Goal: Task Accomplishment & Management: Manage account settings

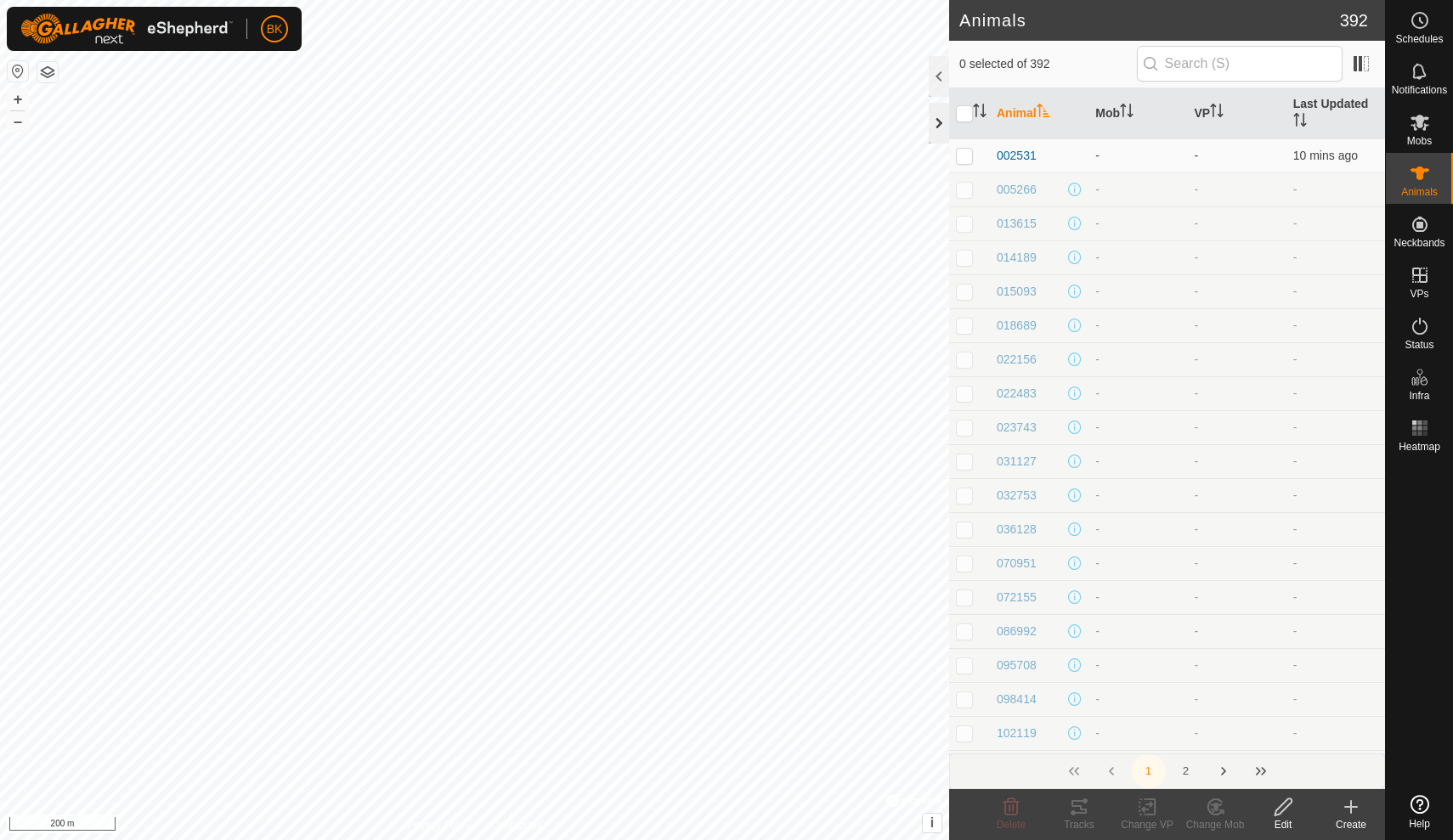
click at [935, 127] on div at bounding box center [939, 122] width 20 height 41
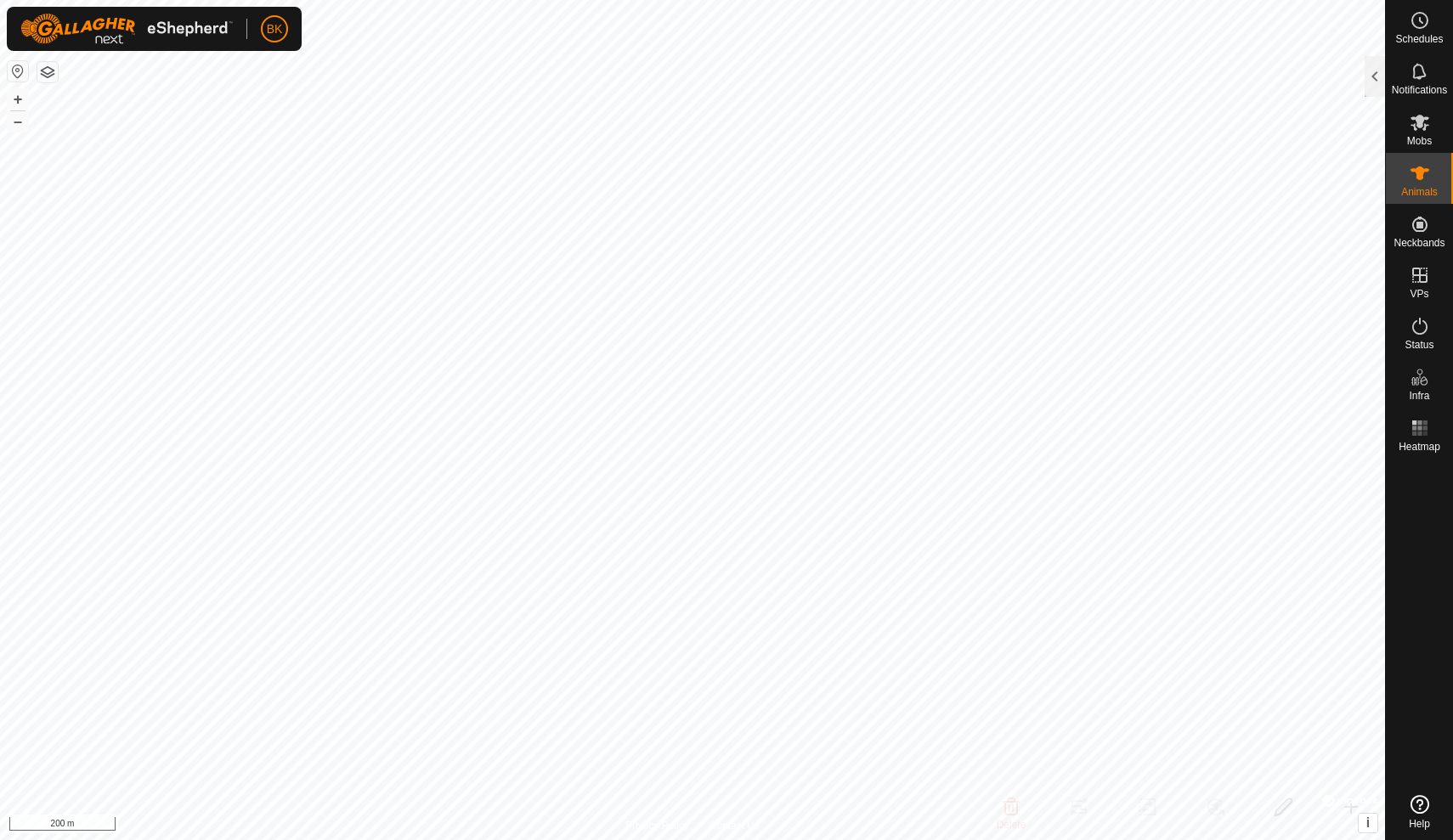
click at [52, 69] on button "button" at bounding box center [48, 72] width 20 height 20
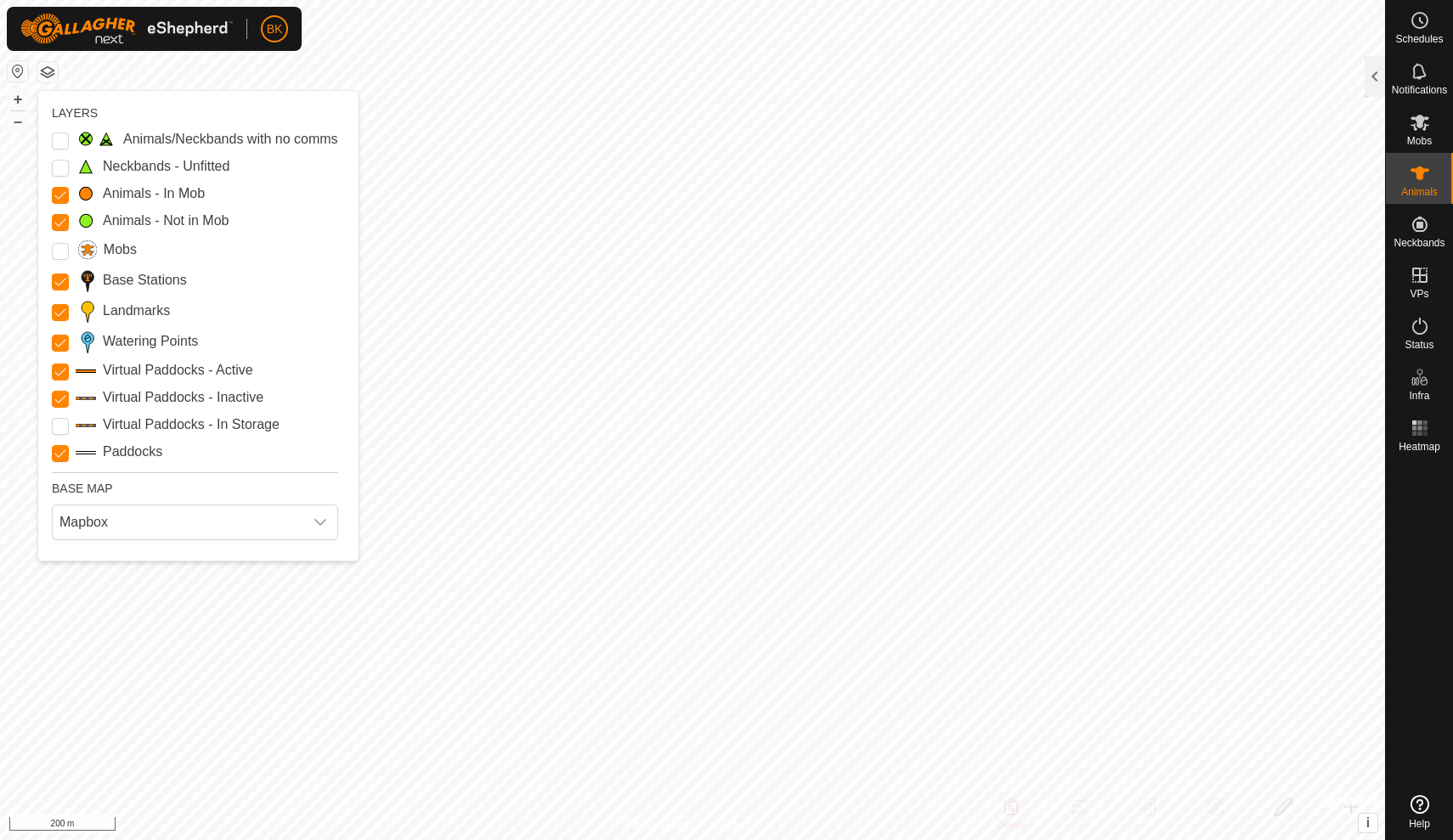
click at [184, 24] on img at bounding box center [126, 28] width 212 height 30
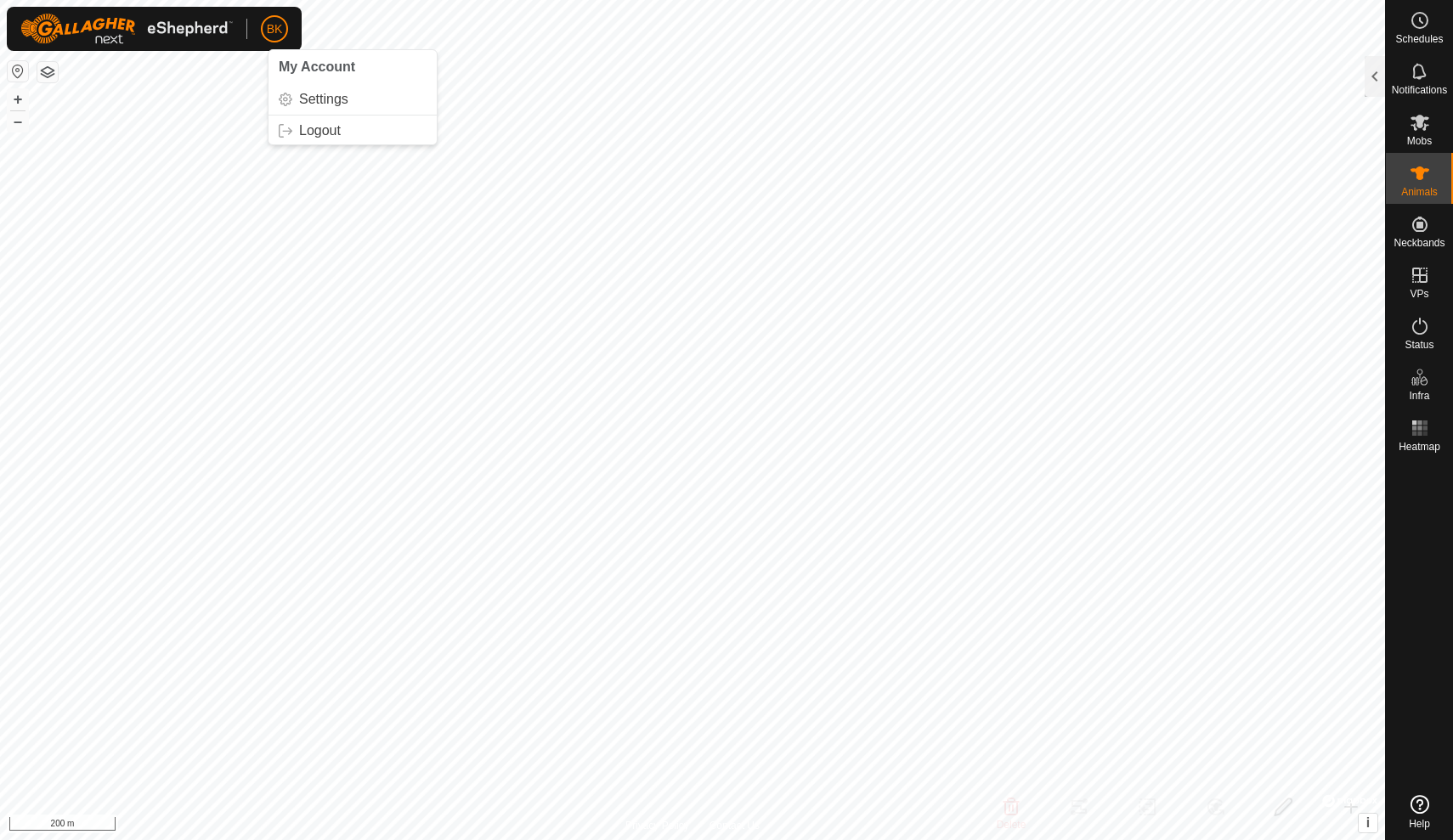
click at [281, 30] on span "BK" at bounding box center [275, 29] width 16 height 18
click at [307, 99] on link "Settings" at bounding box center [353, 100] width 168 height 27
click at [293, 90] on link "Settings" at bounding box center [353, 100] width 168 height 27
click at [283, 14] on div "BK My Account Settings Logout" at bounding box center [154, 28] width 294 height 44
click at [283, 14] on div "BK" at bounding box center [154, 28] width 294 height 44
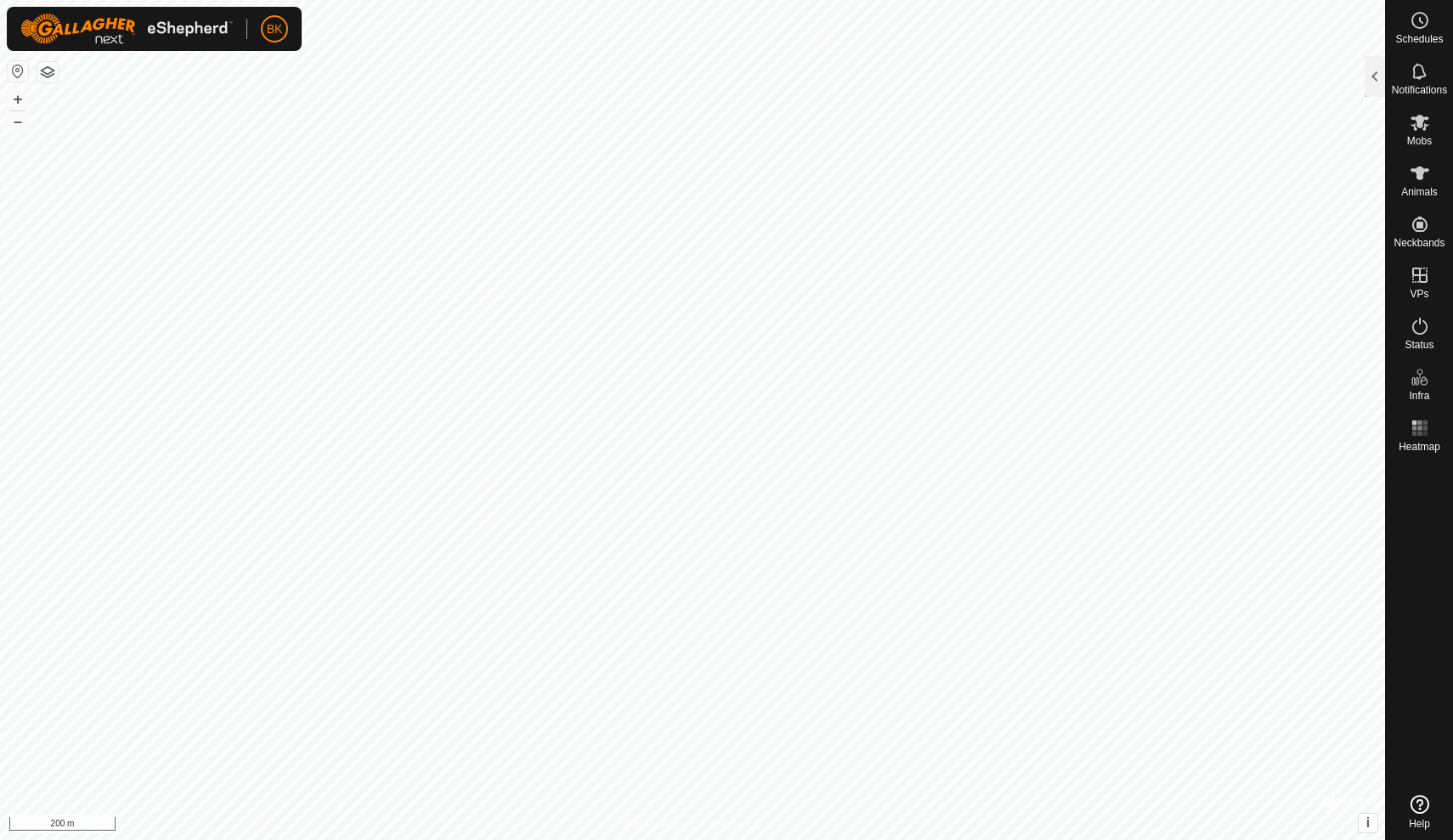
click at [281, 18] on p-avatar "BK" at bounding box center [274, 29] width 27 height 27
click at [202, 32] on img at bounding box center [126, 28] width 212 height 30
click at [114, 29] on img at bounding box center [126, 28] width 212 height 30
click at [275, 44] on div "BK My Account Settings Logout" at bounding box center [154, 28] width 294 height 44
click at [275, 38] on p-avatar "BK" at bounding box center [274, 29] width 27 height 27
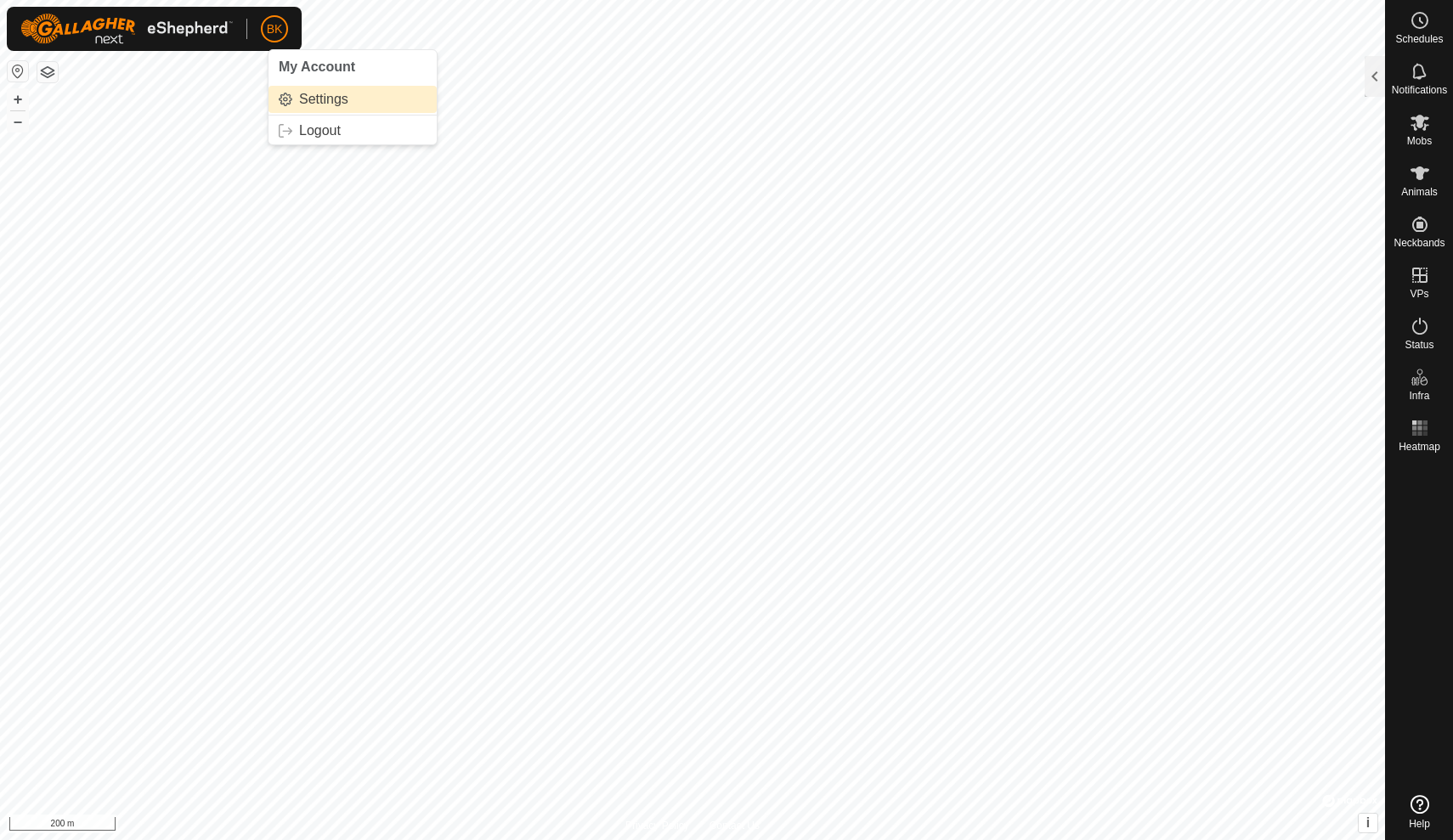
click at [302, 105] on link "Settings" at bounding box center [353, 100] width 168 height 27
click at [283, 26] on span "BK" at bounding box center [275, 29] width 16 height 18
click at [298, 126] on link "Logout" at bounding box center [353, 131] width 168 height 27
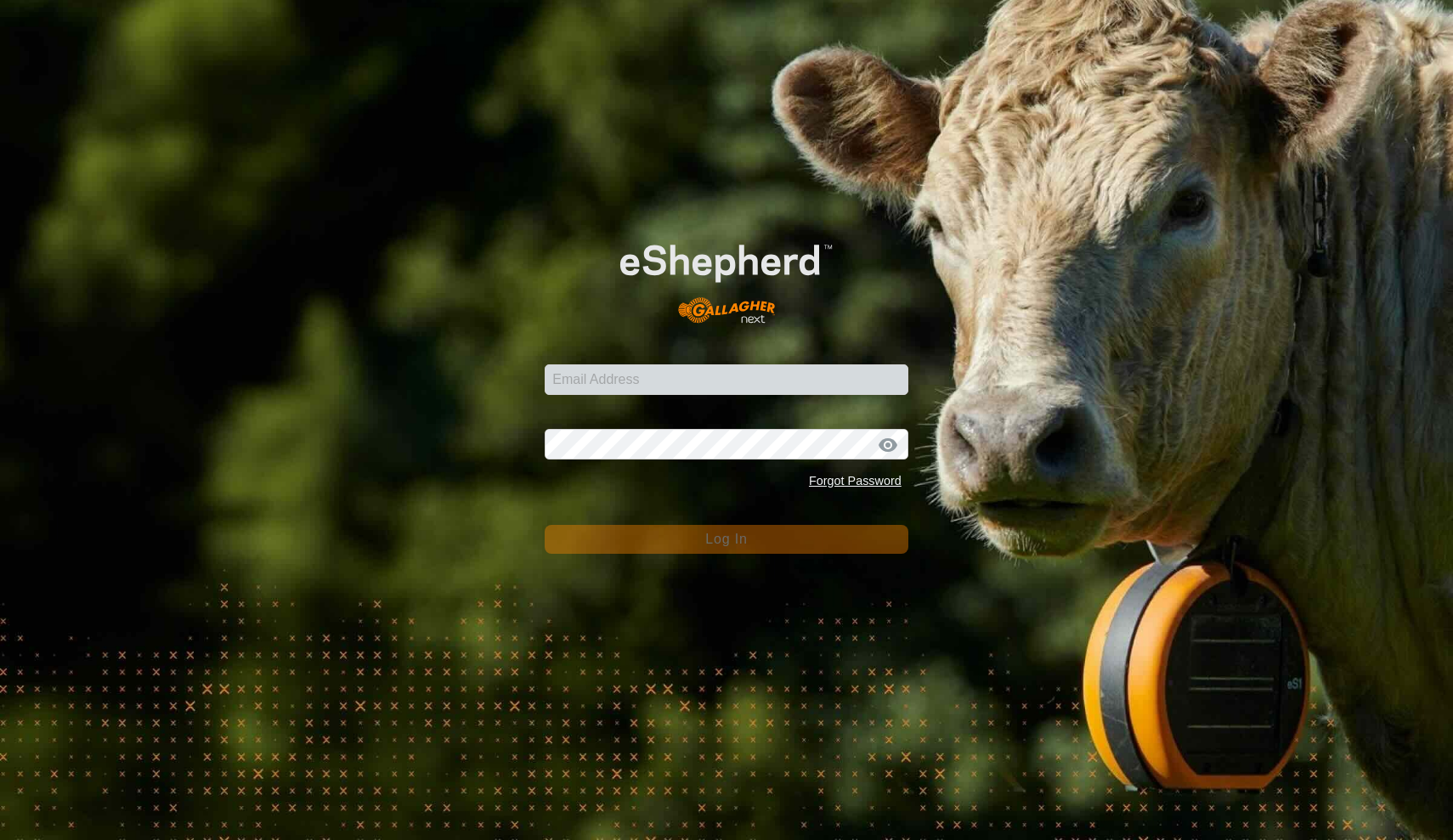
click at [593, 193] on div "Email Address Password Forgot Password Log In" at bounding box center [726, 420] width 1453 height 840
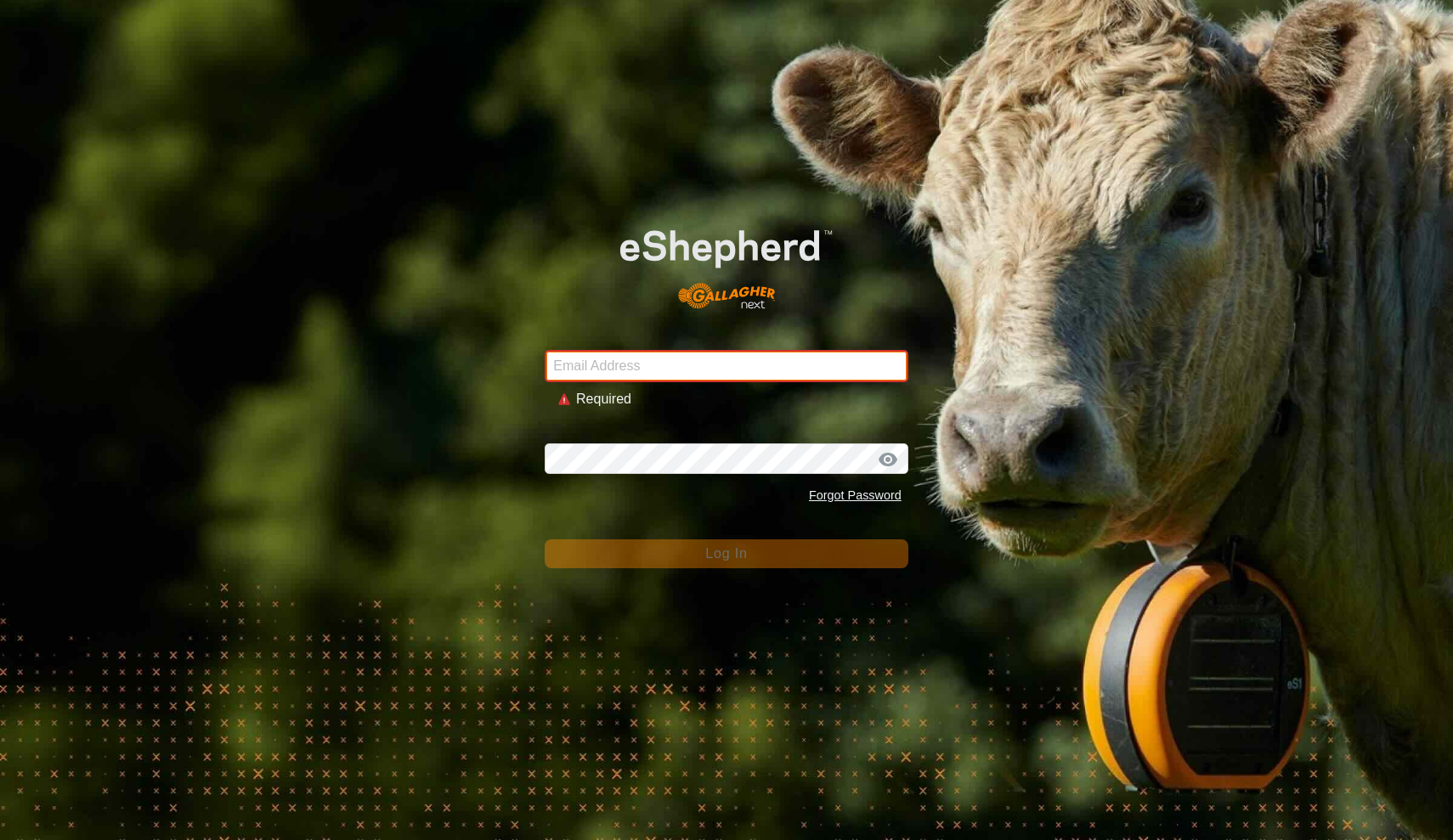
click at [656, 356] on input "Email Address" at bounding box center [727, 366] width 364 height 32
click at [400, 343] on div "Email Address Required Password Forgot Password Log In" at bounding box center [726, 420] width 1453 height 840
click at [584, 424] on div "Password Forgot Password" at bounding box center [727, 468] width 364 height 90
click at [479, 494] on div "Email Address Required Password Forgot Password Log In" at bounding box center [726, 420] width 1453 height 840
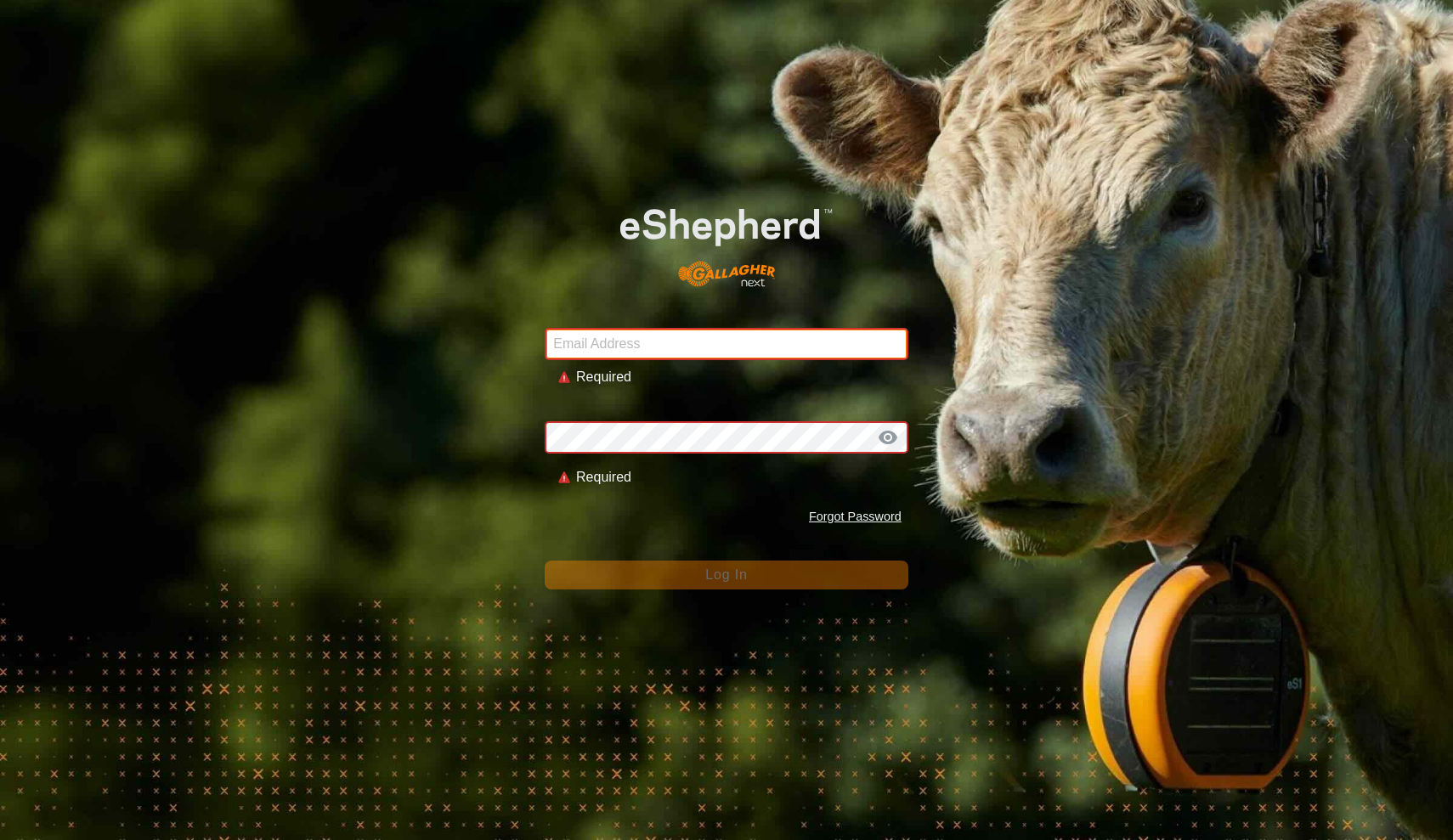
click at [626, 352] on input "Email Address" at bounding box center [727, 344] width 364 height 32
click at [659, 454] on div "Password Required Forgot Password" at bounding box center [727, 467] width 364 height 133
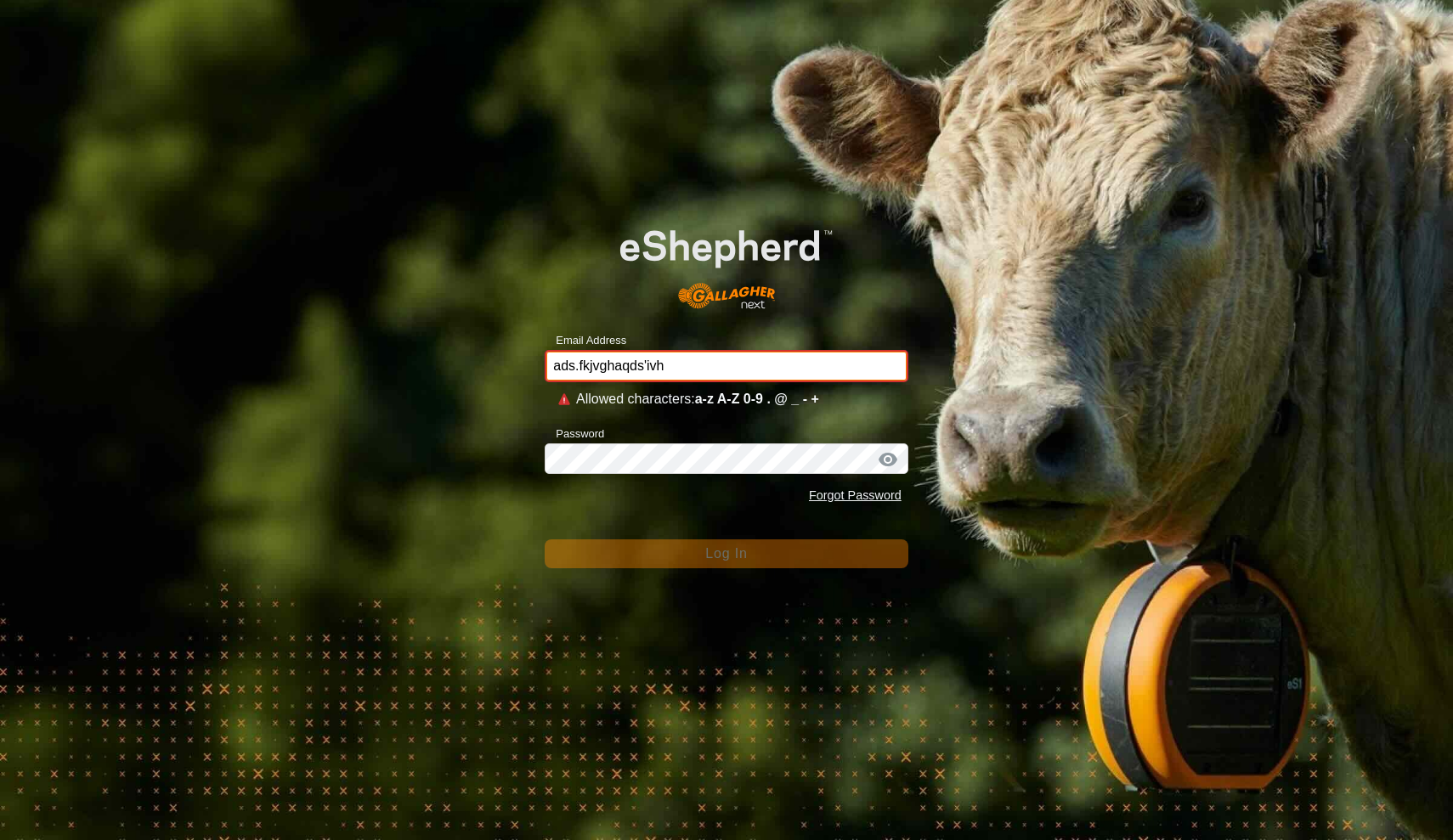
click at [700, 372] on input "ads.fkjvghaqds'ivh" at bounding box center [727, 366] width 364 height 32
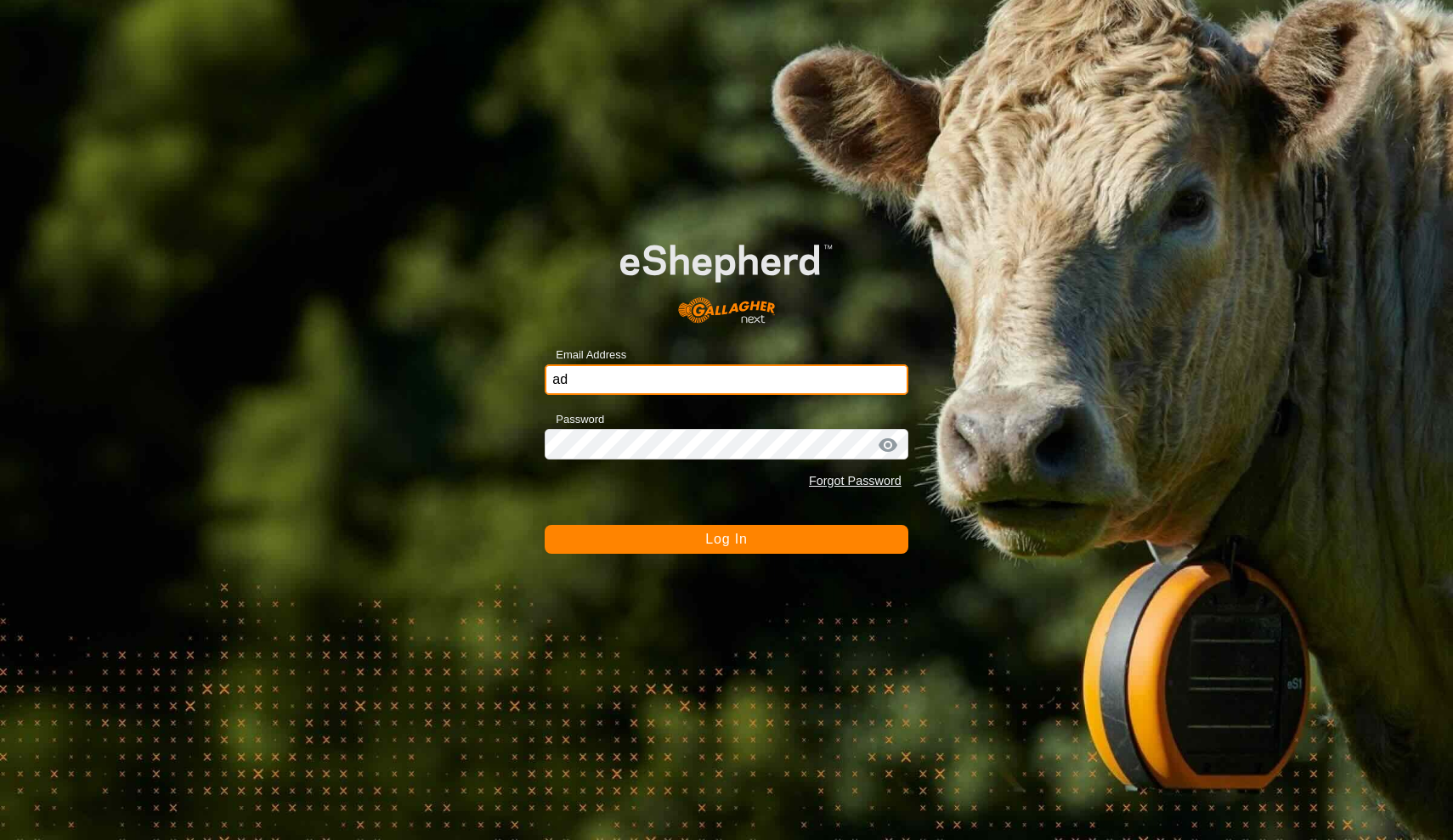
type input "a"
type input "gooch@gmail.com"
click at [727, 538] on button "Log In" at bounding box center [727, 539] width 364 height 29
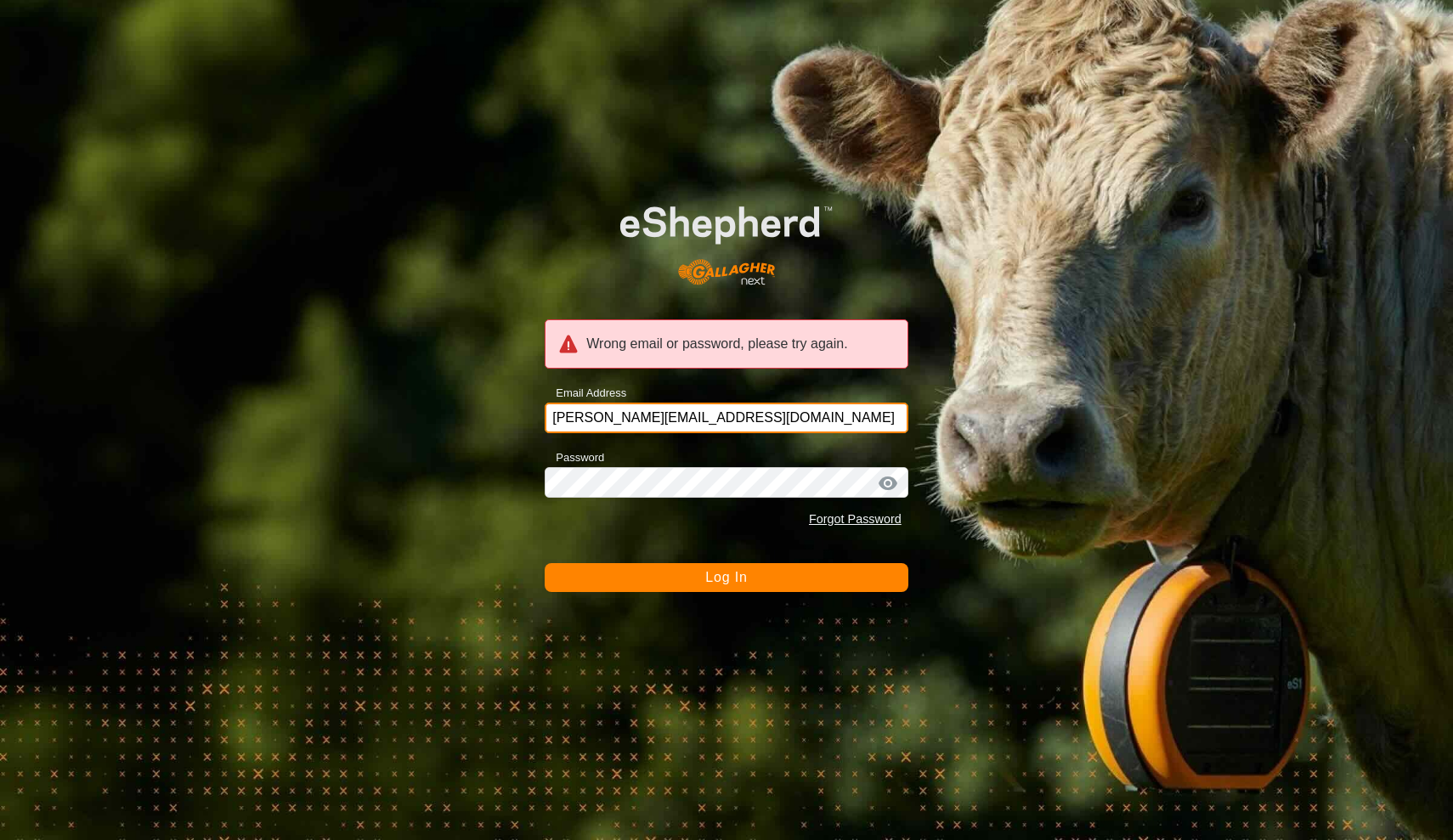
click at [892, 418] on input "gooch@gmail.com" at bounding box center [727, 418] width 364 height 30
click at [975, 364] on div "Wrong email or password, please try again. Email Address gooch@gmail.com Passwo…" at bounding box center [726, 420] width 1453 height 840
click at [782, 452] on div "Password Forgot Password" at bounding box center [727, 492] width 364 height 90
click at [745, 533] on div "Forgot Password" at bounding box center [727, 519] width 364 height 32
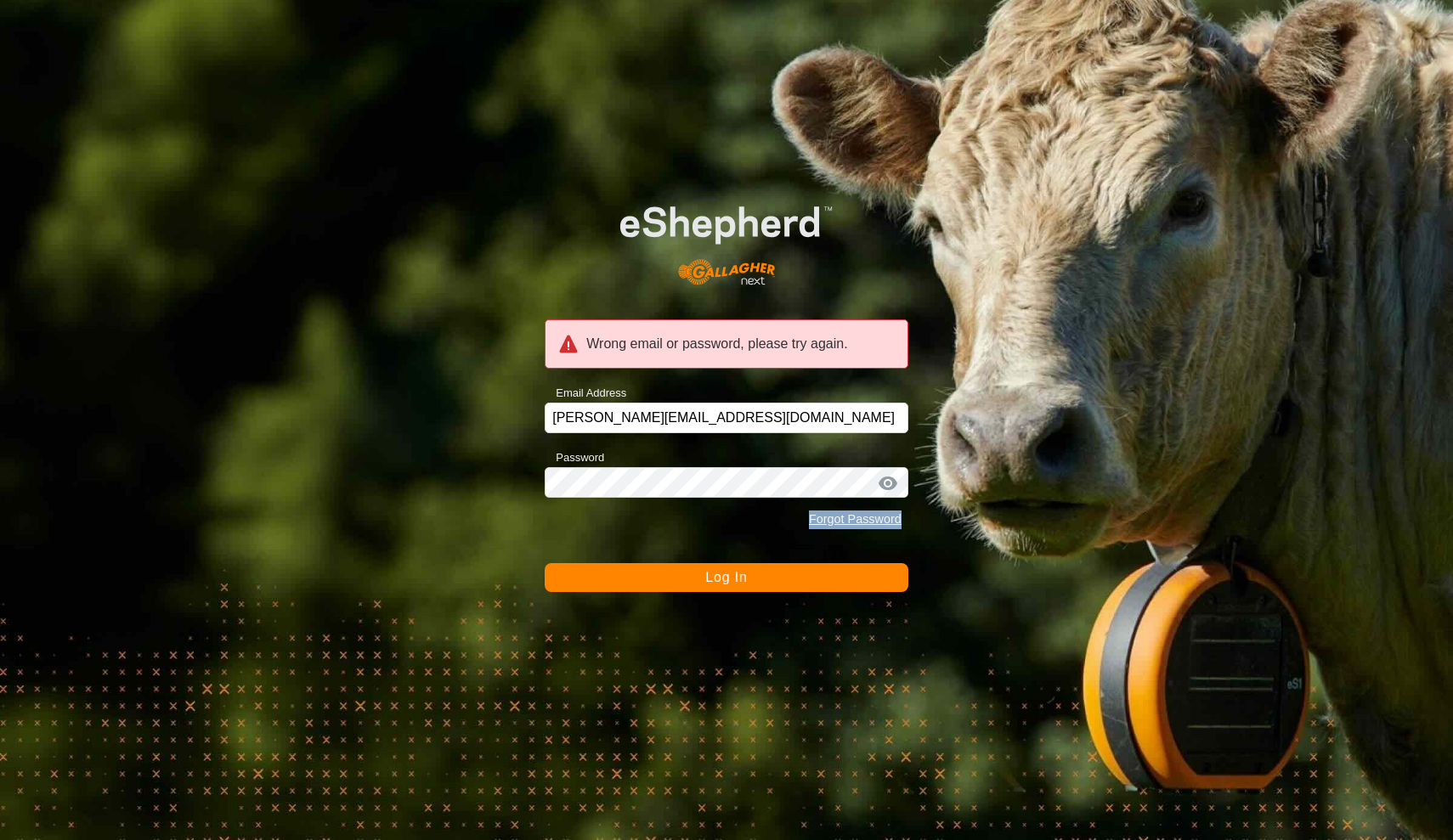
click at [745, 533] on div "Forgot Password" at bounding box center [727, 519] width 364 height 32
click at [740, 567] on button "Log In" at bounding box center [727, 578] width 364 height 29
click at [702, 305] on div at bounding box center [727, 240] width 364 height 130
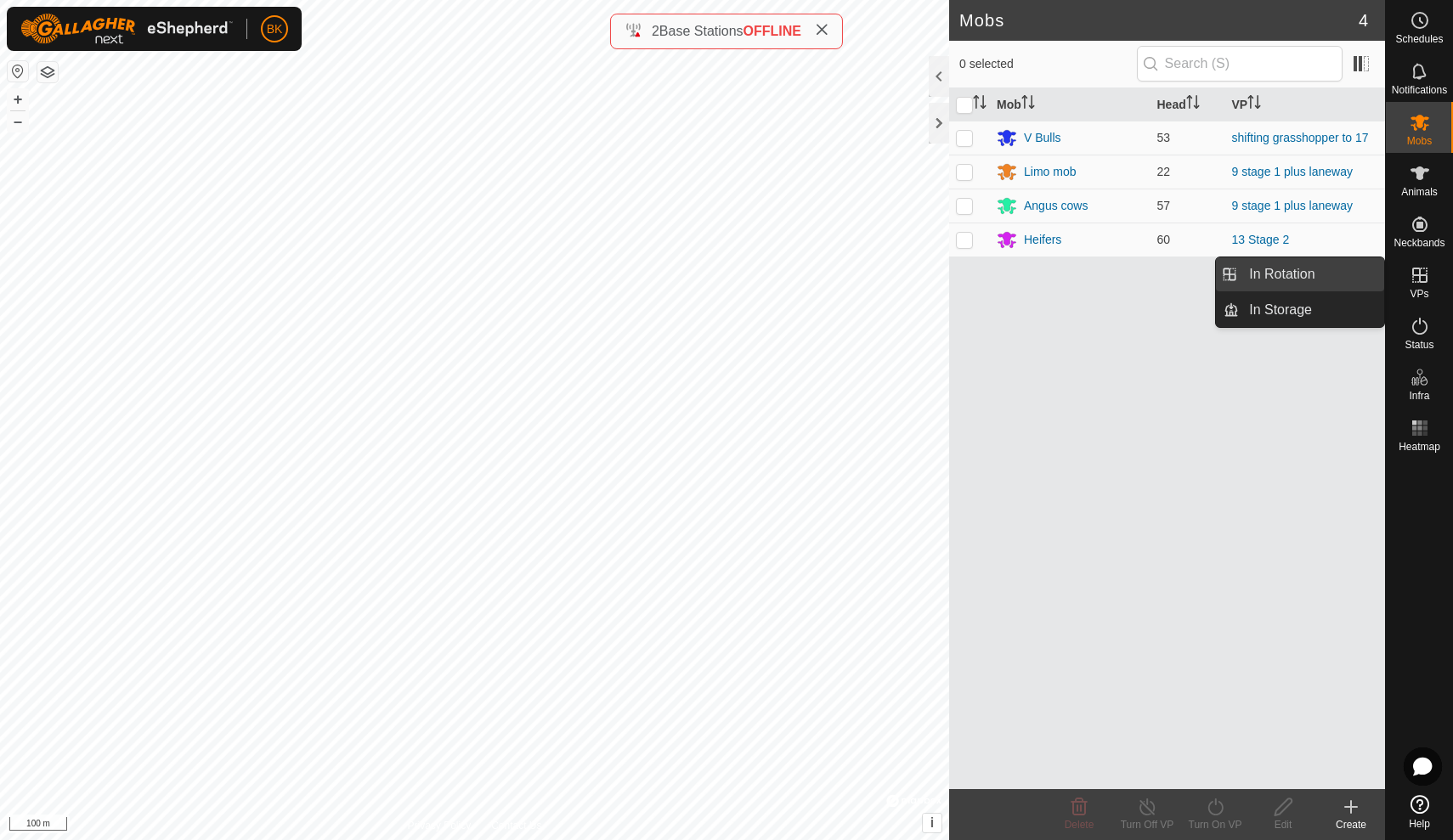
click at [1325, 262] on link "In Rotation" at bounding box center [1311, 274] width 145 height 34
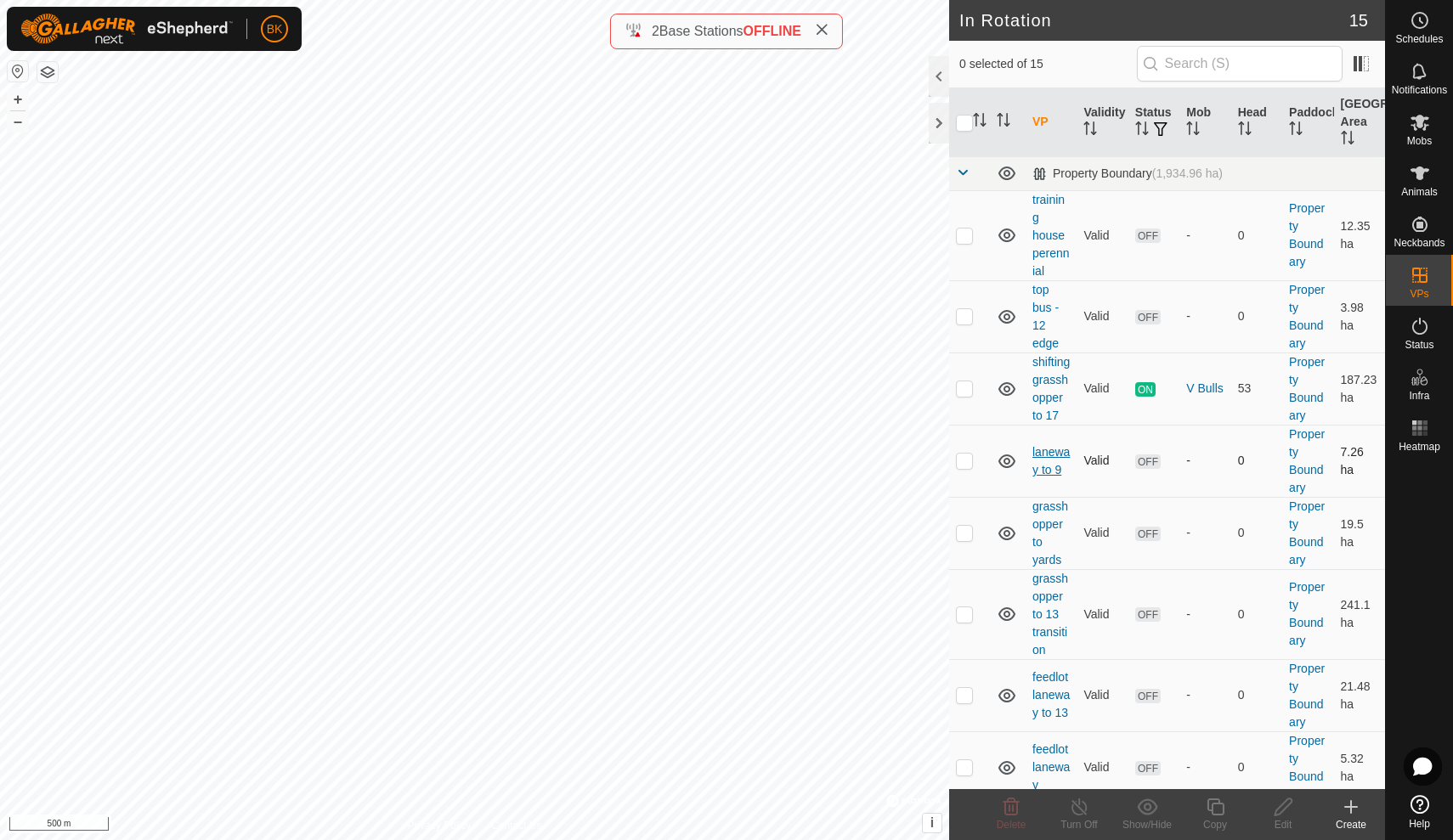
click at [1044, 468] on link "laneway to 9" at bounding box center [1051, 461] width 37 height 31
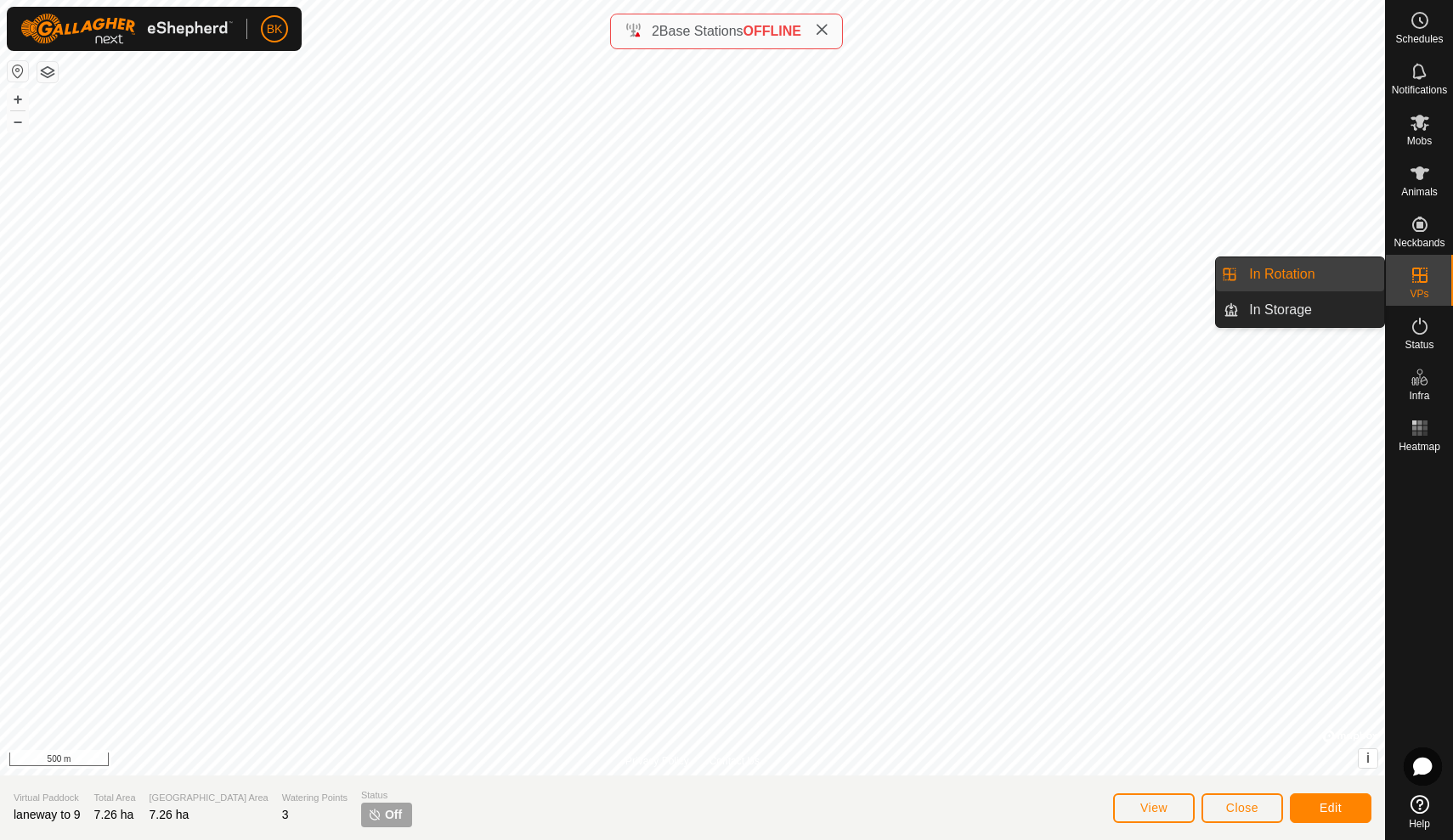
click at [1338, 282] on link "In Rotation" at bounding box center [1311, 274] width 145 height 34
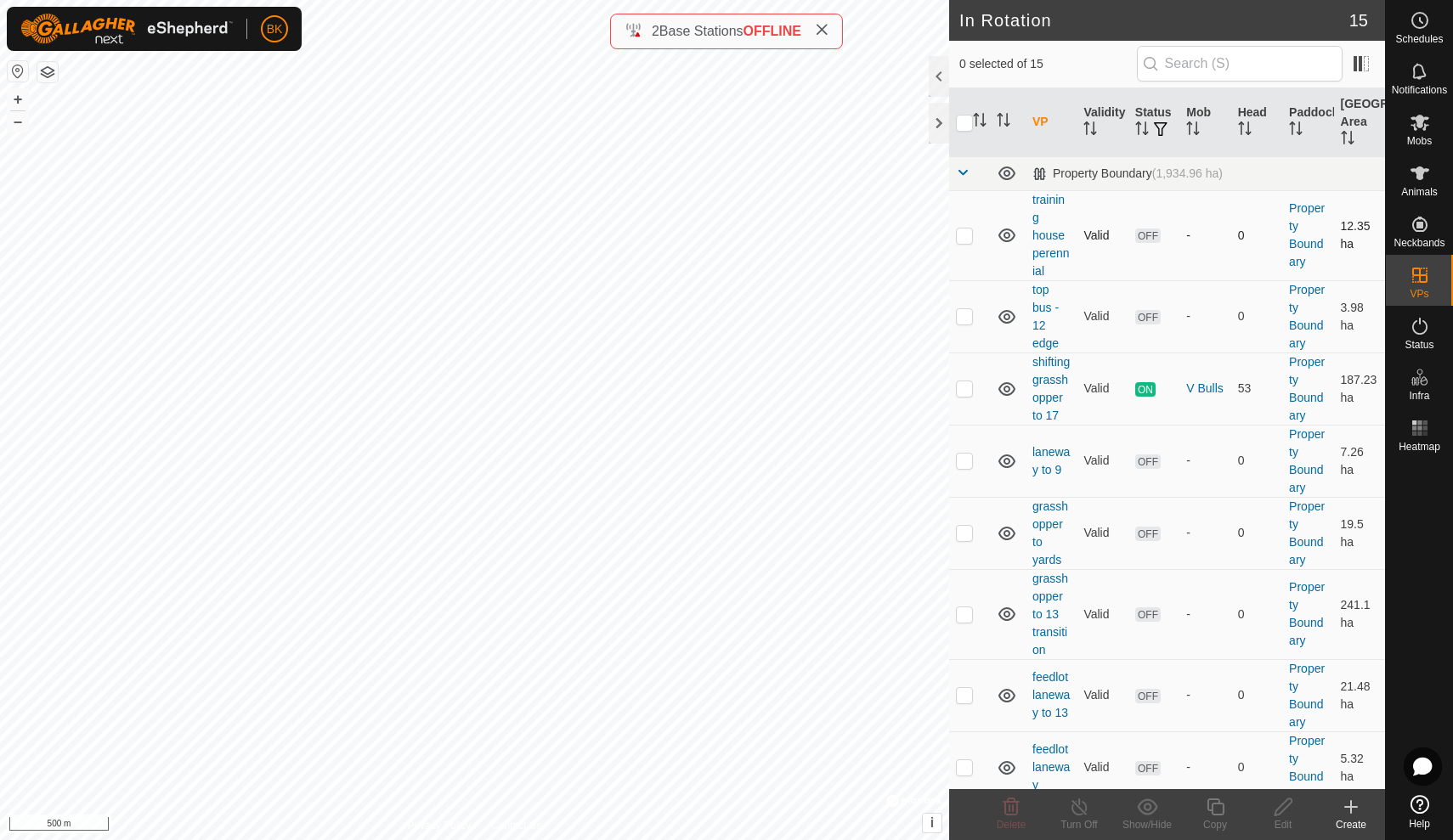
click at [964, 236] on p-checkbox at bounding box center [965, 235] width 17 height 14
click at [1010, 802] on icon at bounding box center [1012, 807] width 16 height 17
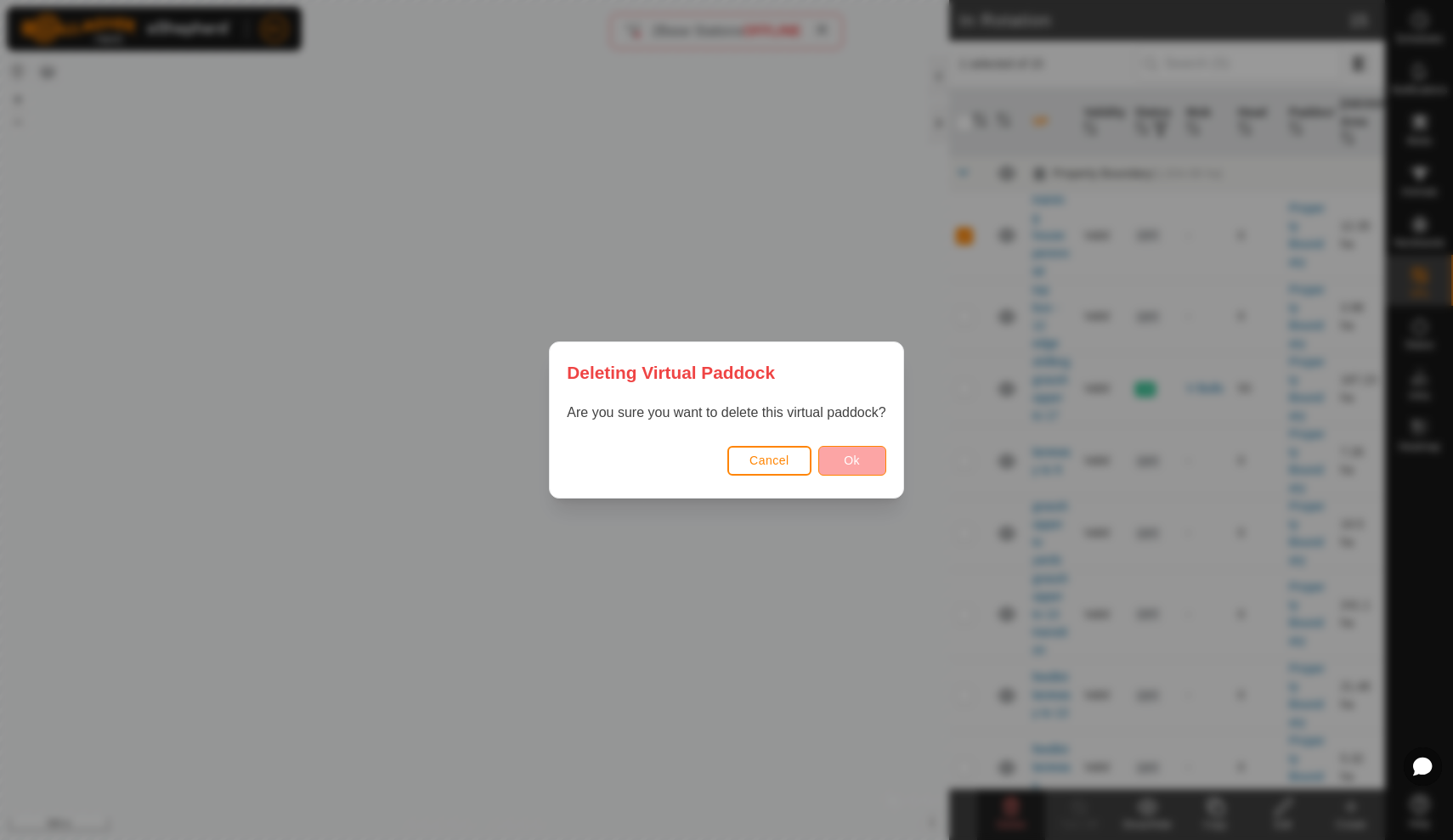
click at [866, 453] on button "Ok" at bounding box center [852, 461] width 68 height 30
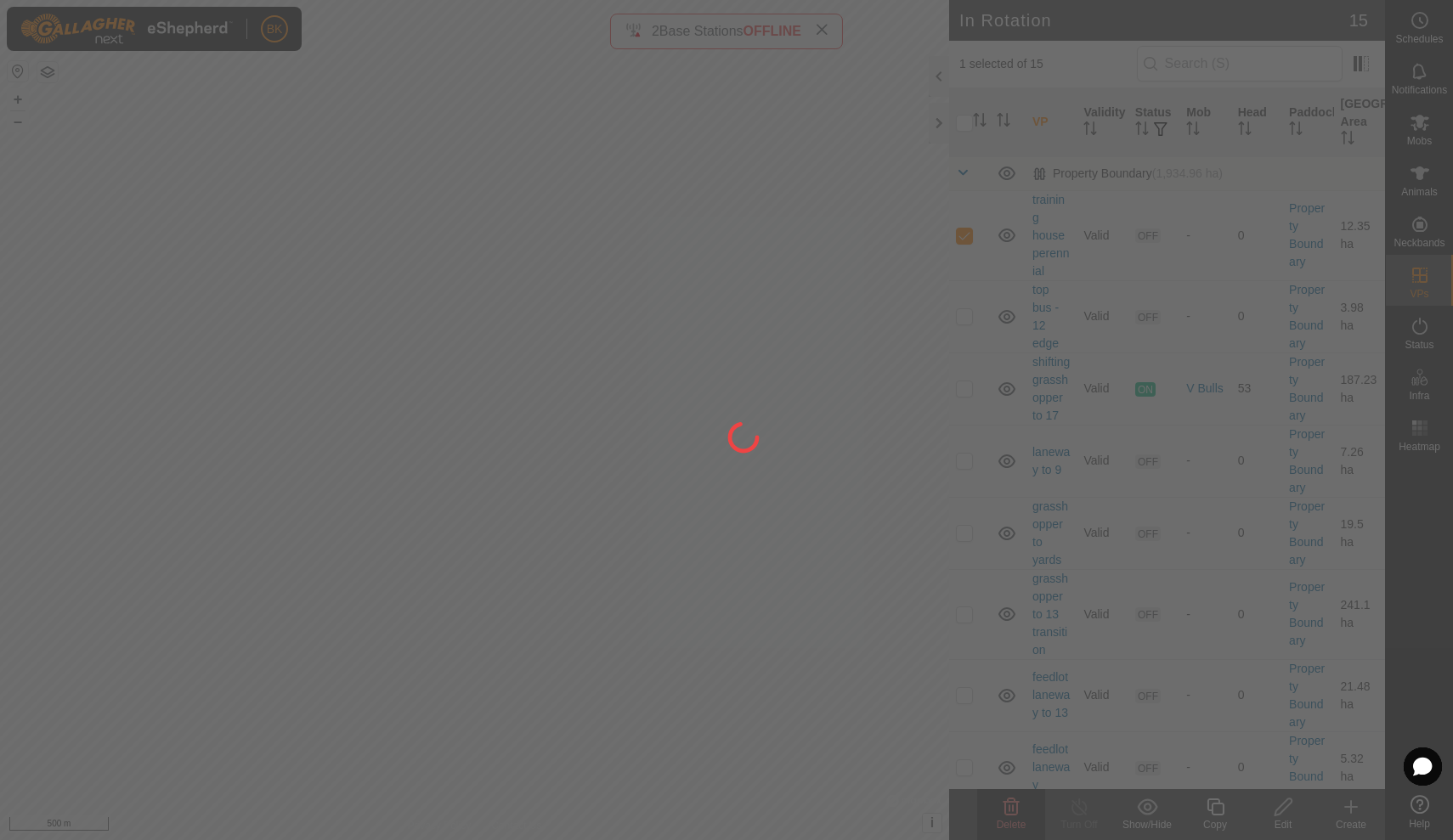
checkbox input "false"
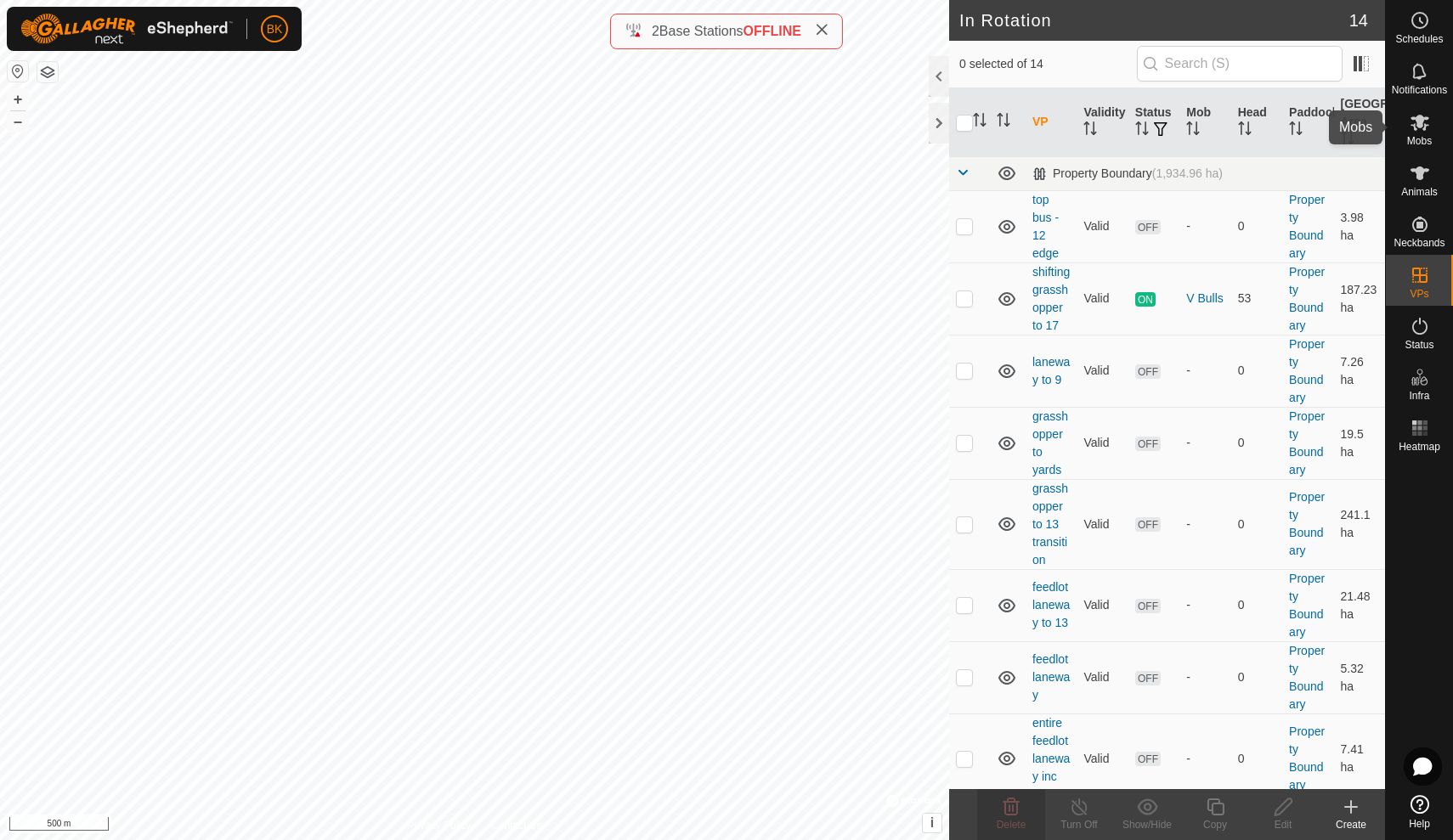
click at [1420, 138] on span "Mobs" at bounding box center [1419, 141] width 25 height 10
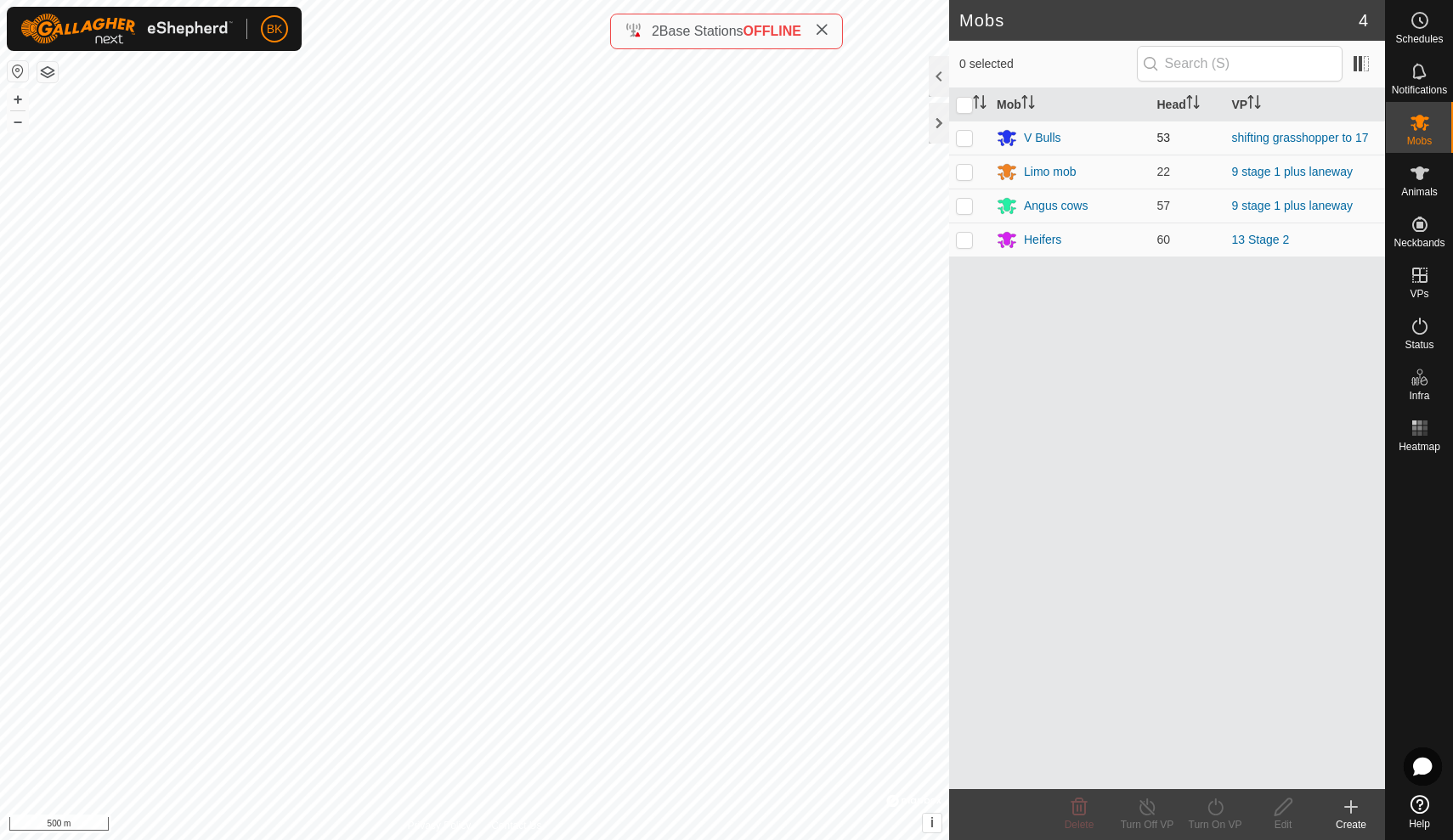
click at [969, 138] on p-checkbox at bounding box center [965, 137] width 17 height 14
checkbox input "true"
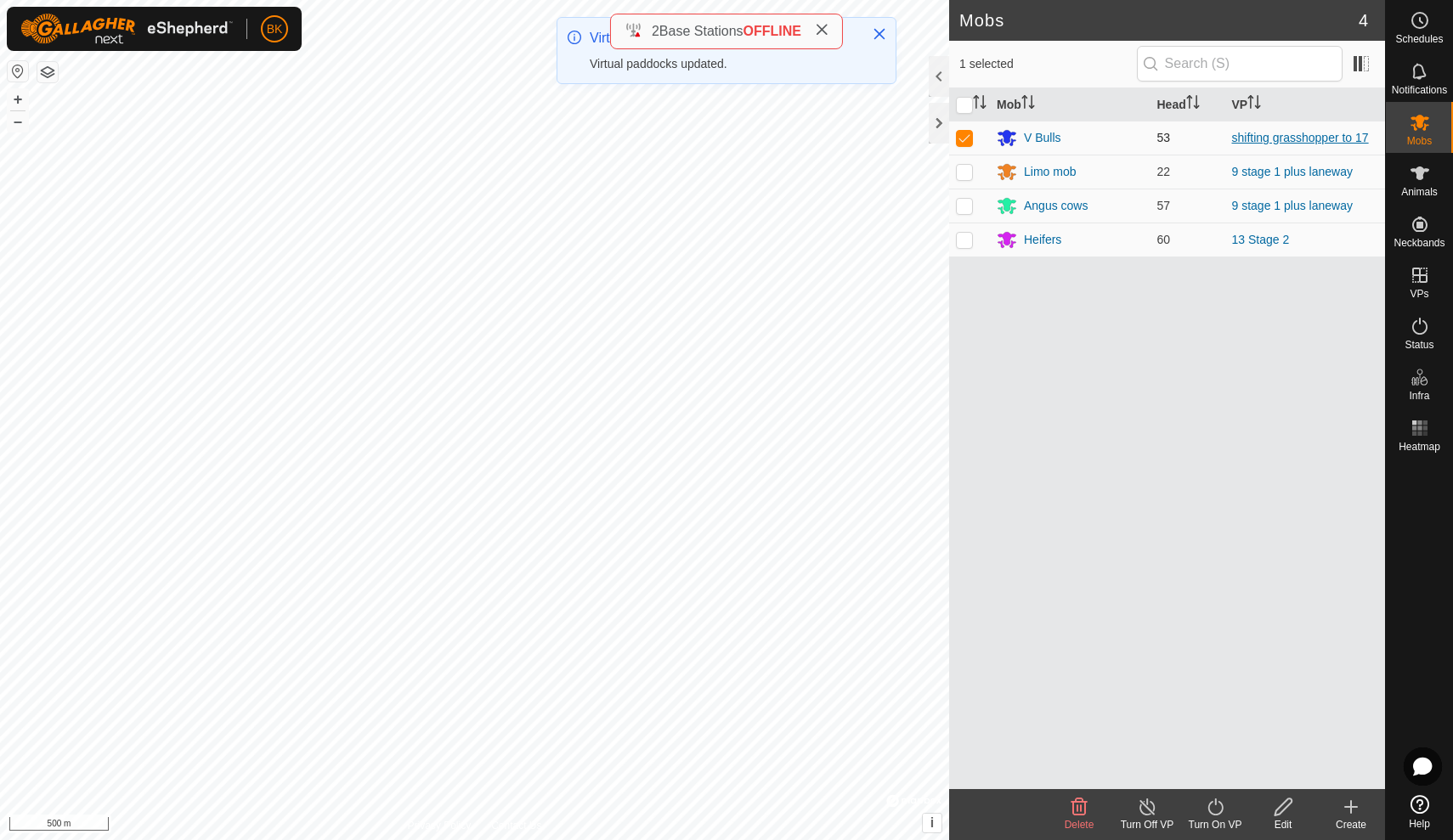
click at [1288, 133] on link "shifting grasshopper to 17" at bounding box center [1301, 137] width 137 height 14
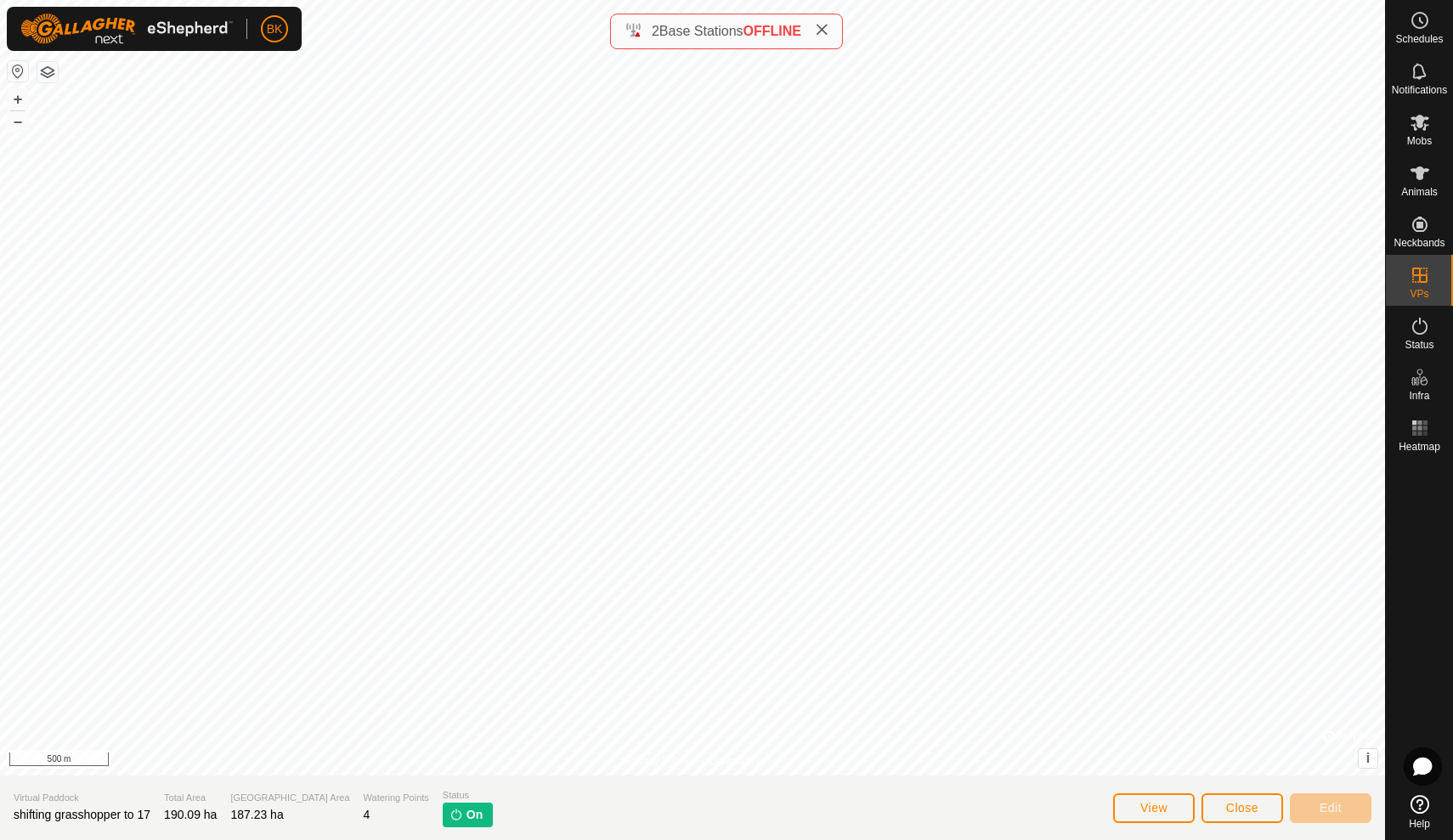
click at [1146, 795] on button "View" at bounding box center [1153, 808] width 81 height 30
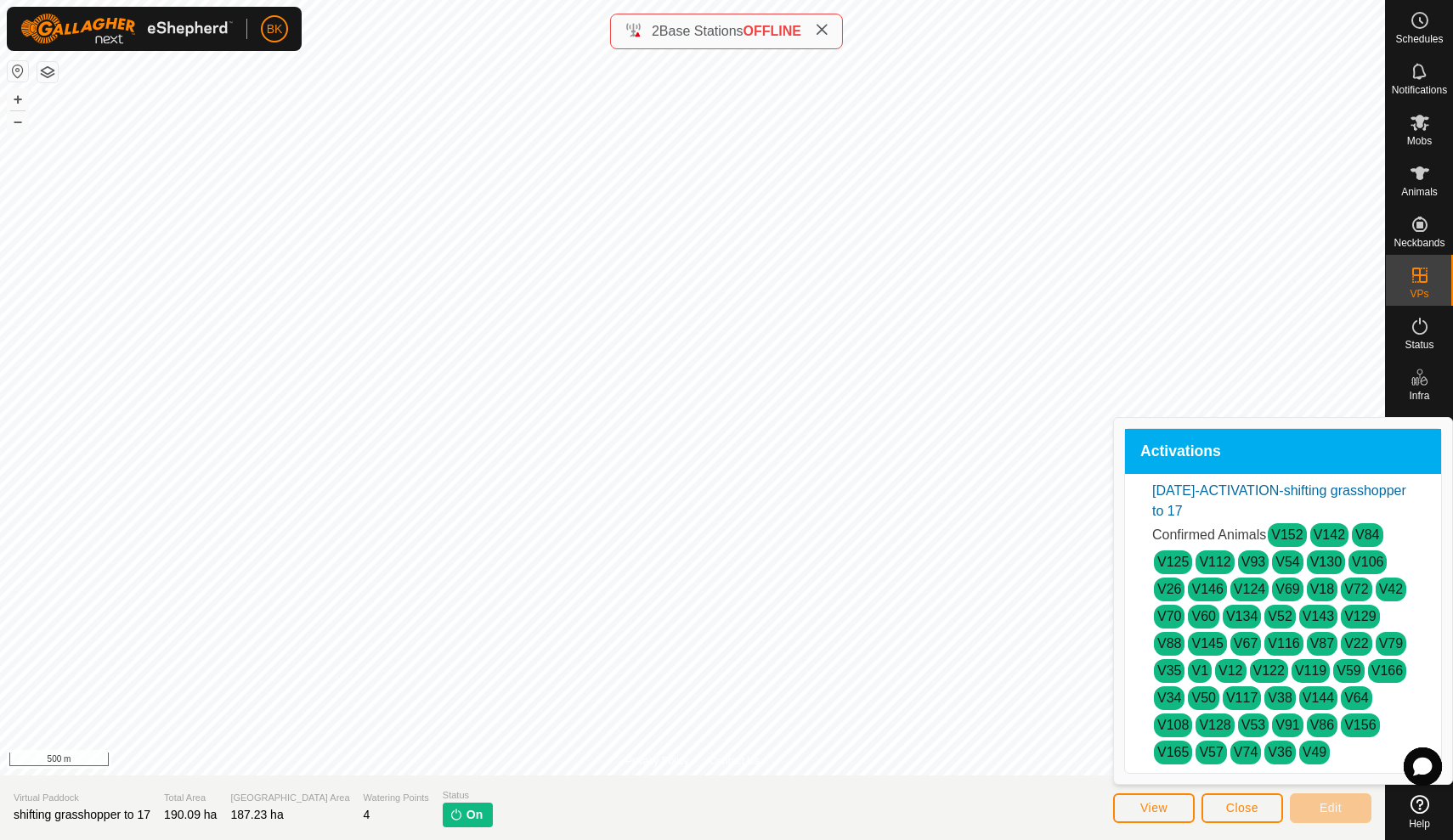
click at [1146, 795] on button "View" at bounding box center [1153, 808] width 81 height 30
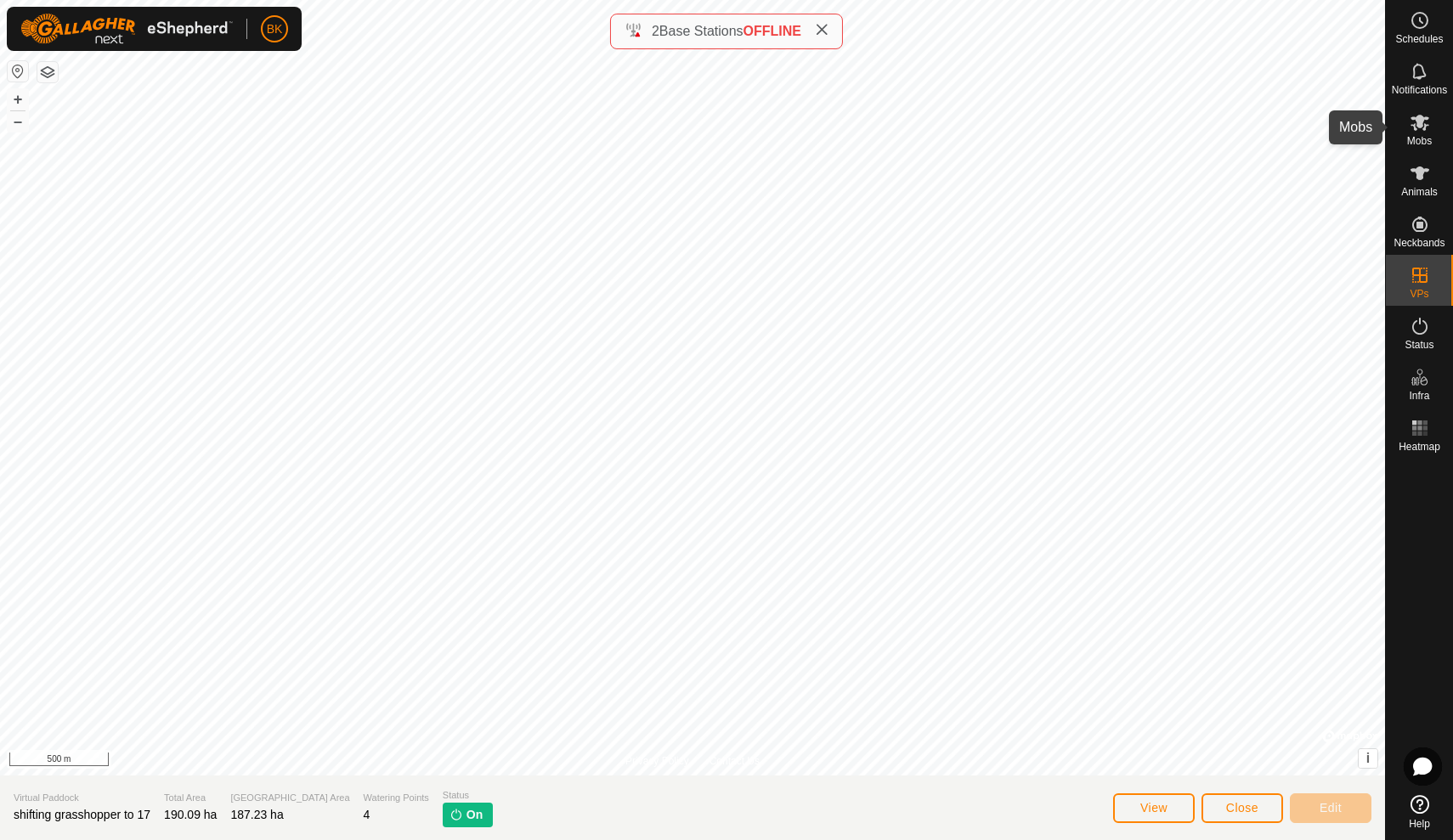
click at [1423, 140] on span "Mobs" at bounding box center [1419, 141] width 25 height 10
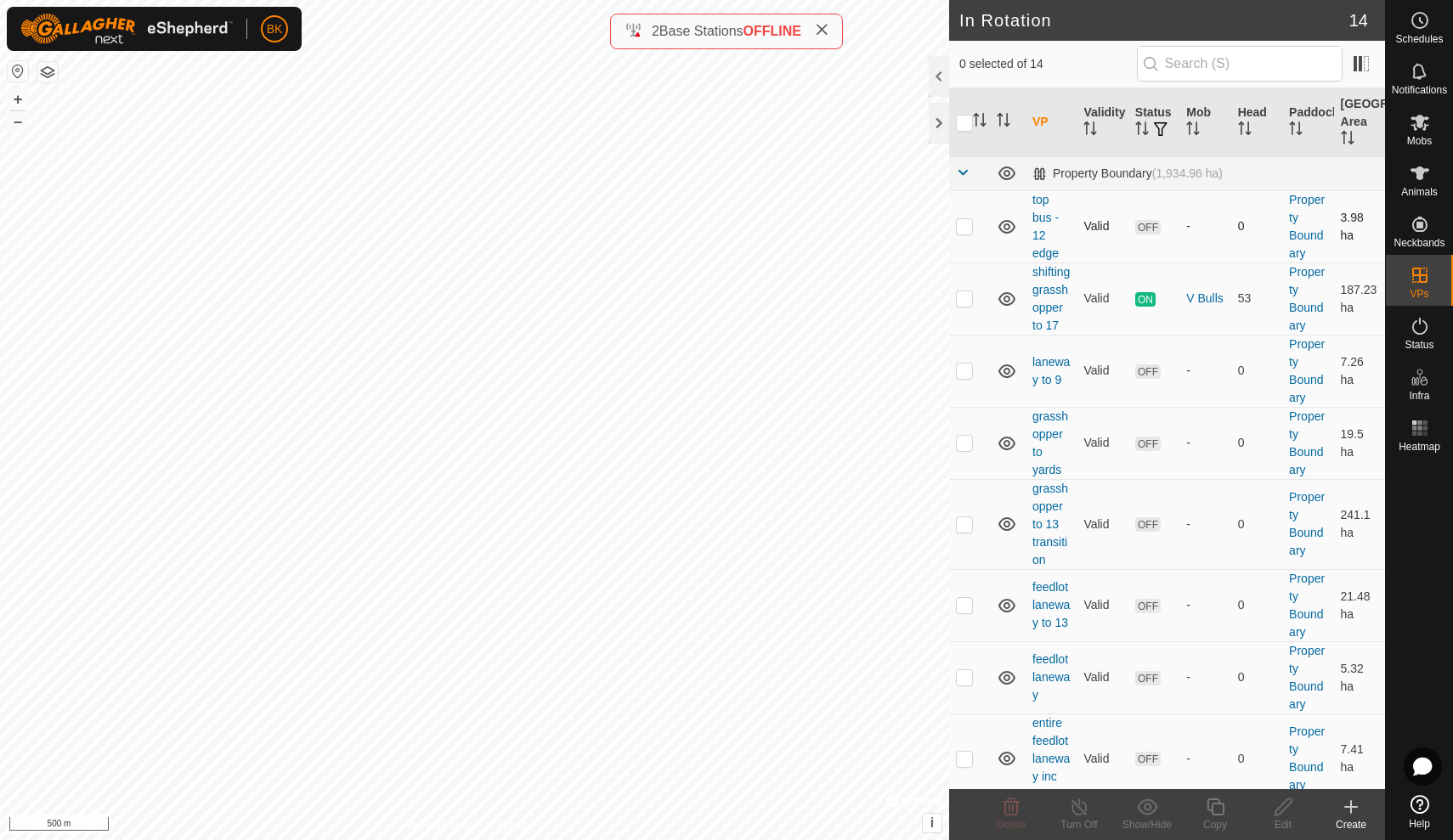
click at [1210, 253] on td "-" at bounding box center [1205, 226] width 51 height 72
click at [968, 293] on p-checkbox at bounding box center [965, 298] width 17 height 14
checkbox input "true"
click at [1219, 818] on div "Copy" at bounding box center [1215, 824] width 68 height 16
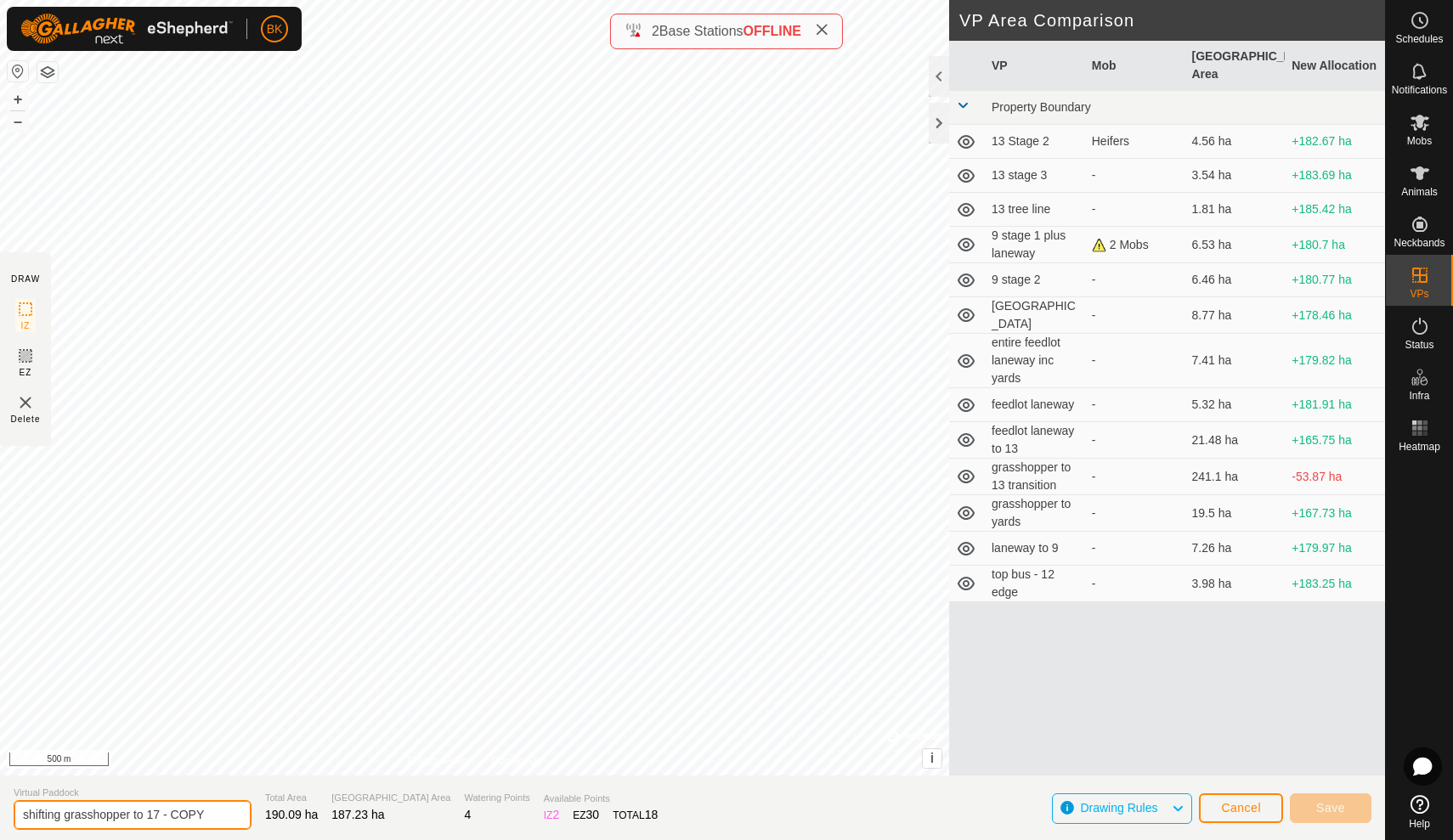
click at [151, 816] on input "shifting grasshopper to 17 - COPY" at bounding box center [133, 814] width 238 height 30
click at [97, 805] on input "17 - COPY" at bounding box center [133, 814] width 238 height 30
click at [96, 813] on input "17 - COPY" at bounding box center [133, 814] width 238 height 30
type input "17, 18,19 trees"
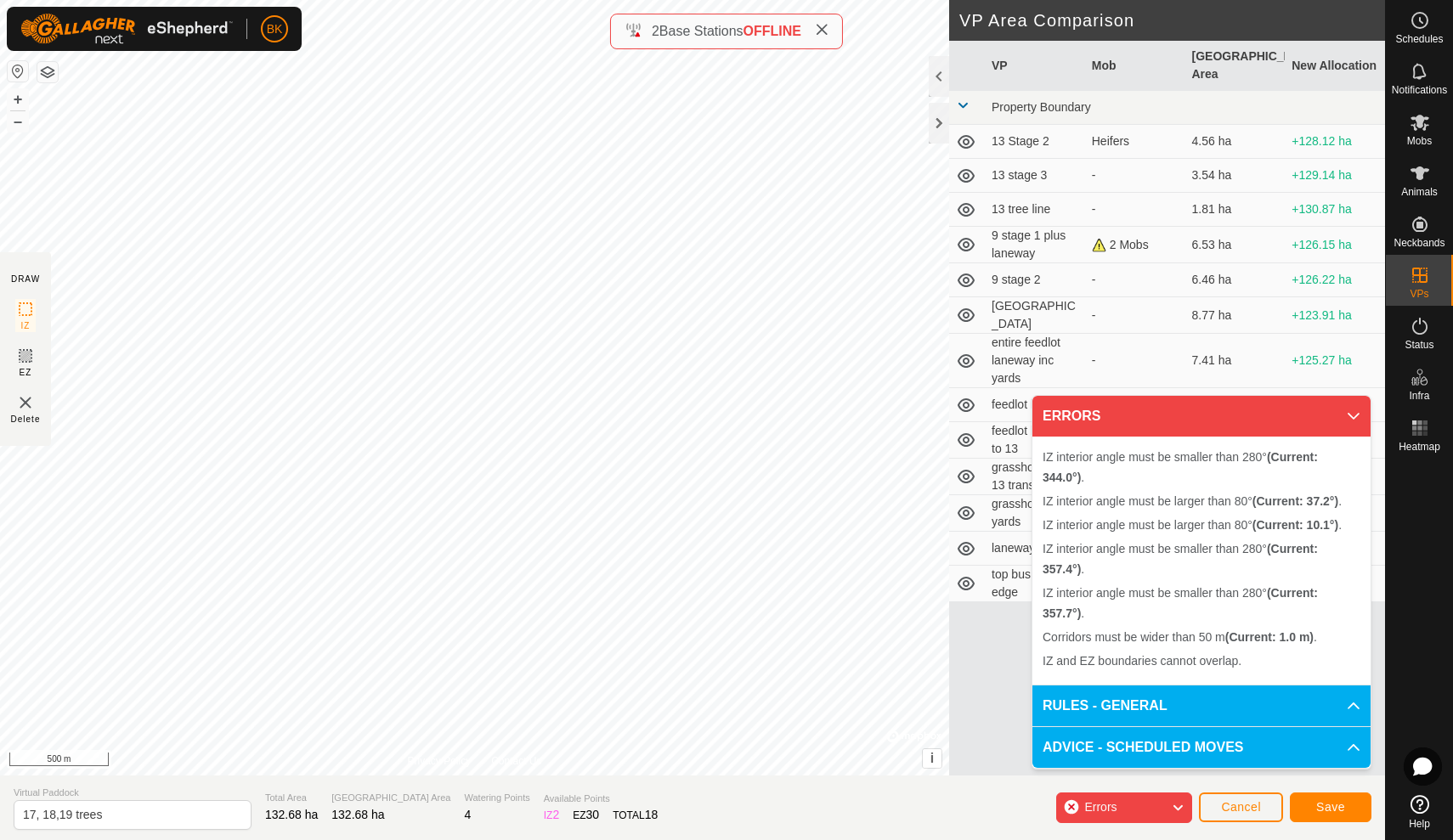
click at [830, 635] on div "IZ interior angle must be larger than 80° (Current: 37.2°) . + – ⇧ i © Mapbox ,…" at bounding box center [475, 388] width 949 height 776
click at [539, 467] on div "IZ interior angle must be larger than 80° (Current: 10.1°) . + – ⇧ i © Mapbox ,…" at bounding box center [475, 388] width 949 height 776
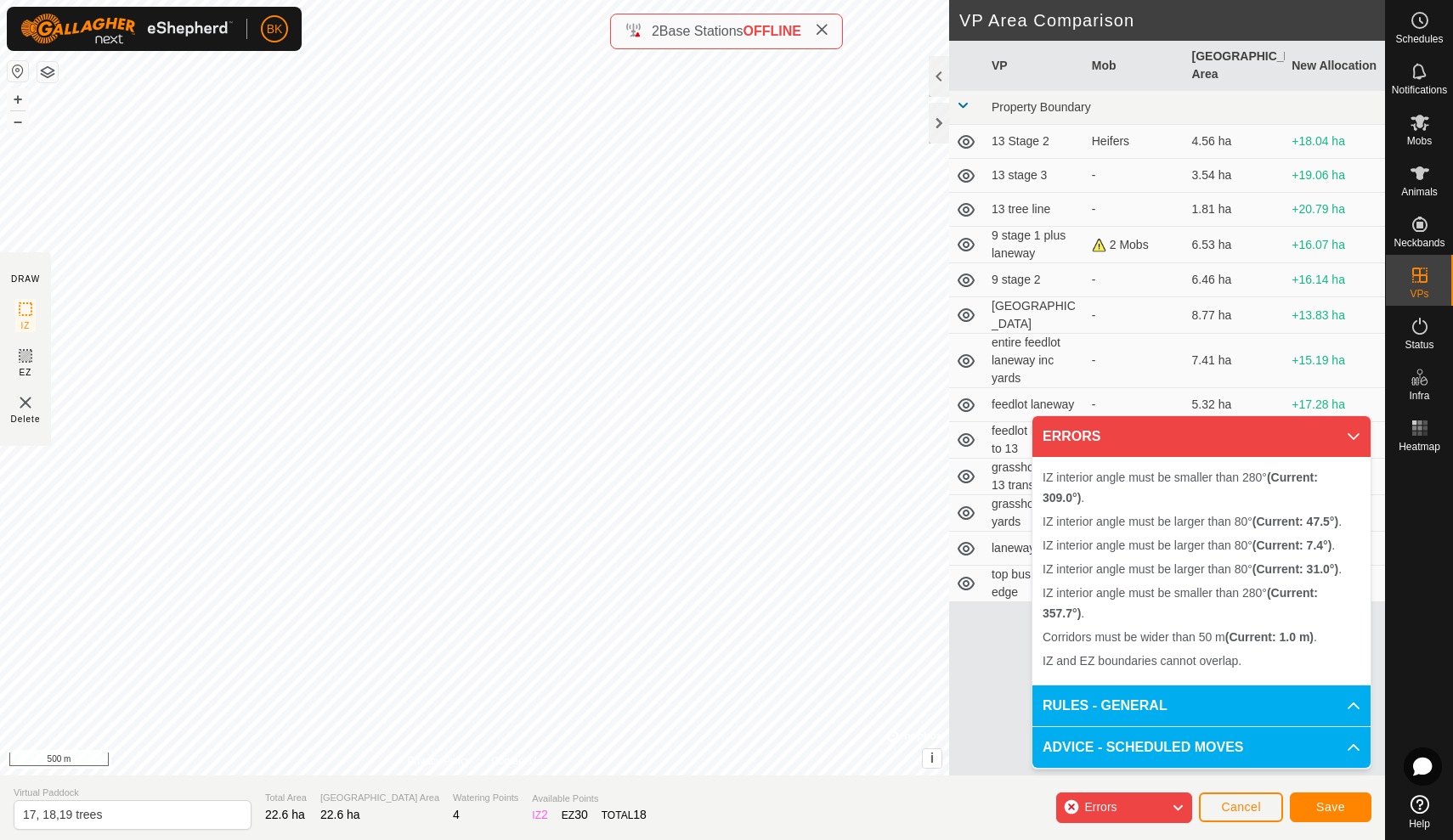
click at [1246, 808] on span "Cancel" at bounding box center [1242, 806] width 40 height 14
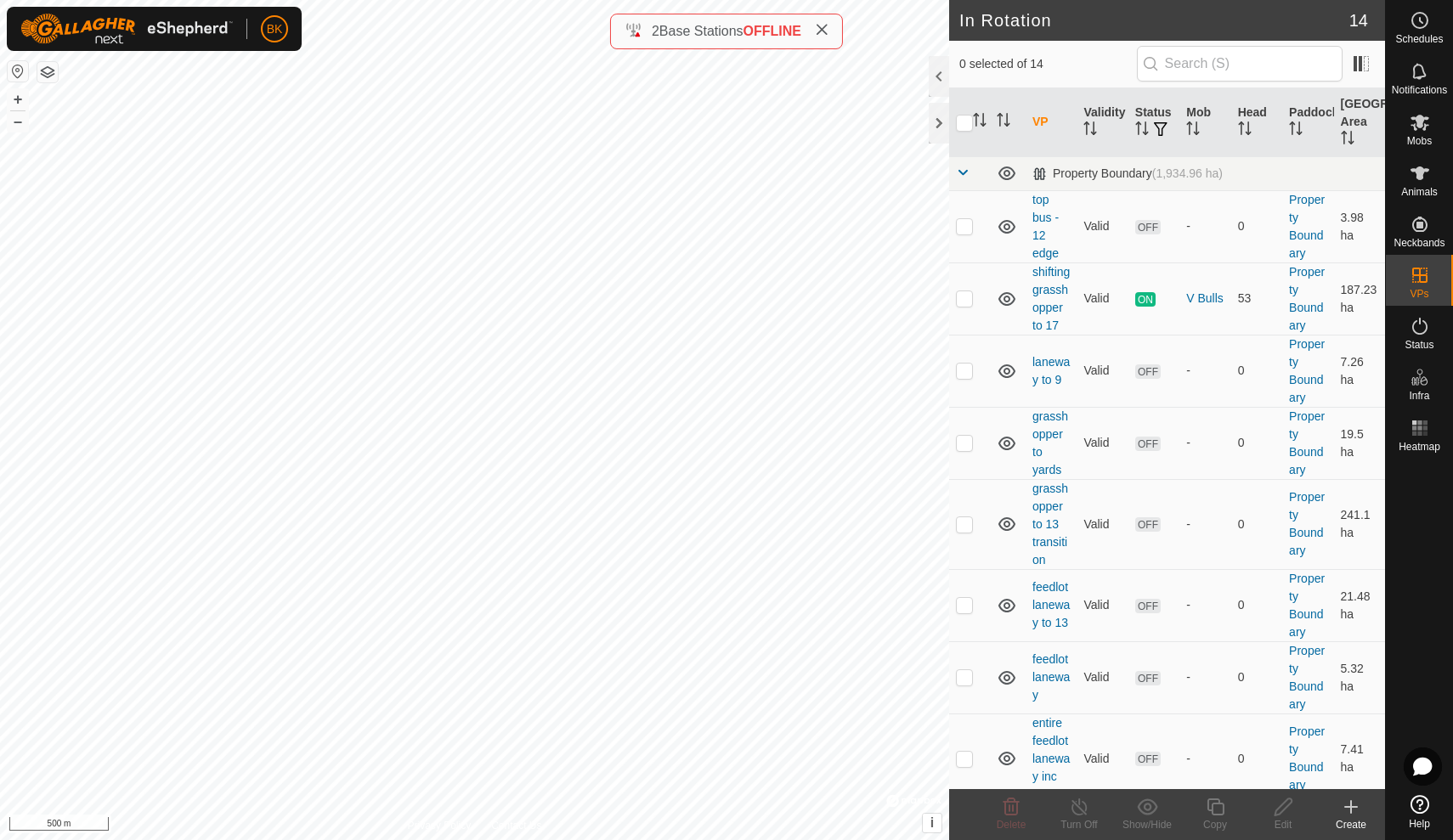
click at [1346, 826] on div "Create" at bounding box center [1352, 824] width 68 height 16
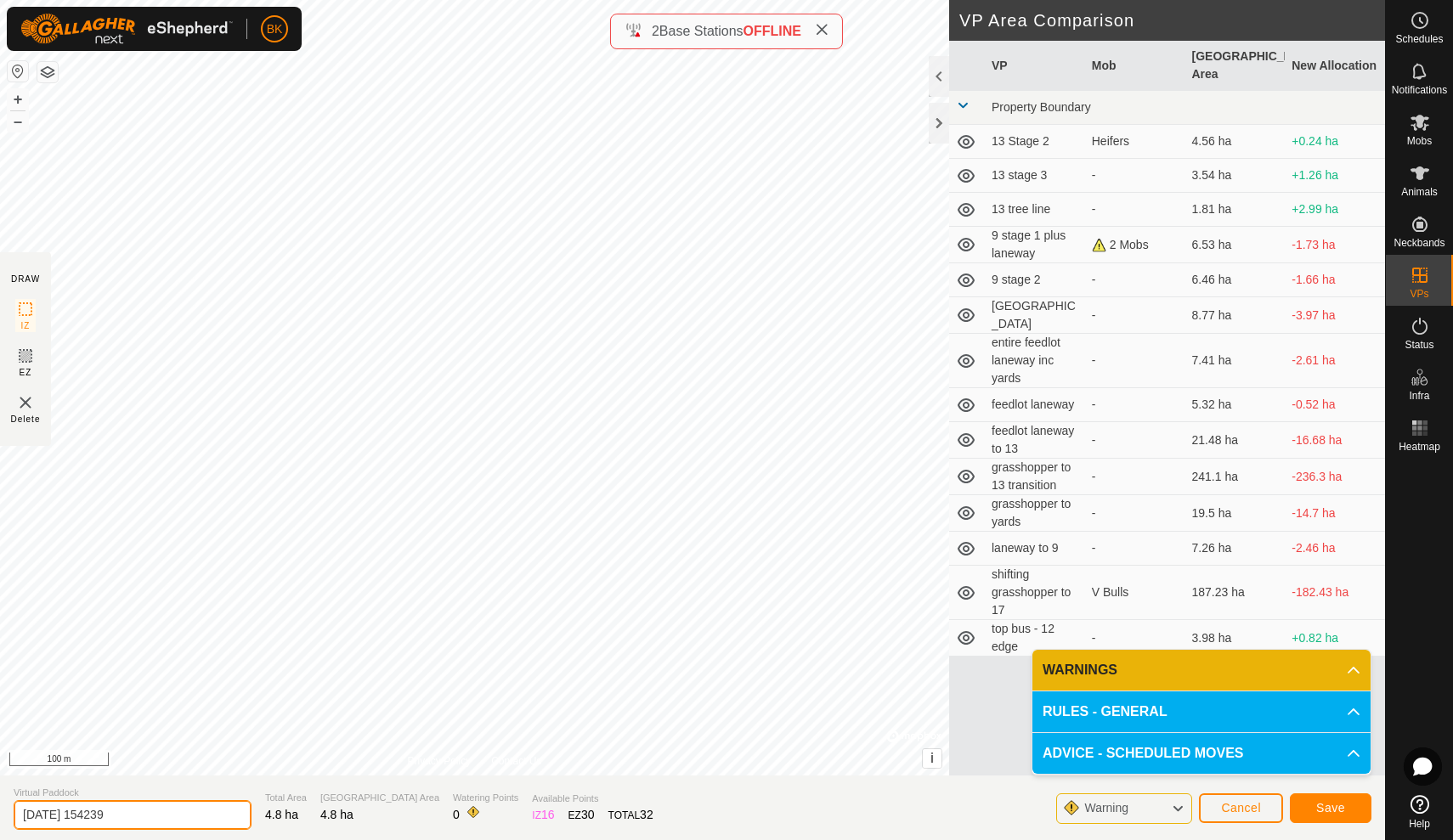
click at [150, 815] on input "2025-08-12 154239" at bounding box center [133, 814] width 238 height 30
type input "2"
type input "1"
type input "17 19 trees"
click at [1323, 803] on span "Save" at bounding box center [1331, 807] width 29 height 14
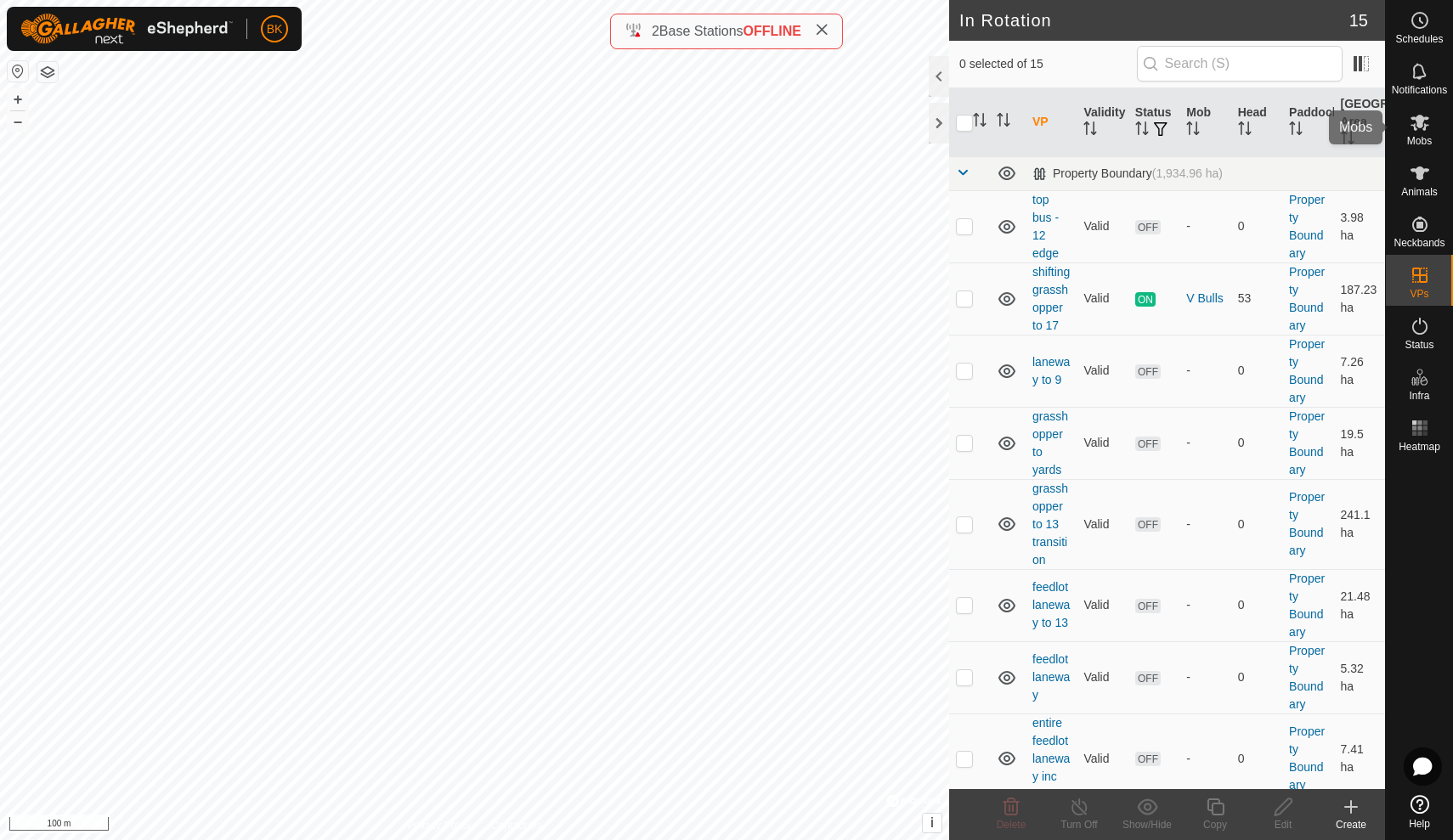
click at [1426, 131] on icon at bounding box center [1420, 122] width 20 height 20
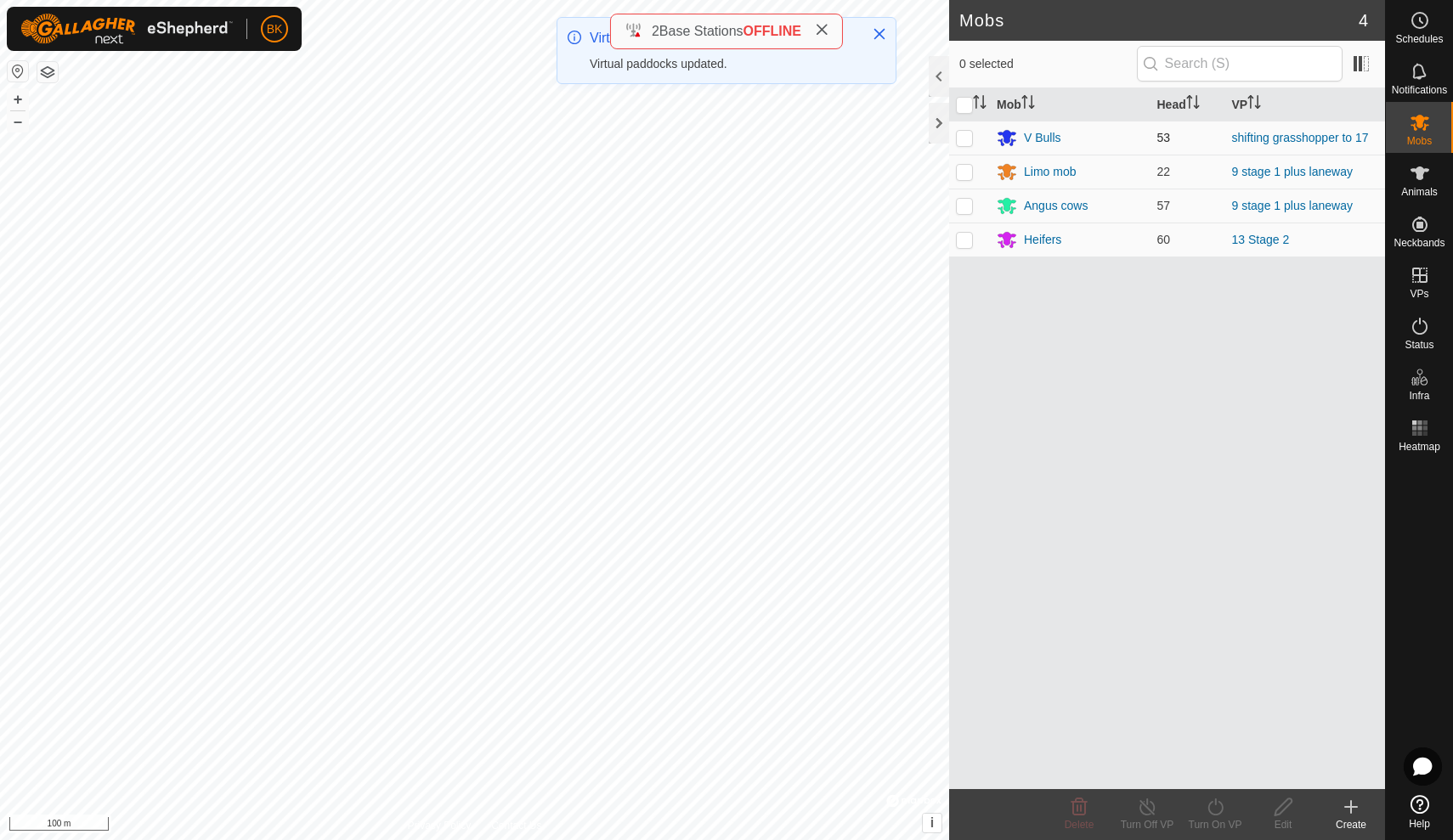
click at [967, 138] on p-checkbox at bounding box center [965, 137] width 17 height 14
checkbox input "true"
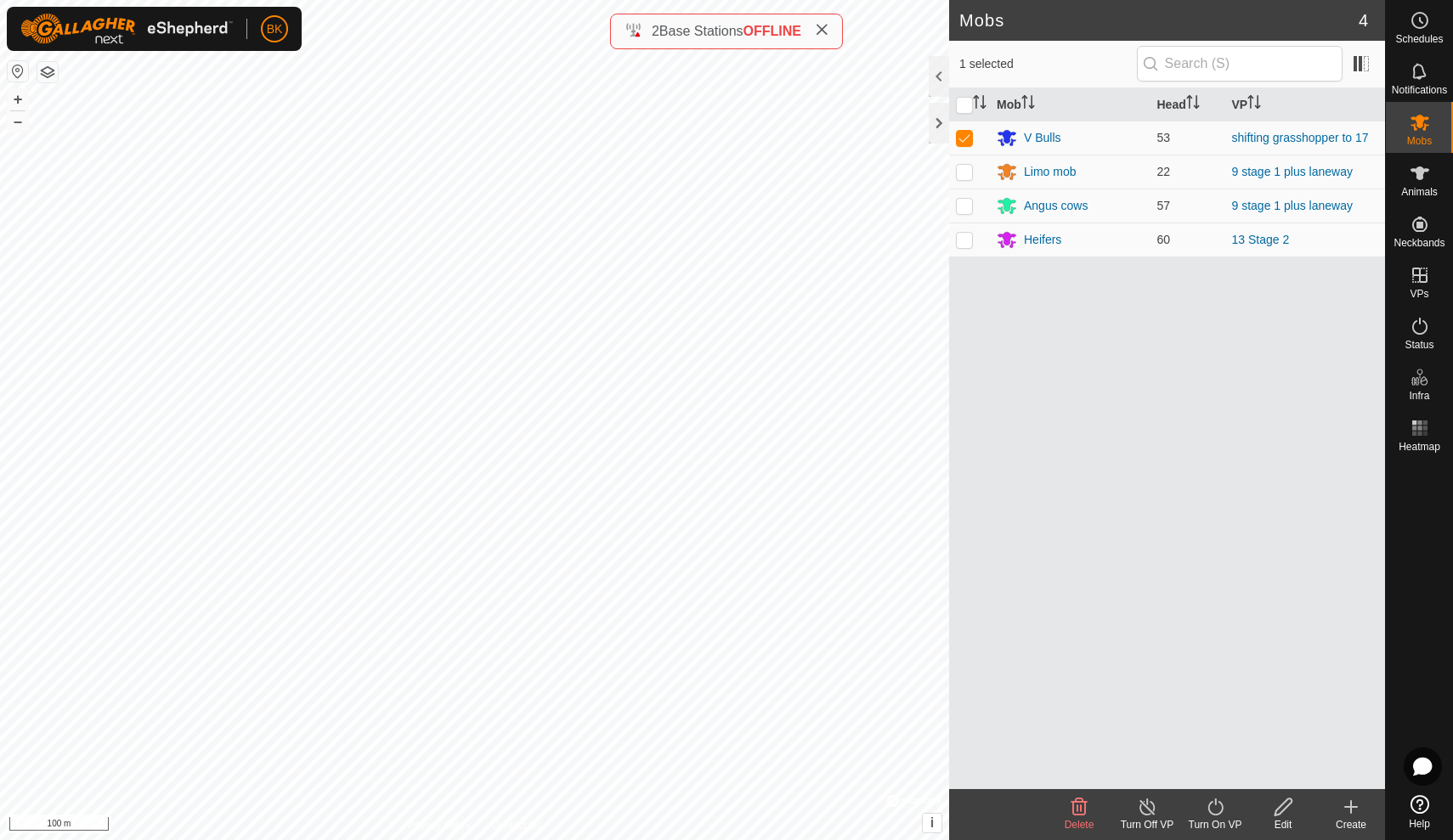
click at [1216, 813] on icon at bounding box center [1215, 807] width 21 height 20
click at [1211, 766] on link "Now" at bounding box center [1266, 769] width 168 height 34
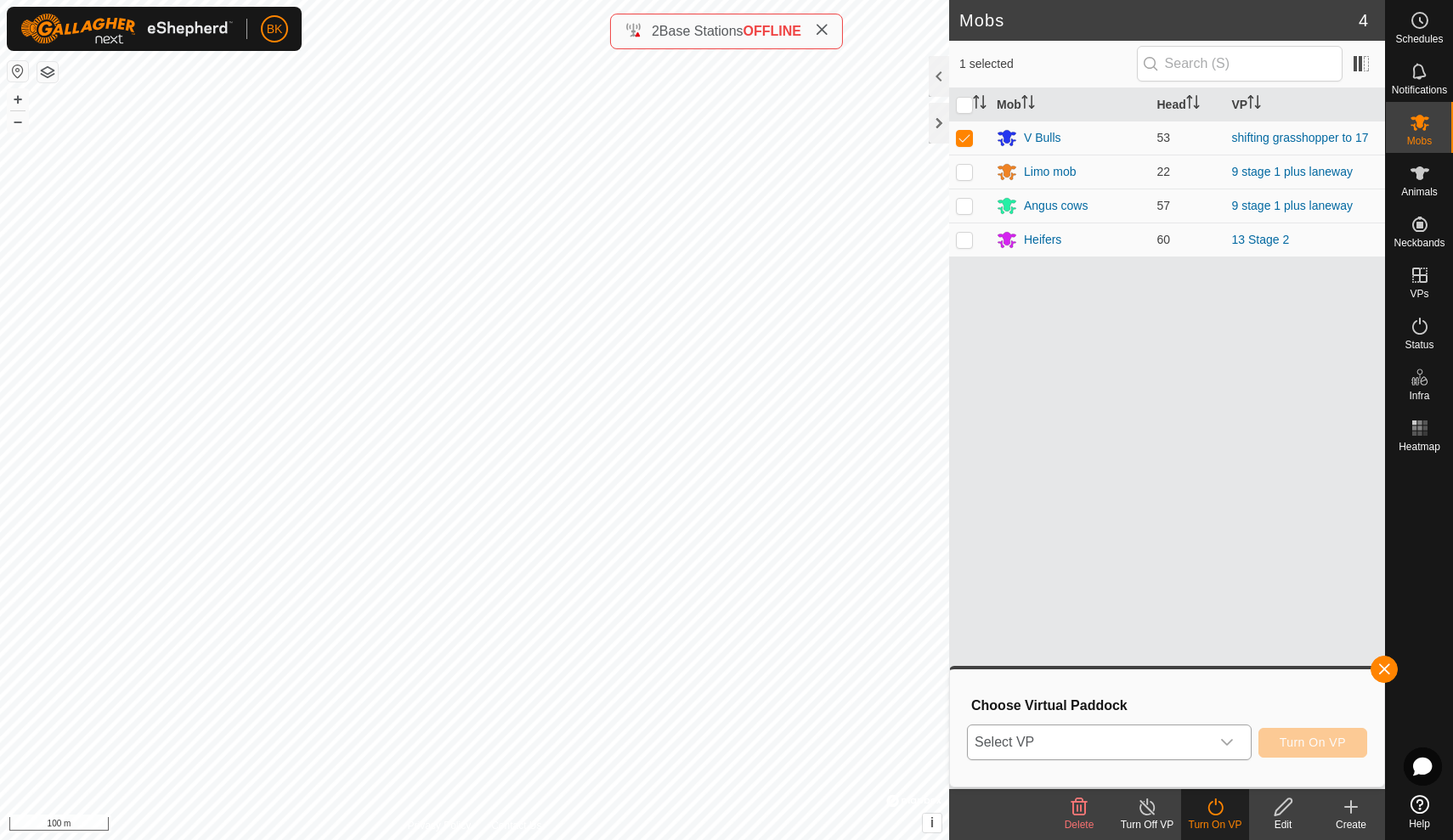
click at [1229, 737] on icon "dropdown trigger" at bounding box center [1227, 742] width 14 height 14
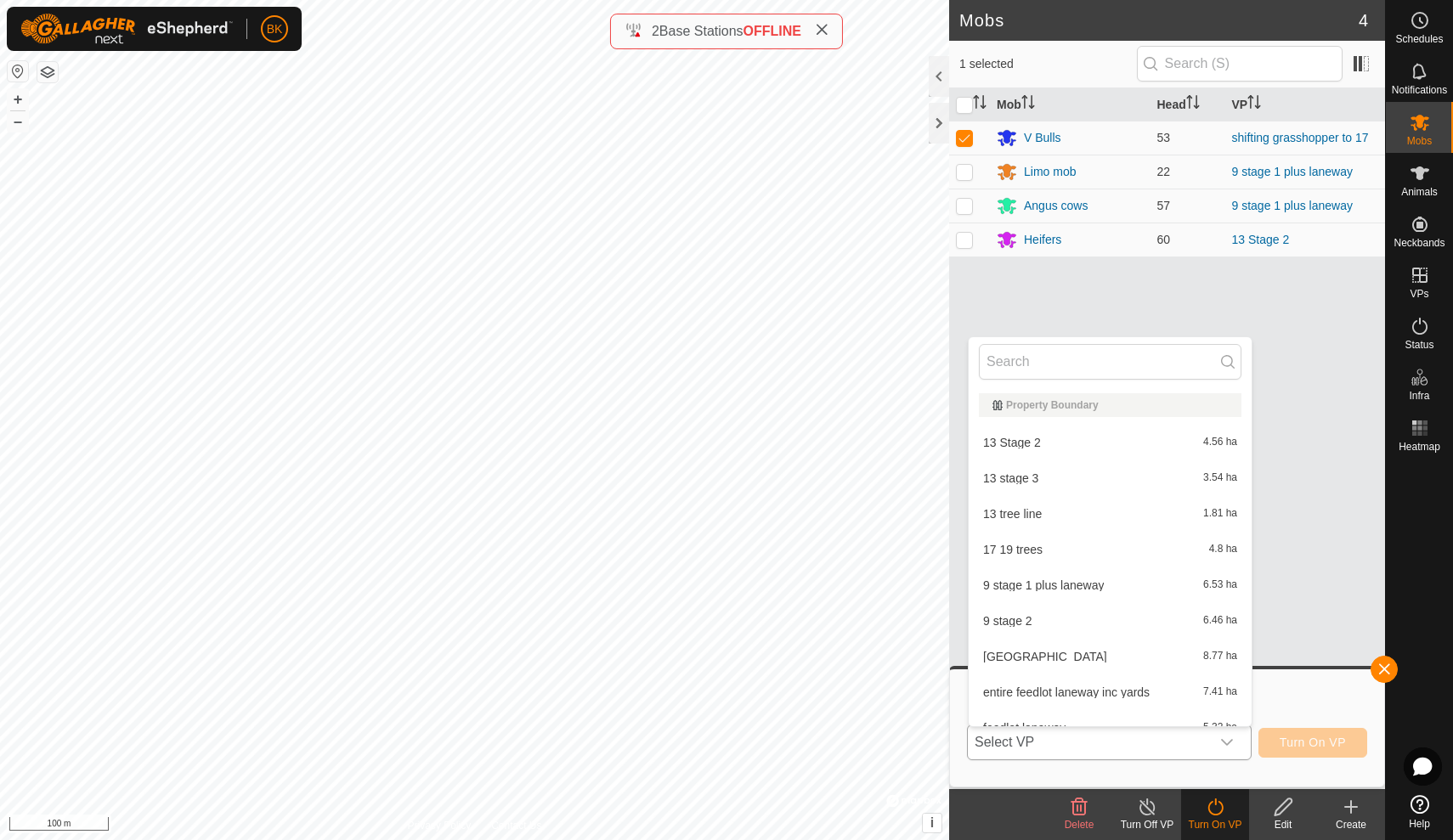
scroll to position [18, 0]
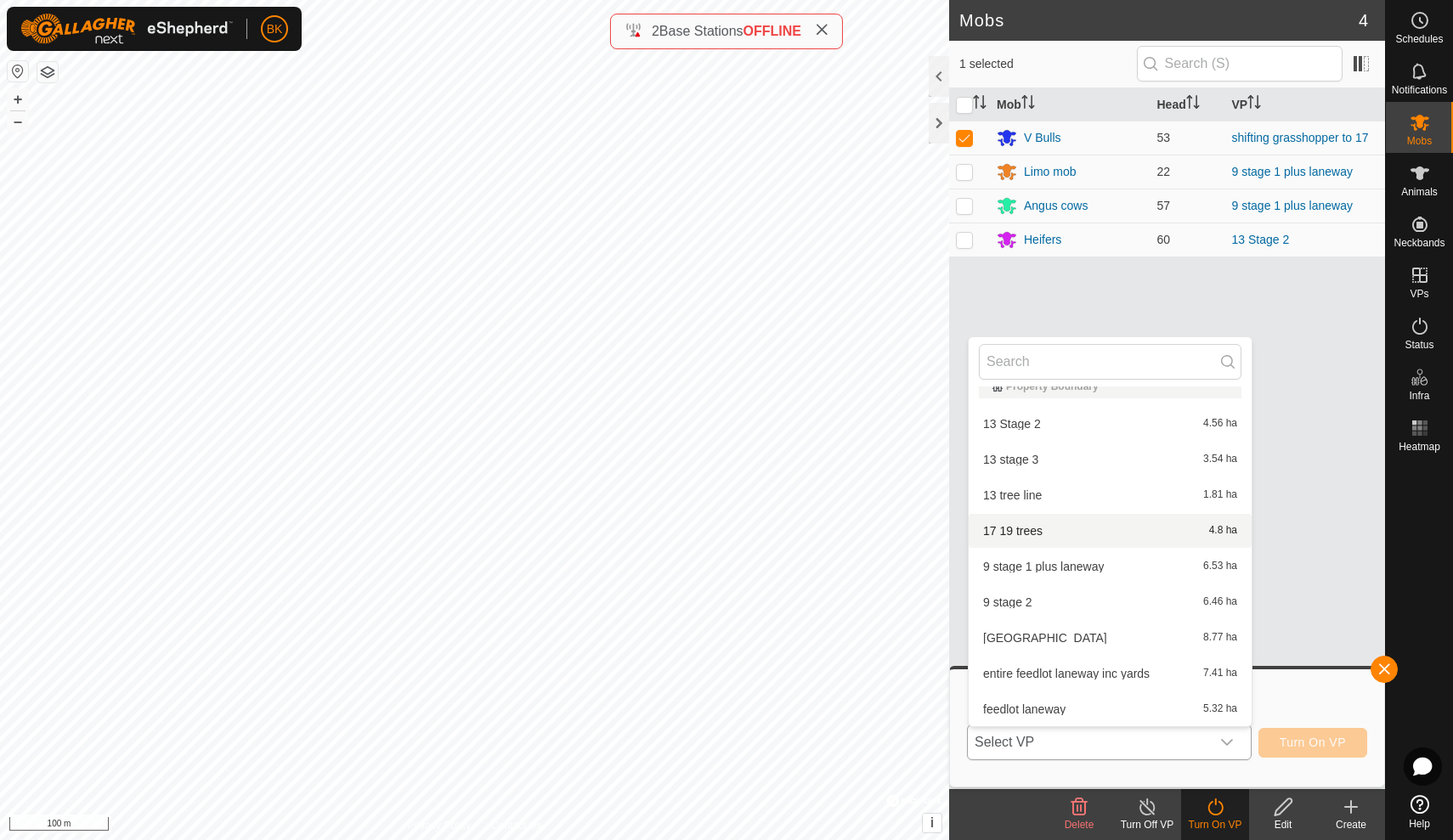
click at [1135, 533] on li "17 19 trees 4.8 ha" at bounding box center [1109, 530] width 283 height 34
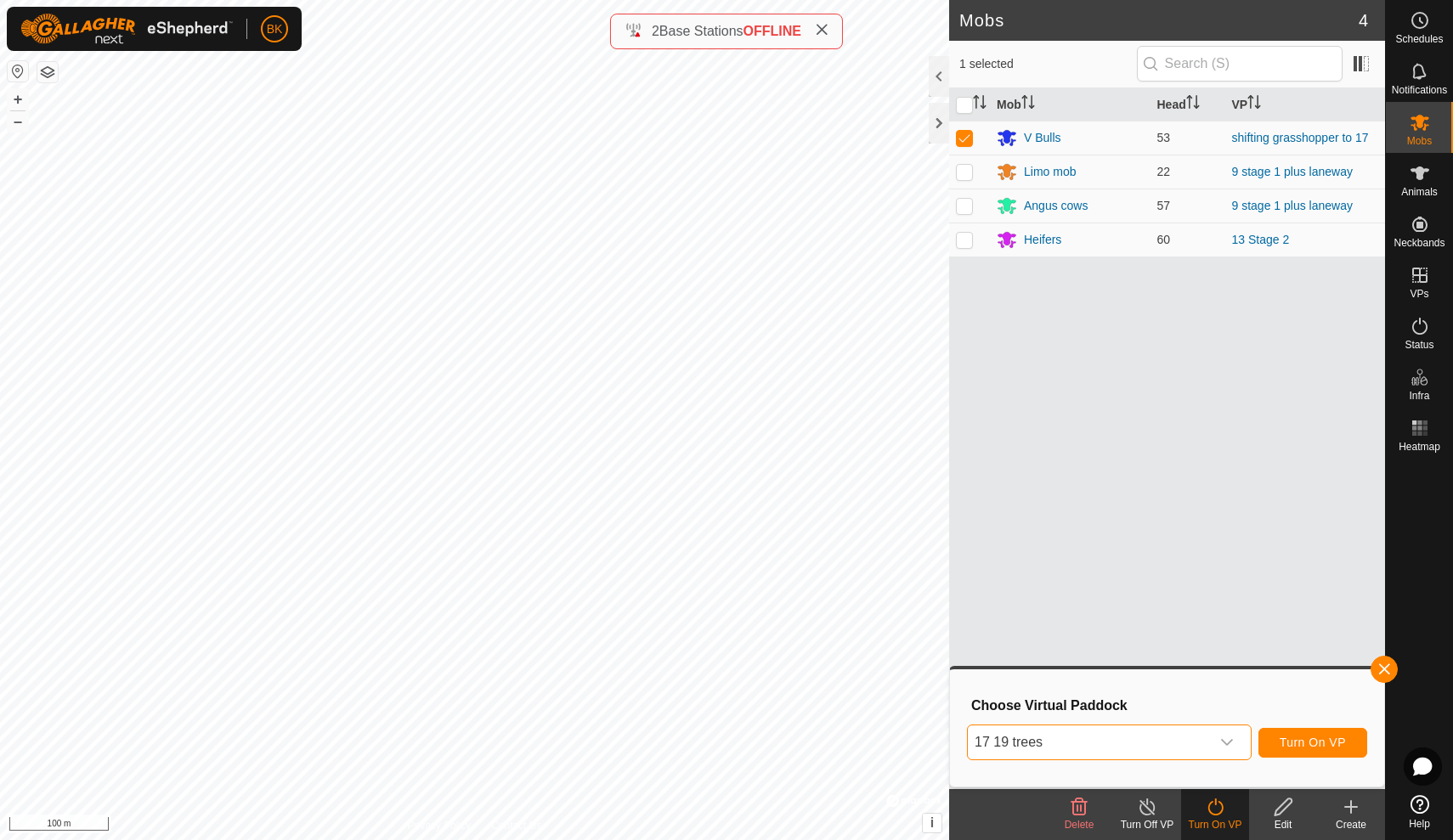
click at [1287, 731] on button "Turn On VP" at bounding box center [1312, 742] width 109 height 30
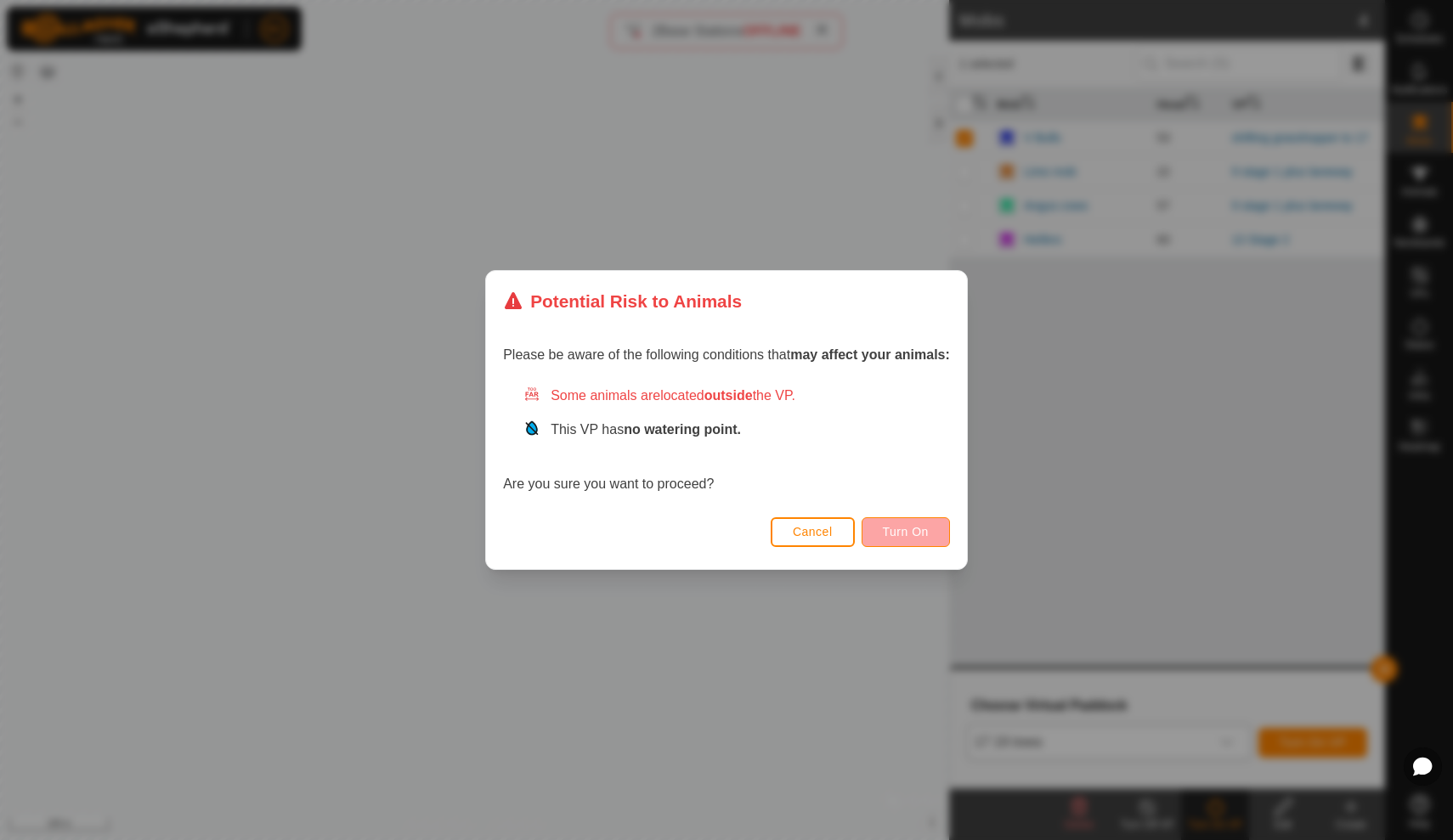
click at [948, 538] on button "Turn On" at bounding box center [905, 532] width 89 height 30
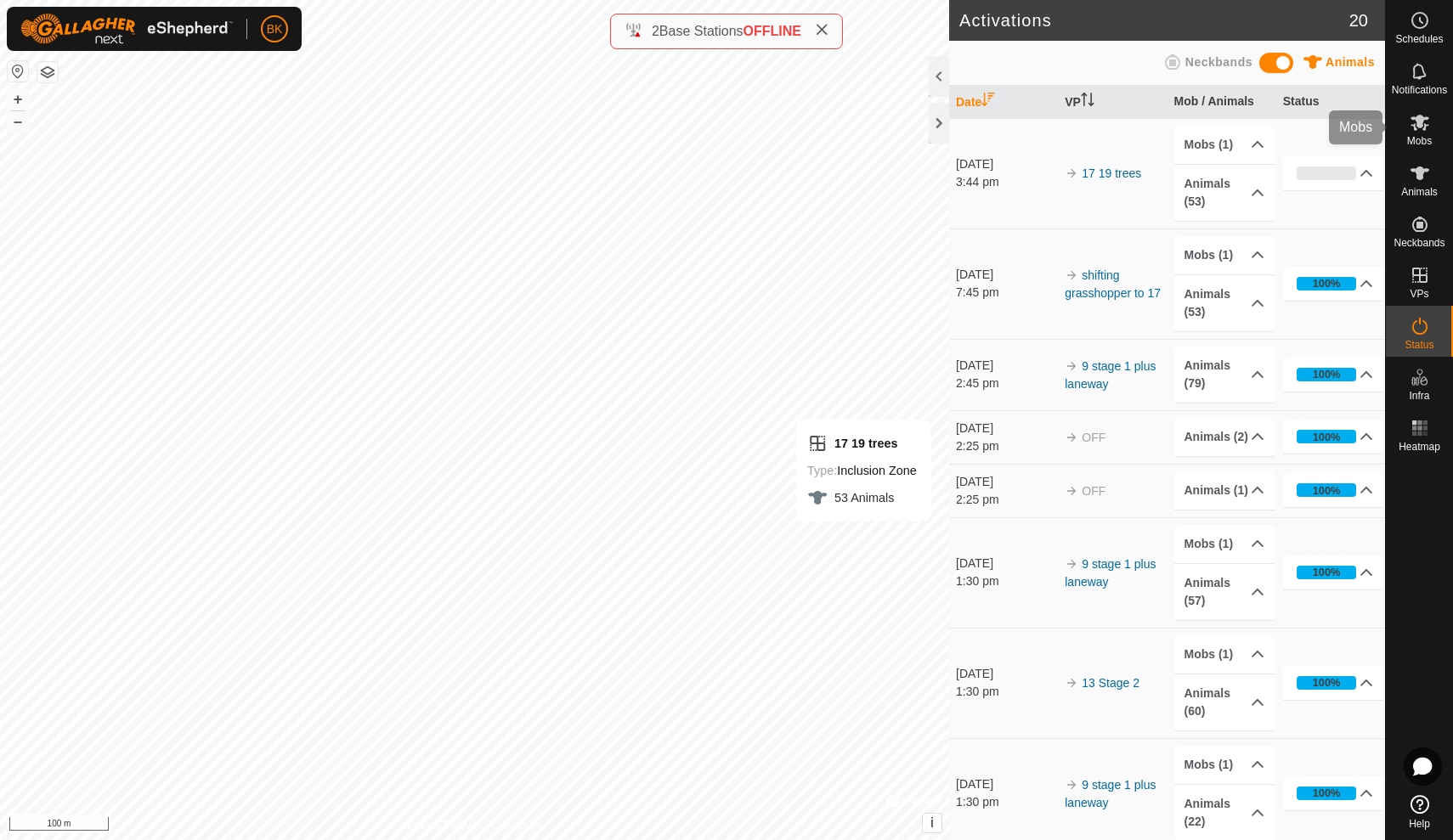
click at [1422, 136] on span "Mobs" at bounding box center [1419, 141] width 25 height 10
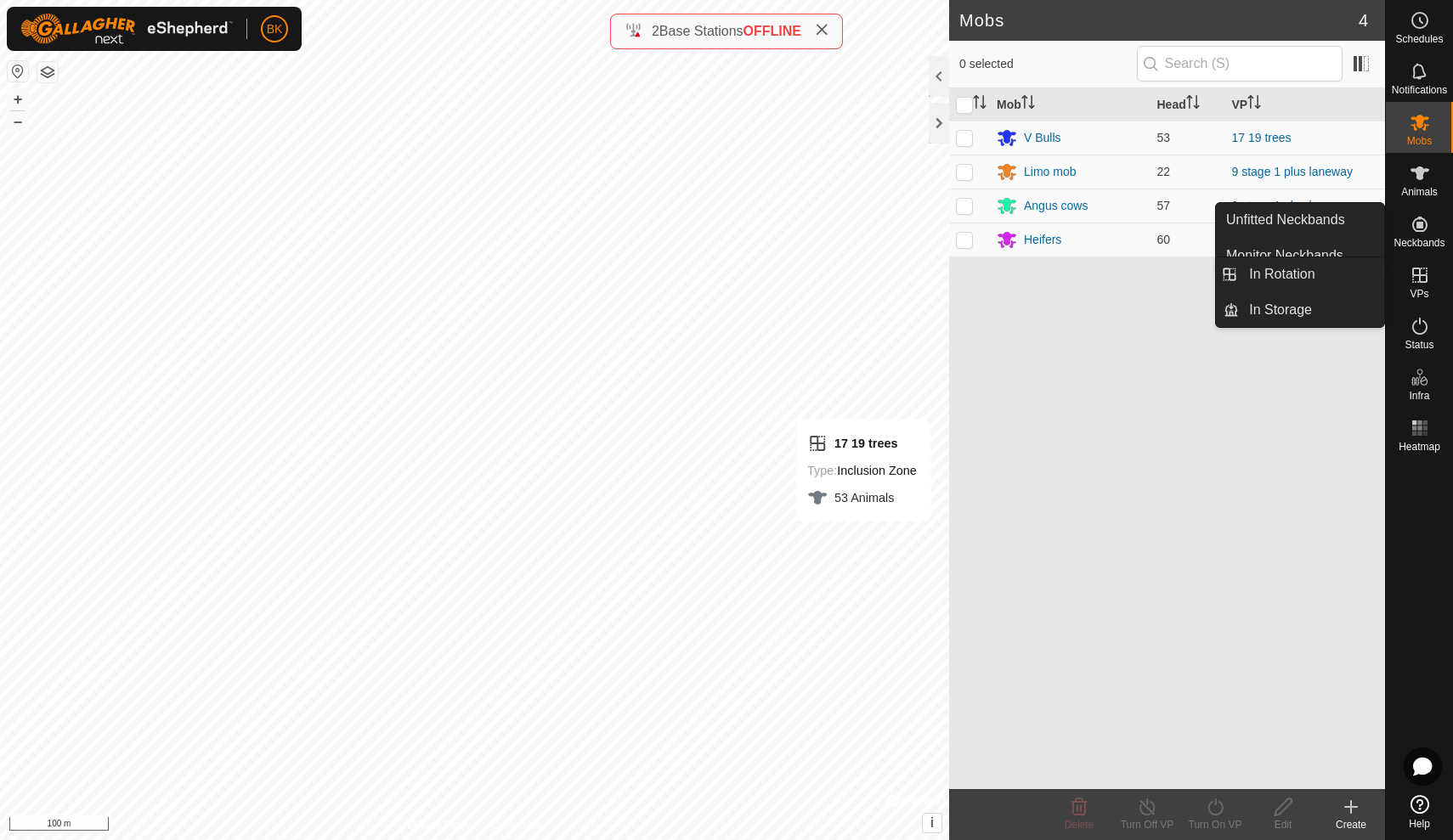
click at [1413, 287] on es-virtualpaddocks-svg-icon at bounding box center [1419, 275] width 30 height 27
click at [1354, 278] on link "In Rotation" at bounding box center [1311, 274] width 145 height 34
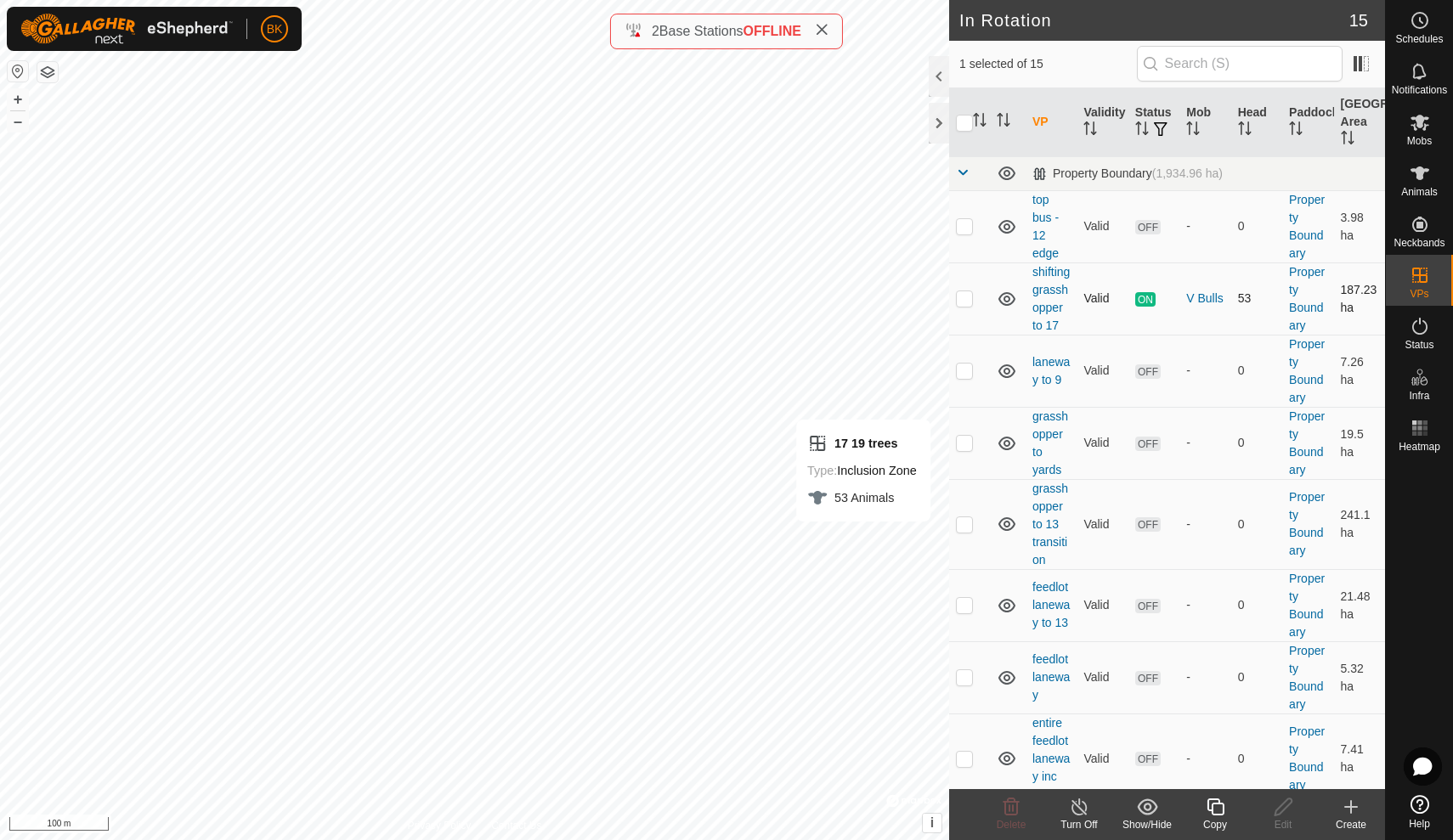
click at [968, 298] on p-checkbox at bounding box center [965, 298] width 17 height 14
checkbox input "true"
click at [1084, 810] on icon at bounding box center [1079, 807] width 21 height 20
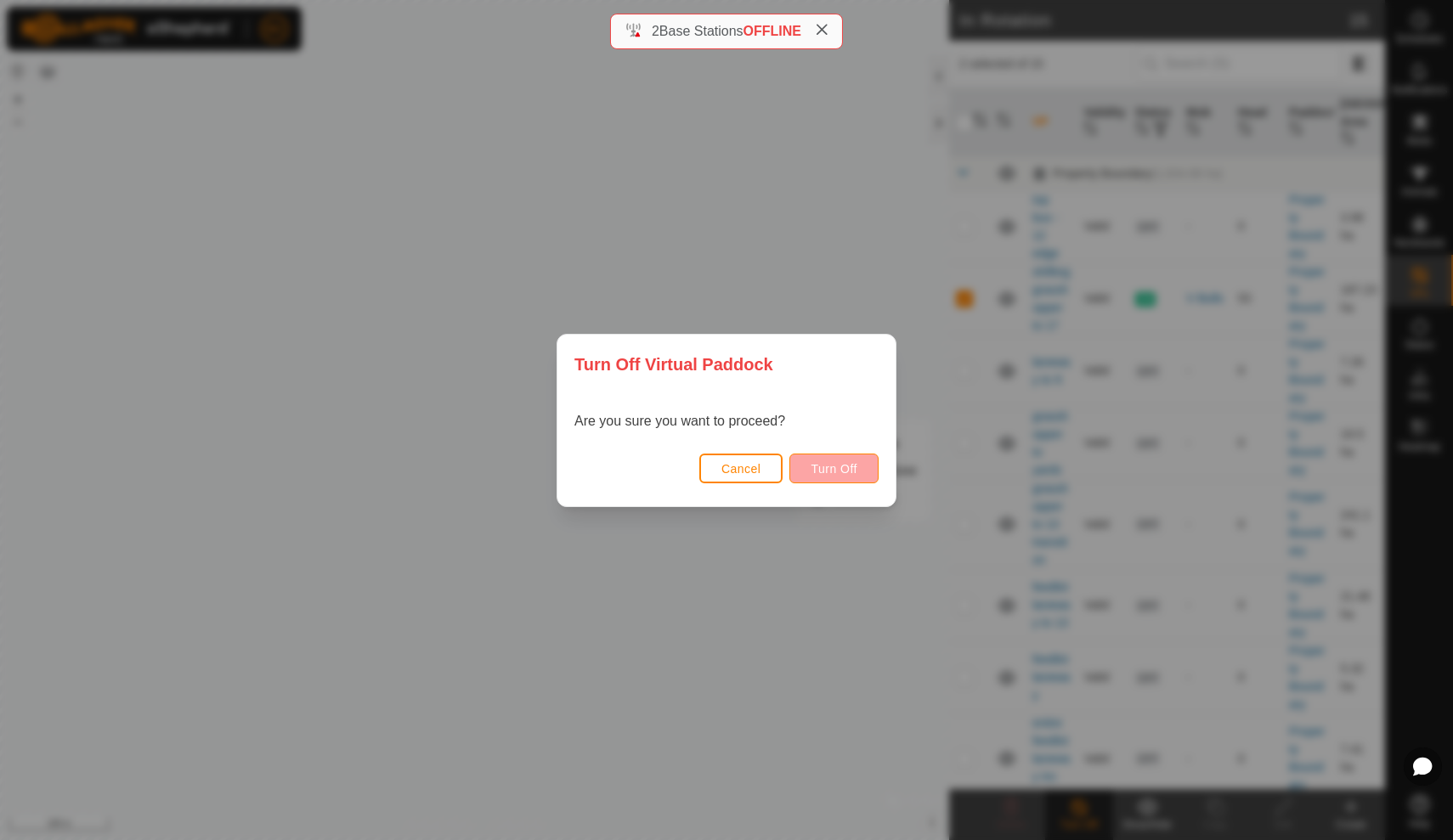
click at [852, 461] on button "Turn Off" at bounding box center [834, 468] width 90 height 30
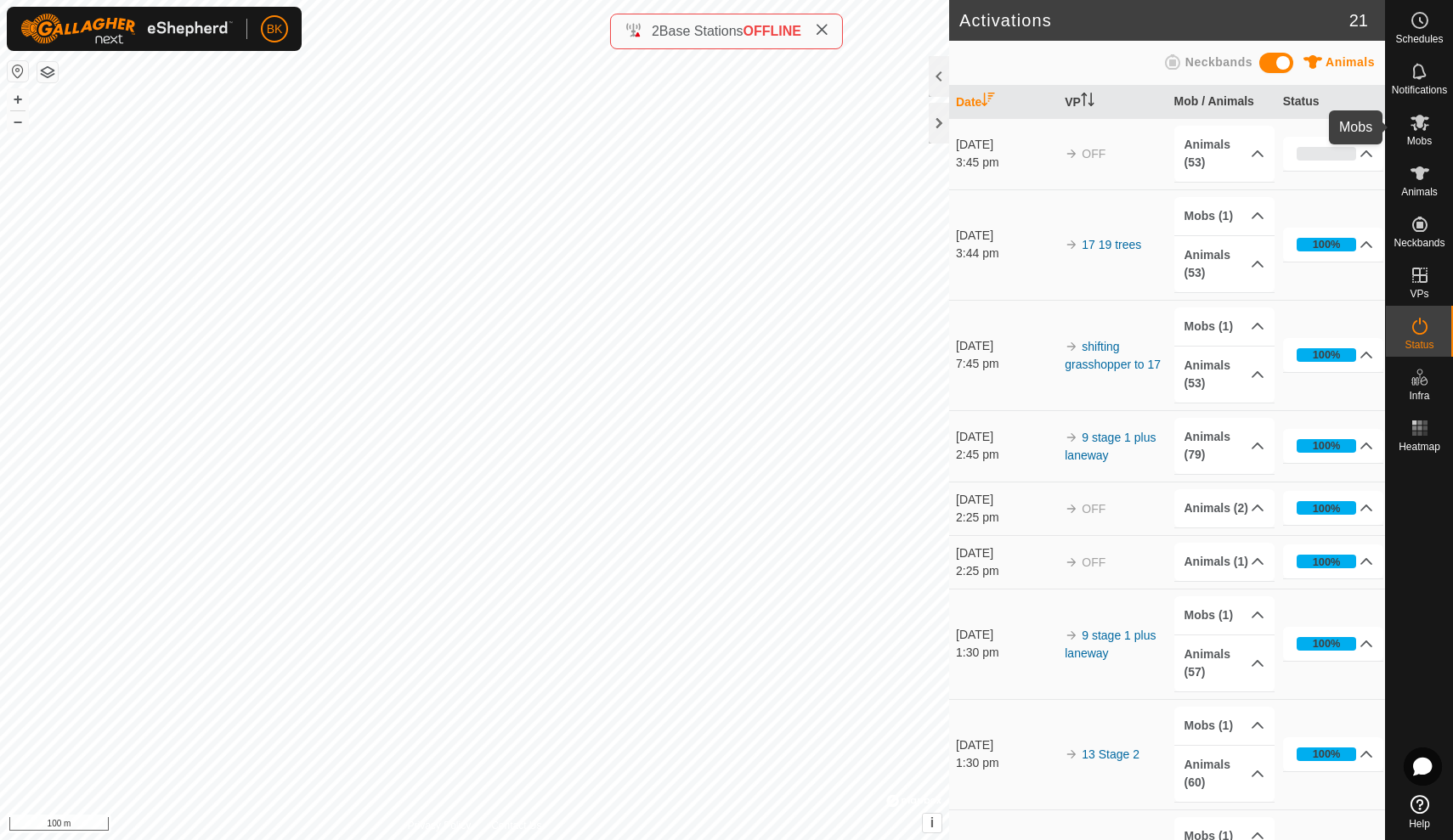
click at [1429, 125] on icon at bounding box center [1420, 122] width 20 height 20
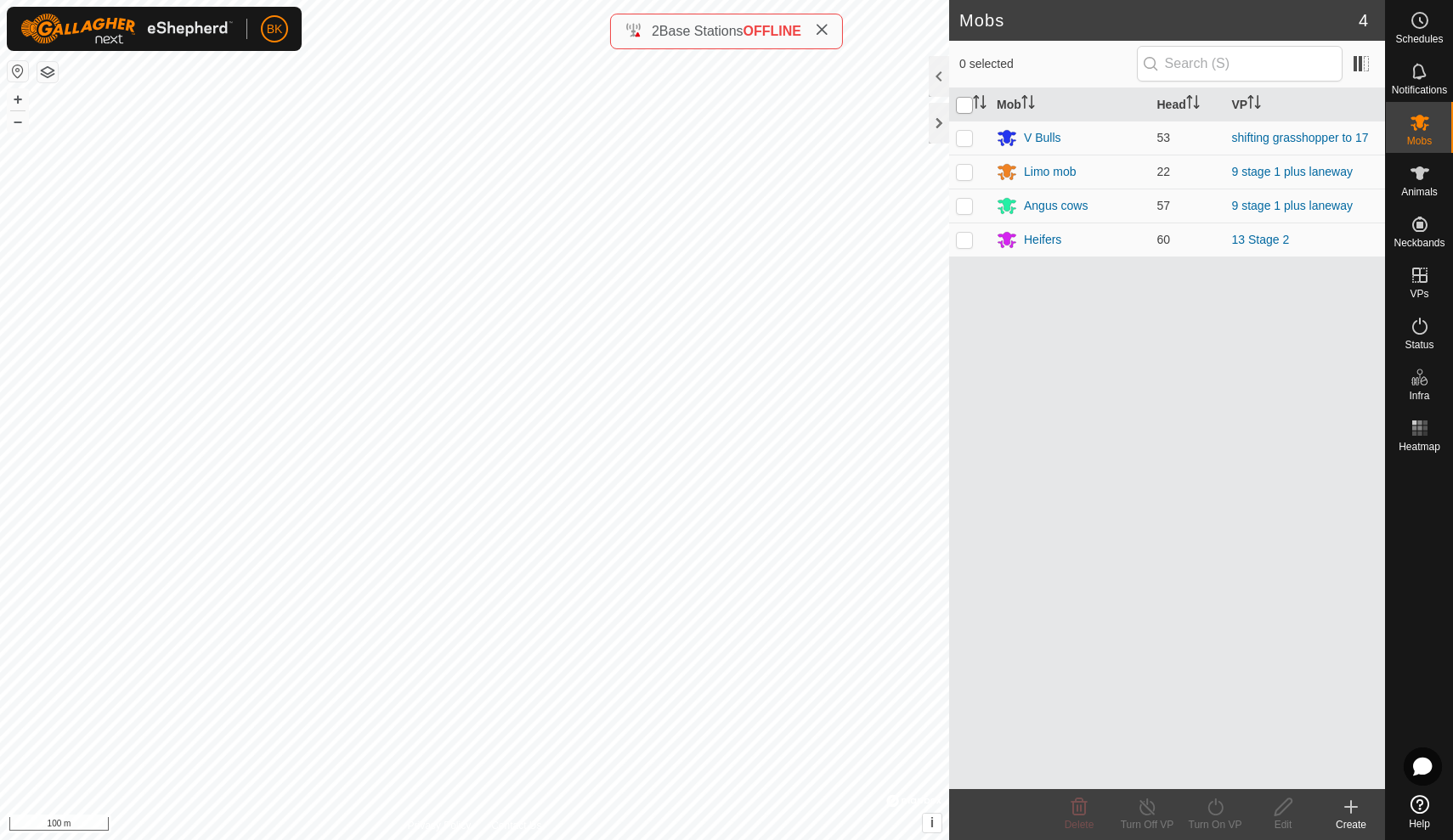
click at [966, 102] on input "checkbox" at bounding box center [965, 105] width 17 height 17
checkbox input "true"
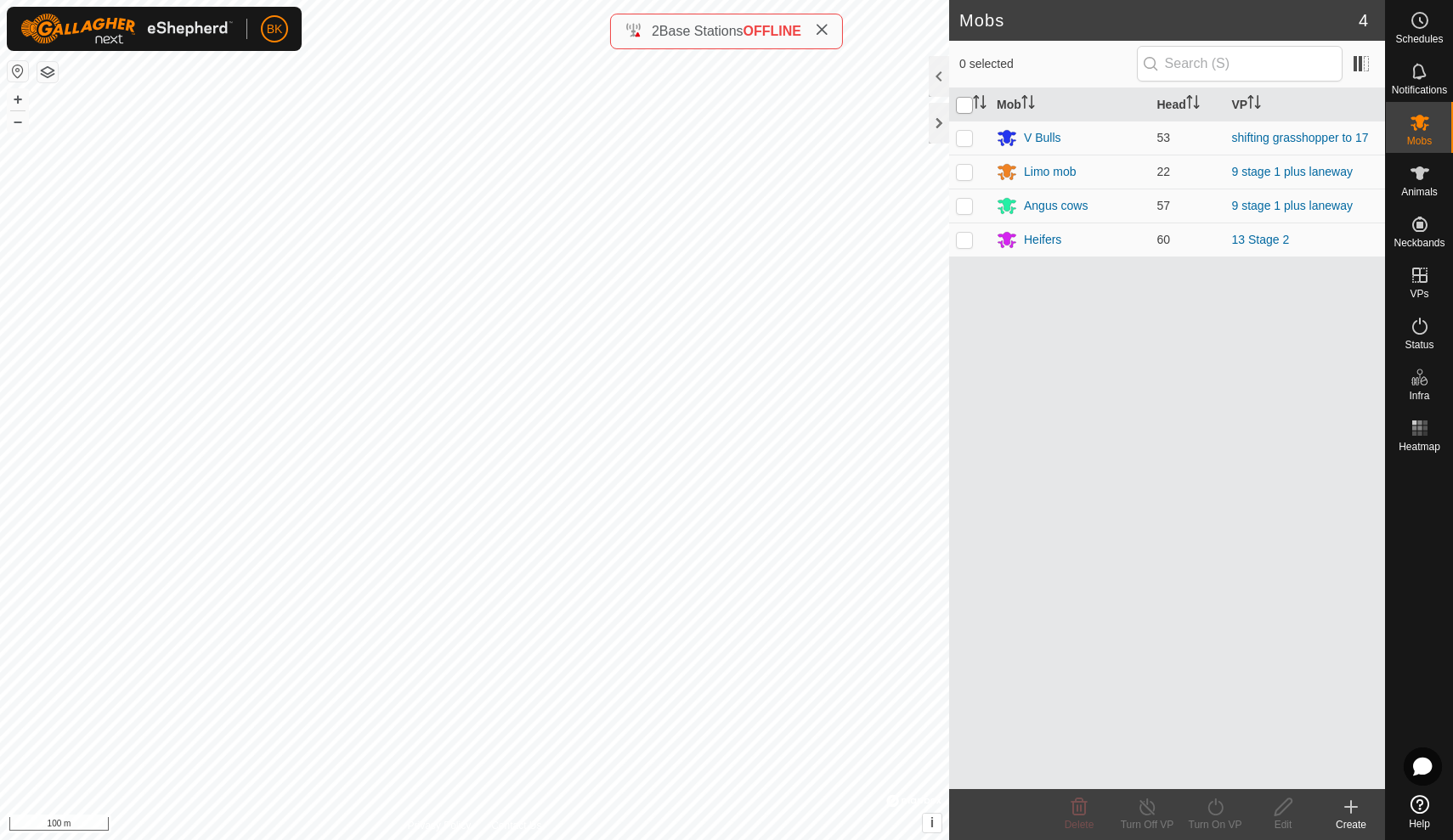
checkbox input "true"
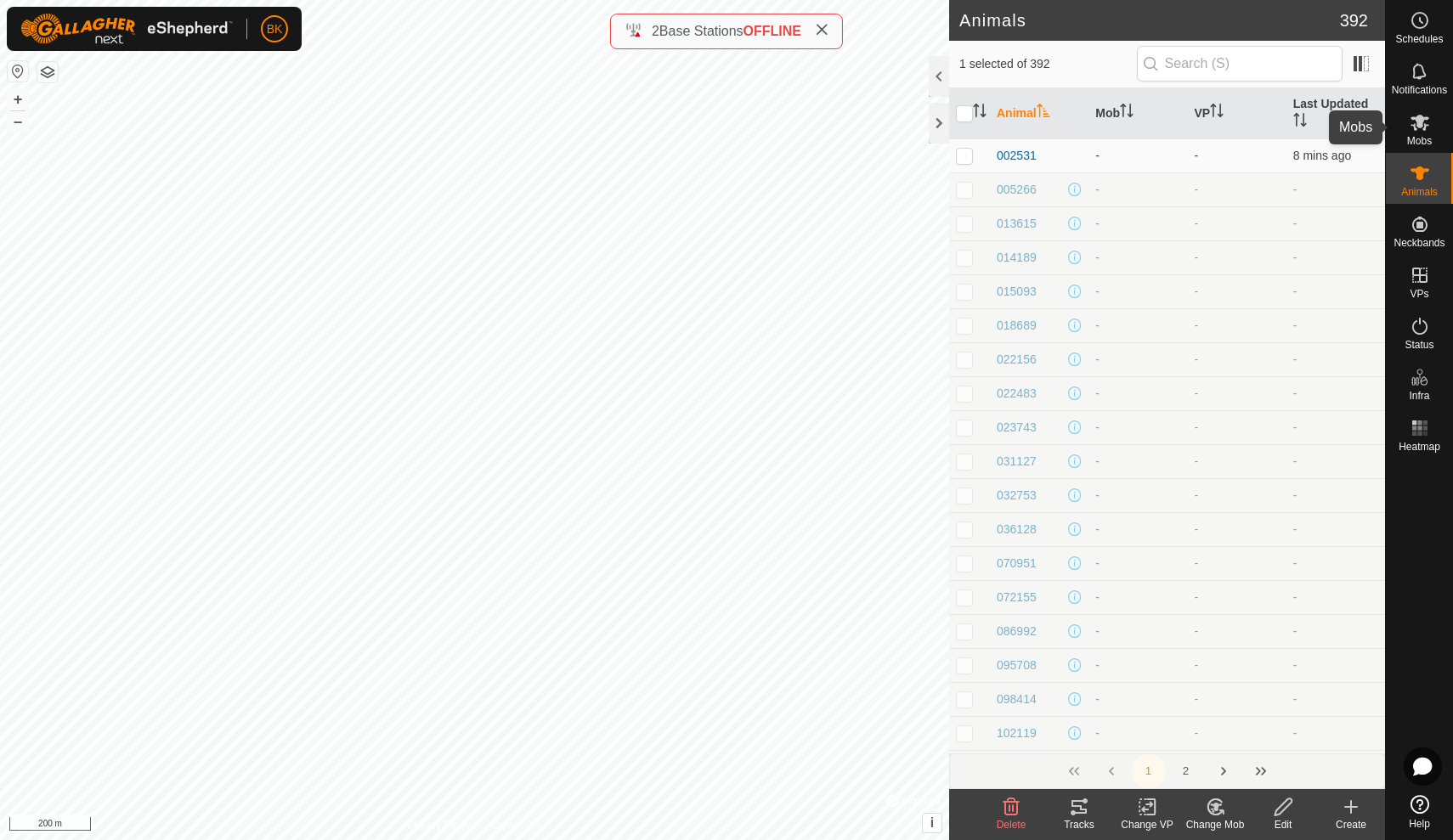
click at [1422, 123] on icon at bounding box center [1420, 122] width 18 height 16
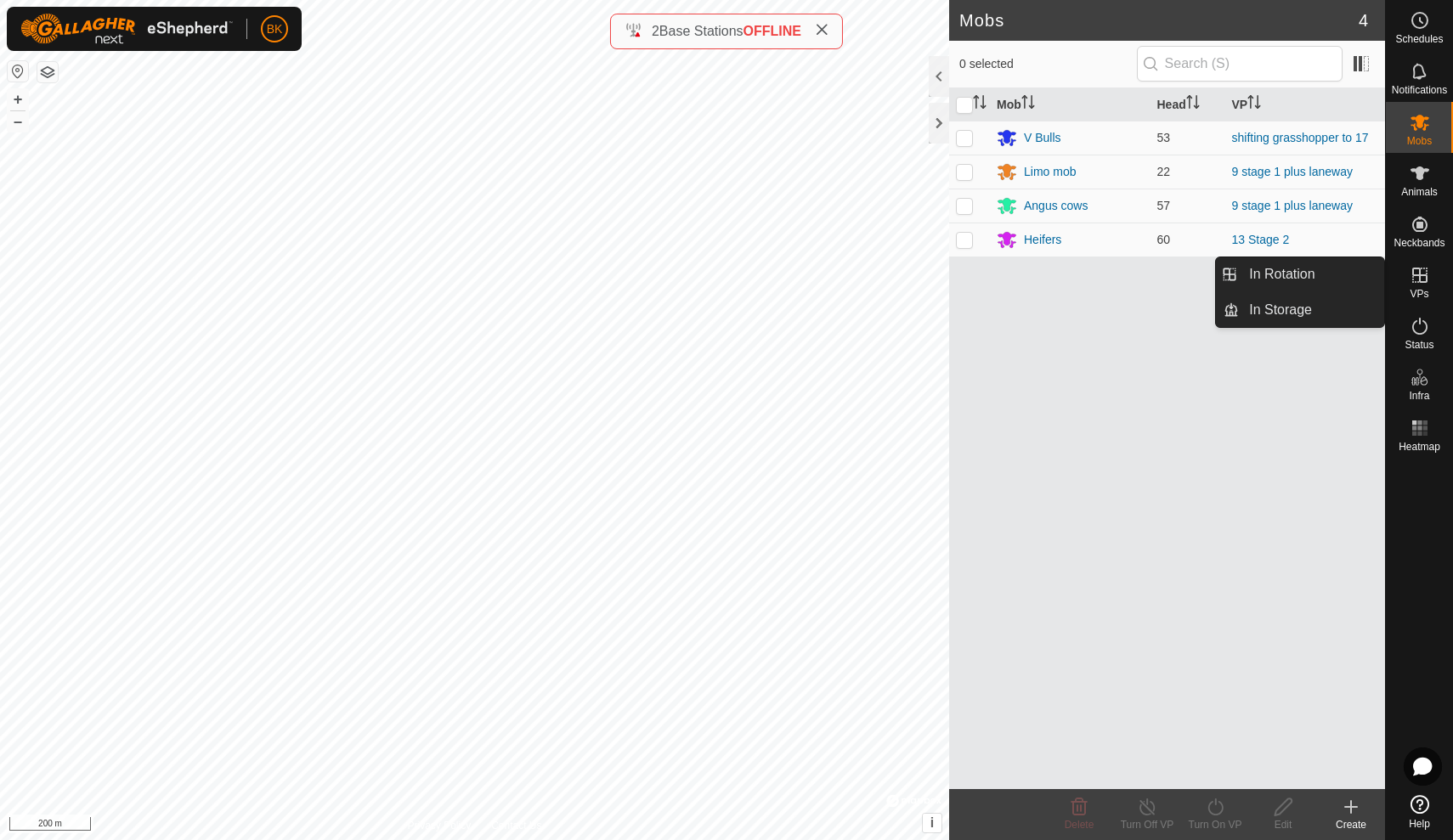
click at [1410, 281] on icon at bounding box center [1420, 275] width 20 height 20
click at [1366, 271] on link "In Rotation" at bounding box center [1311, 274] width 145 height 34
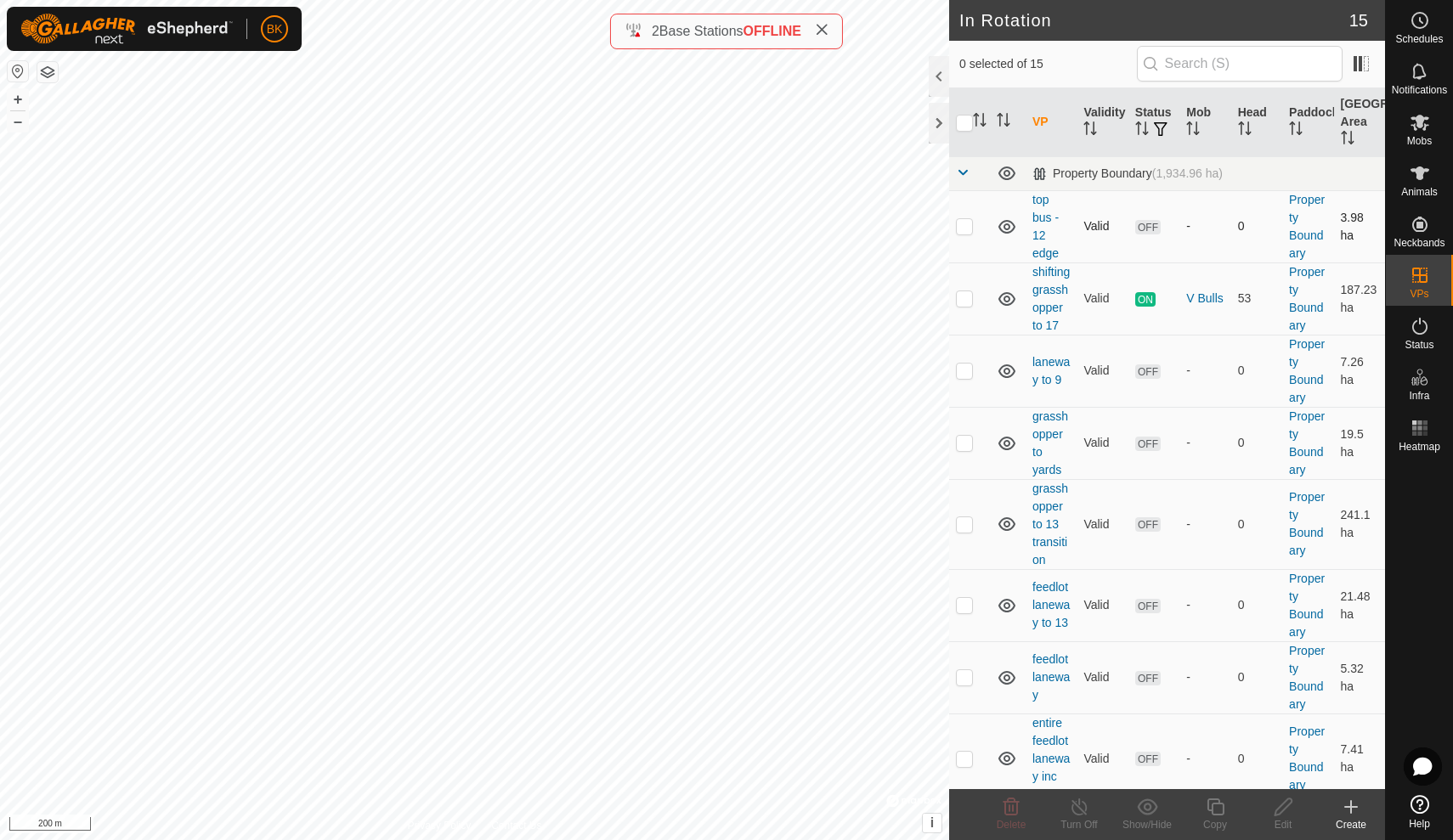
click at [1099, 555] on td "Valid" at bounding box center [1103, 524] width 51 height 90
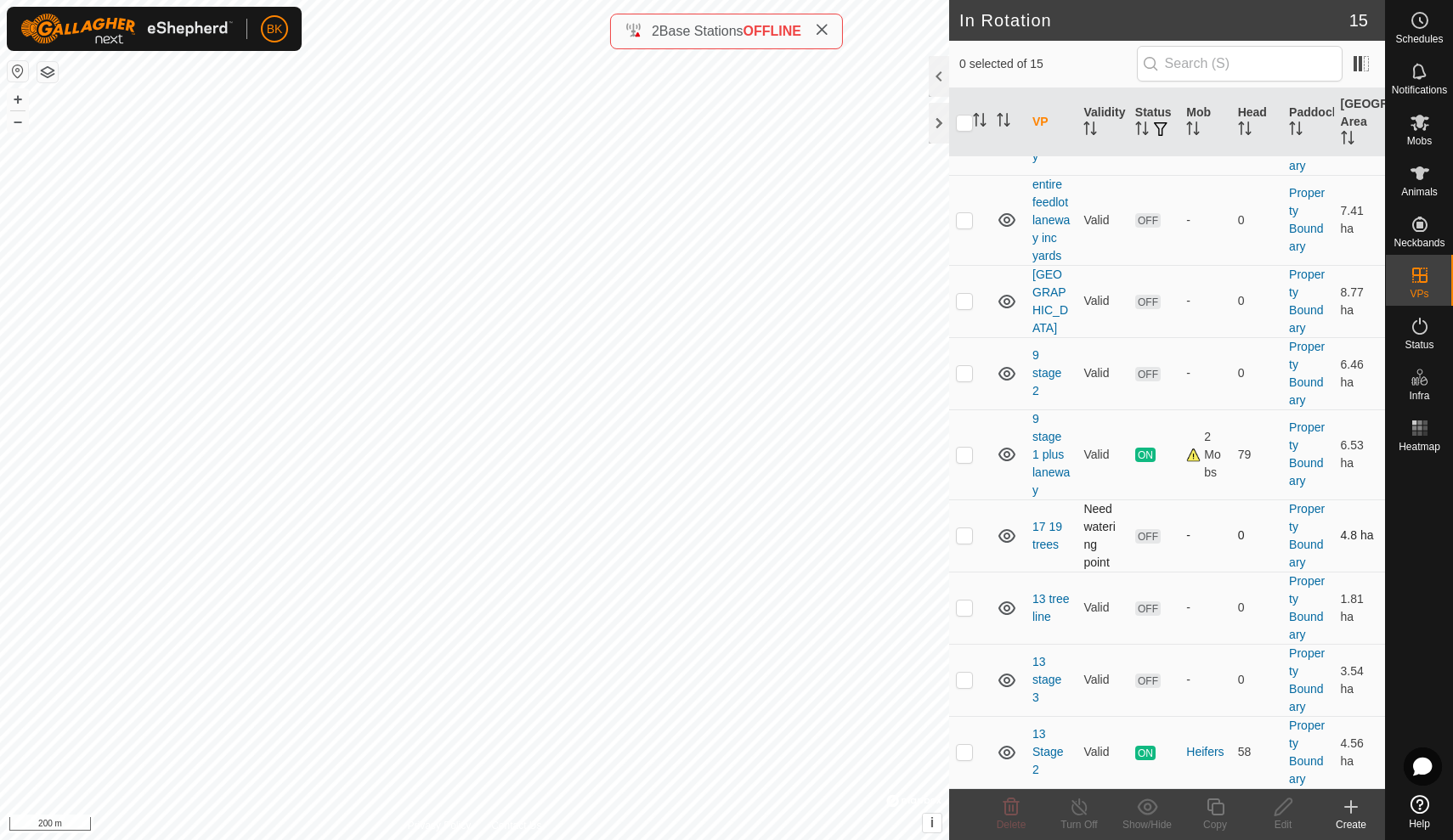
scroll to position [538, 0]
click at [967, 679] on p-checkbox at bounding box center [965, 679] width 17 height 14
checkbox input "true"
click at [1422, 127] on icon at bounding box center [1420, 122] width 20 height 20
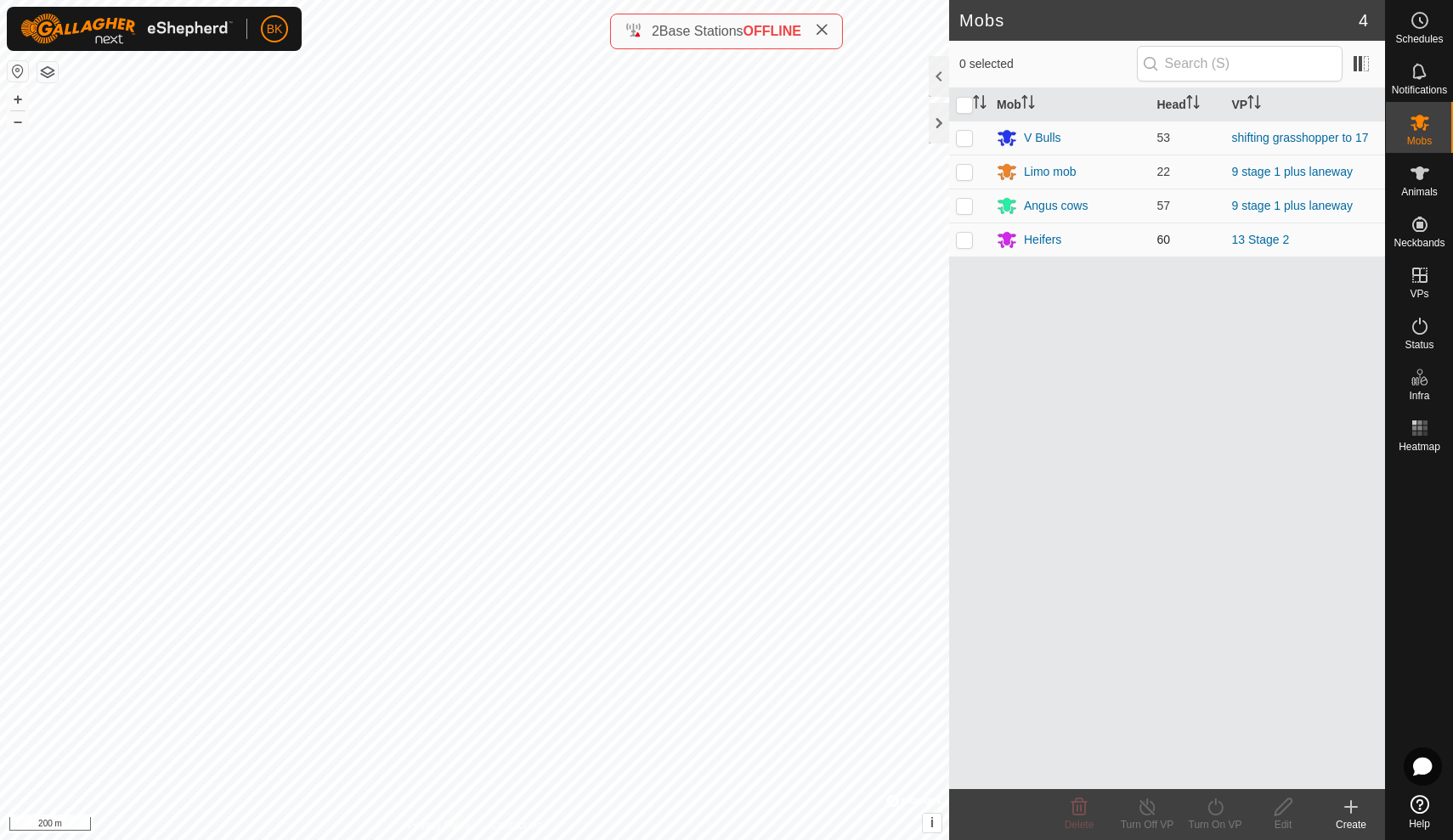
click at [969, 239] on p-checkbox at bounding box center [965, 239] width 17 height 14
checkbox input "true"
click at [1209, 802] on icon at bounding box center [1215, 807] width 21 height 20
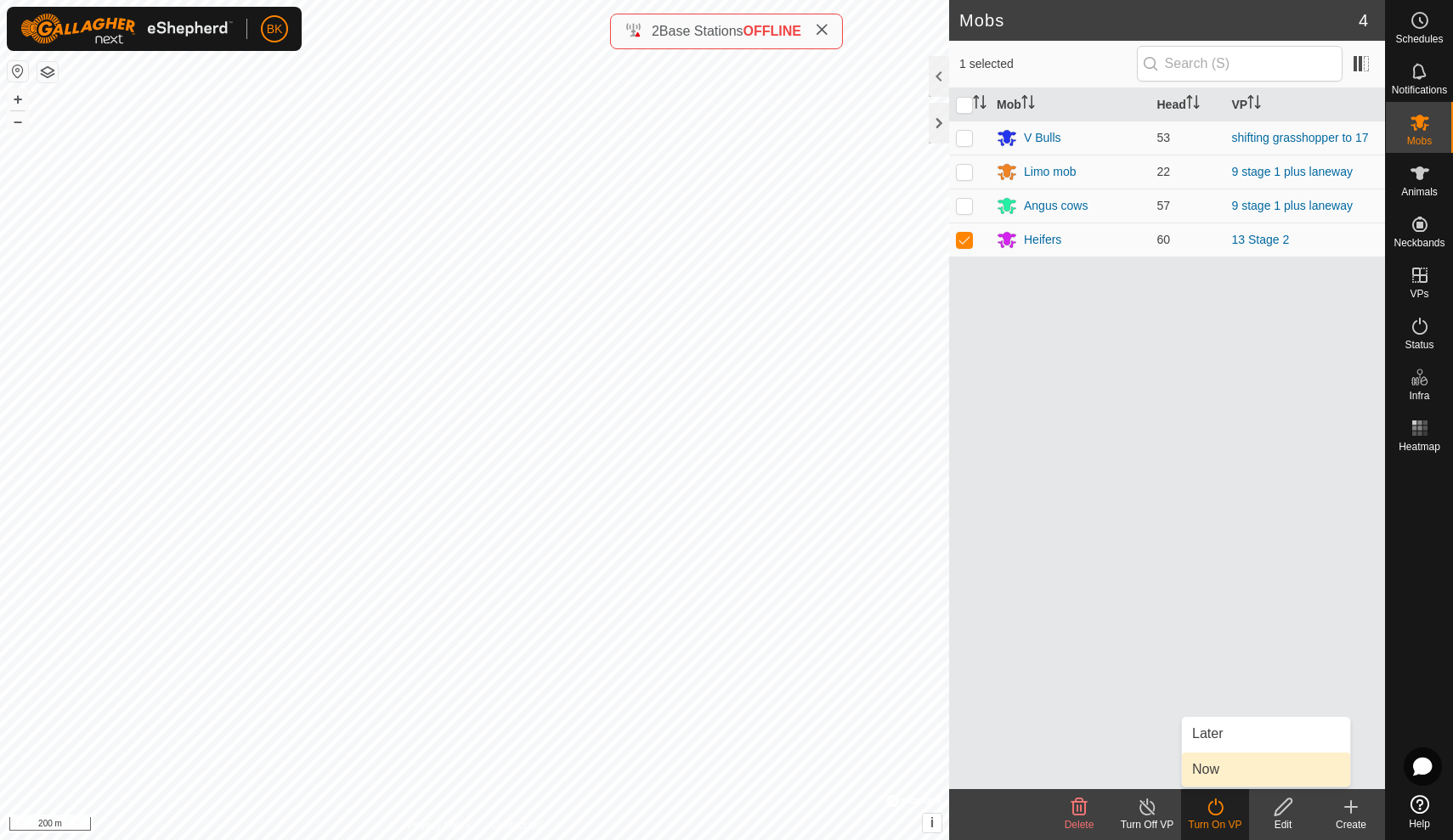
click at [1209, 774] on link "Now" at bounding box center [1266, 769] width 168 height 34
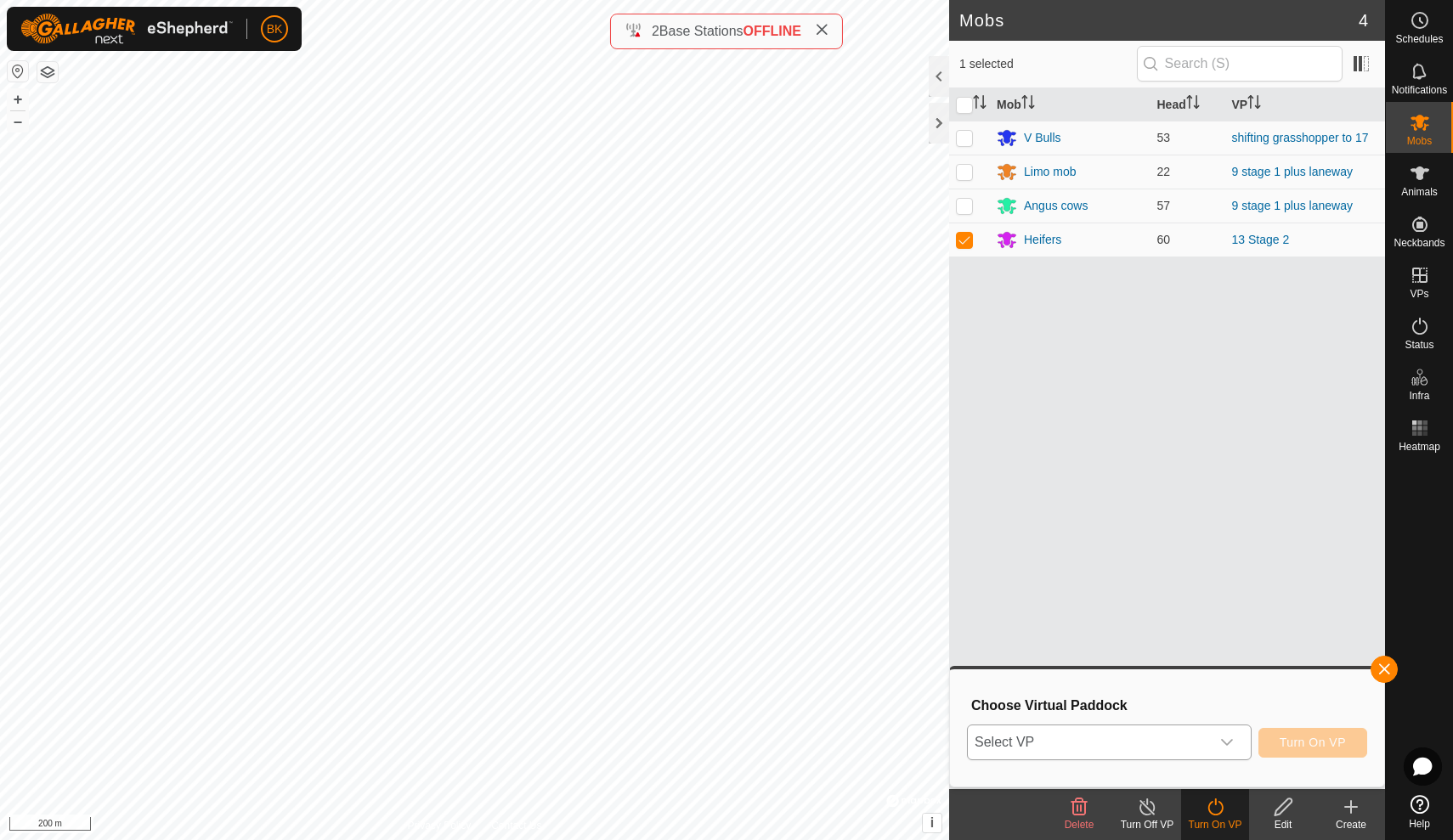
click at [1229, 736] on icon "dropdown trigger" at bounding box center [1227, 742] width 14 height 14
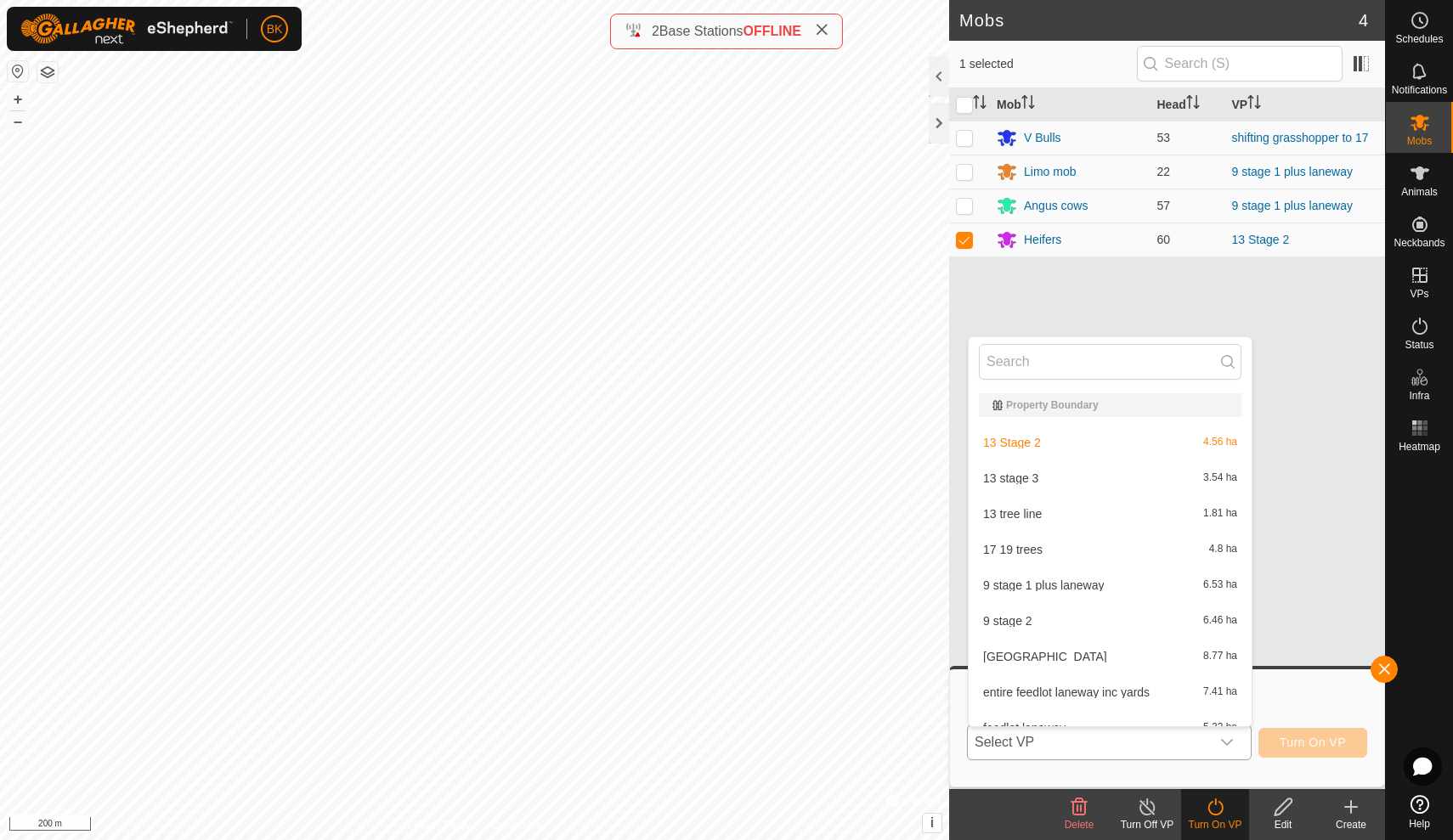
scroll to position [18, 0]
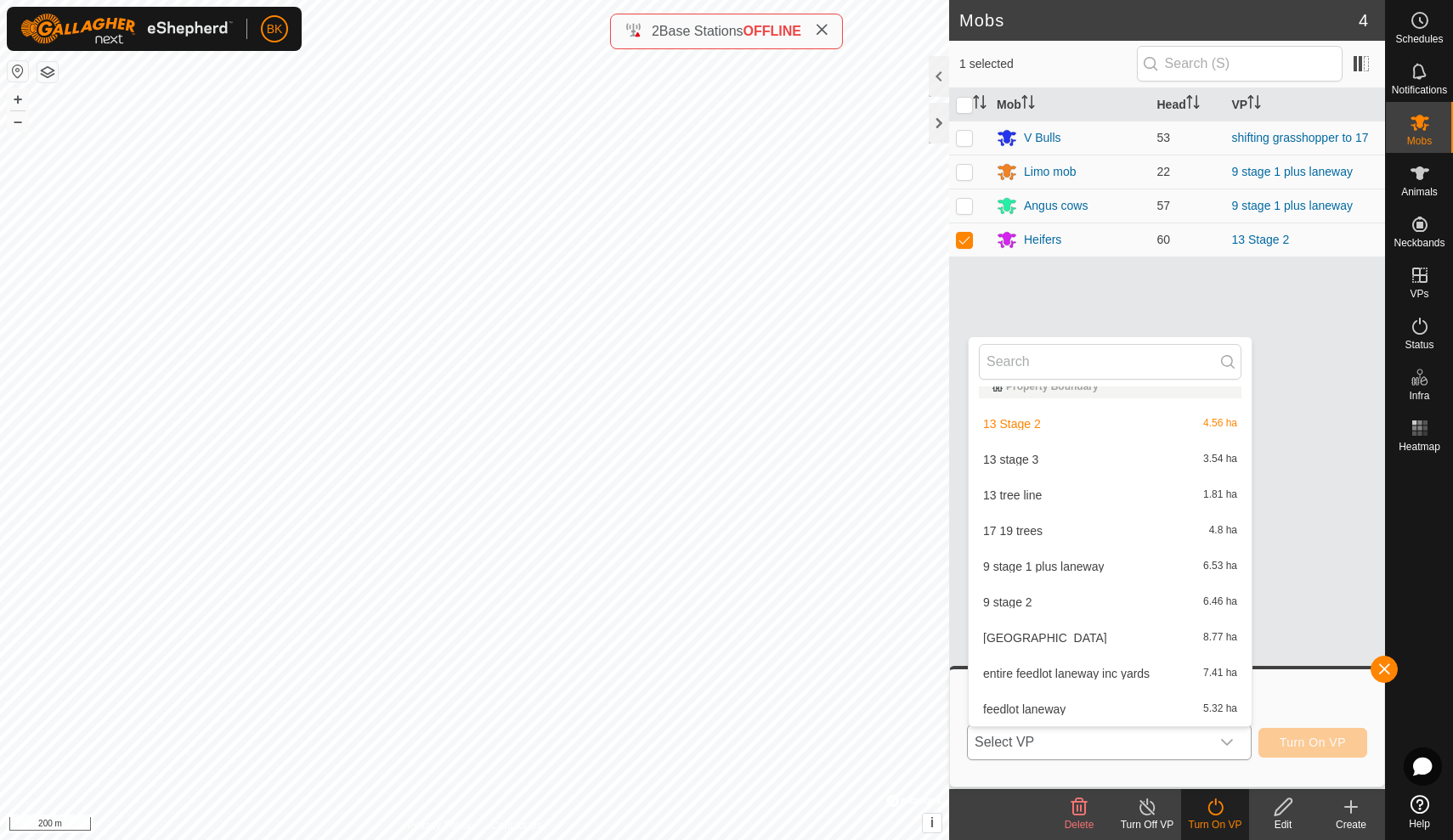
click at [1078, 463] on li "13 stage 3 3.54 ha" at bounding box center [1109, 459] width 283 height 34
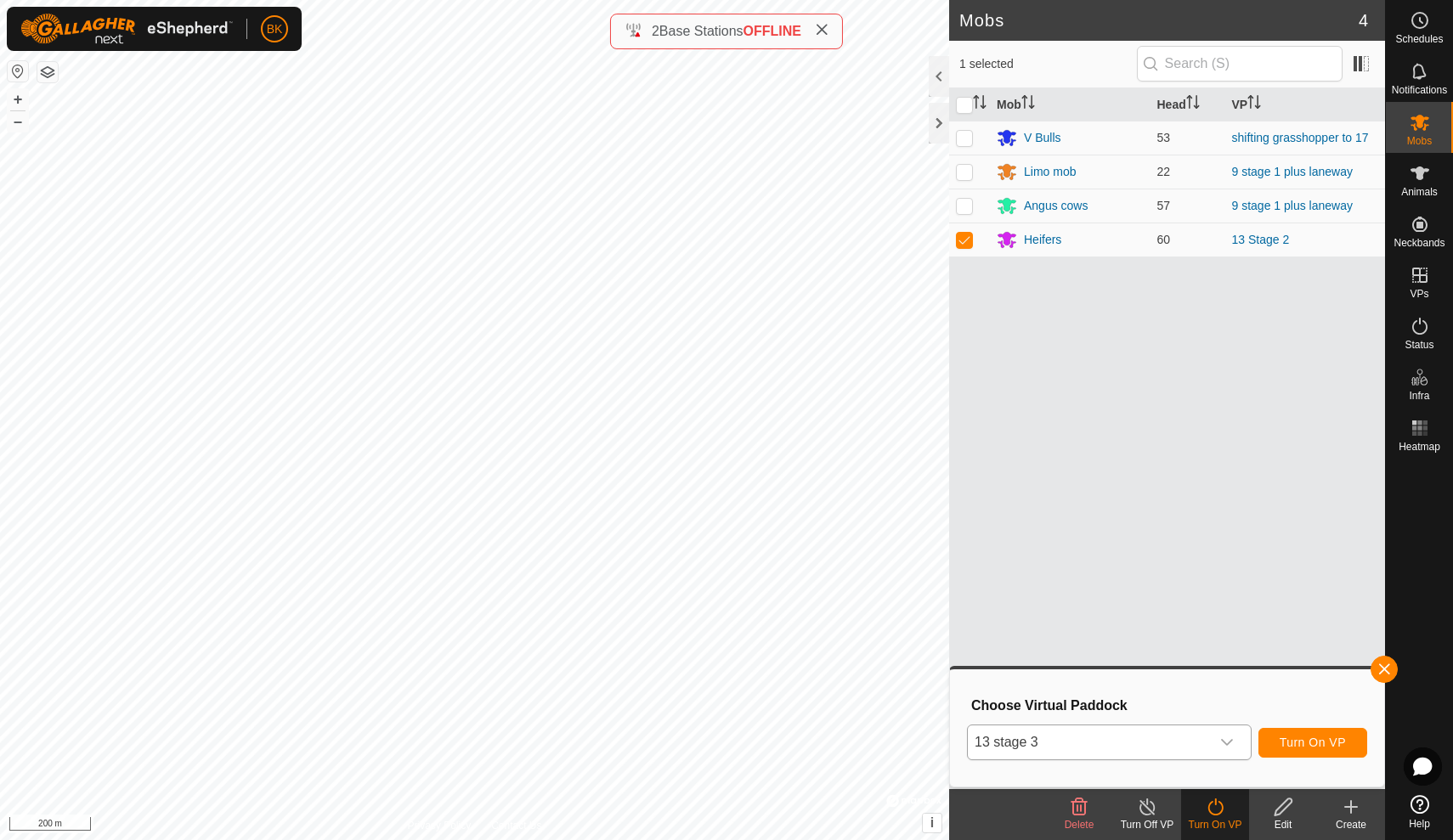
click at [1309, 733] on button "Turn On VP" at bounding box center [1312, 742] width 109 height 30
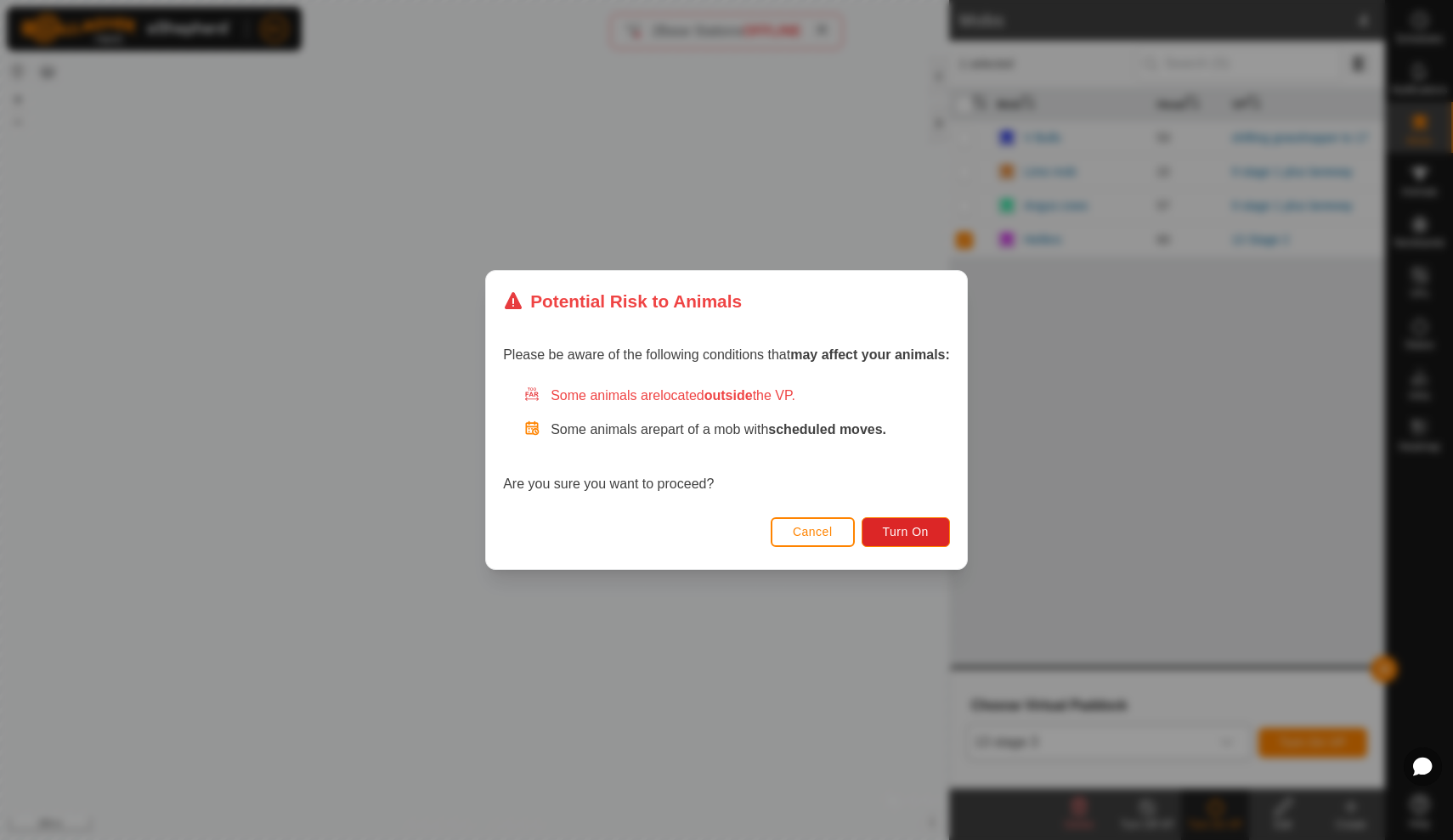
click at [815, 533] on span "Cancel" at bounding box center [813, 531] width 40 height 14
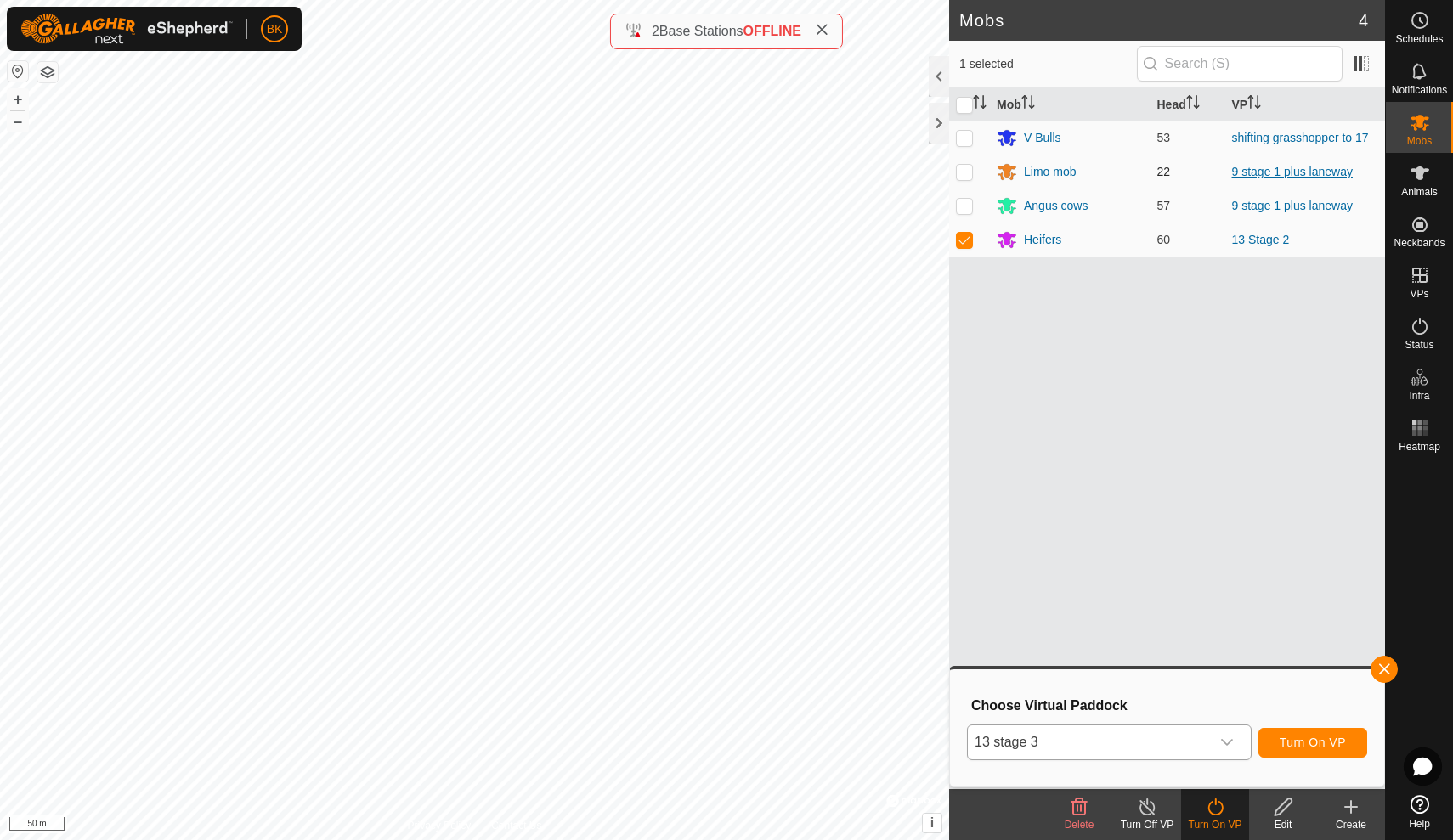
click at [1271, 171] on link "9 stage 1 plus laneway" at bounding box center [1293, 171] width 121 height 14
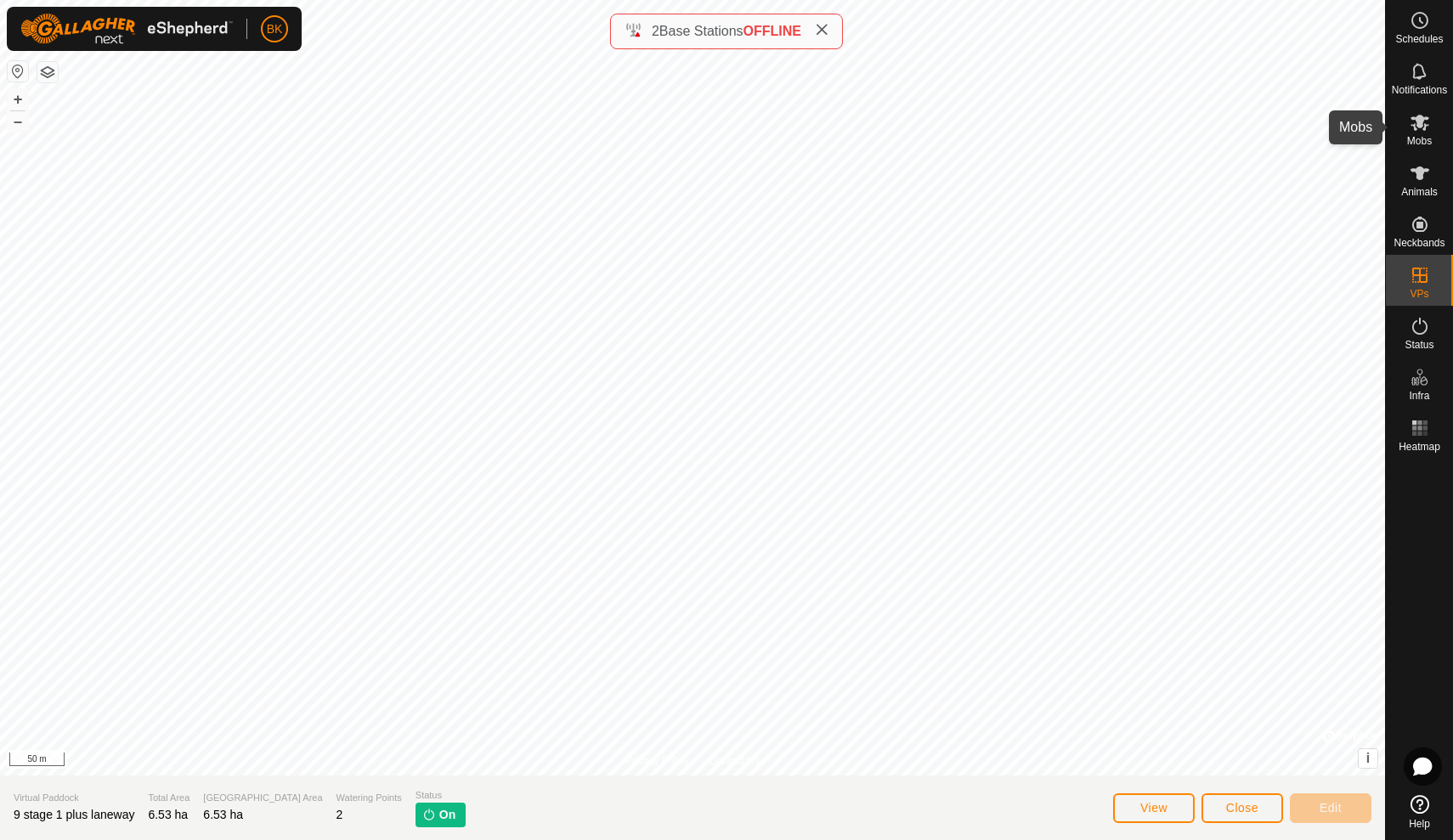
click at [1424, 126] on icon at bounding box center [1420, 122] width 20 height 20
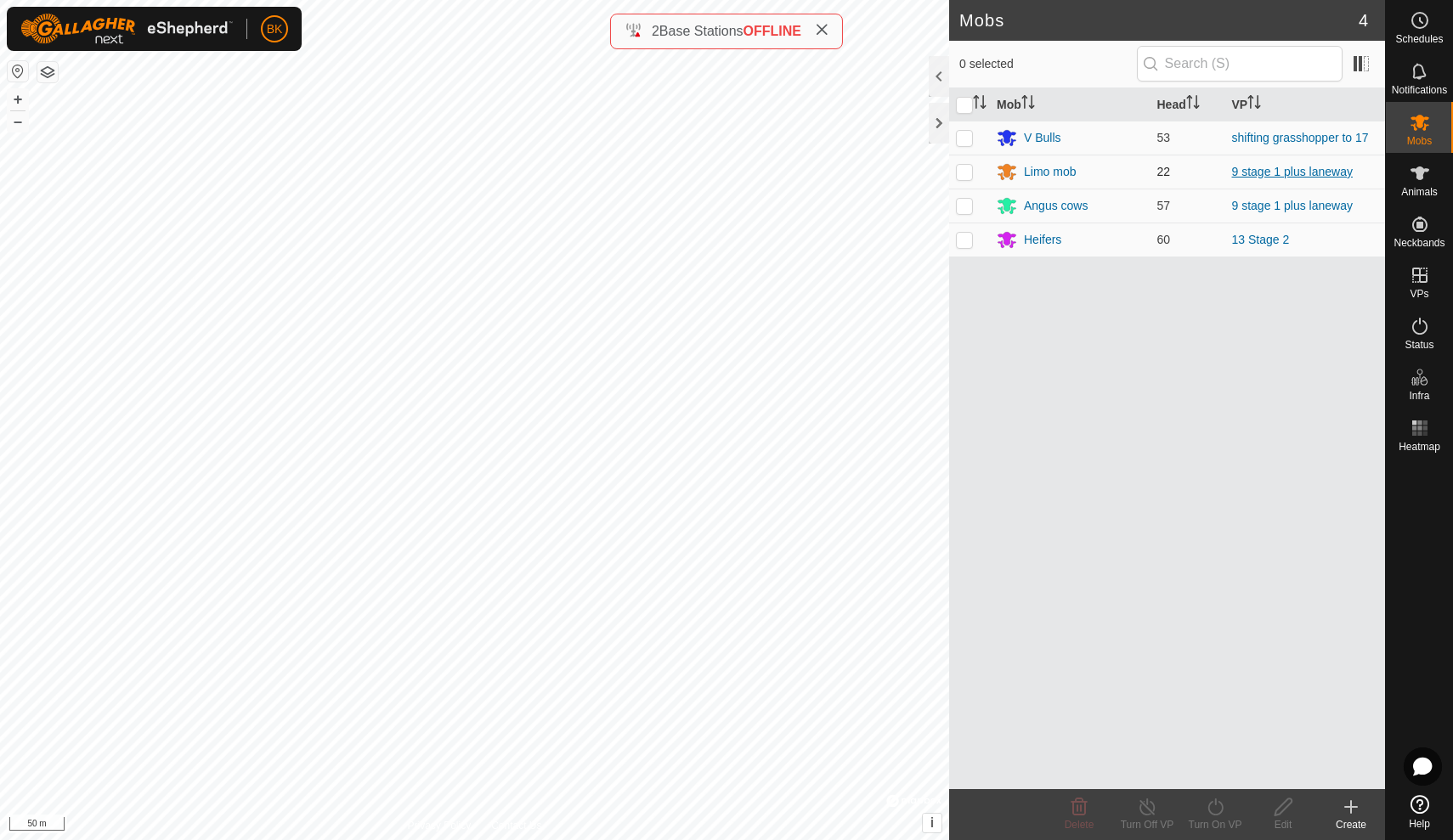
click at [1301, 169] on link "9 stage 1 plus laneway" at bounding box center [1293, 171] width 121 height 14
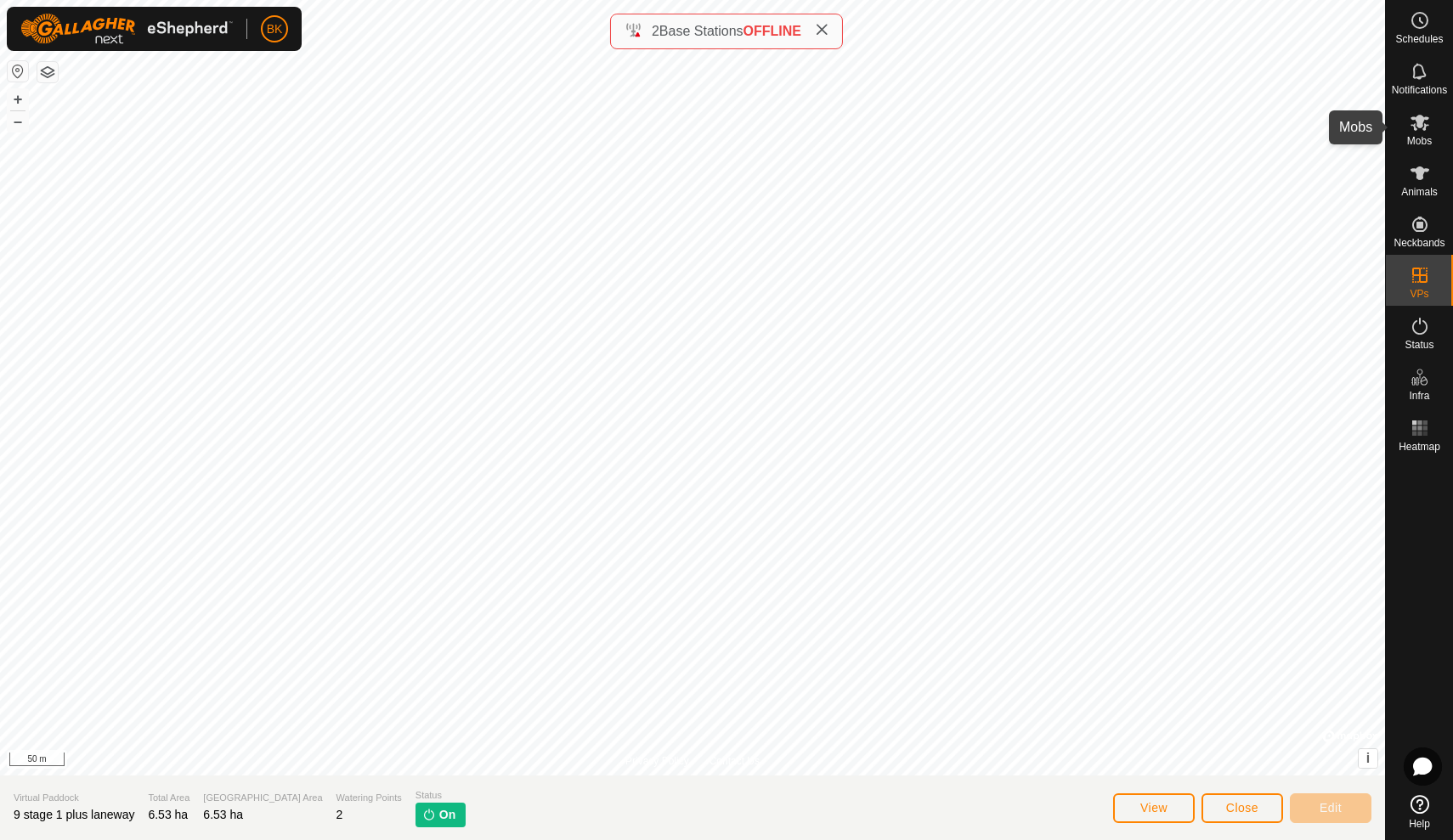
click at [1426, 126] on icon at bounding box center [1420, 122] width 18 height 16
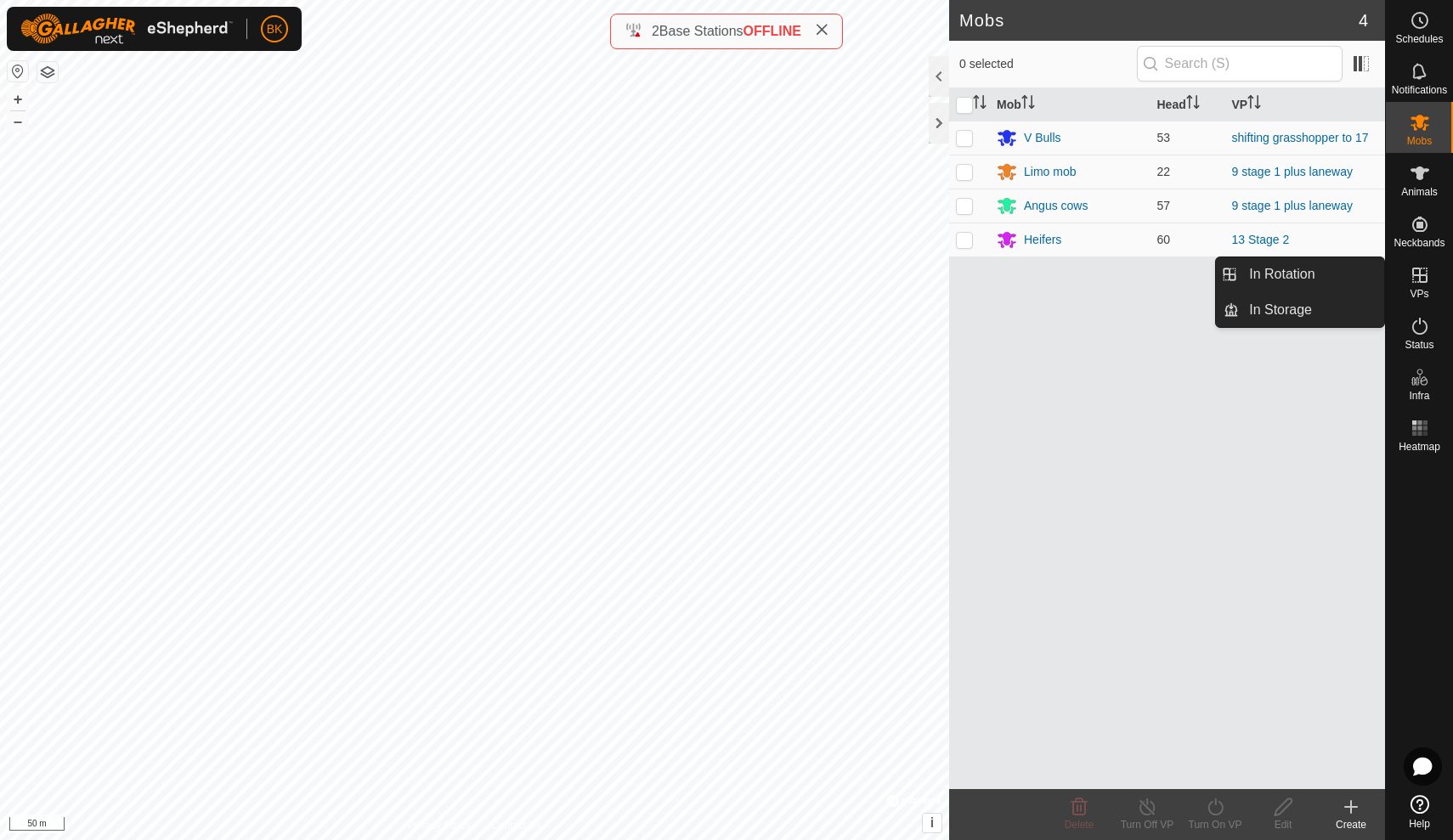
click at [1416, 270] on icon at bounding box center [1420, 275] width 16 height 16
click at [1355, 264] on link "In Rotation" at bounding box center [1311, 274] width 145 height 34
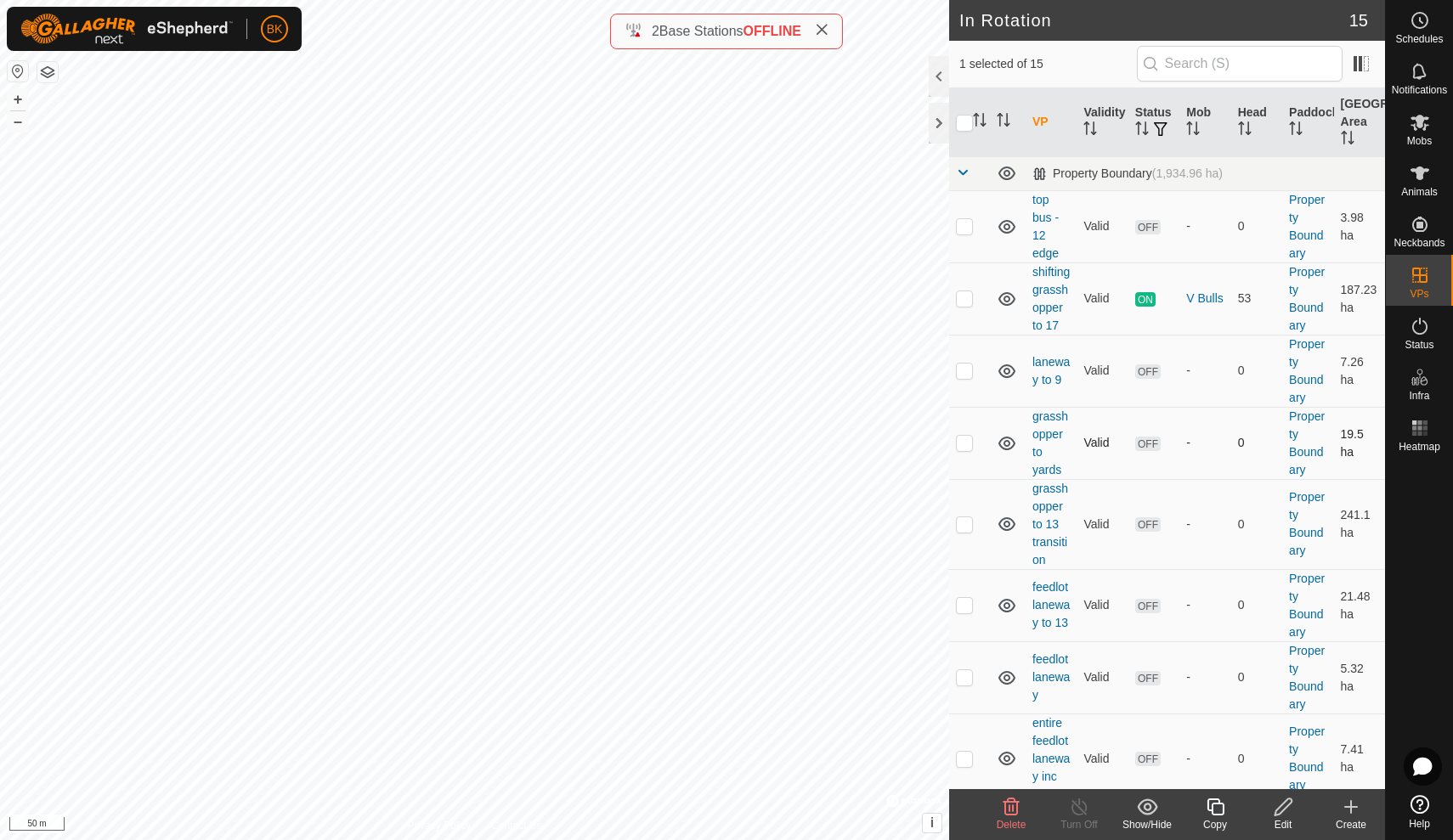
click at [1214, 419] on td "-" at bounding box center [1205, 442] width 51 height 72
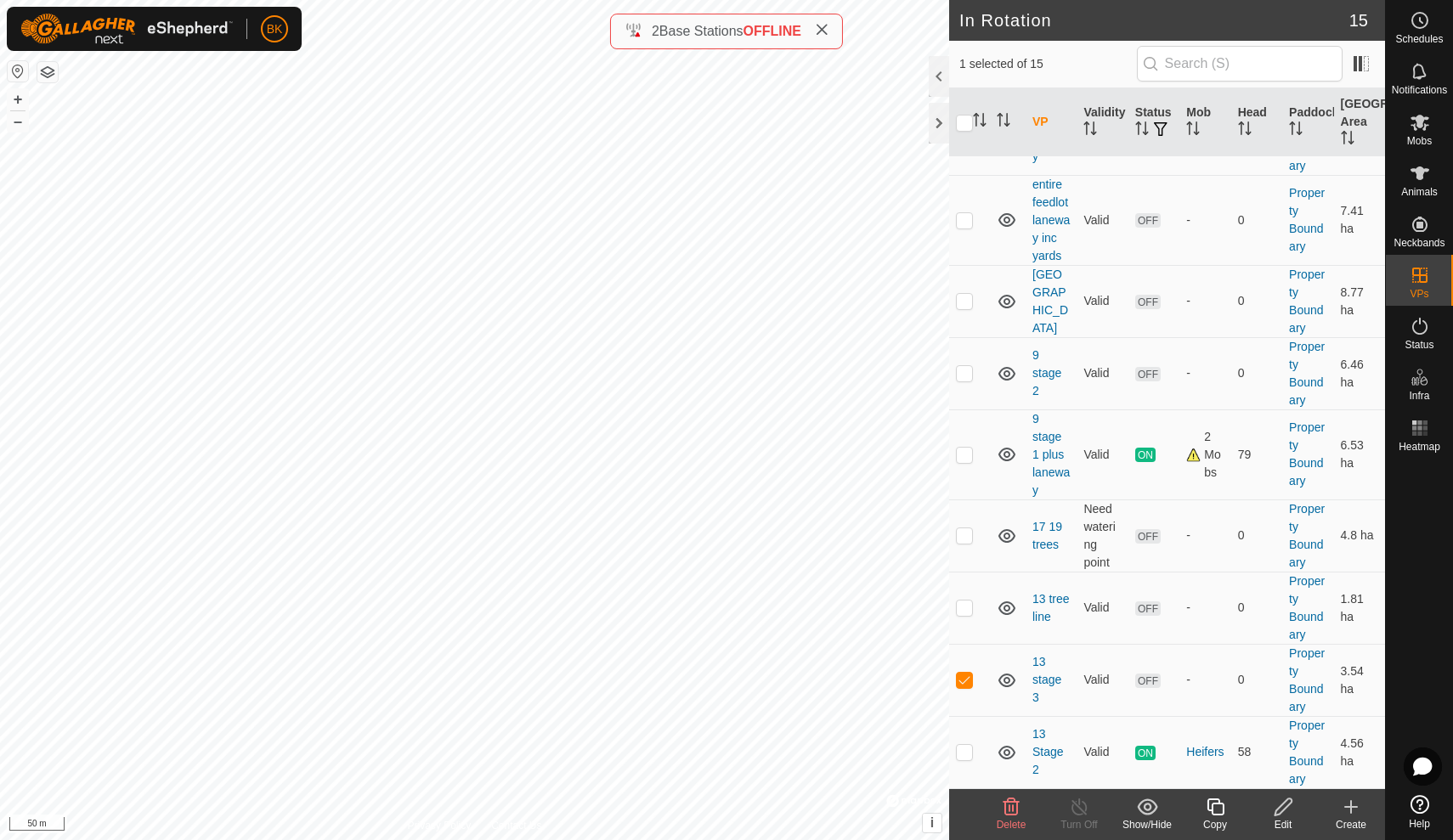
scroll to position [538, 0]
click at [1047, 451] on link "9 stage 1 plus laneway" at bounding box center [1051, 454] width 37 height 85
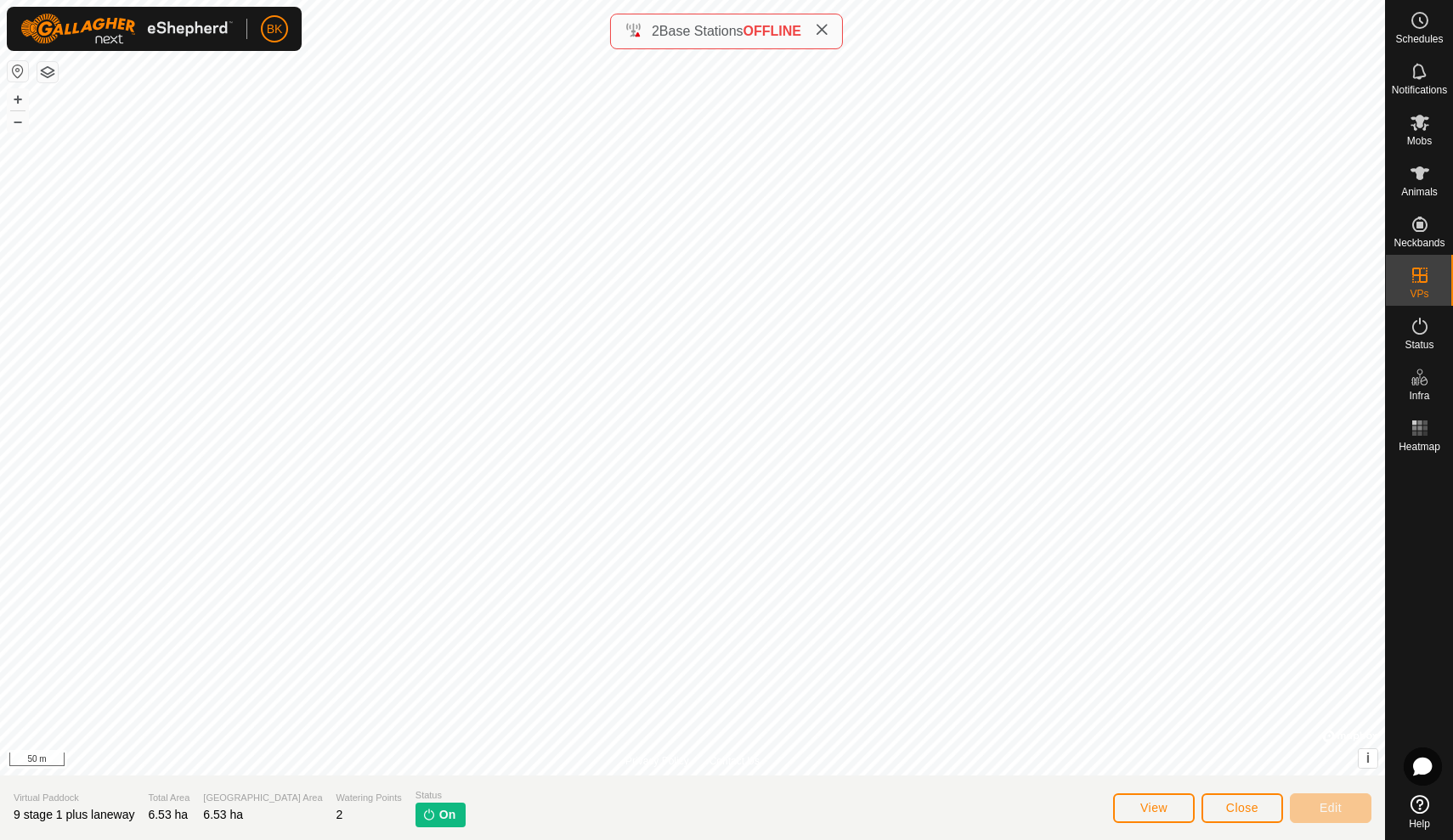
click at [1235, 816] on button "Close" at bounding box center [1242, 808] width 81 height 30
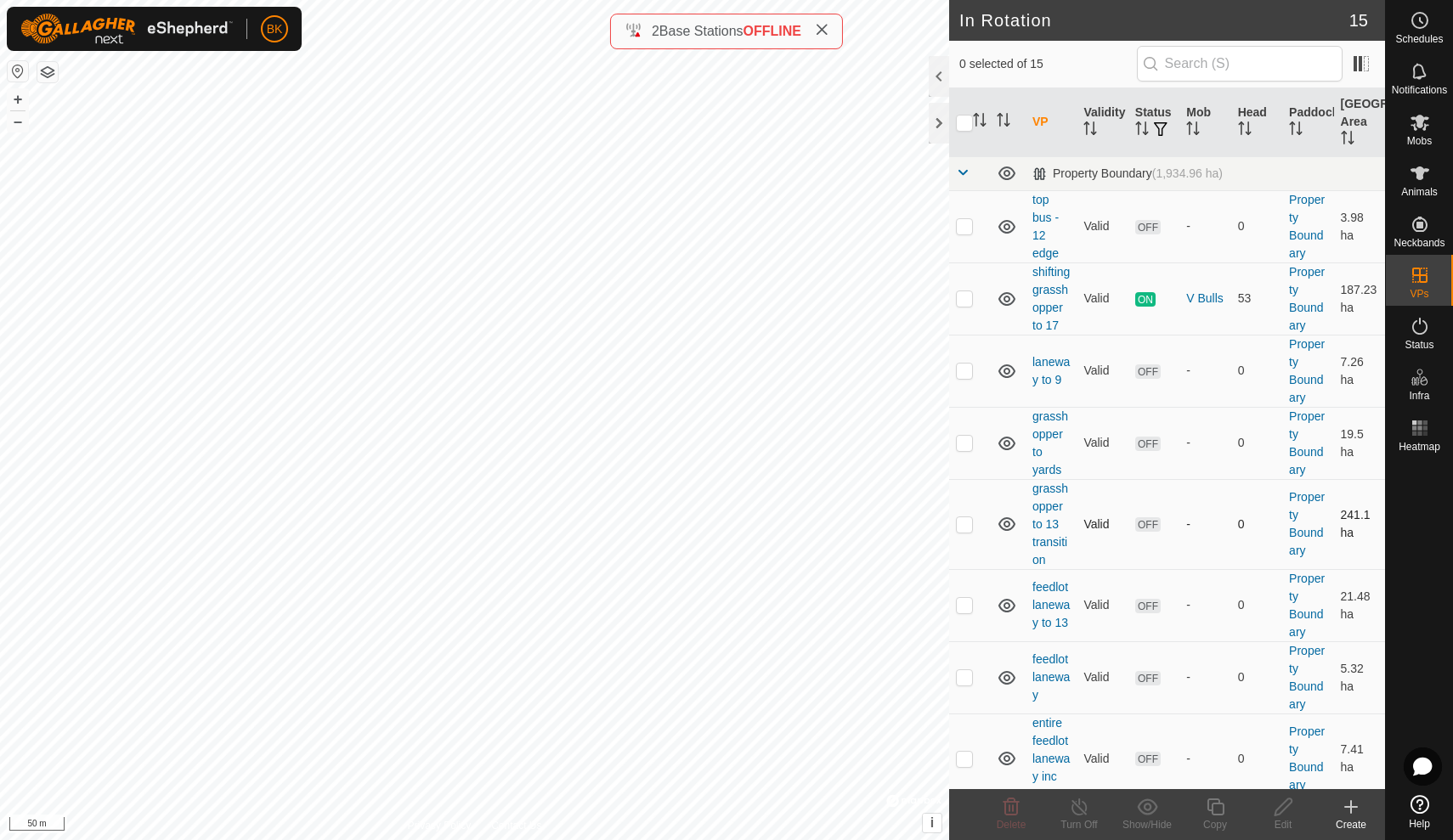
click at [1218, 497] on td "-" at bounding box center [1205, 524] width 51 height 90
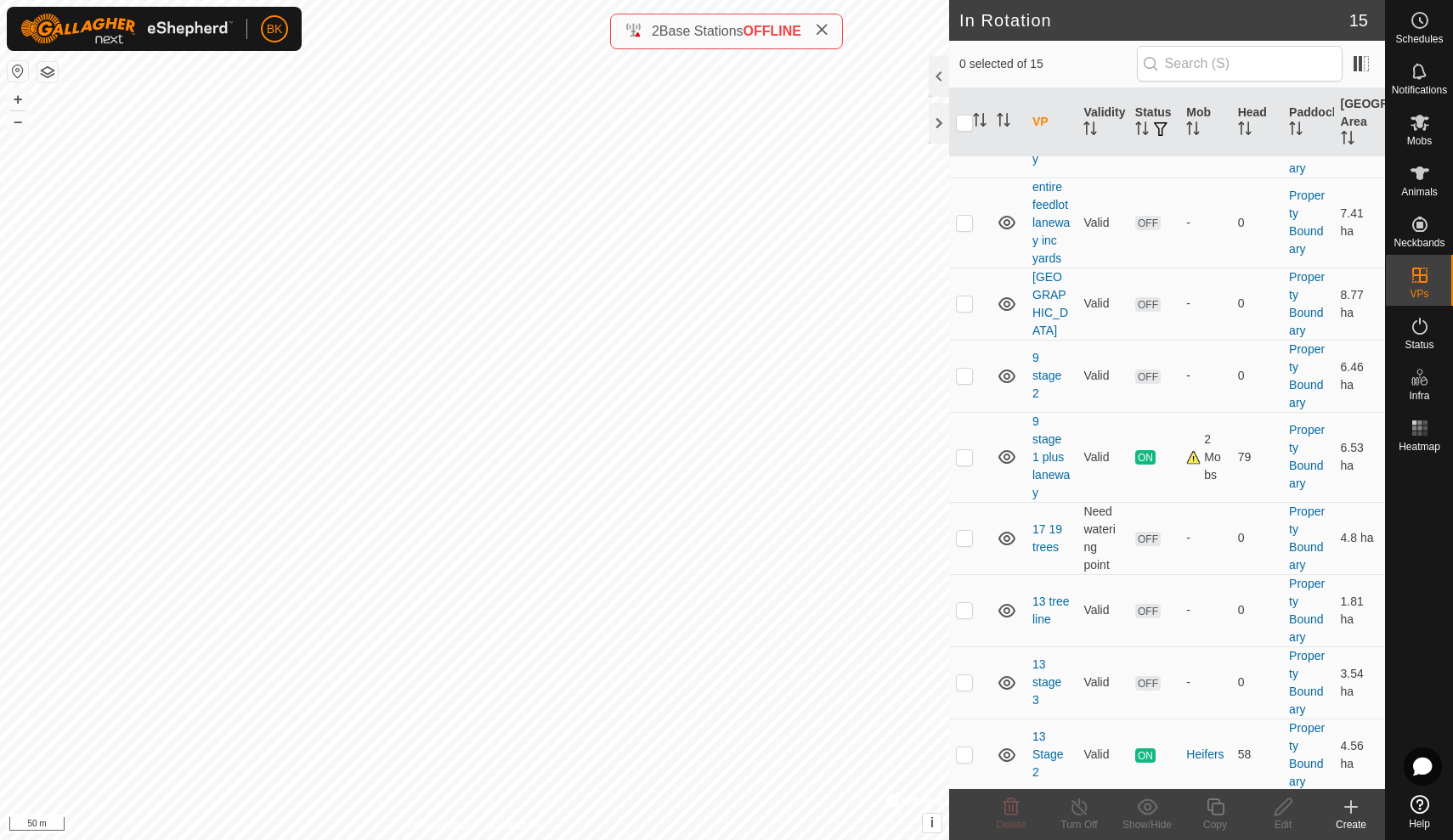
scroll to position [539, 0]
click at [963, 449] on p-checkbox at bounding box center [965, 454] width 17 height 14
checkbox input "true"
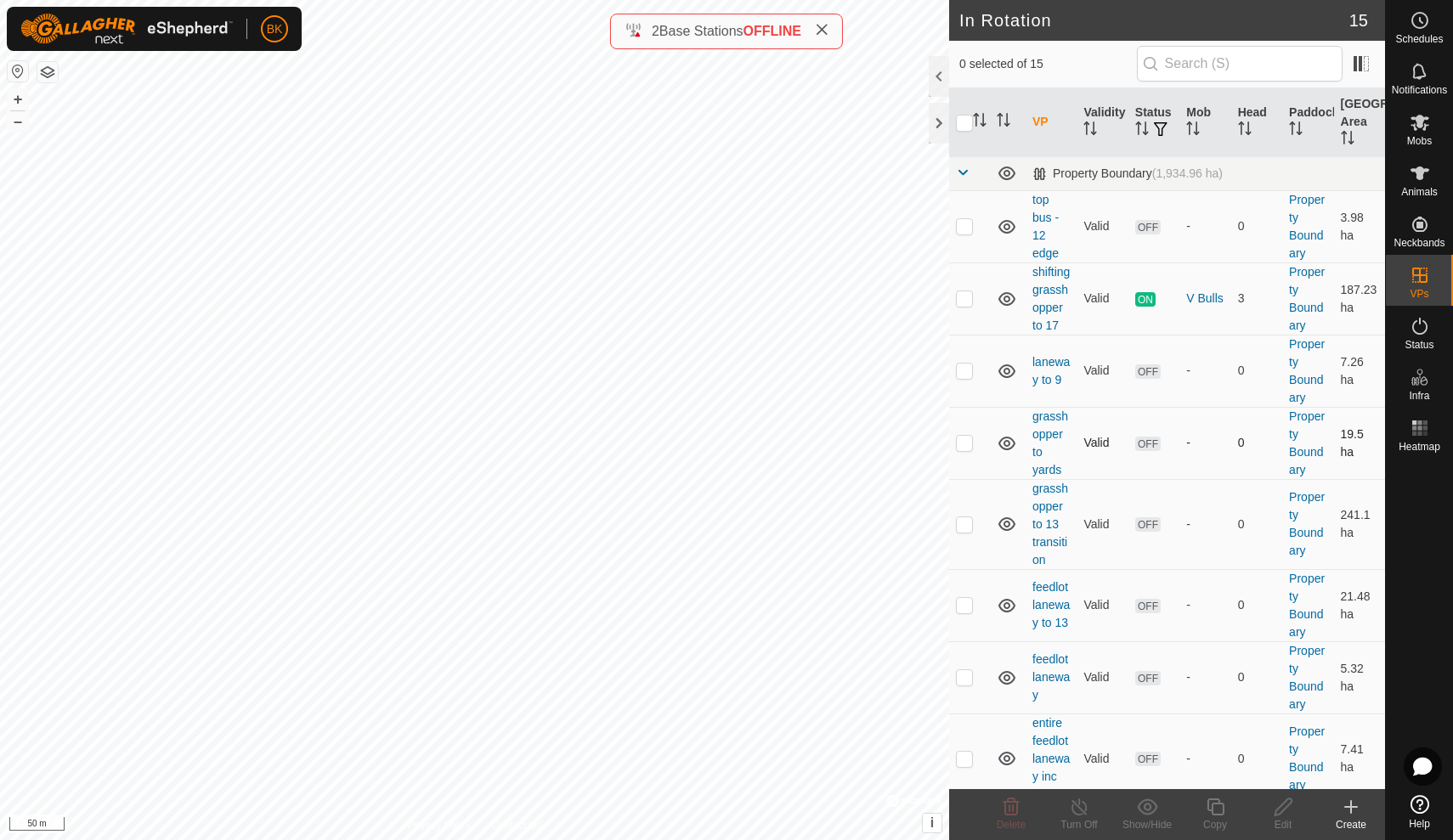
click at [1189, 414] on td "-" at bounding box center [1205, 442] width 51 height 72
click at [1405, 122] on es-mob-svg-icon at bounding box center [1419, 122] width 30 height 27
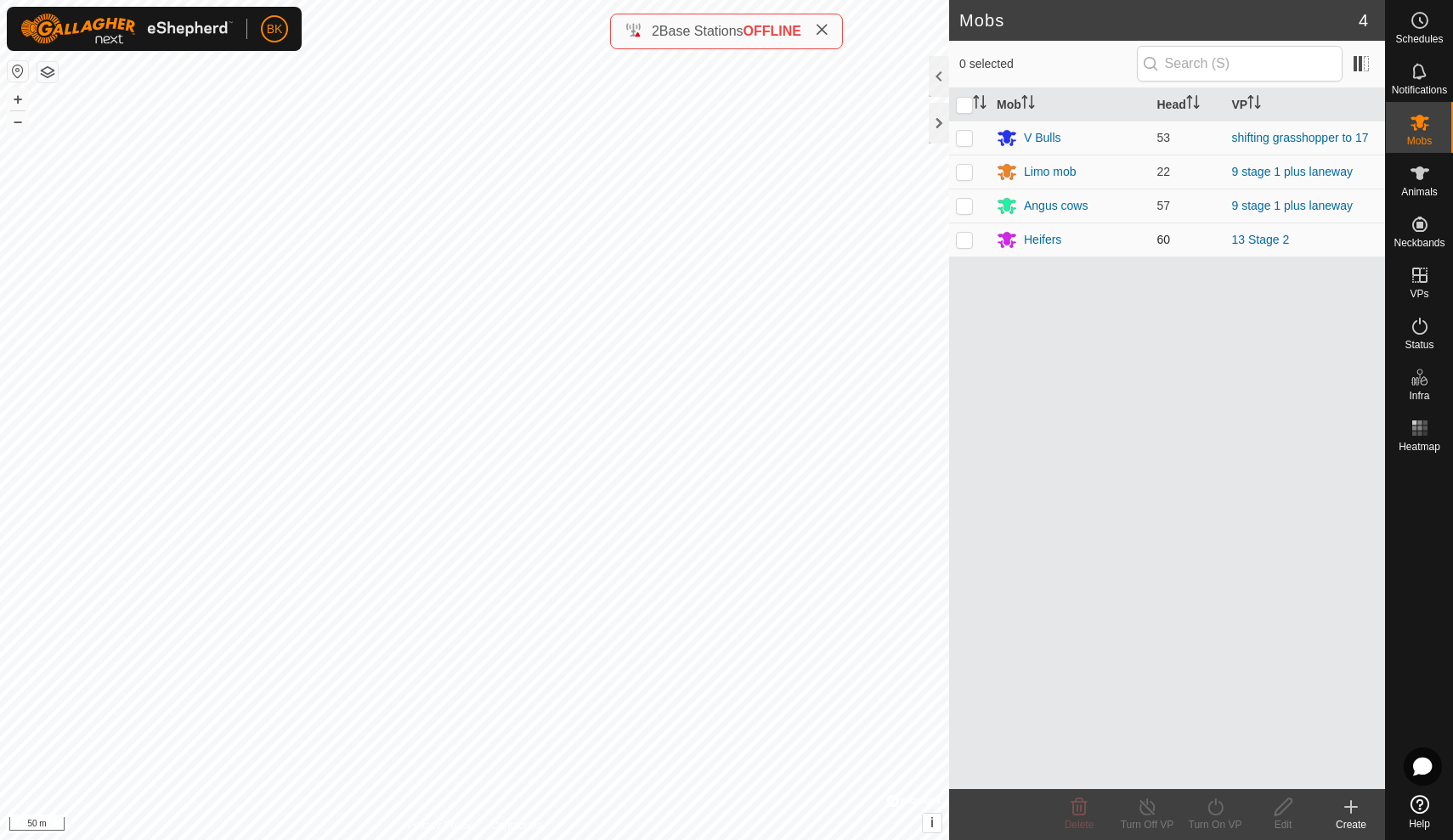
click at [970, 242] on p-checkbox at bounding box center [965, 239] width 17 height 14
checkbox input "true"
click at [1217, 807] on icon at bounding box center [1215, 807] width 21 height 20
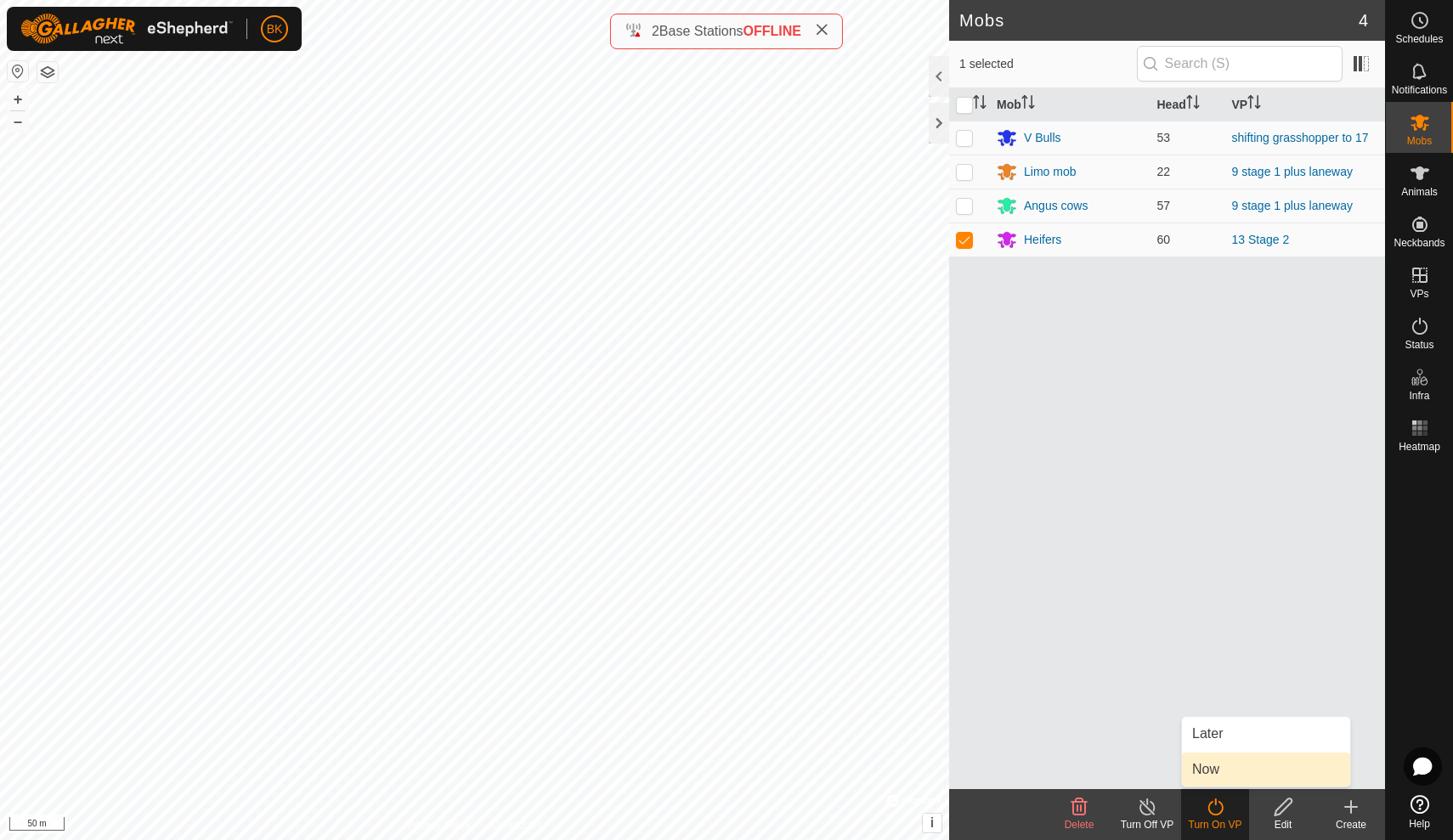
click at [1213, 778] on link "Now" at bounding box center [1266, 769] width 168 height 34
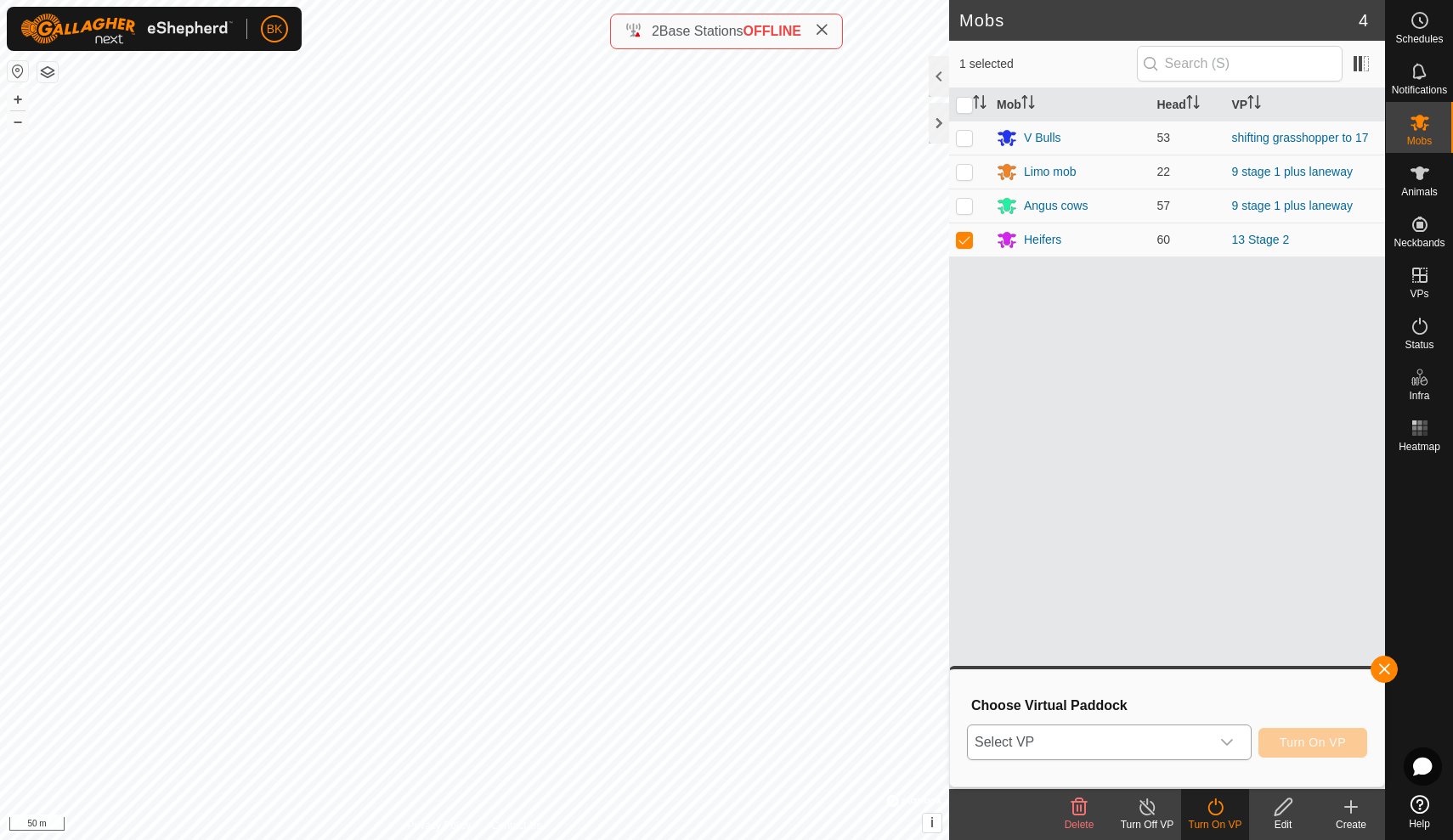
click at [1230, 748] on icon "dropdown trigger" at bounding box center [1227, 742] width 14 height 14
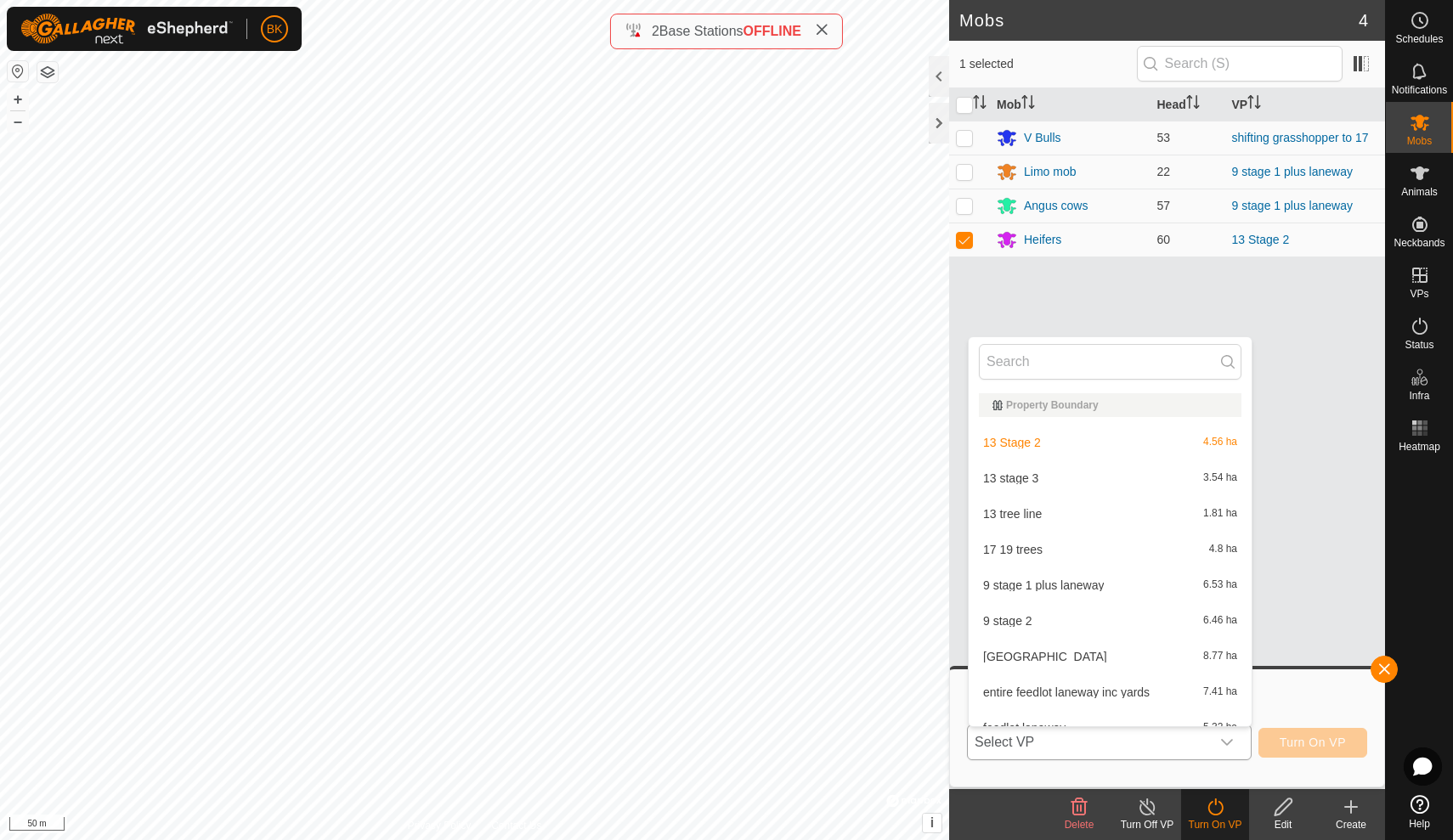
scroll to position [18, 0]
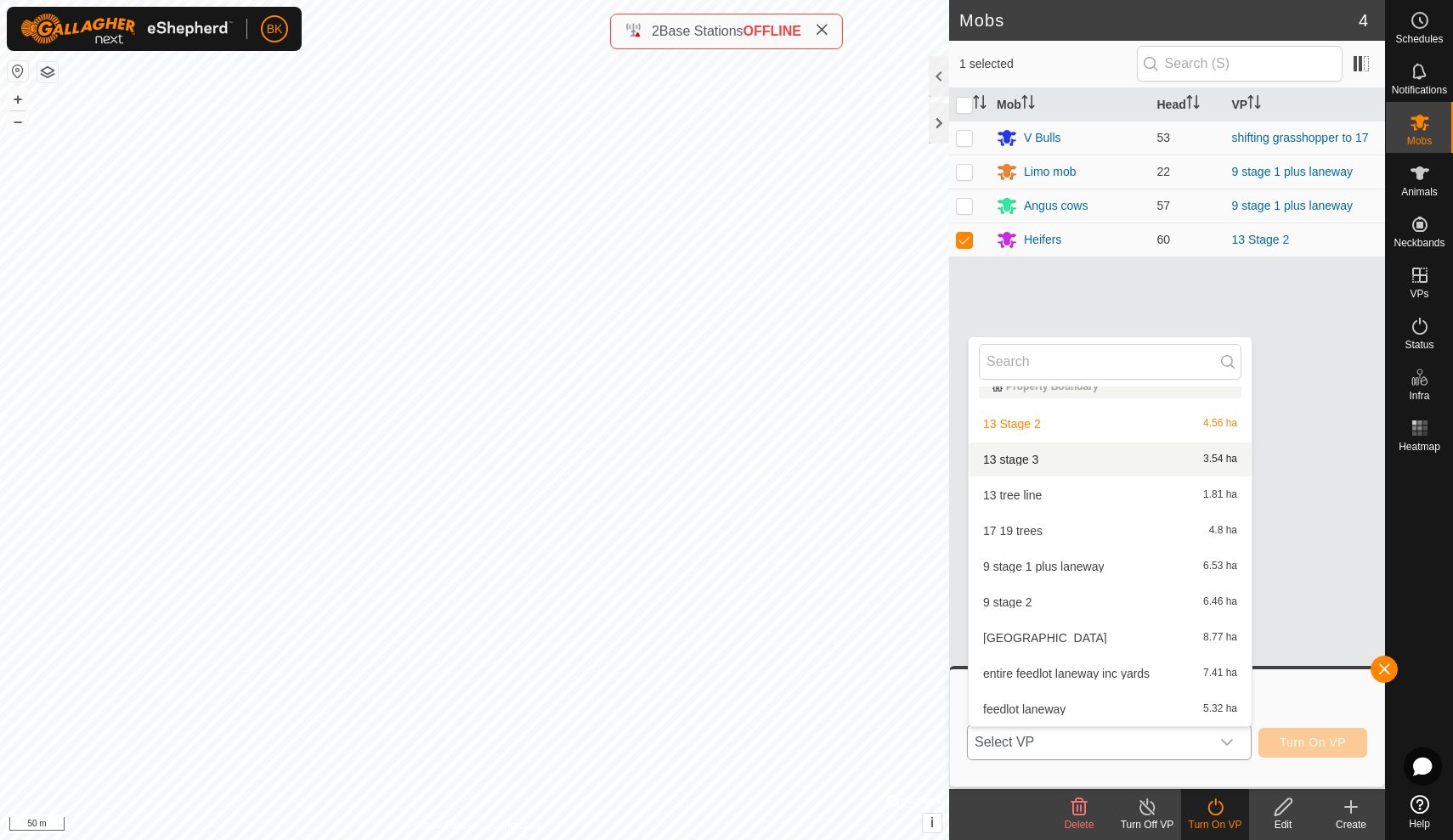
click at [1081, 462] on li "13 stage 3 3.54 ha" at bounding box center [1109, 459] width 283 height 34
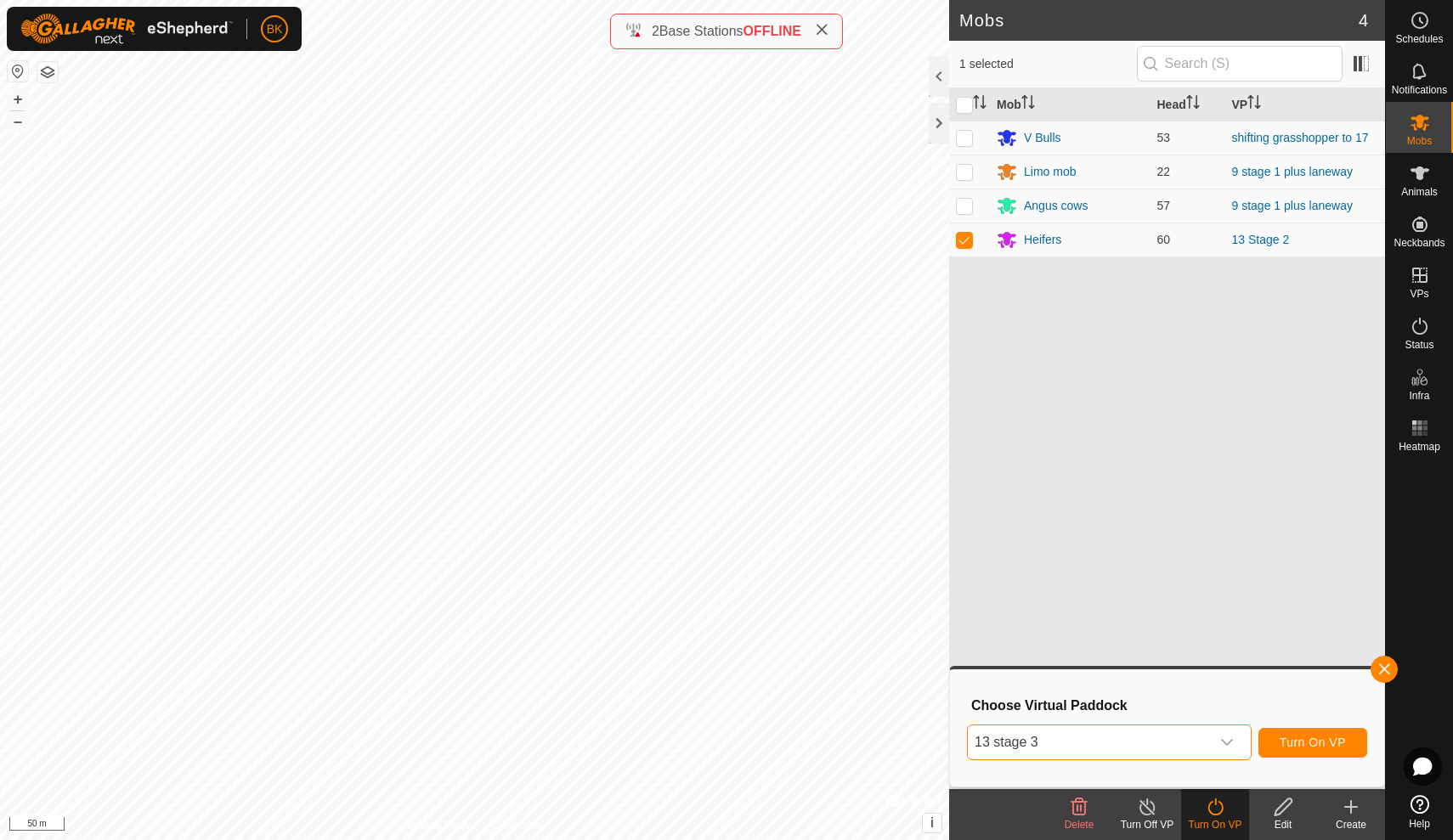
click at [1289, 736] on span "Turn On VP" at bounding box center [1313, 742] width 66 height 14
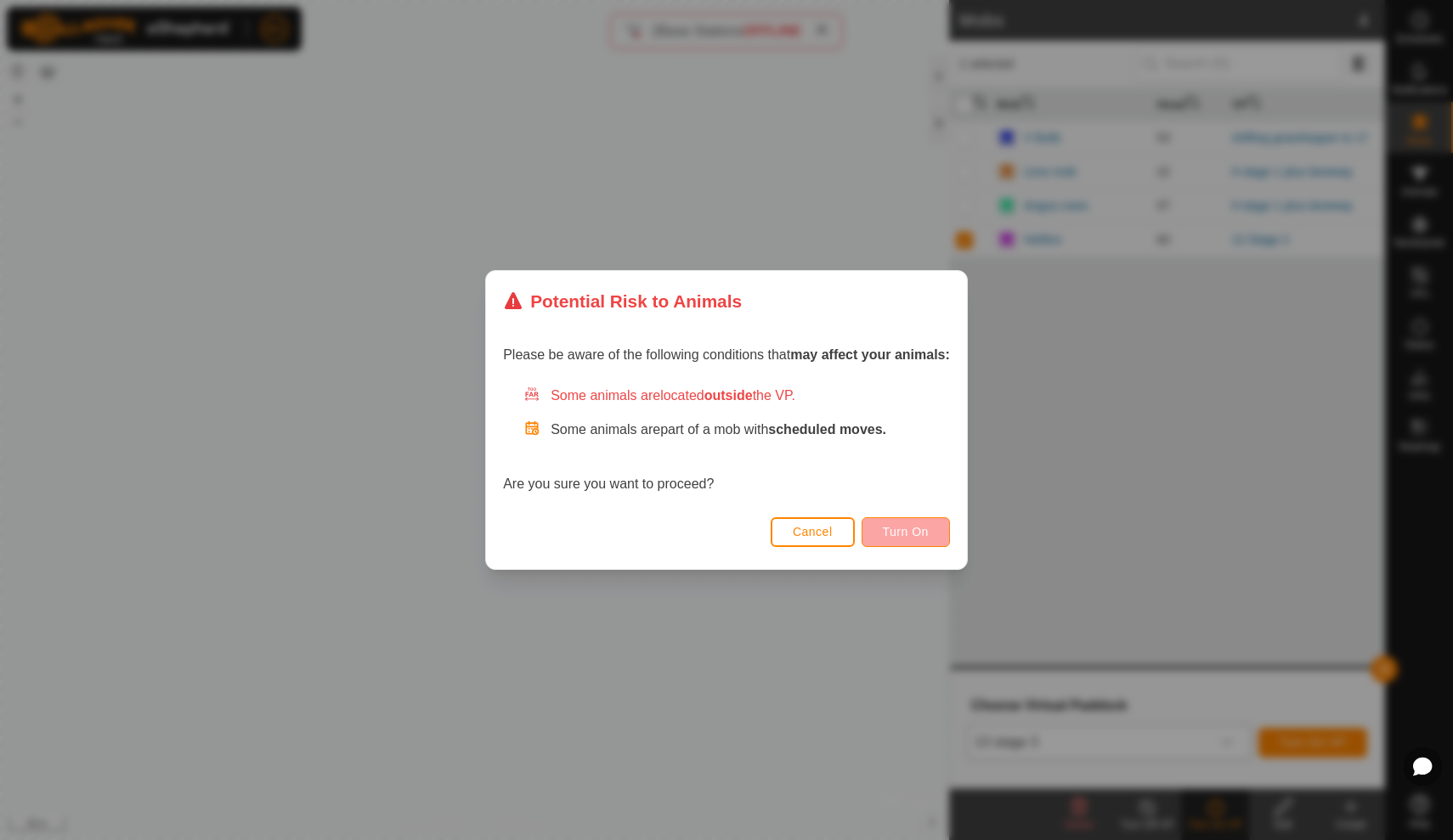
click at [937, 529] on button "Turn On" at bounding box center [905, 532] width 89 height 30
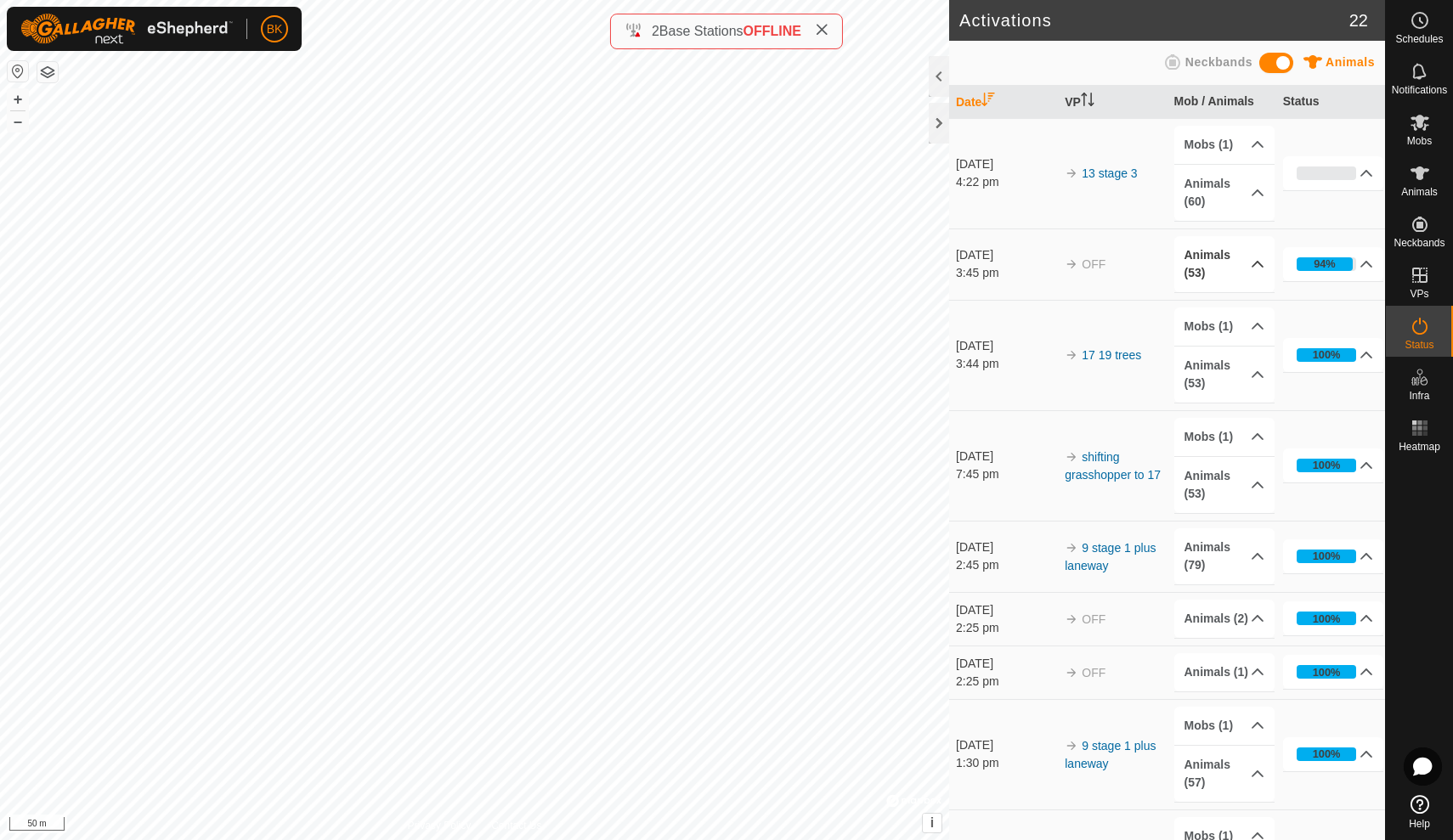
click at [1228, 272] on p-accordion-header "Animals (53)" at bounding box center [1224, 263] width 101 height 56
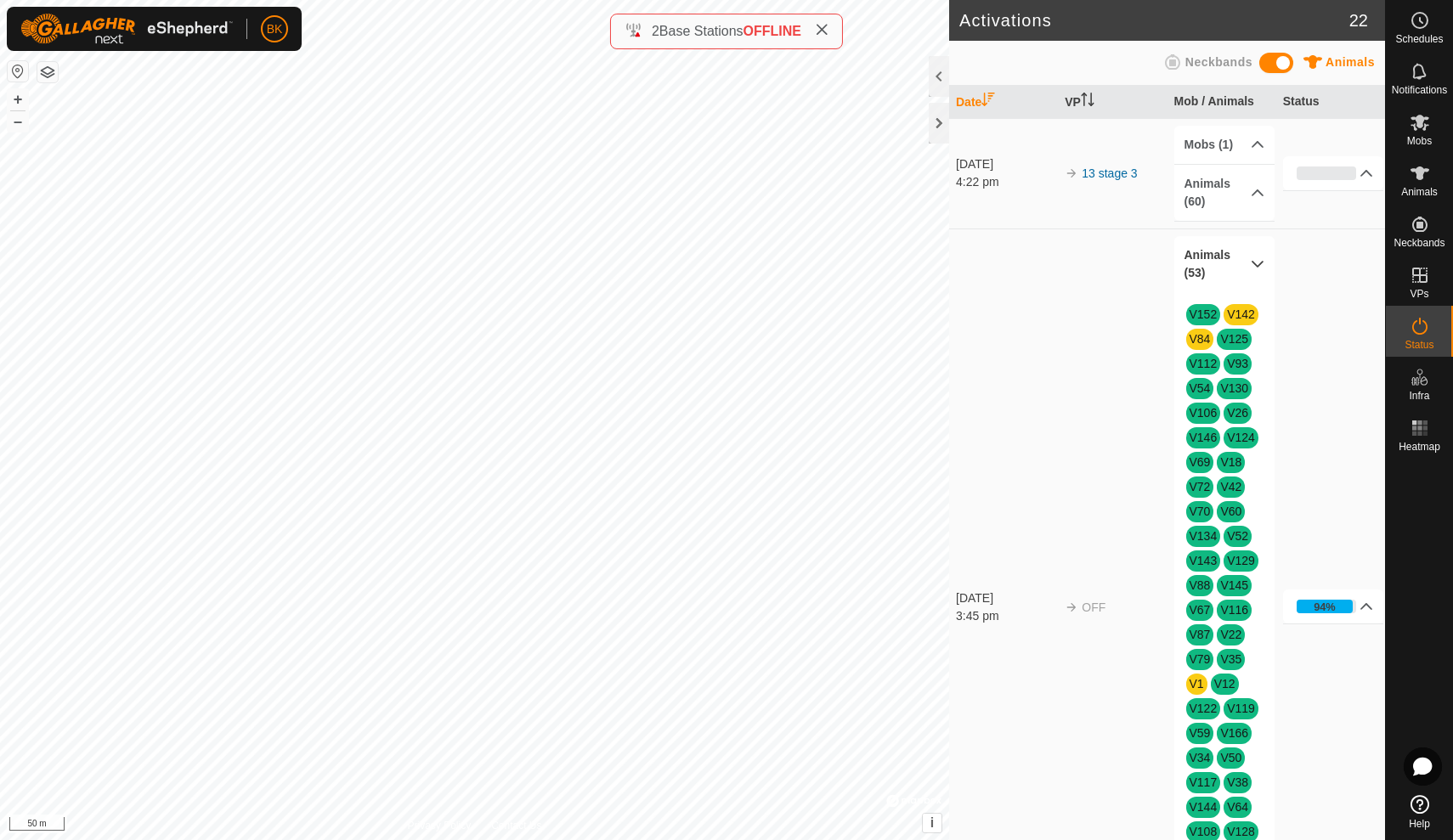
click at [1228, 272] on p-accordion-header "Animals (53)" at bounding box center [1224, 263] width 101 height 56
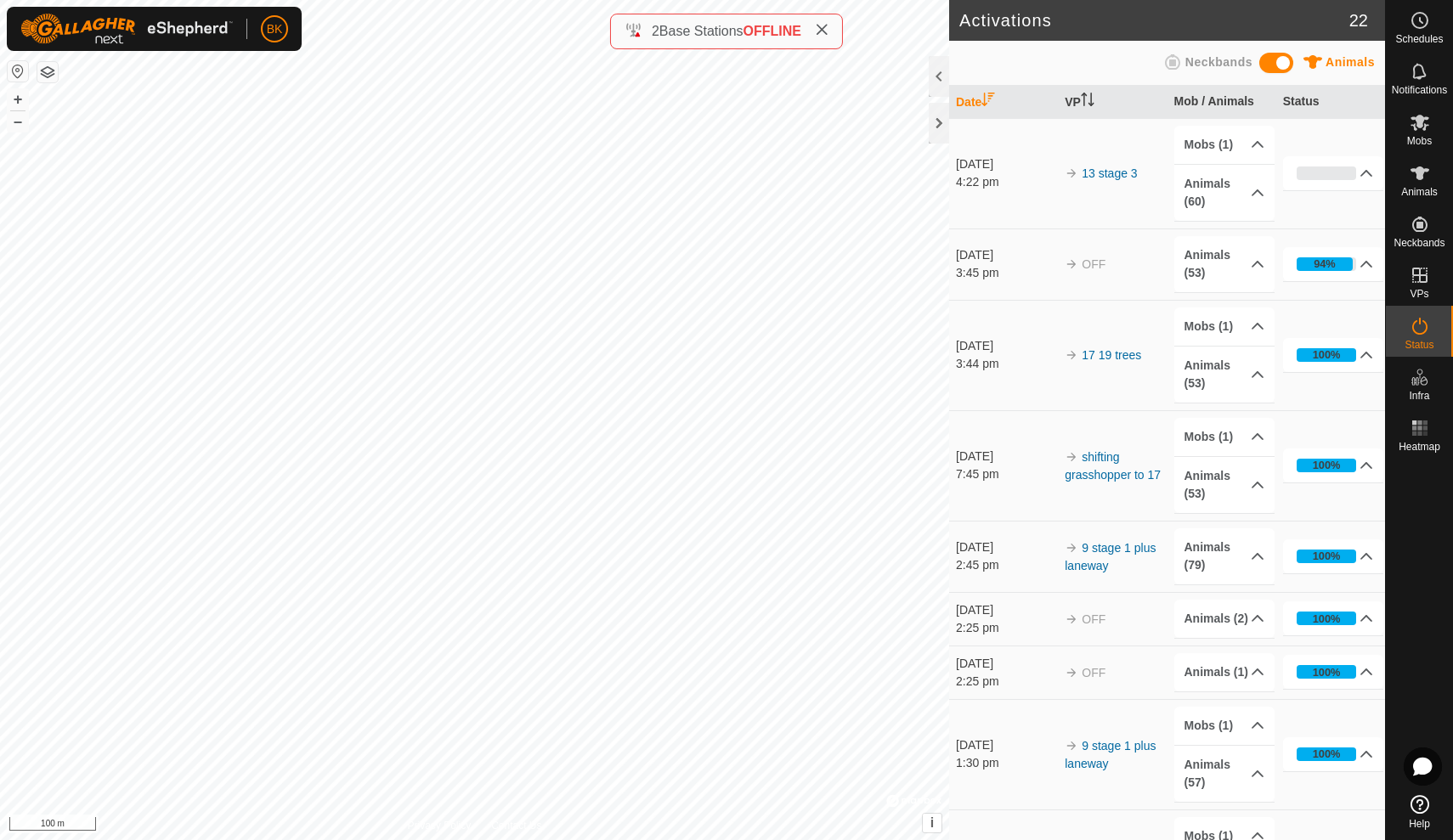
click at [179, 0] on html "BK Schedules Notifications Mobs Animals Neckbands VPs Status Infra Heatmap Help…" at bounding box center [726, 420] width 1453 height 840
click at [1424, 140] on span "Mobs" at bounding box center [1419, 141] width 25 height 10
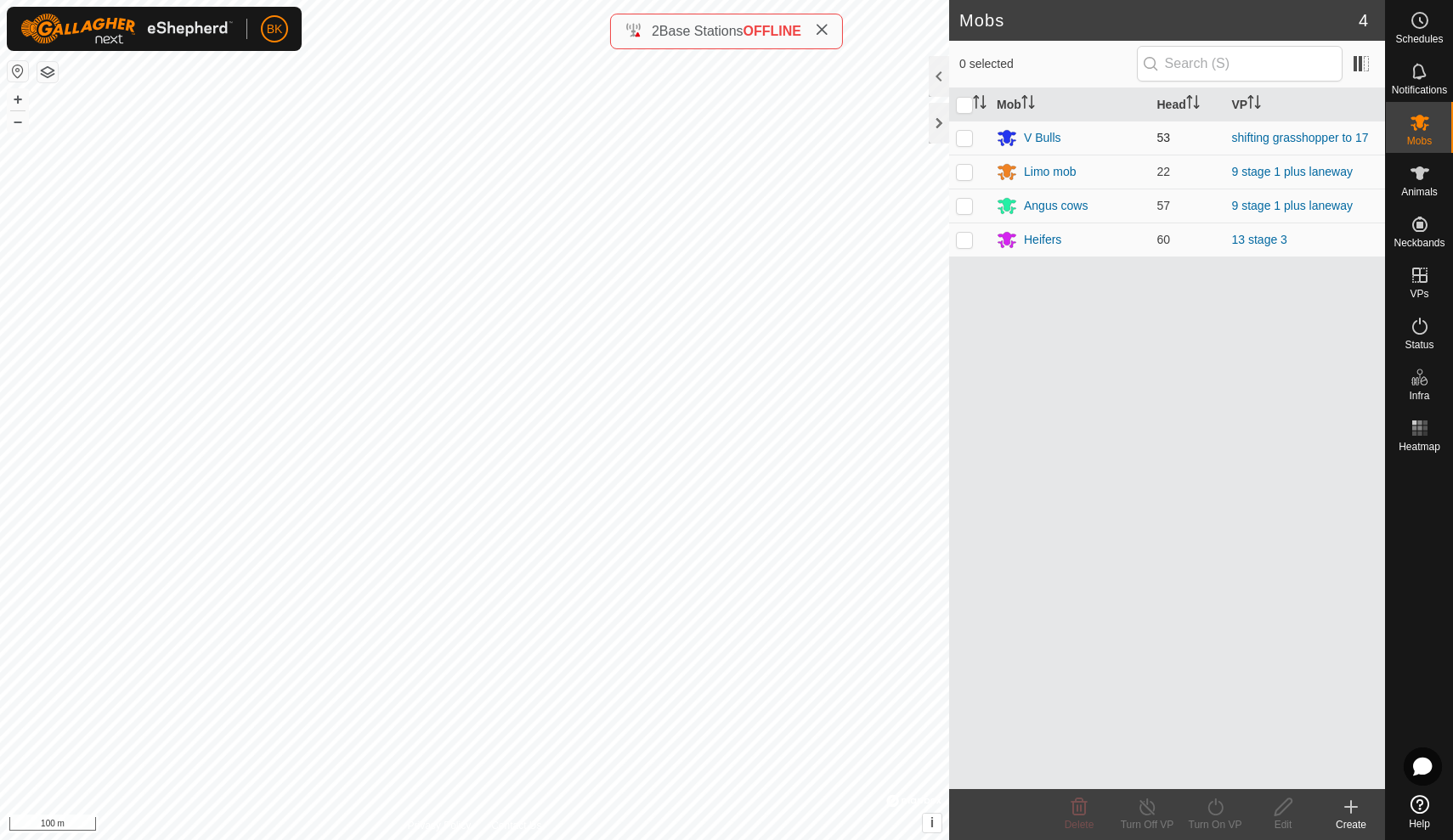
click at [967, 139] on p-checkbox at bounding box center [965, 137] width 17 height 14
checkbox input "true"
click at [1213, 818] on div "Turn On VP" at bounding box center [1215, 824] width 68 height 16
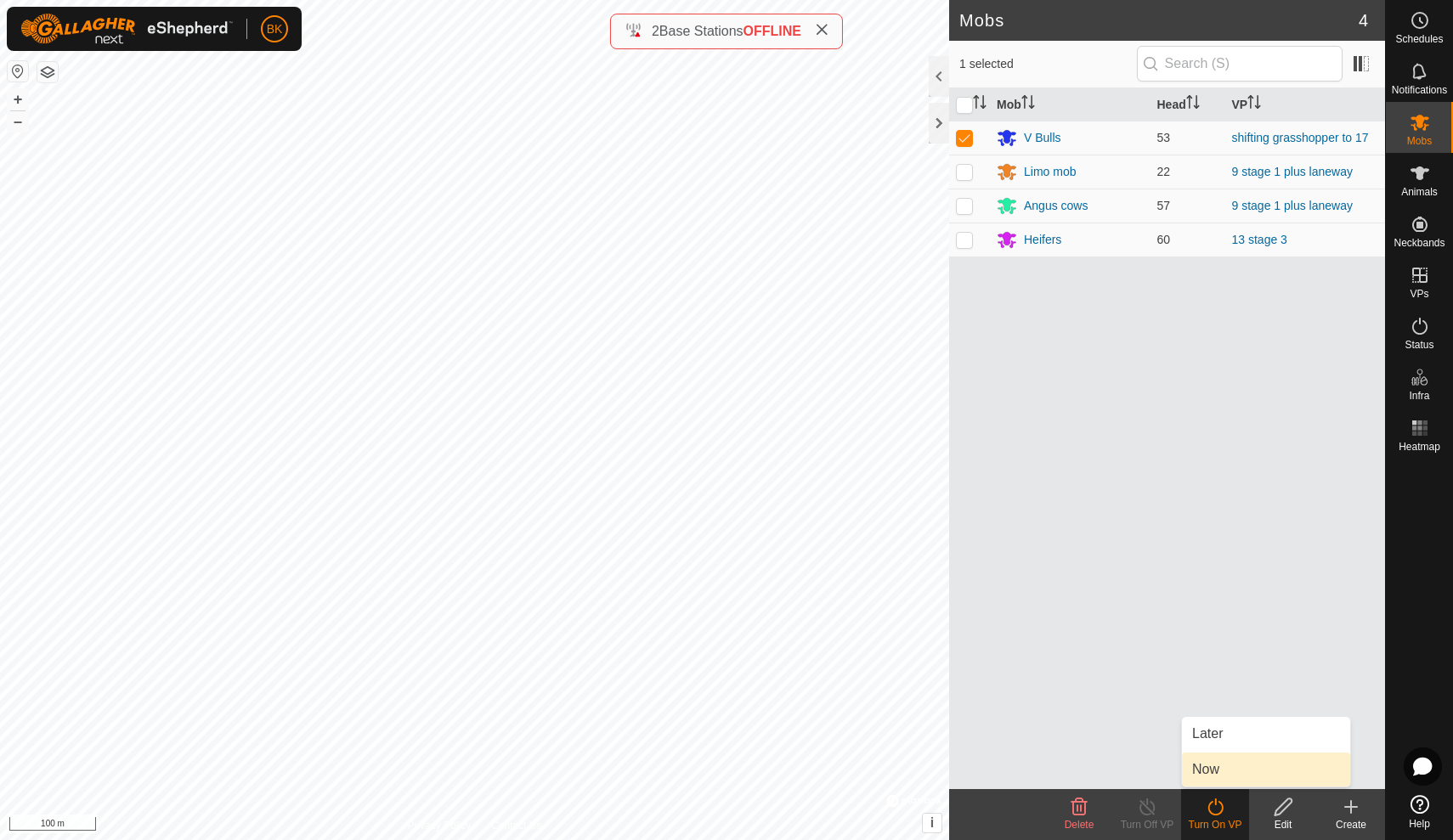
click at [1209, 781] on link "Now" at bounding box center [1266, 769] width 168 height 34
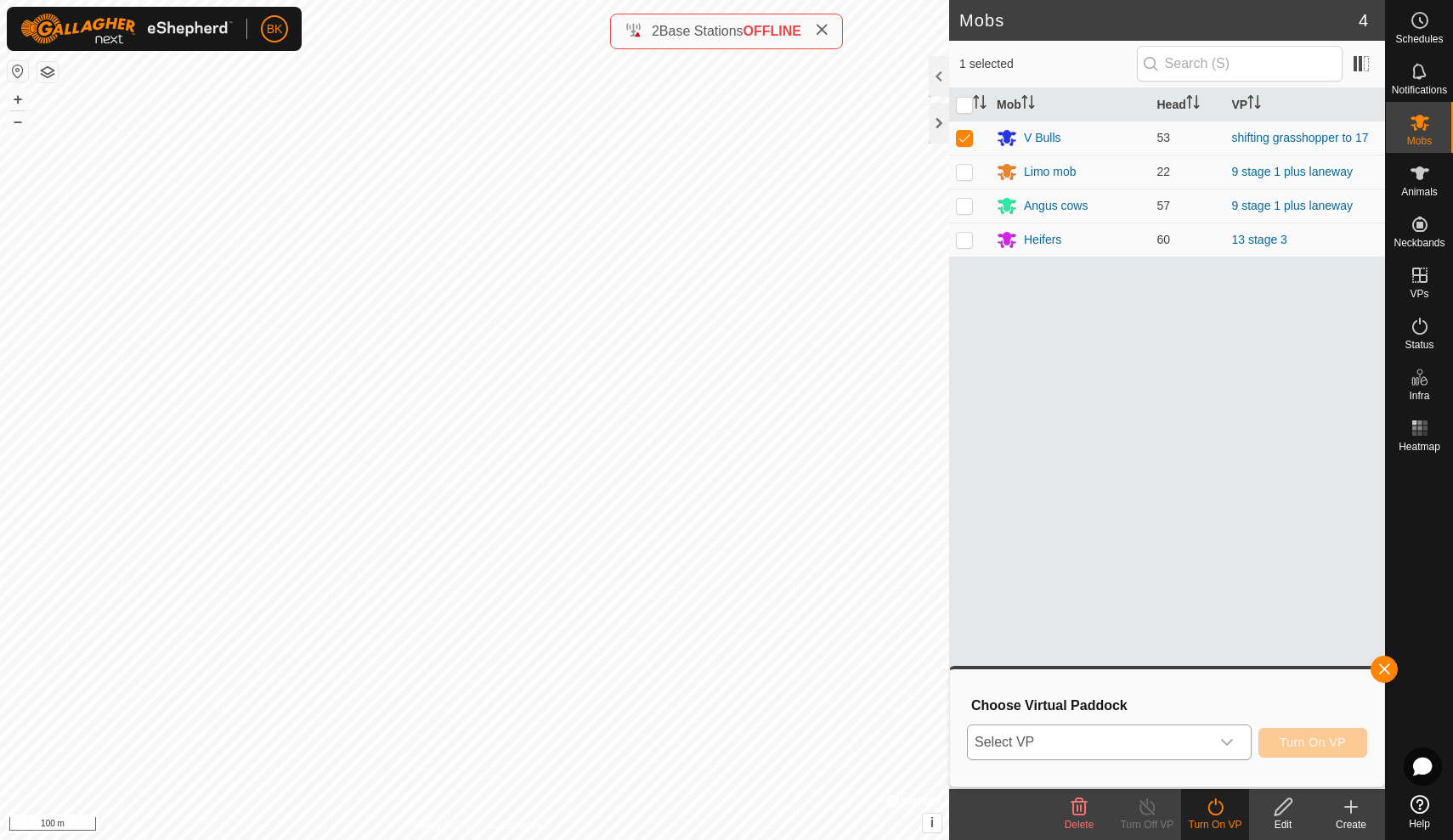
click at [1224, 741] on icon "dropdown trigger" at bounding box center [1227, 742] width 14 height 14
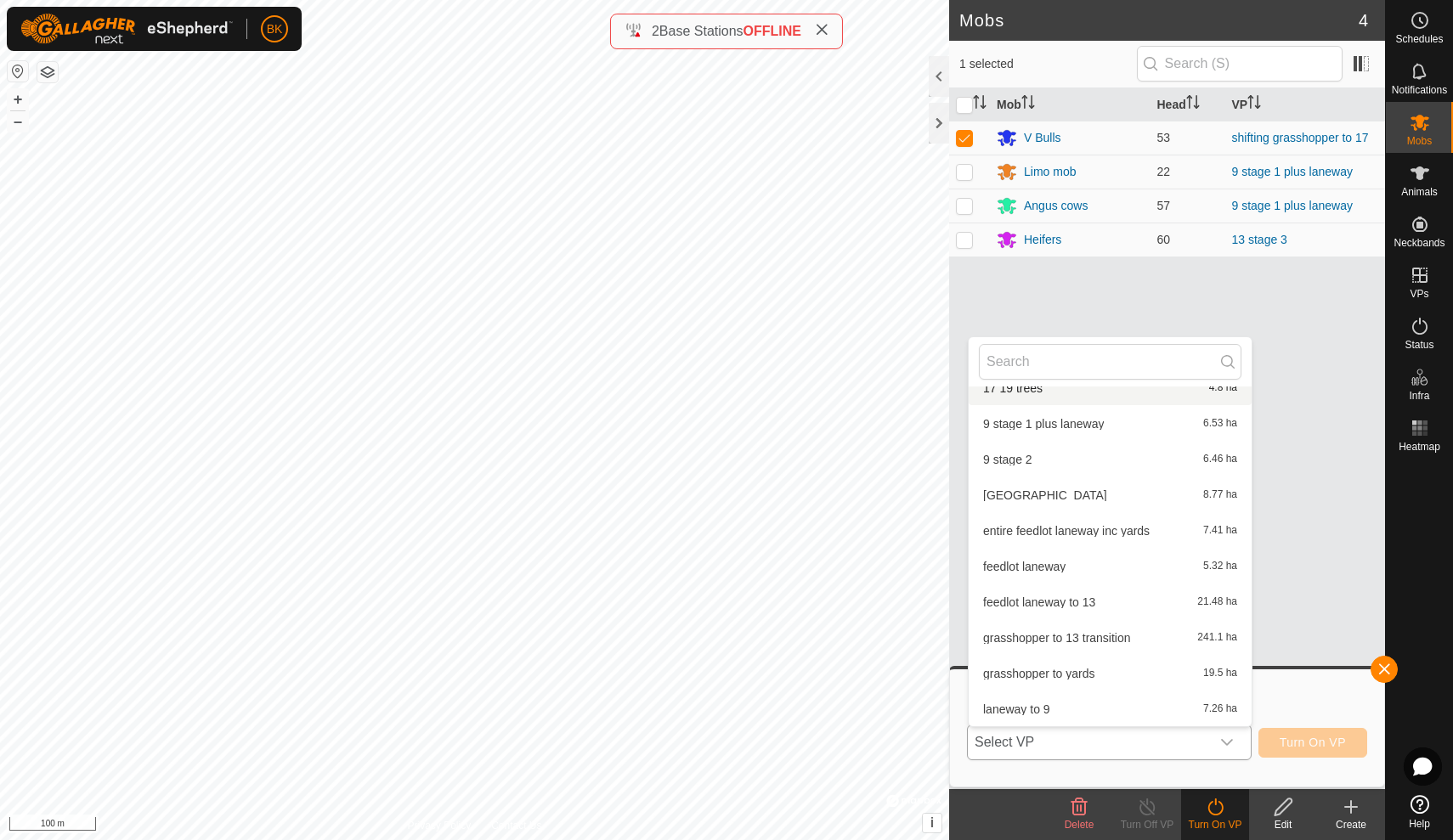
scroll to position [146, 0]
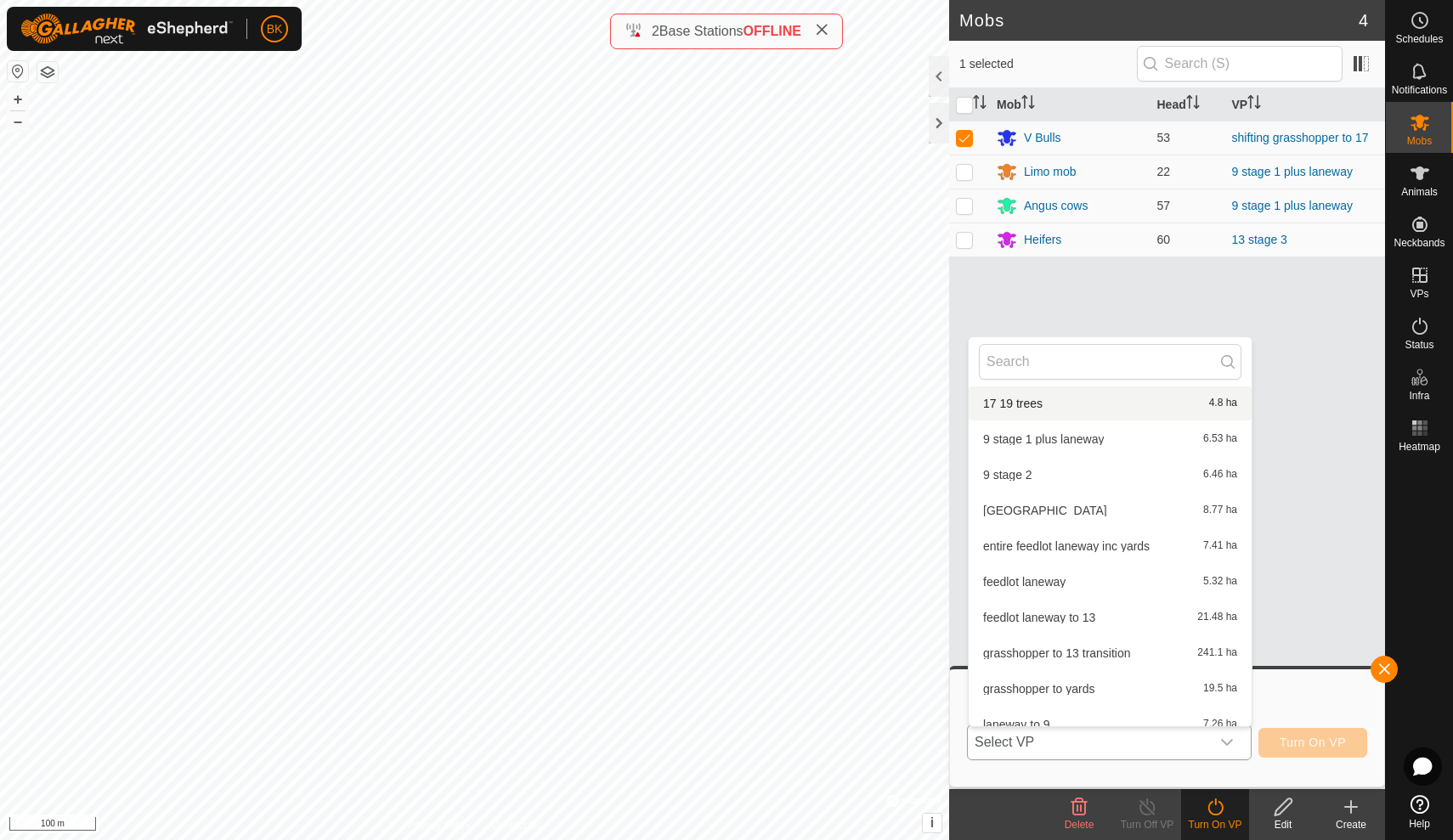
click at [1073, 403] on li "17 19 trees 4.8 ha" at bounding box center [1109, 403] width 283 height 34
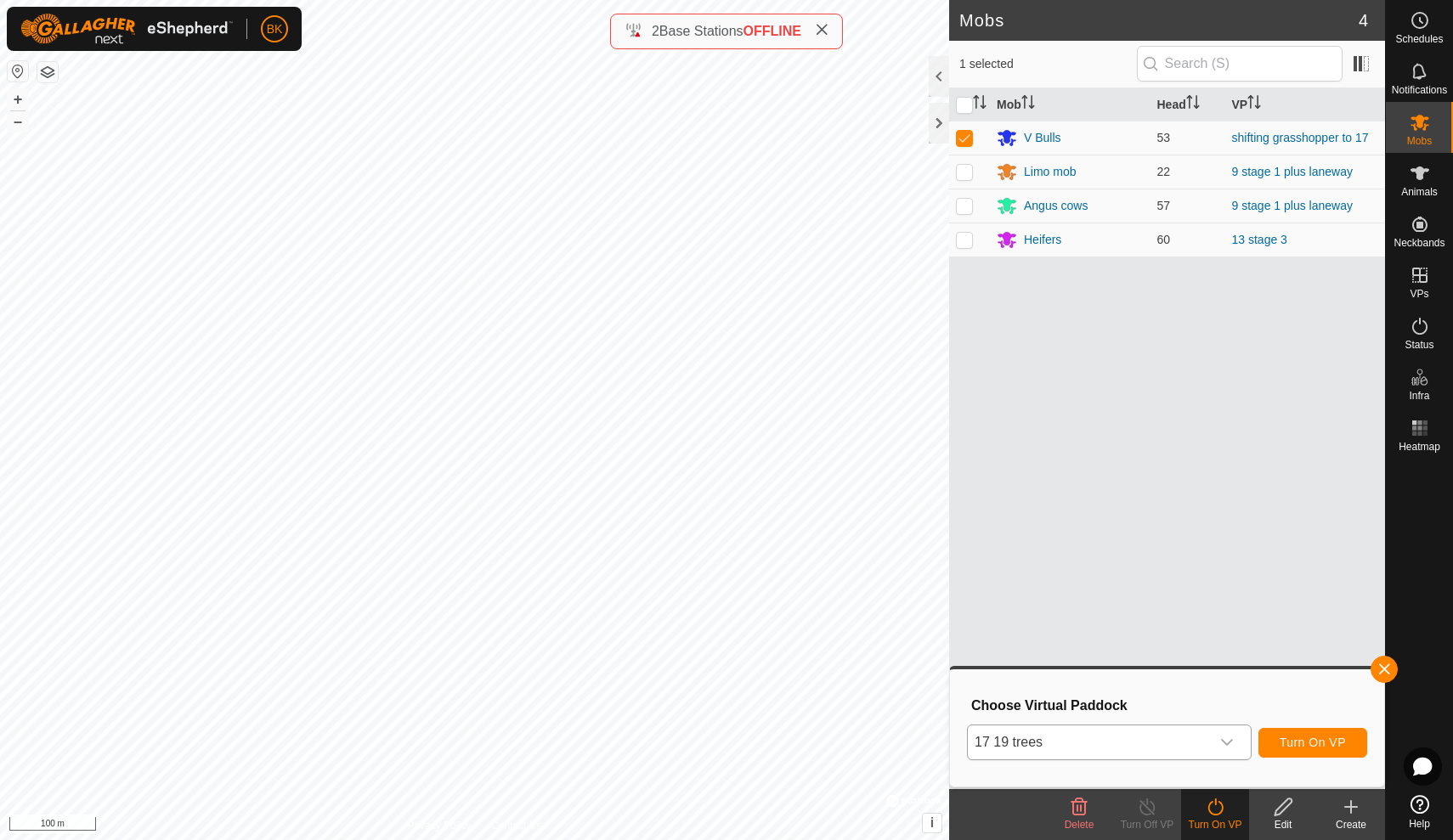
click at [1328, 728] on button "Turn On VP" at bounding box center [1312, 742] width 109 height 30
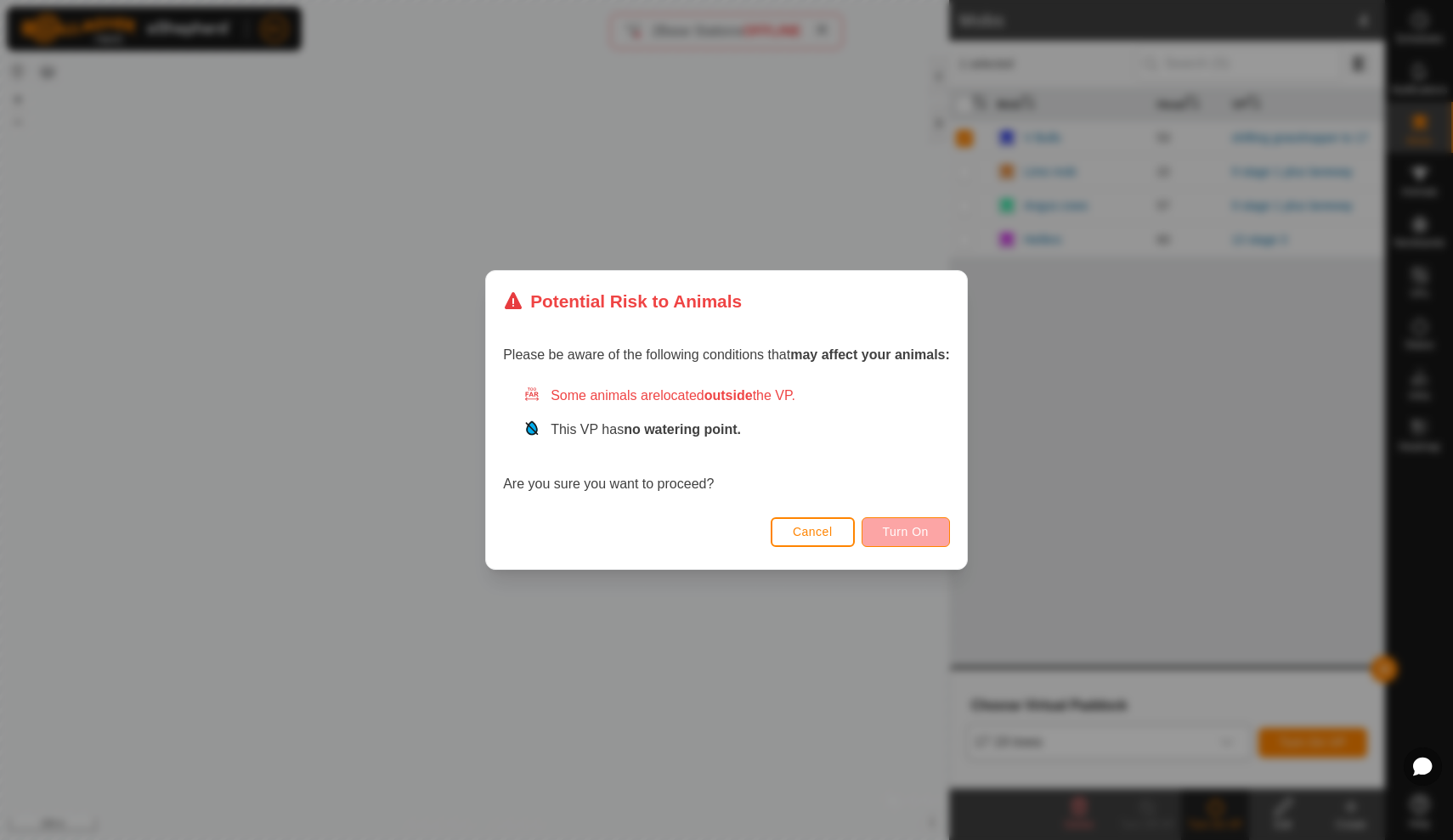
click at [903, 536] on span "Turn On" at bounding box center [906, 531] width 46 height 14
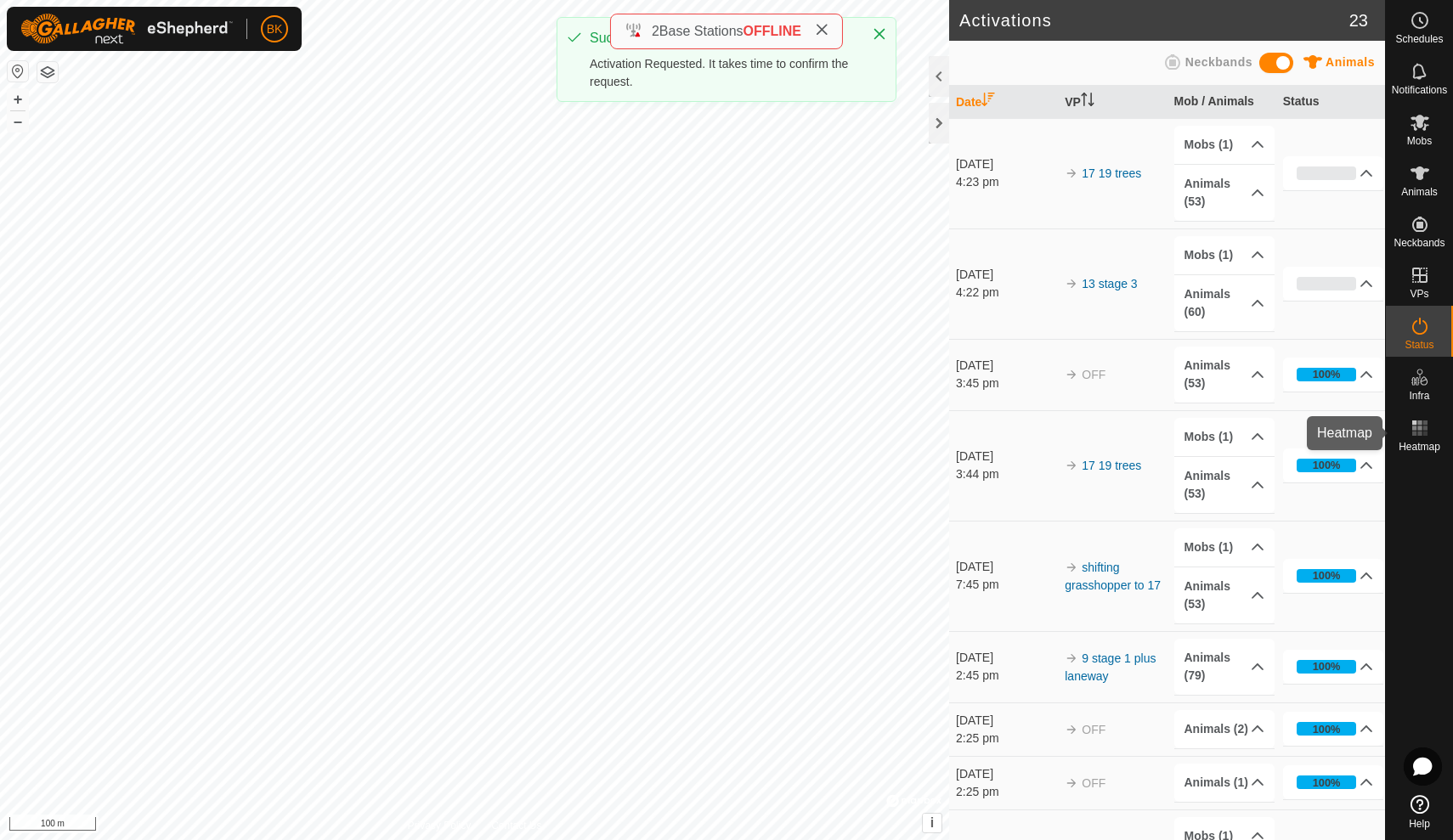
click at [1431, 441] on span "Heatmap" at bounding box center [1420, 446] width 42 height 10
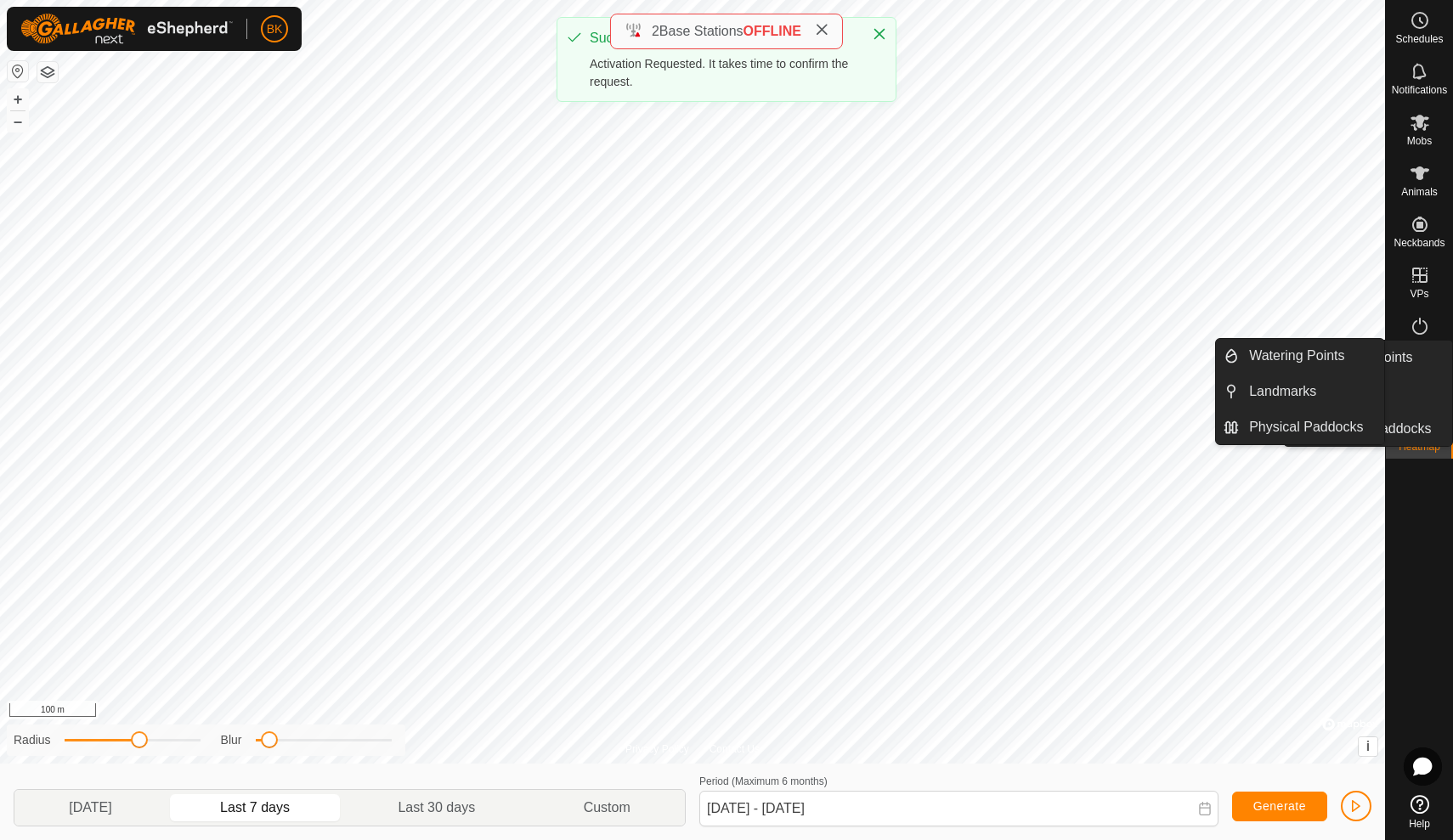
drag, startPoint x: 1426, startPoint y: 400, endPoint x: 1426, endPoint y: 389, distance: 11.0
click at [1426, 389] on es-infrastructure-svg-icon at bounding box center [1419, 377] width 30 height 27
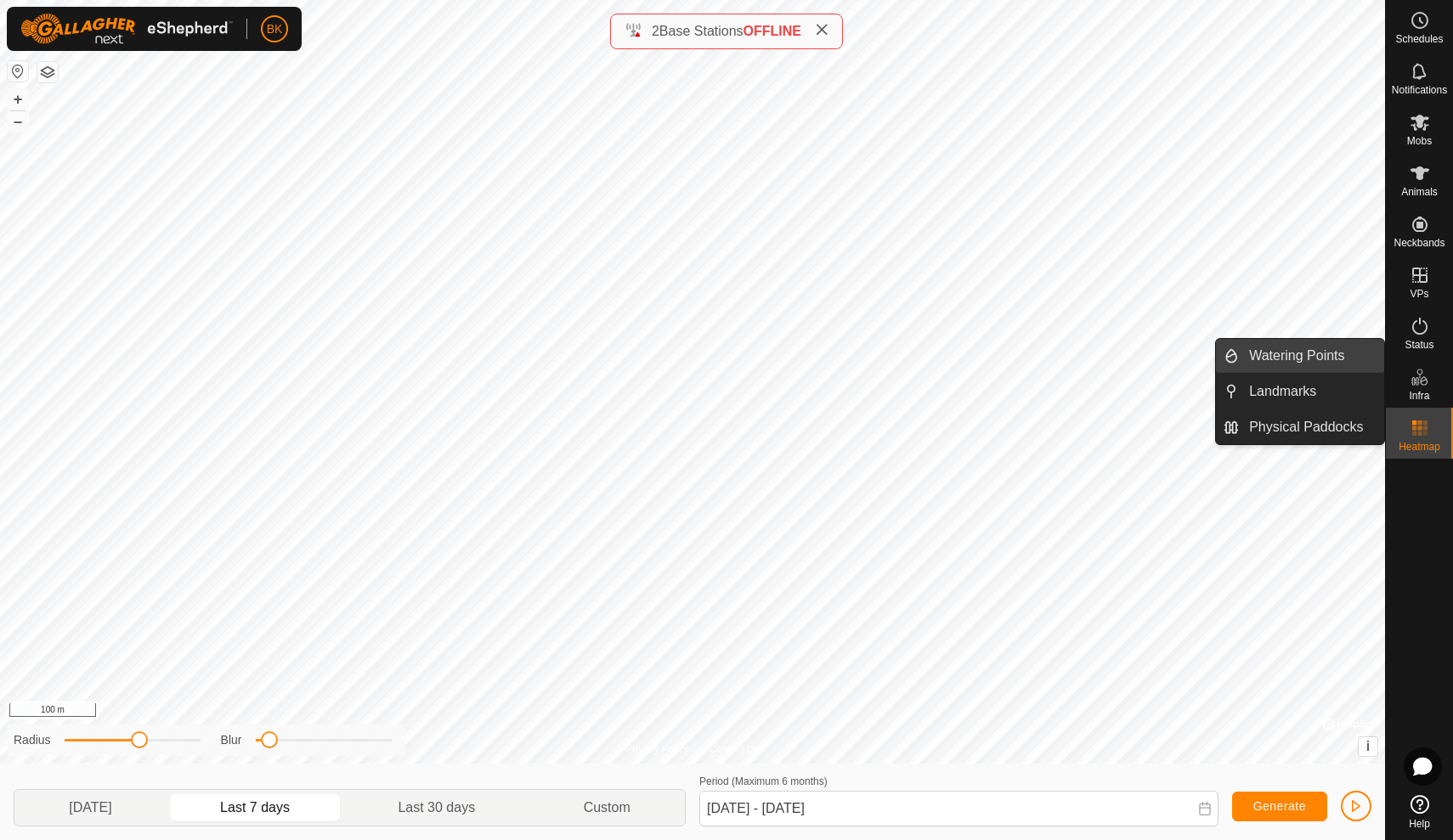
click at [1348, 367] on link "Watering Points" at bounding box center [1311, 356] width 145 height 34
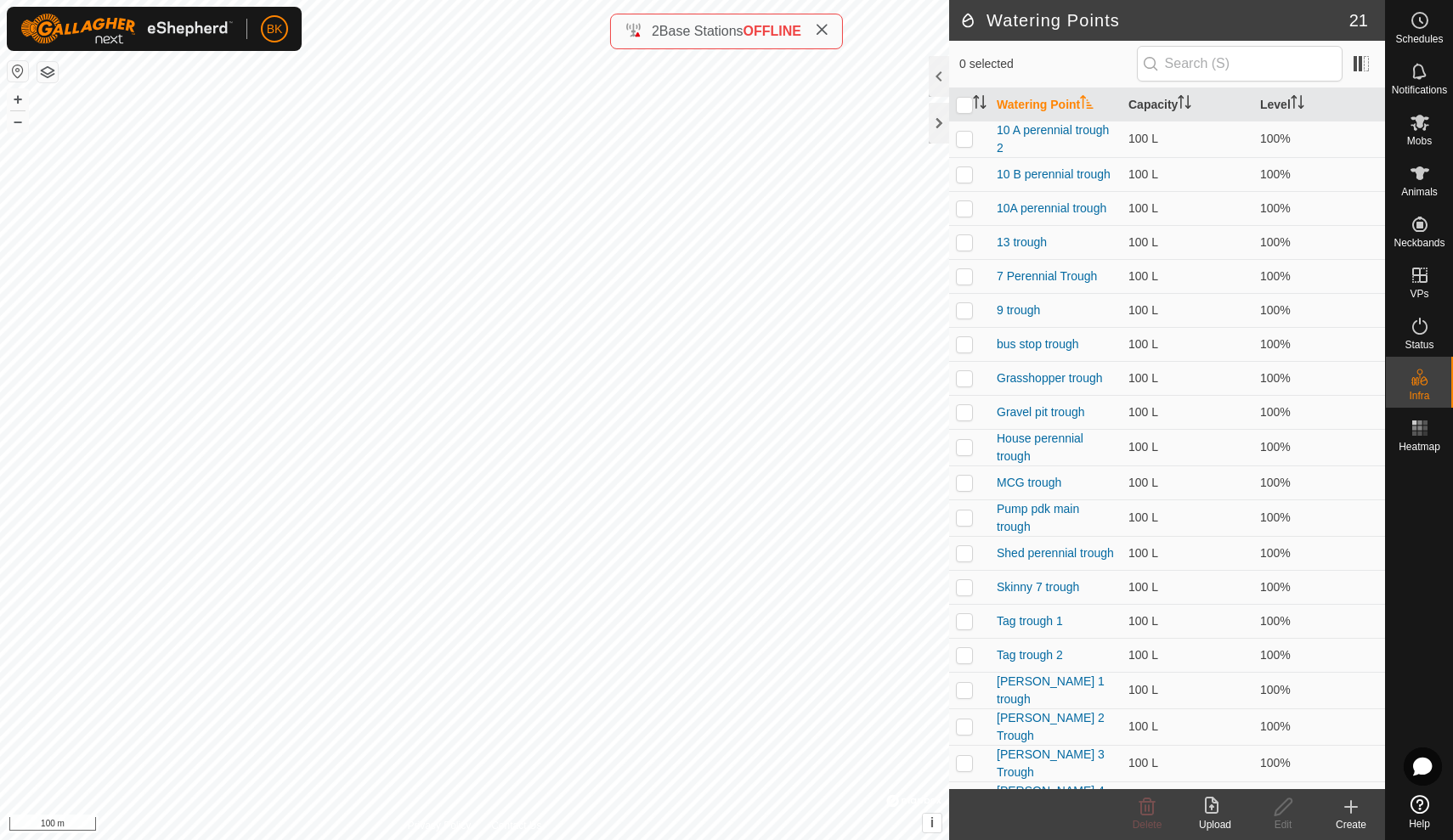
click at [1353, 814] on icon at bounding box center [1352, 807] width 20 height 20
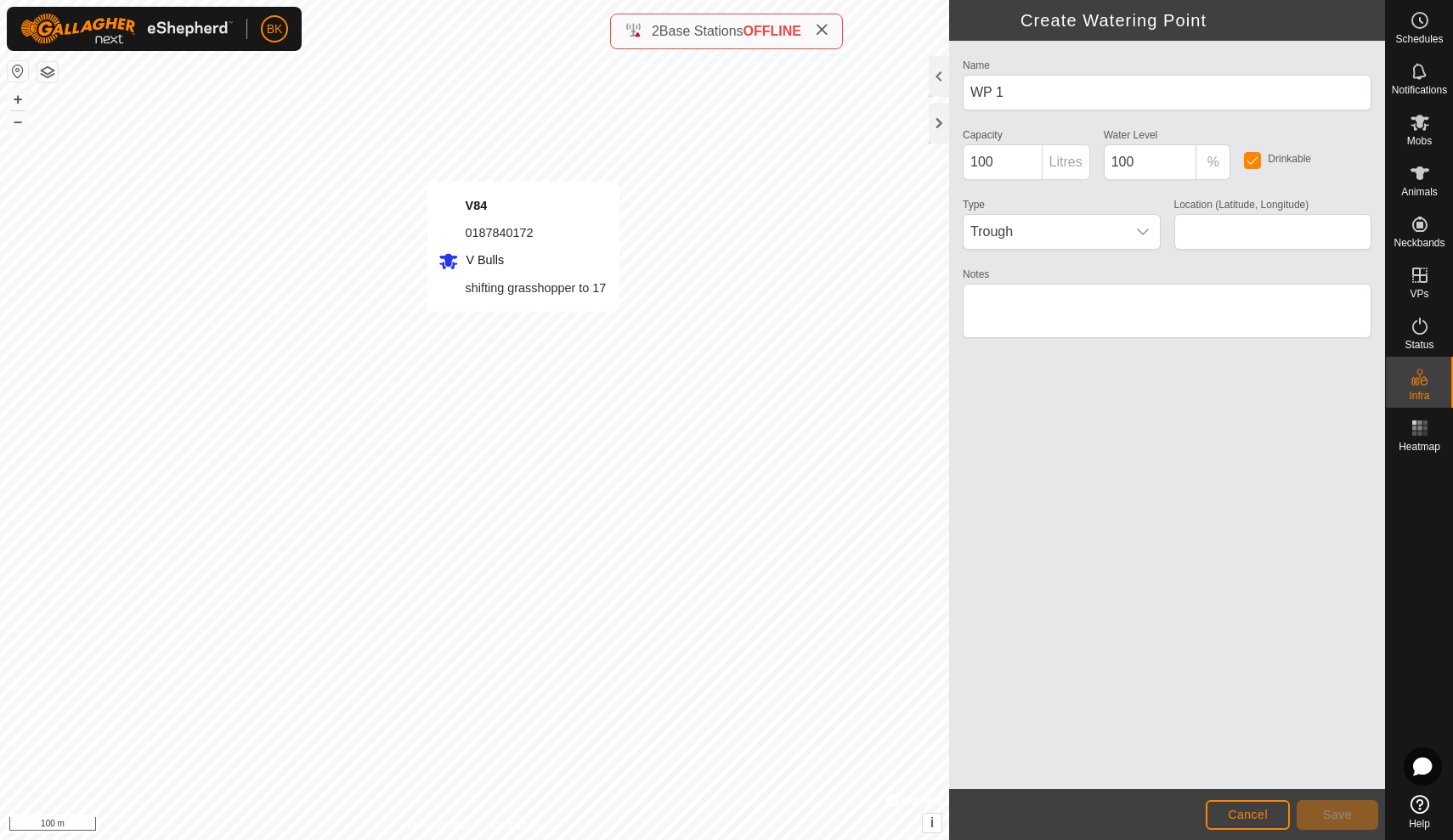
type input "-29.083952, 115.162523"
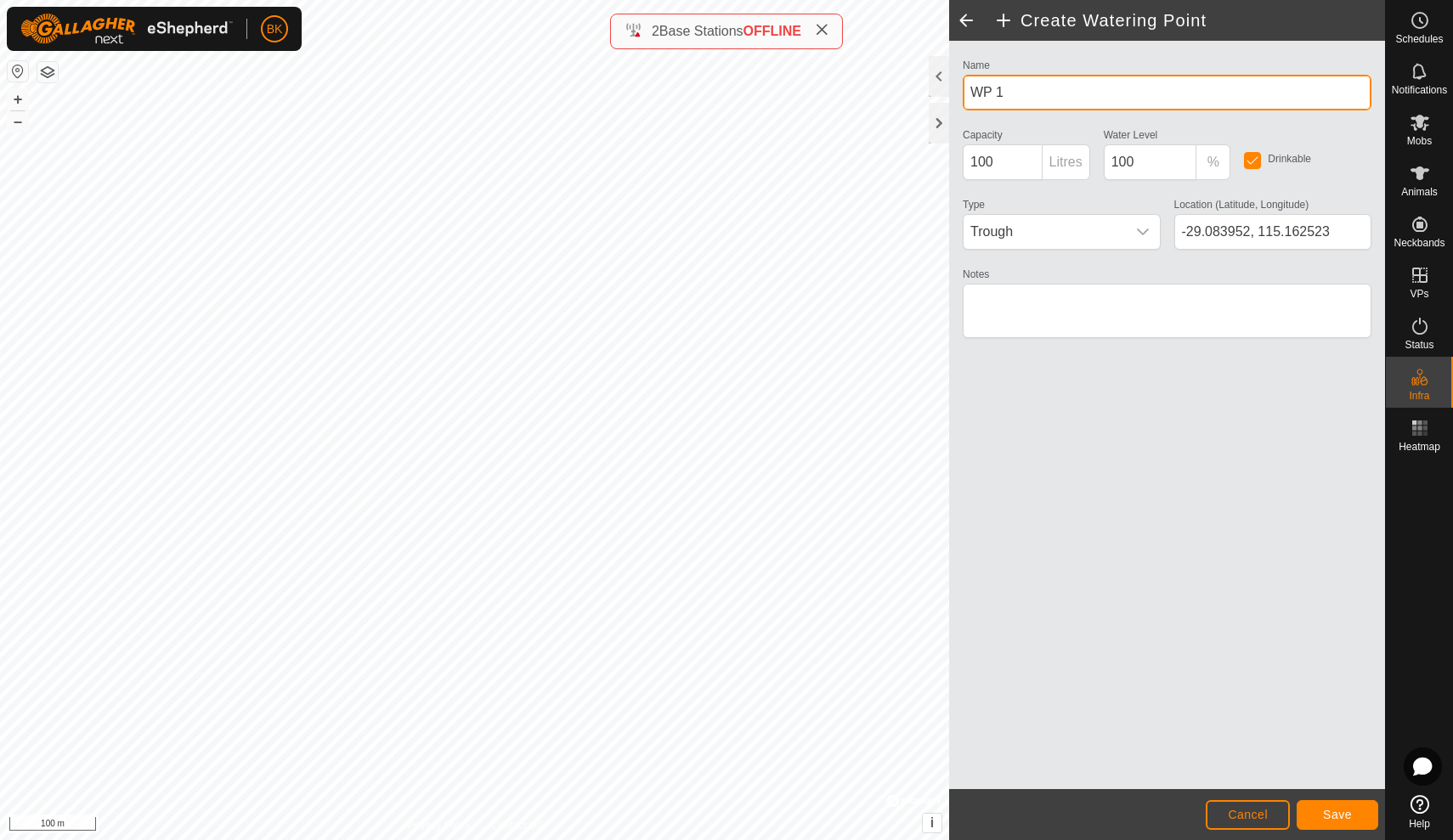
click at [1012, 90] on input "WP 1" at bounding box center [1167, 92] width 409 height 36
type input "W"
type input "19 trough"
click at [1347, 812] on span "Save" at bounding box center [1338, 814] width 29 height 14
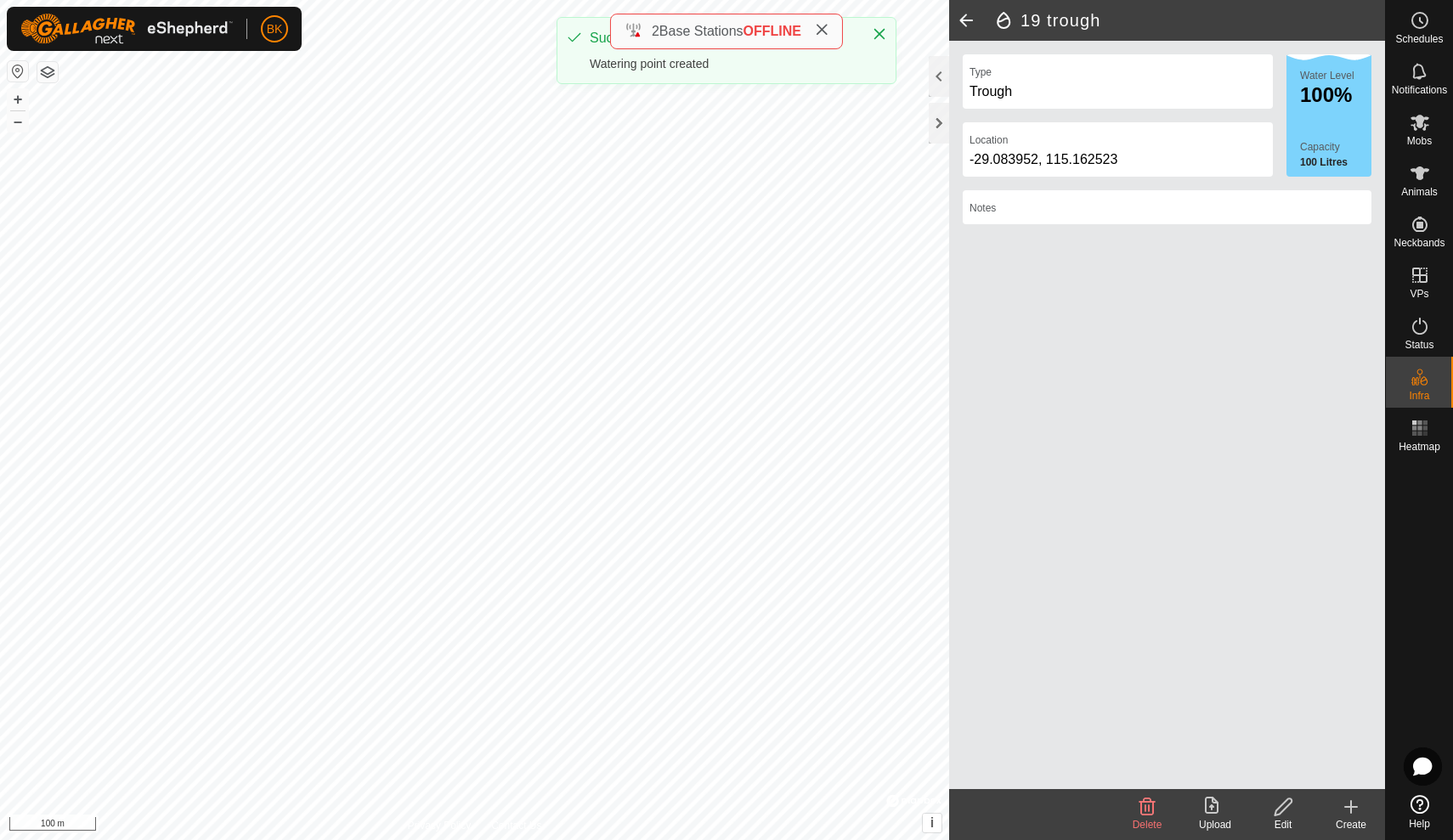
click at [1354, 809] on icon at bounding box center [1352, 807] width 20 height 20
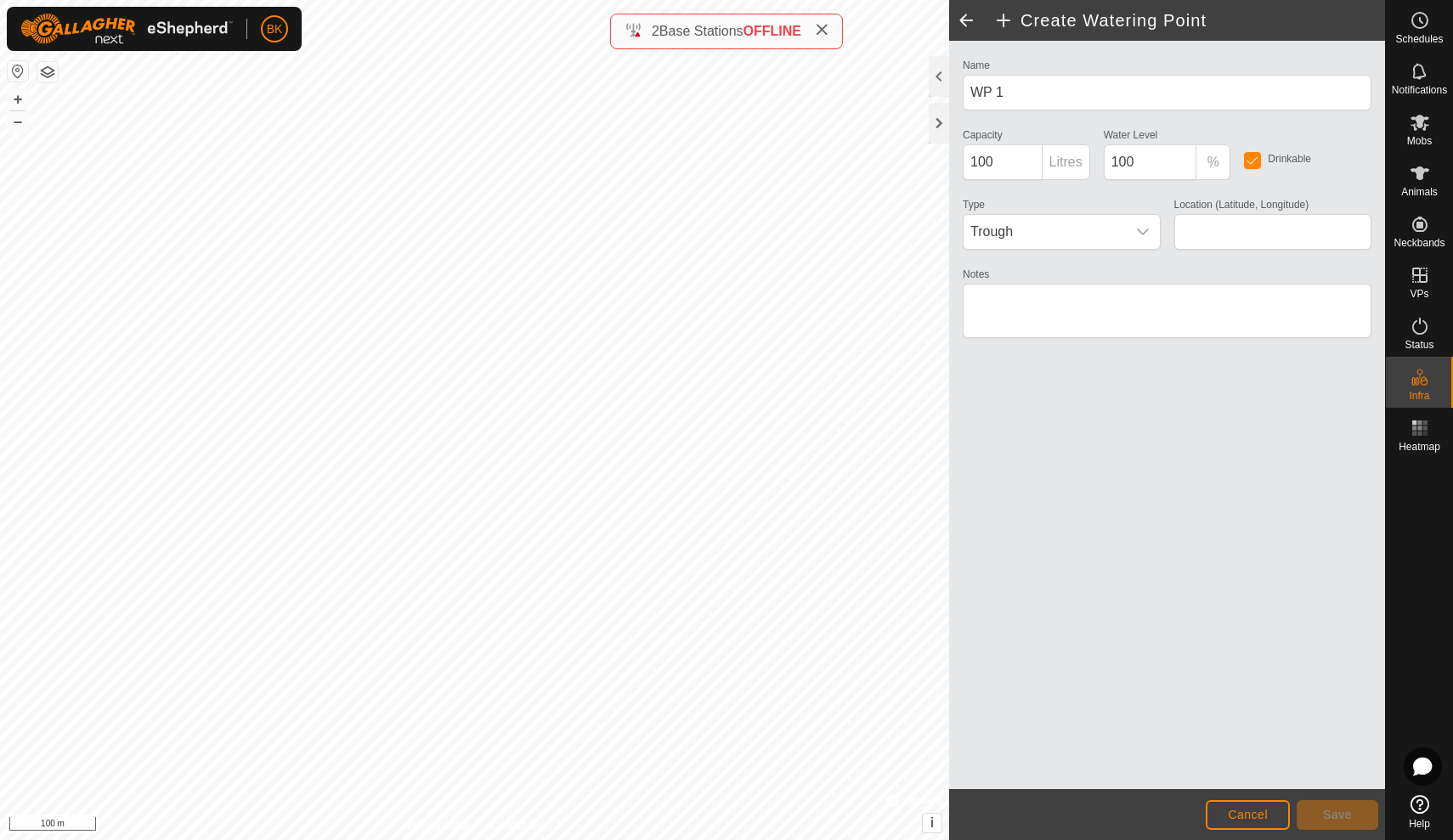
type input "-29.084747, 115.162564"
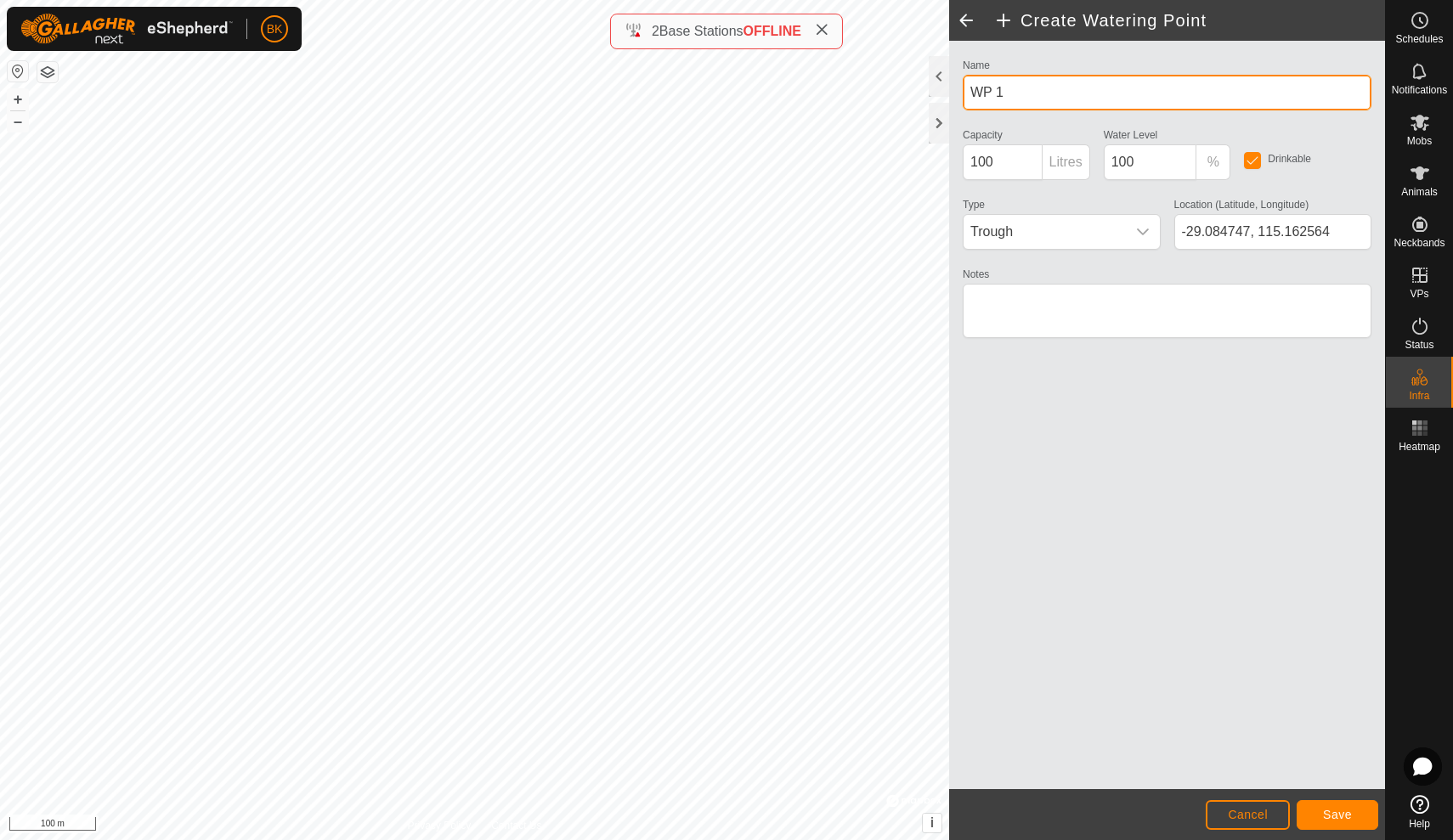
click at [1042, 90] on input "WP 1" at bounding box center [1167, 92] width 409 height 36
type input "W"
type input "17 trough"
click at [1349, 823] on button "Save" at bounding box center [1337, 814] width 81 height 30
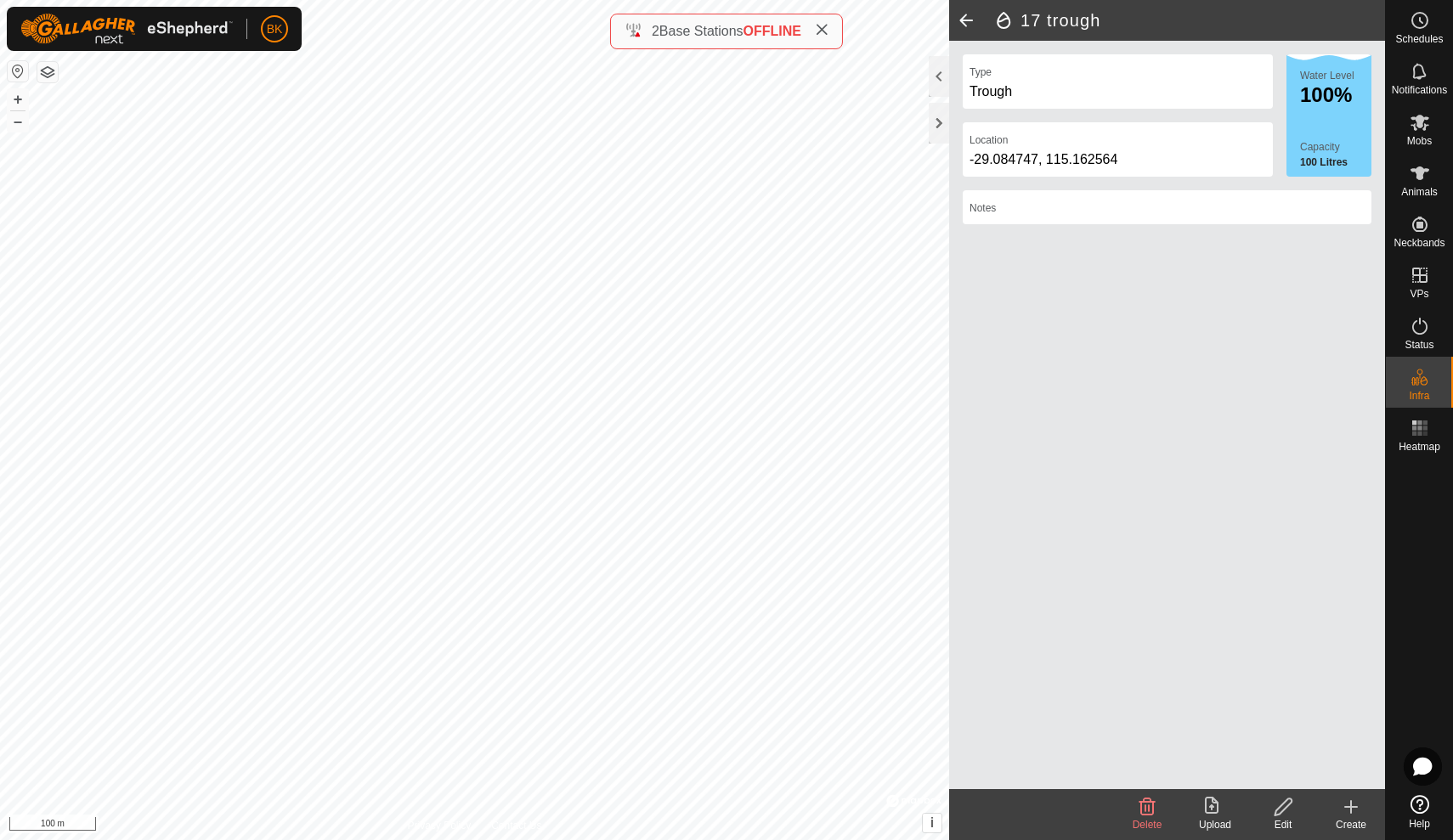
click at [1358, 808] on icon at bounding box center [1352, 807] width 20 height 20
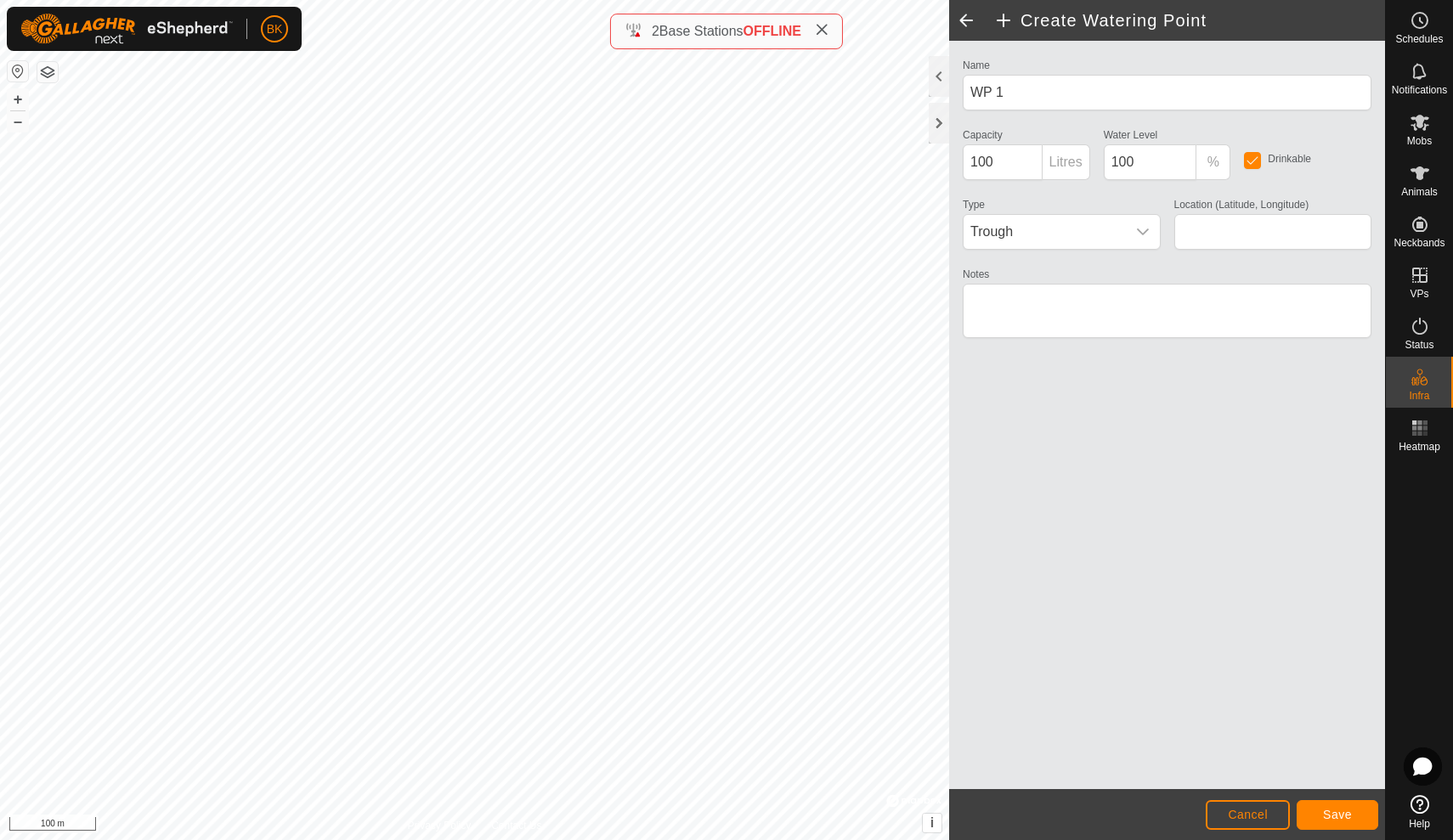
type input "-29.084783, 115.162968"
click at [1024, 95] on input "WP 1" at bounding box center [1167, 92] width 409 height 36
type input "W"
type input "18 trough"
click at [1344, 828] on button "Save" at bounding box center [1337, 814] width 81 height 30
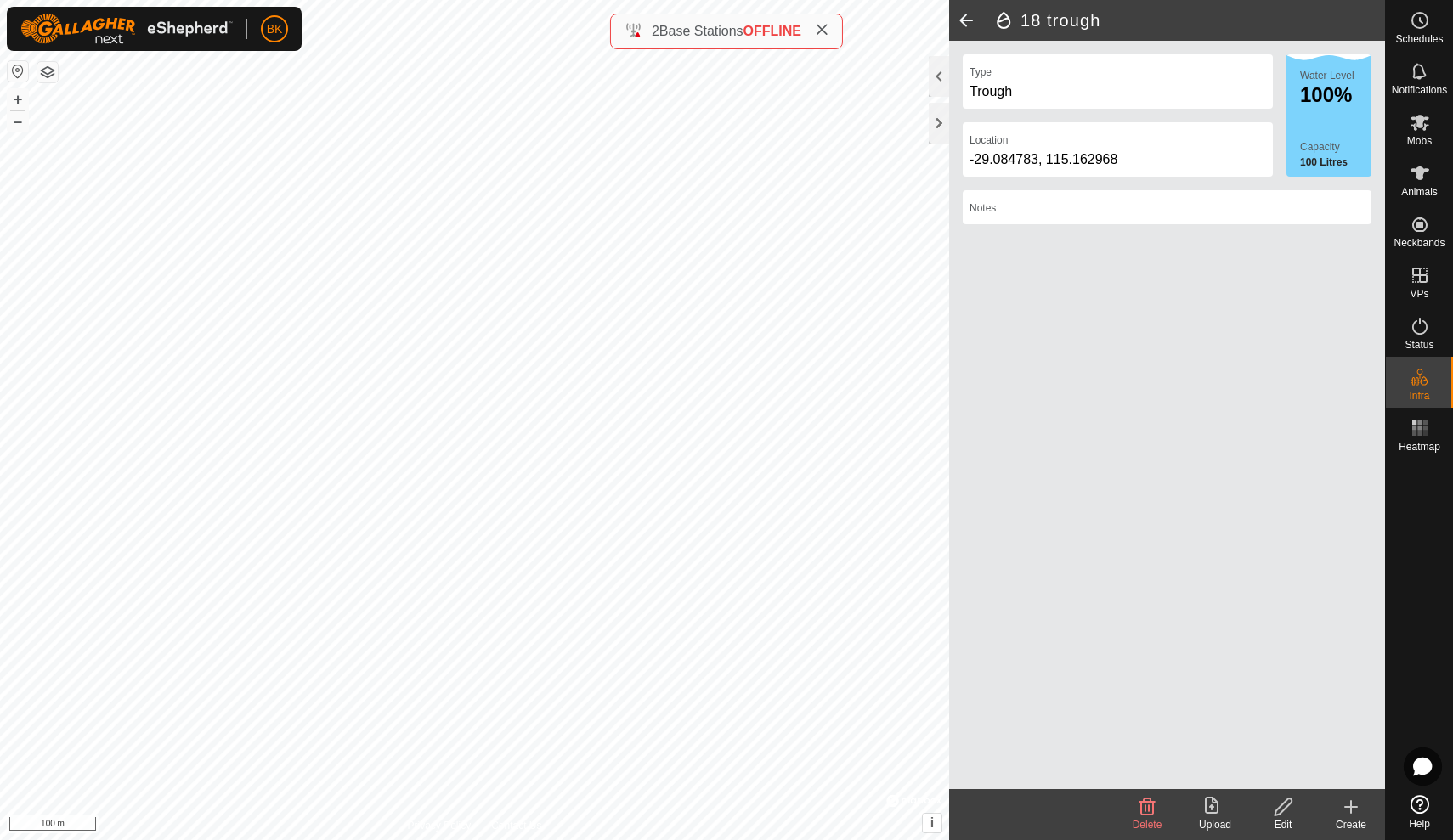
click at [972, 21] on span at bounding box center [966, 20] width 34 height 41
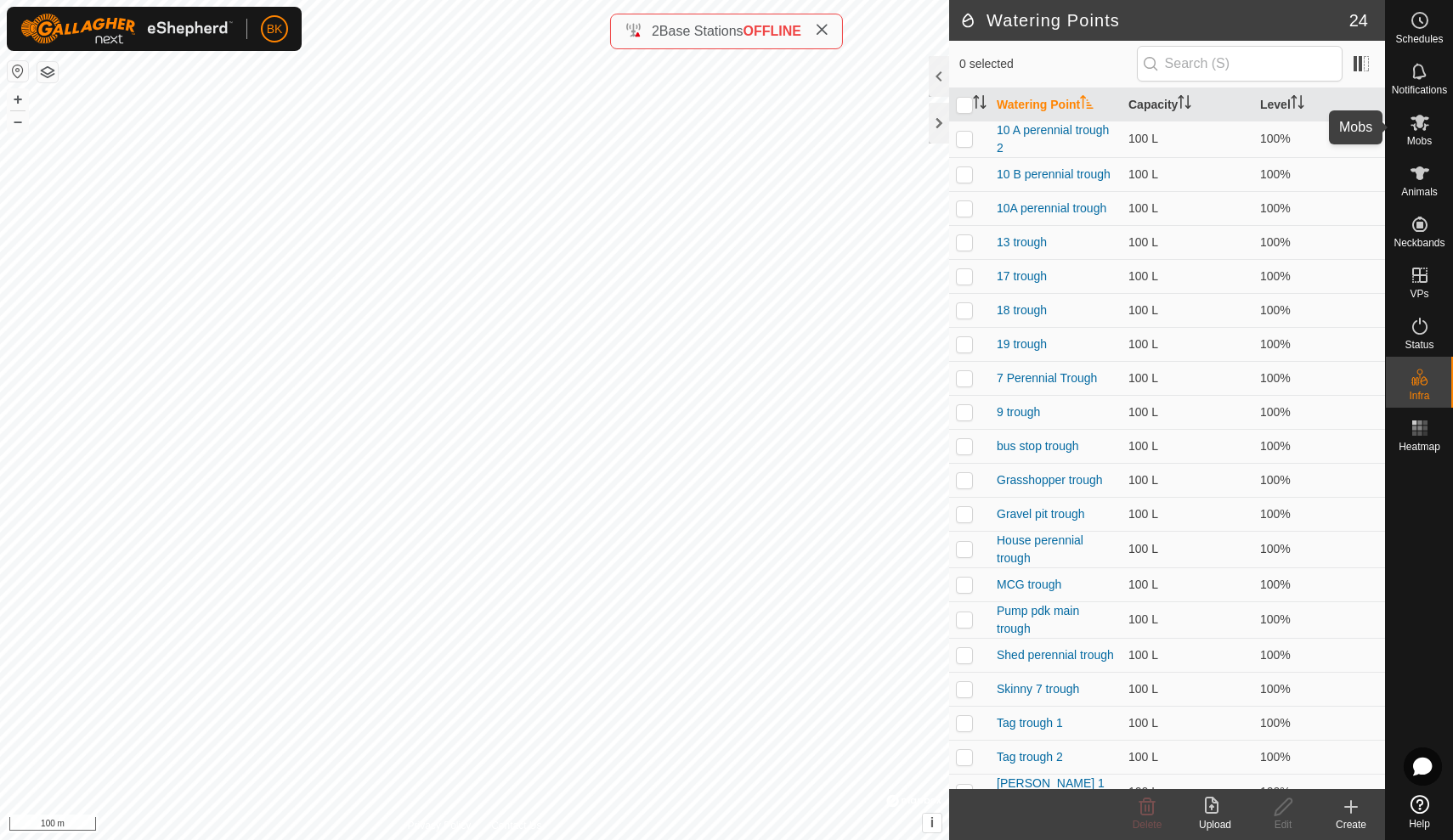
click at [1437, 126] on div "Mobs" at bounding box center [1419, 128] width 67 height 51
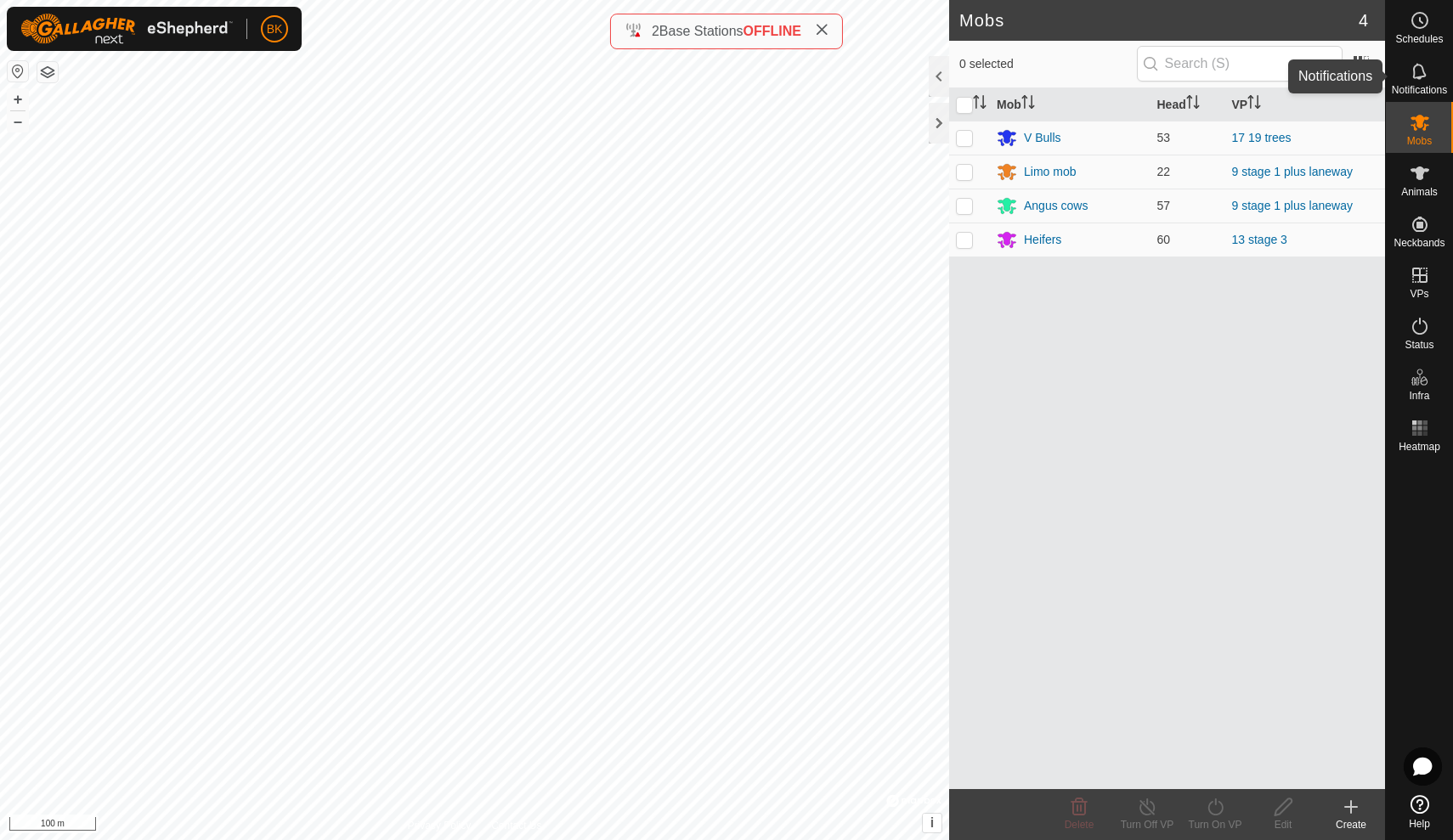
click at [1419, 72] on icon at bounding box center [1420, 71] width 20 height 20
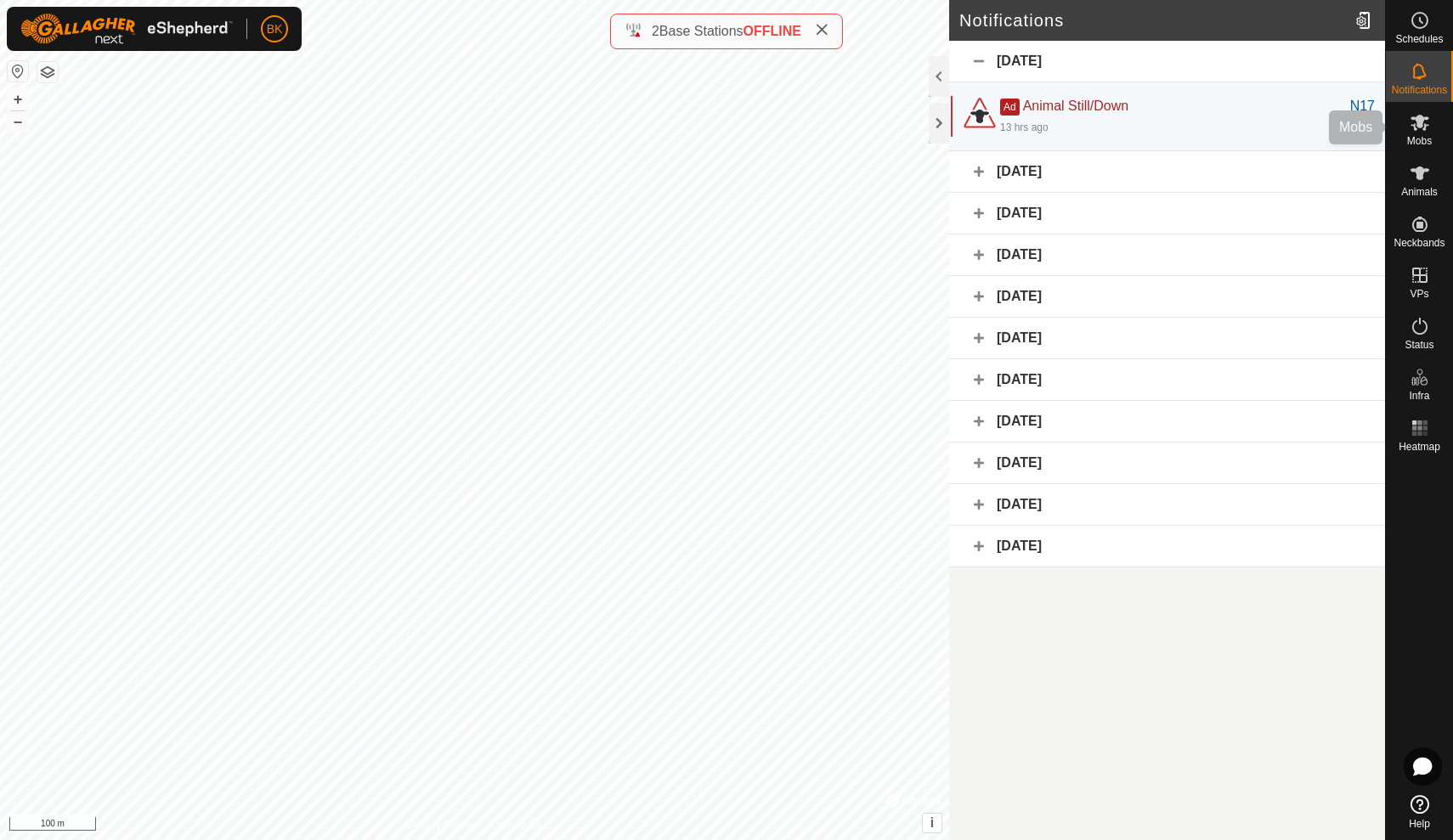
click at [1415, 119] on icon at bounding box center [1420, 122] width 18 height 16
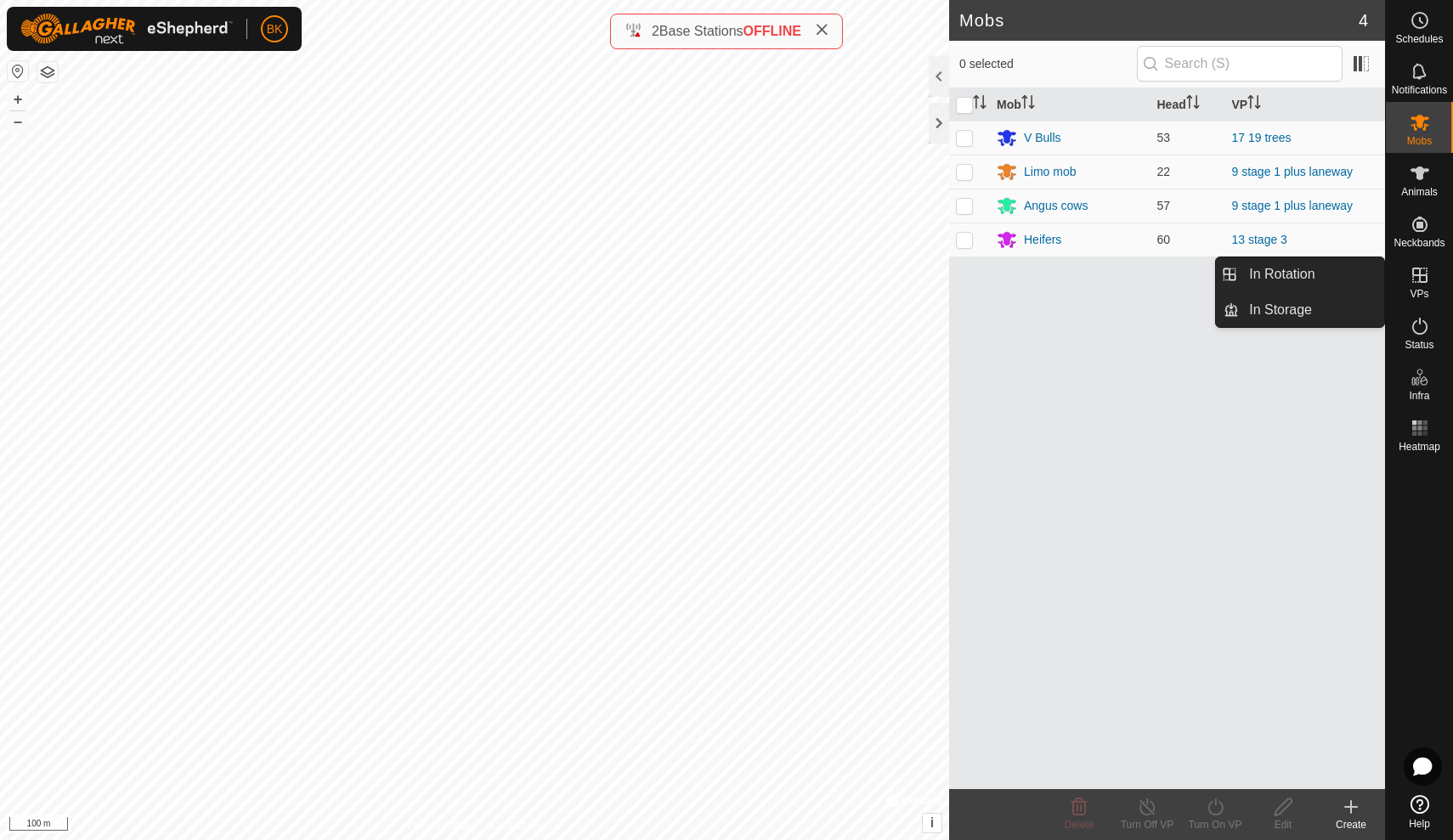
click at [1410, 271] on icon at bounding box center [1420, 275] width 20 height 20
click at [1341, 271] on link "In Rotation" at bounding box center [1311, 274] width 145 height 34
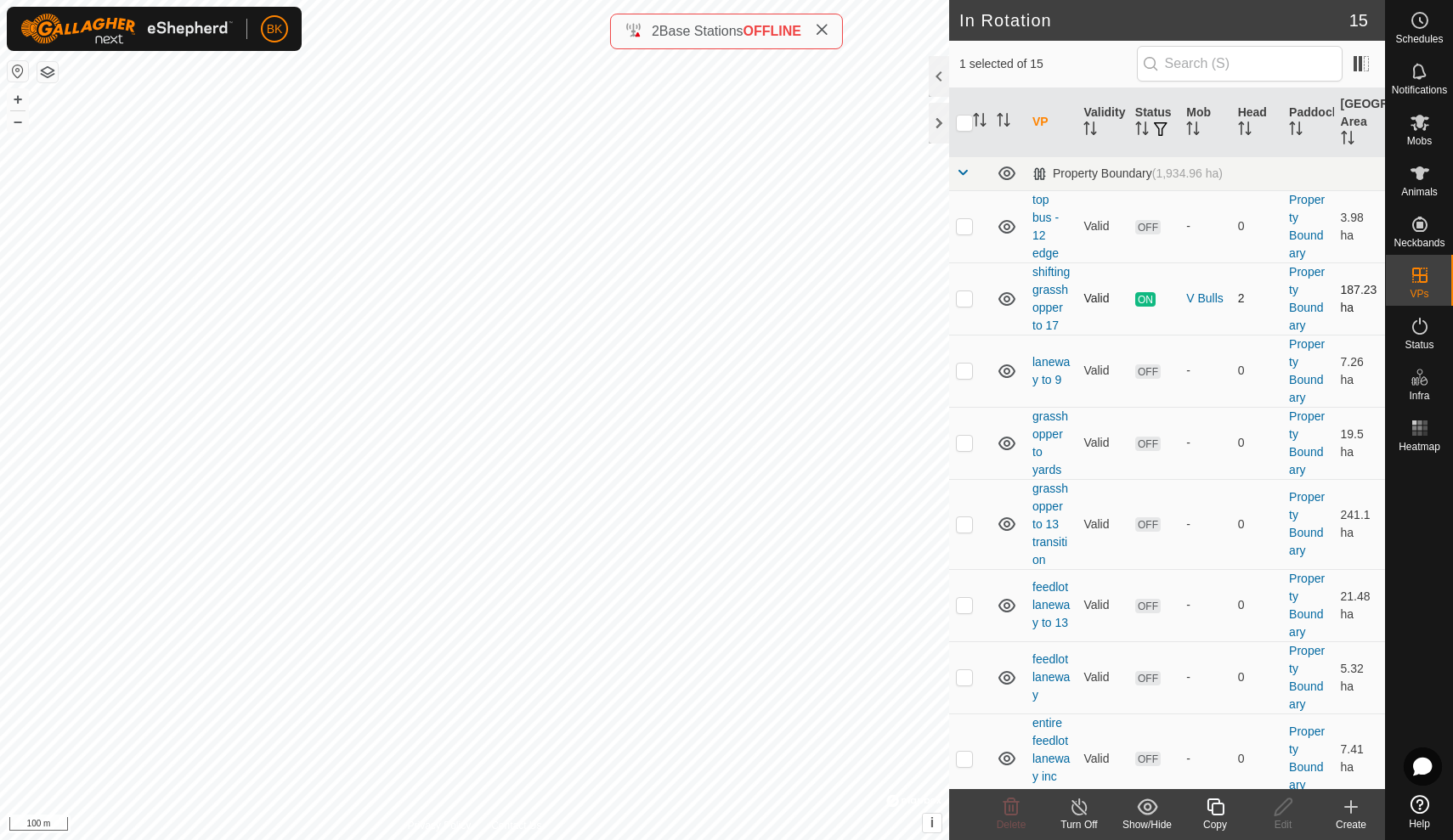
click at [964, 302] on p-checkbox at bounding box center [965, 298] width 17 height 14
click at [965, 298] on p-checkbox at bounding box center [965, 298] width 17 height 14
checkbox input "false"
drag, startPoint x: 1245, startPoint y: 463, endPoint x: 1230, endPoint y: 360, distance: 104.1
click at [1230, 360] on tbody "Property Boundary (1,934.96 ha) top bus - 12 edge Valid OFF - 0 Property Bounda…" at bounding box center [1167, 741] width 436 height 1171
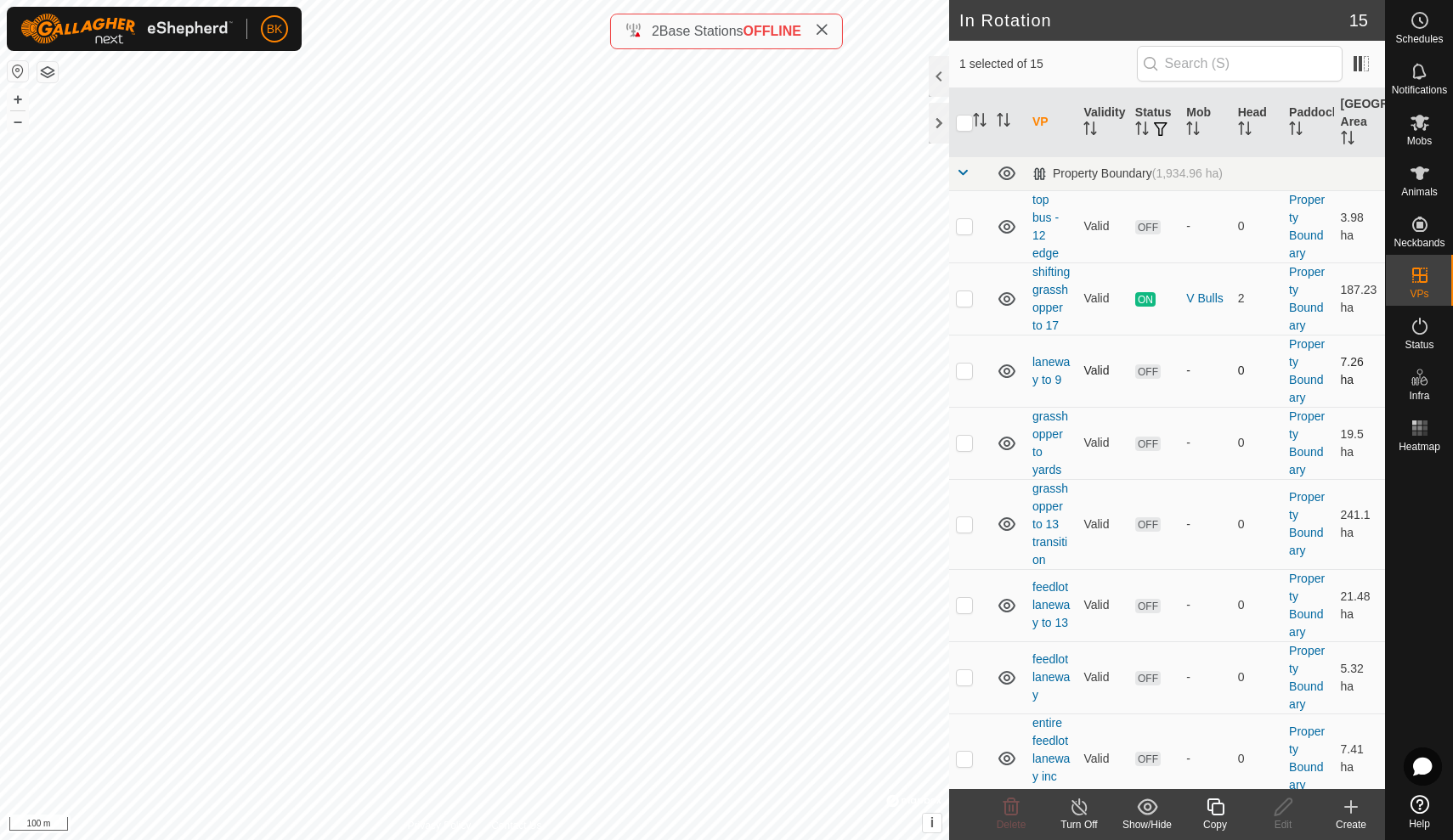
click at [1202, 389] on td "-" at bounding box center [1205, 370] width 51 height 72
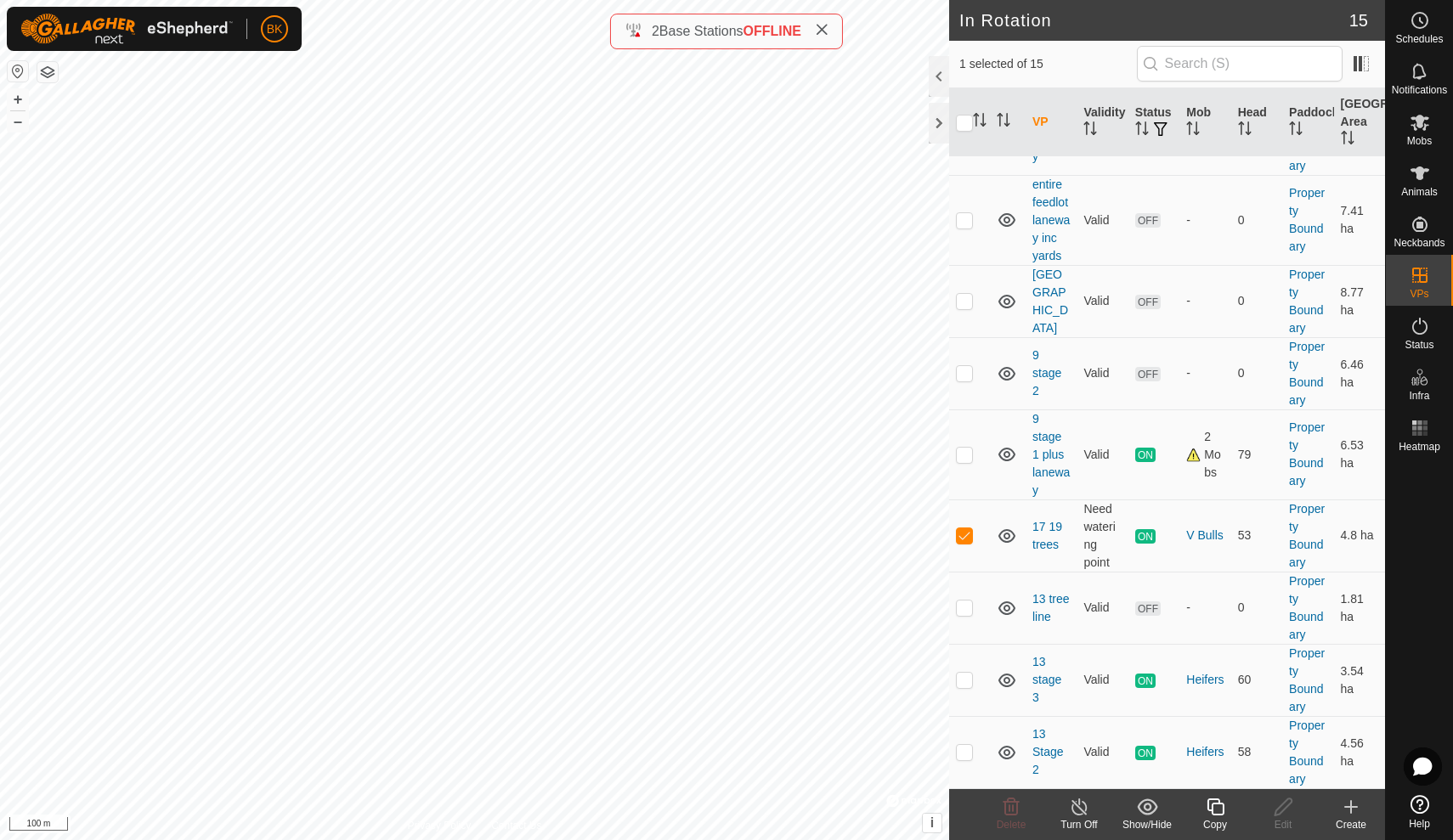
scroll to position [538, 0]
click at [1031, 536] on tr "17 19 trees Need watering point ON V Bulls 53 Property Boundary 4.8 ha" at bounding box center [1167, 535] width 436 height 72
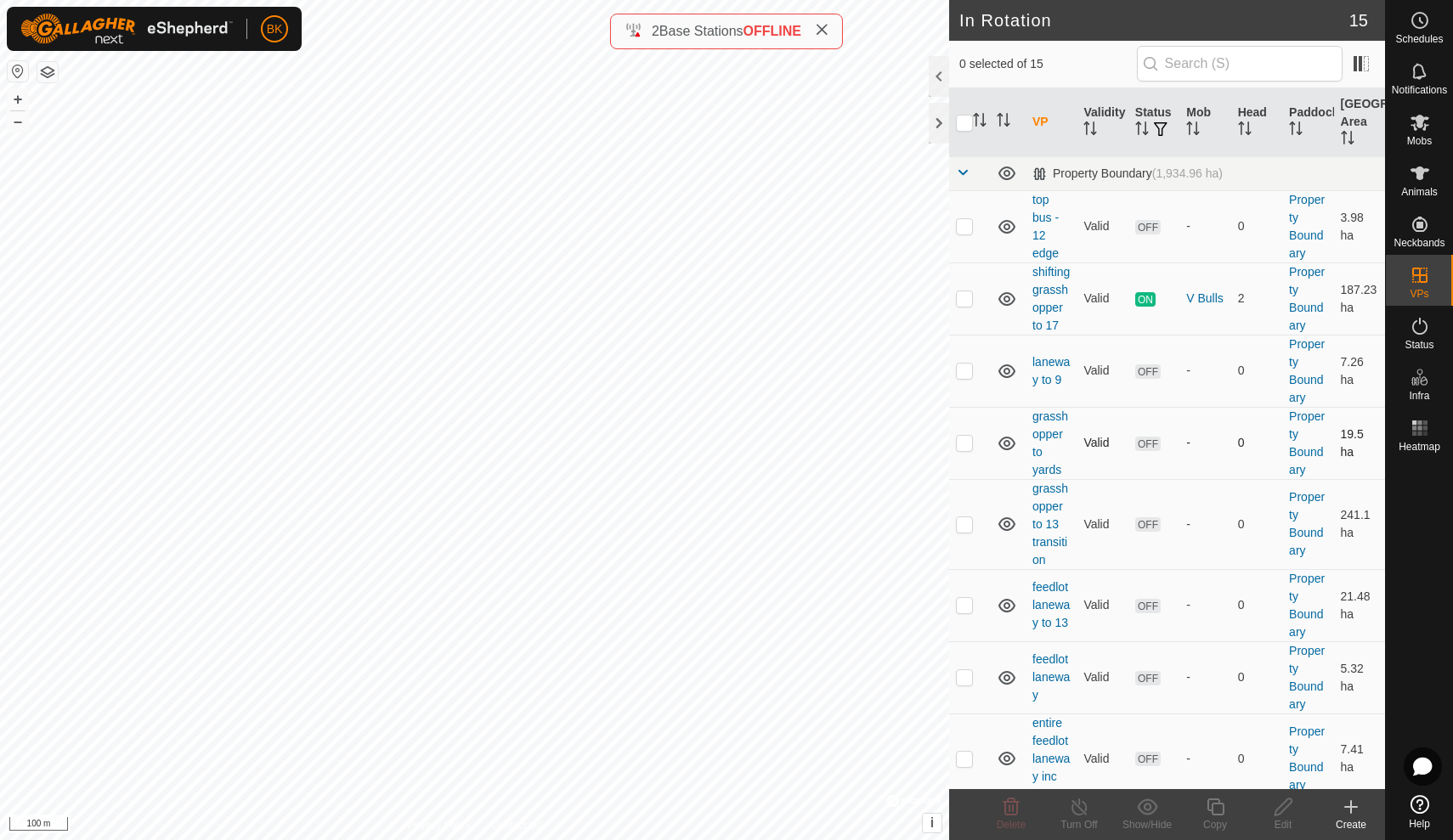
click at [1180, 467] on td "OFF" at bounding box center [1154, 442] width 51 height 72
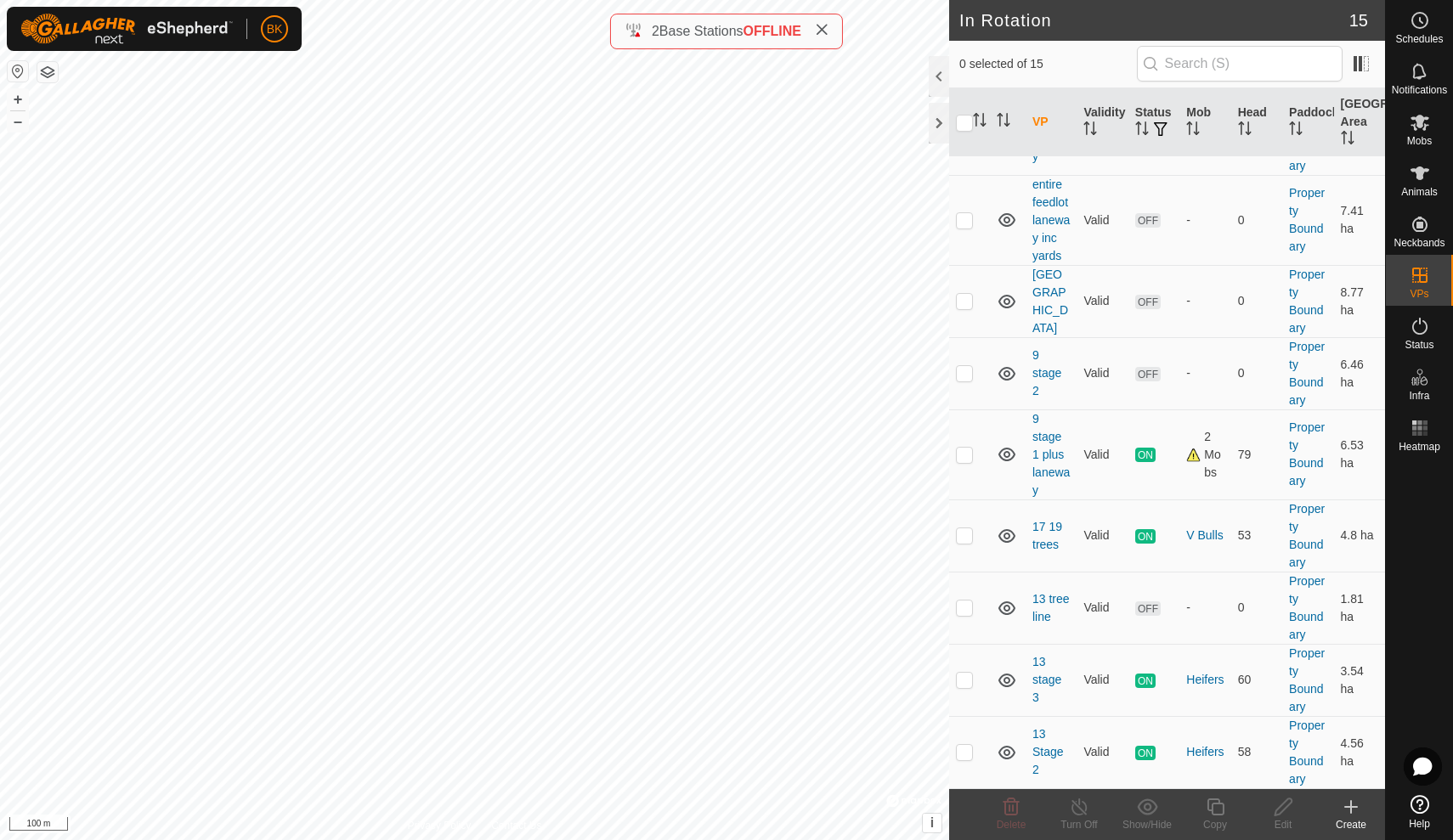
scroll to position [538, 0]
click at [964, 760] on td at bounding box center [969, 751] width 41 height 72
checkbox input "true"
click at [1085, 813] on line at bounding box center [1079, 807] width 14 height 14
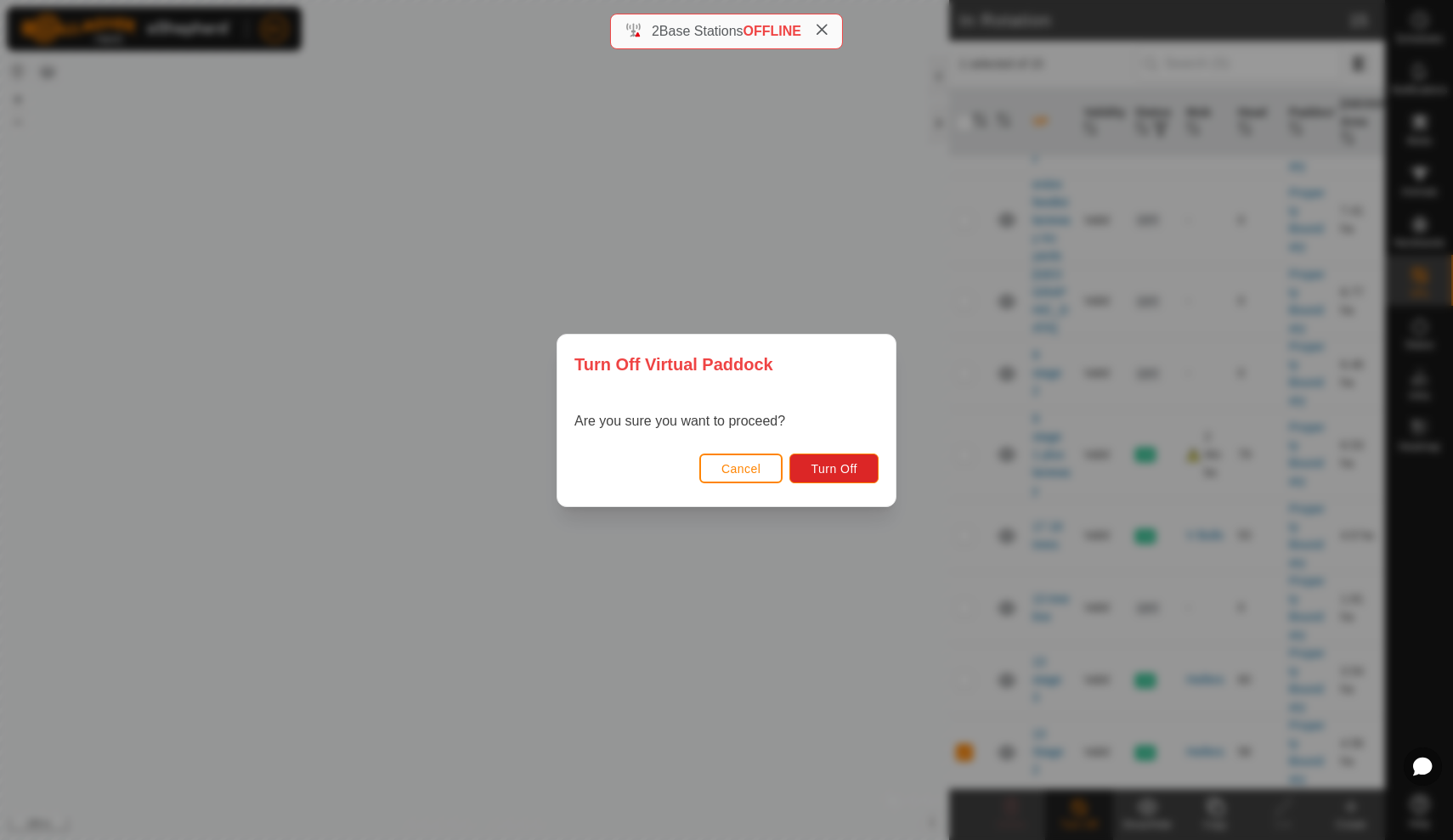
click at [768, 475] on button "Cancel" at bounding box center [742, 468] width 84 height 30
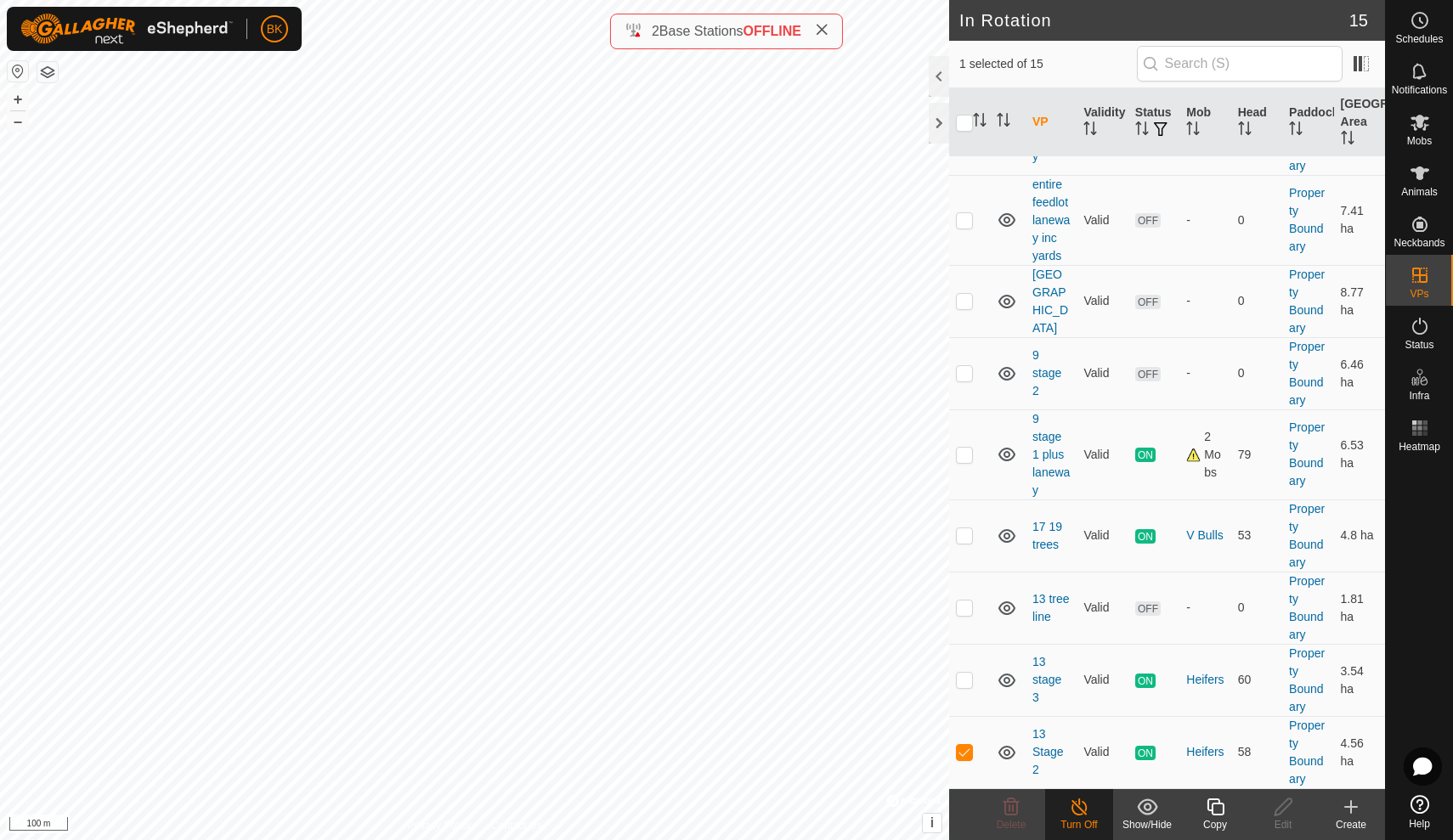
click at [1089, 800] on icon at bounding box center [1079, 807] width 21 height 20
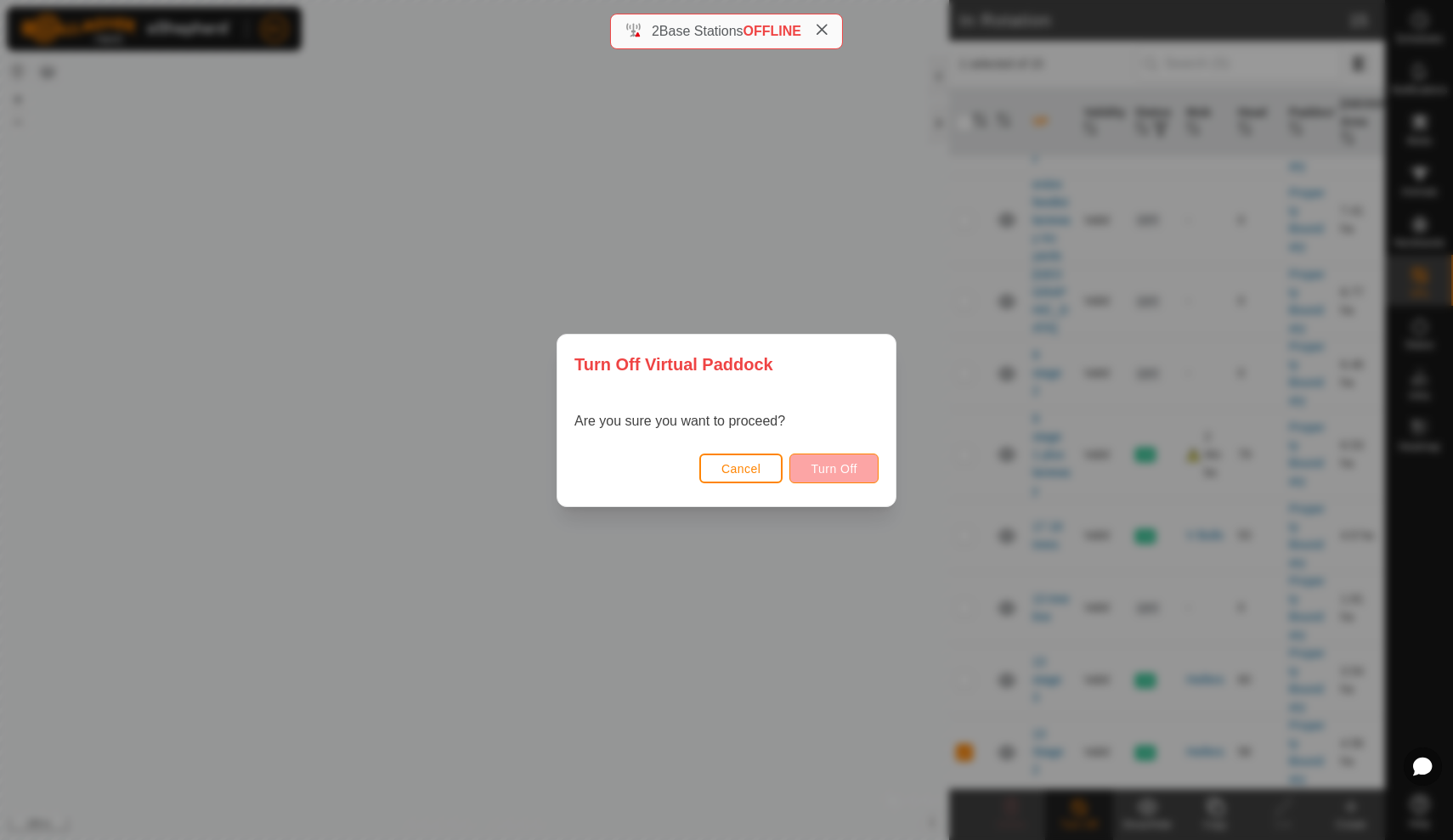
click at [841, 455] on button "Turn Off" at bounding box center [834, 468] width 90 height 30
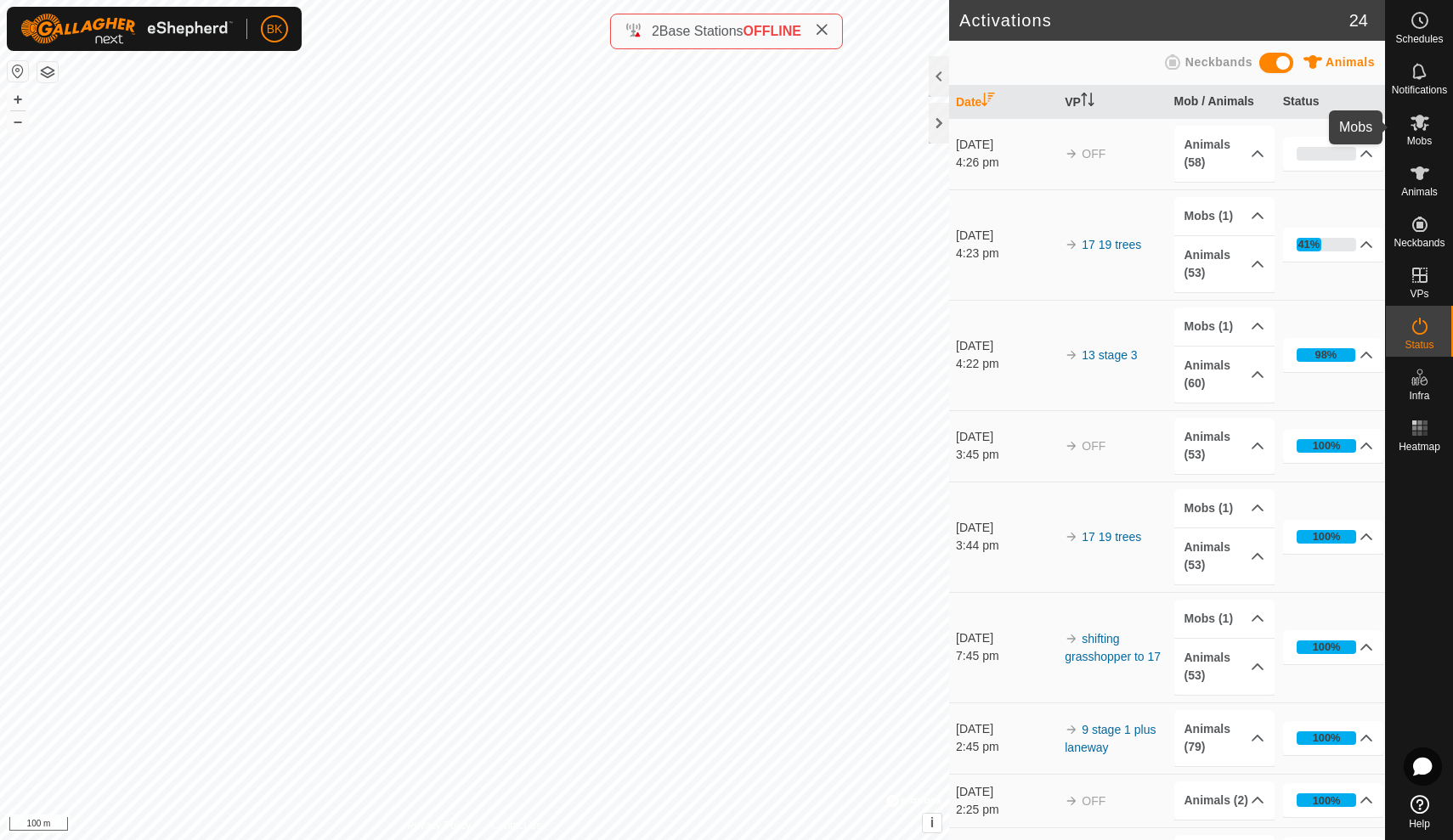
click at [1431, 119] on es-mob-svg-icon at bounding box center [1419, 122] width 30 height 27
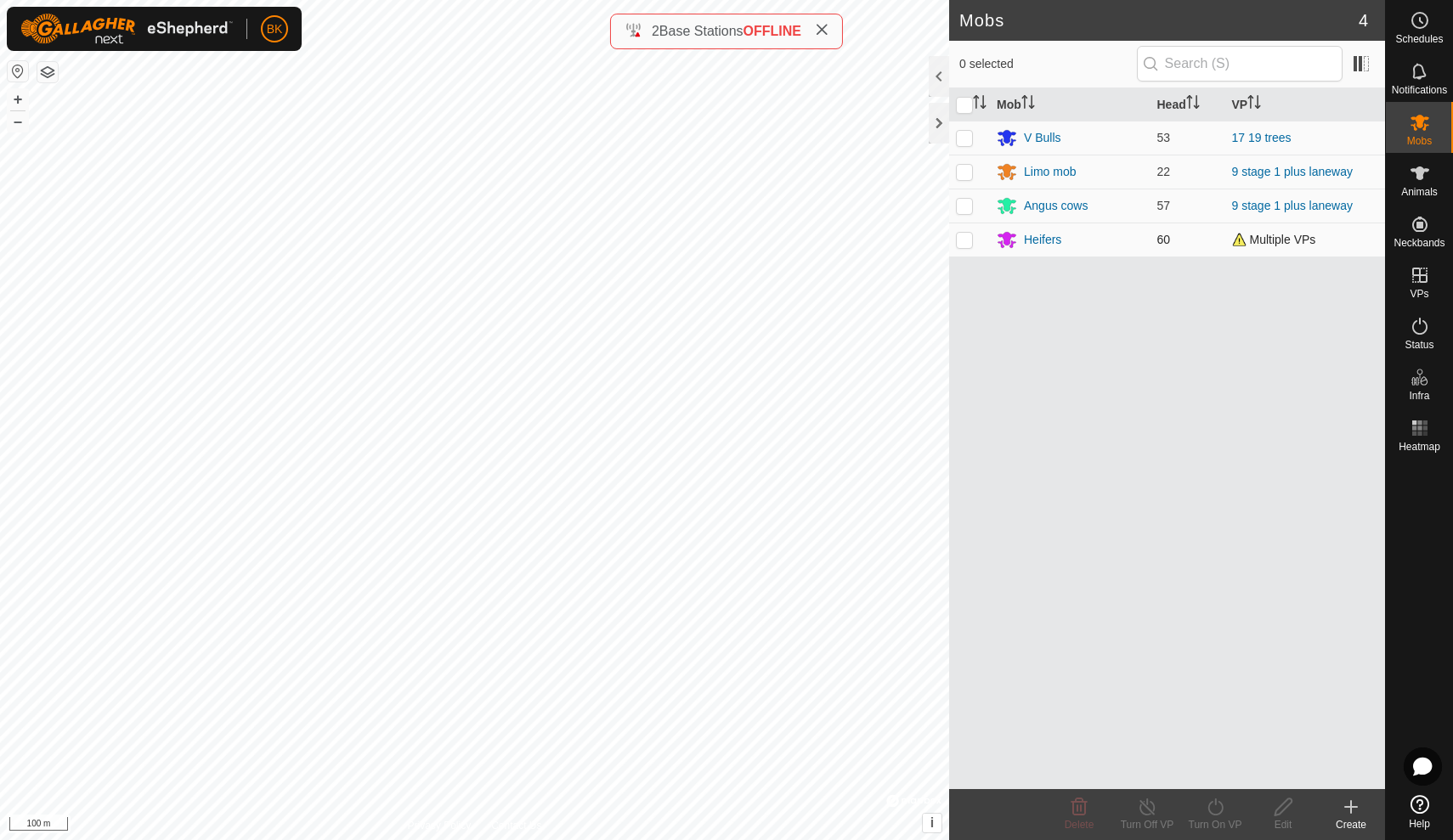
click at [1264, 236] on span "Multiple VPs" at bounding box center [1275, 239] width 84 height 14
click at [1032, 239] on div "Heifers" at bounding box center [1042, 240] width 37 height 18
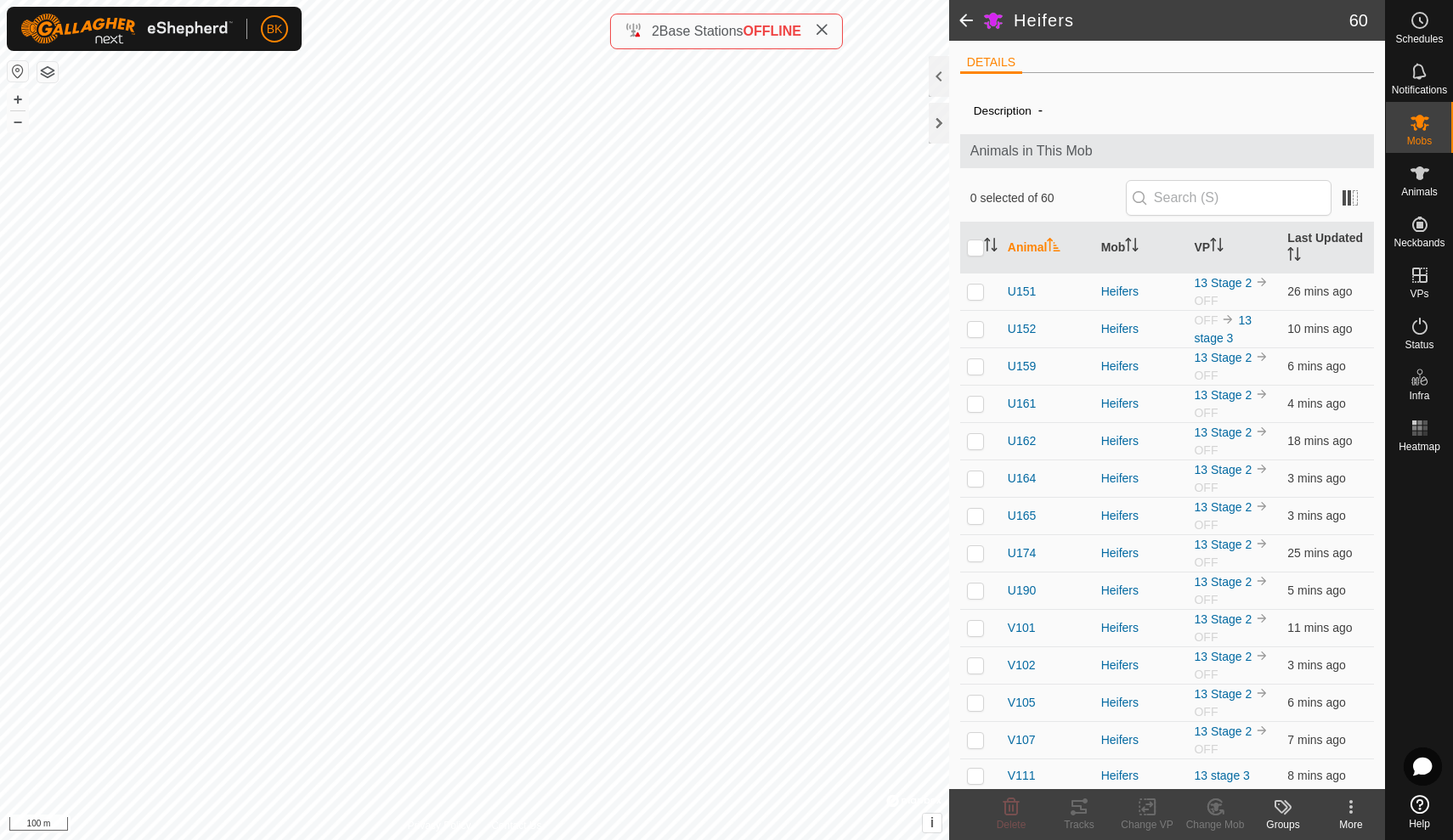
click at [969, 19] on span at bounding box center [966, 20] width 34 height 41
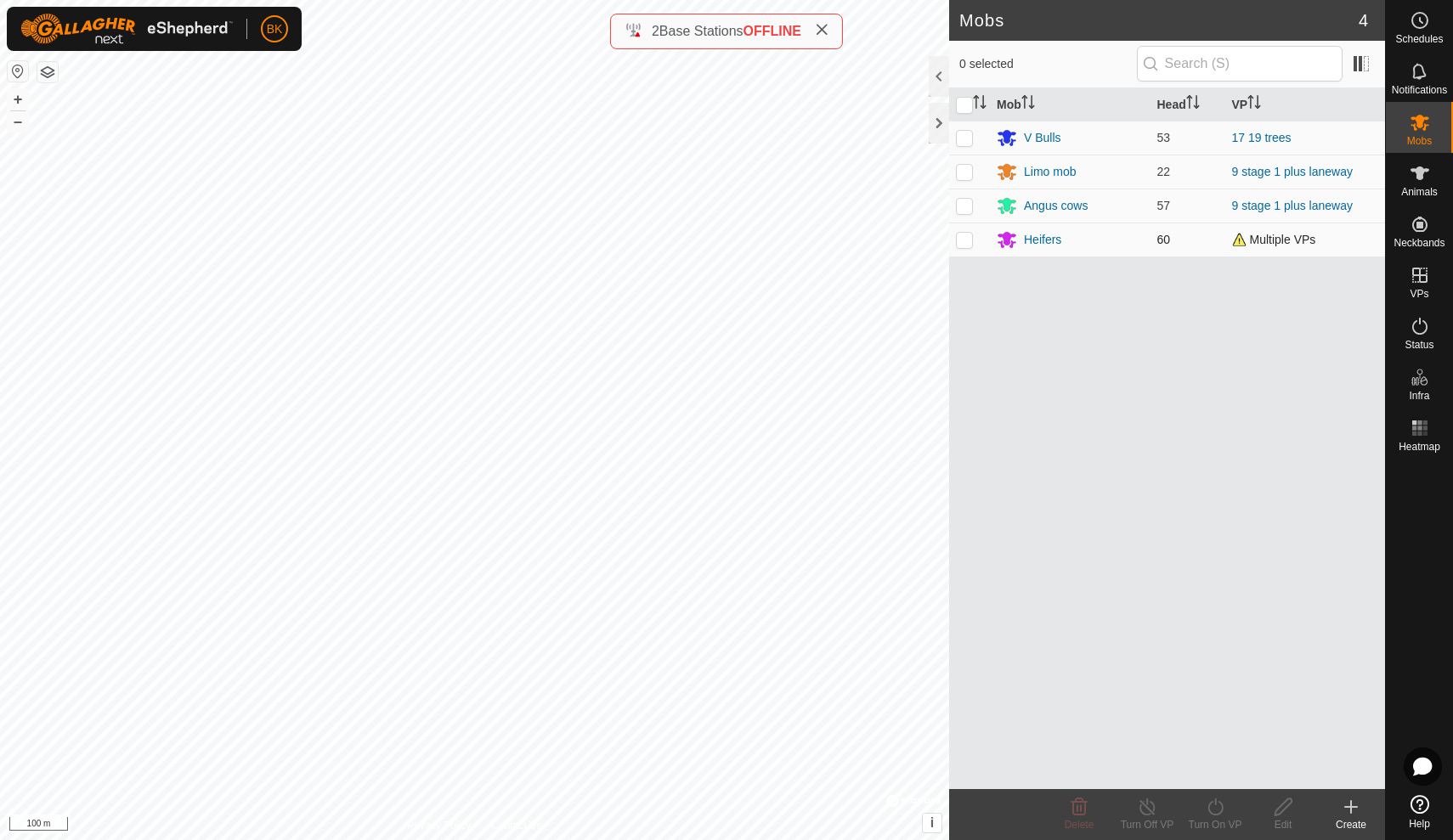
click at [966, 238] on p-checkbox at bounding box center [965, 239] width 17 height 14
checkbox input "true"
click at [1428, 74] on icon at bounding box center [1420, 71] width 20 height 20
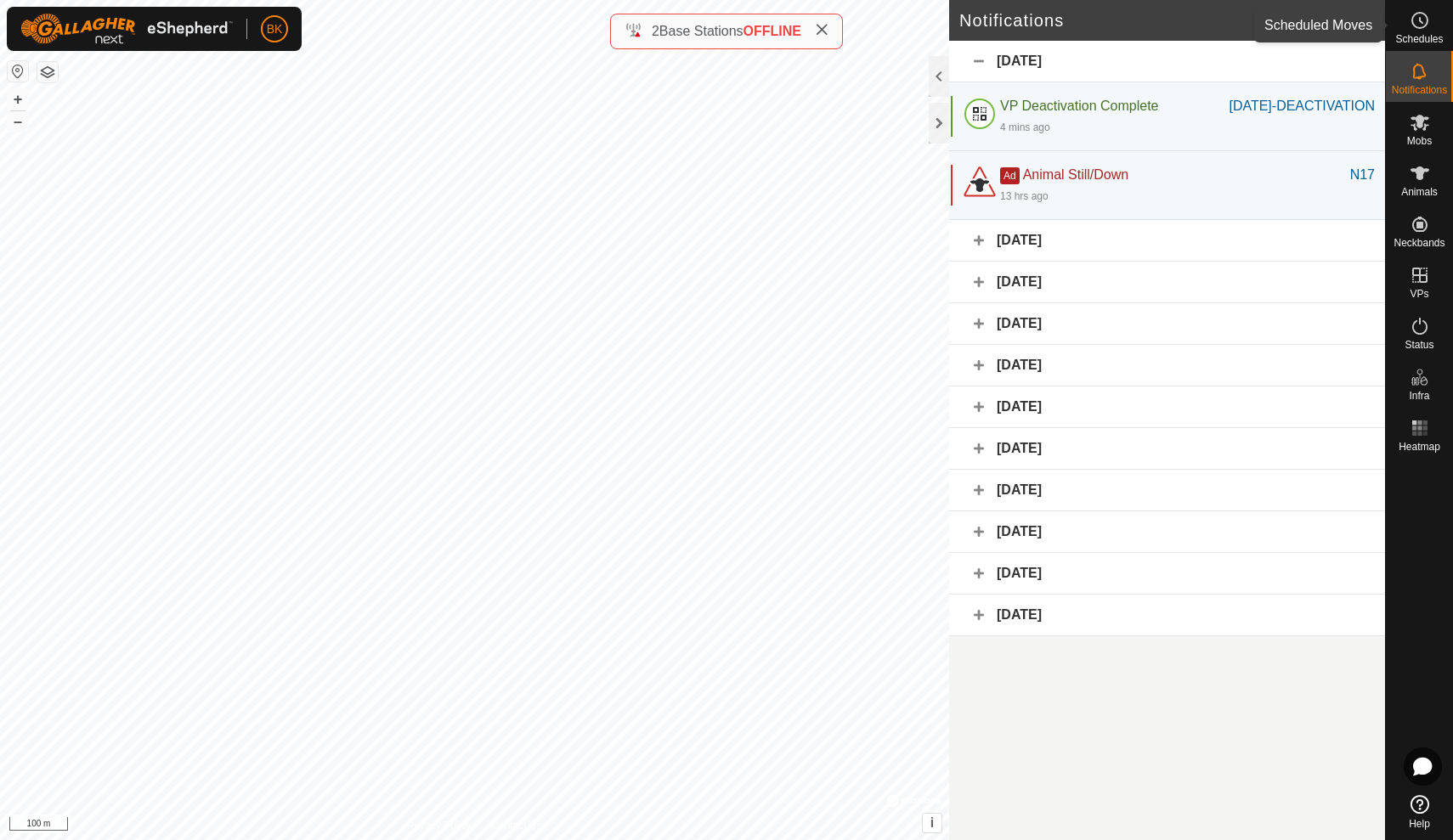
click at [1419, 28] on circle at bounding box center [1420, 20] width 16 height 16
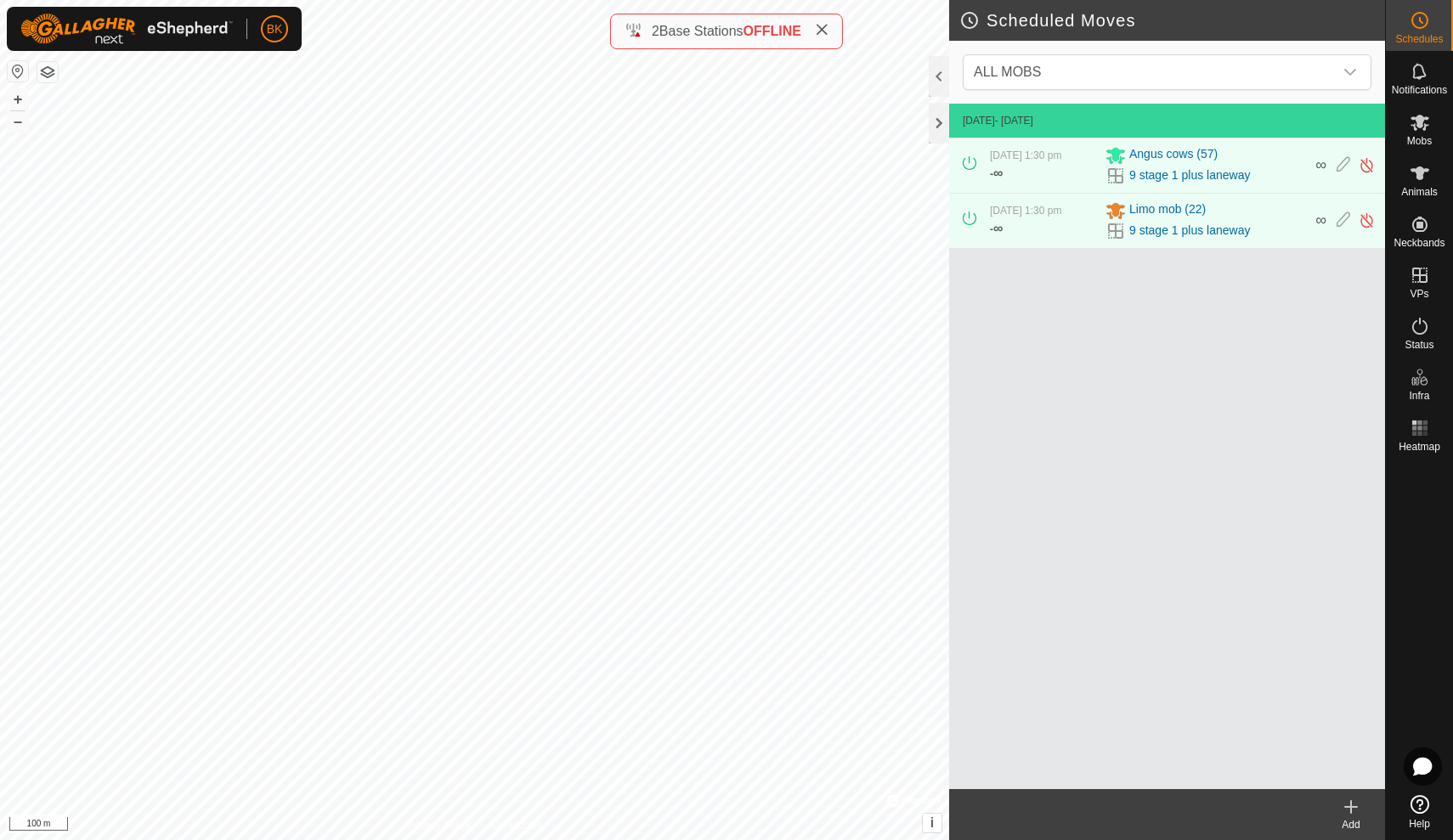
click at [828, 30] on icon at bounding box center [821, 29] width 14 height 14
click at [1431, 126] on es-mob-svg-icon at bounding box center [1419, 122] width 30 height 27
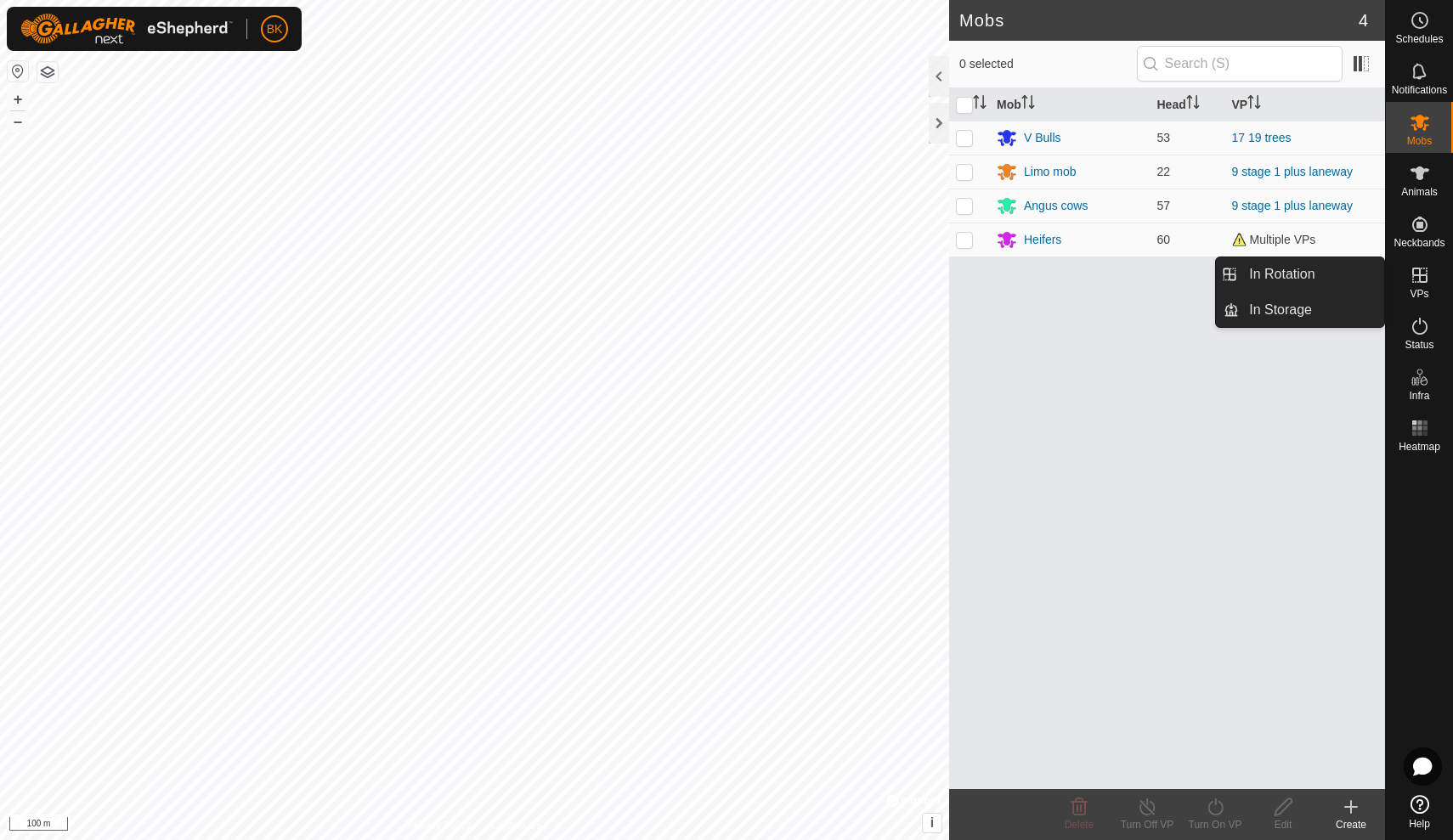
click at [1419, 270] on icon at bounding box center [1420, 275] width 16 height 16
click at [1367, 279] on link "In Rotation" at bounding box center [1311, 274] width 145 height 34
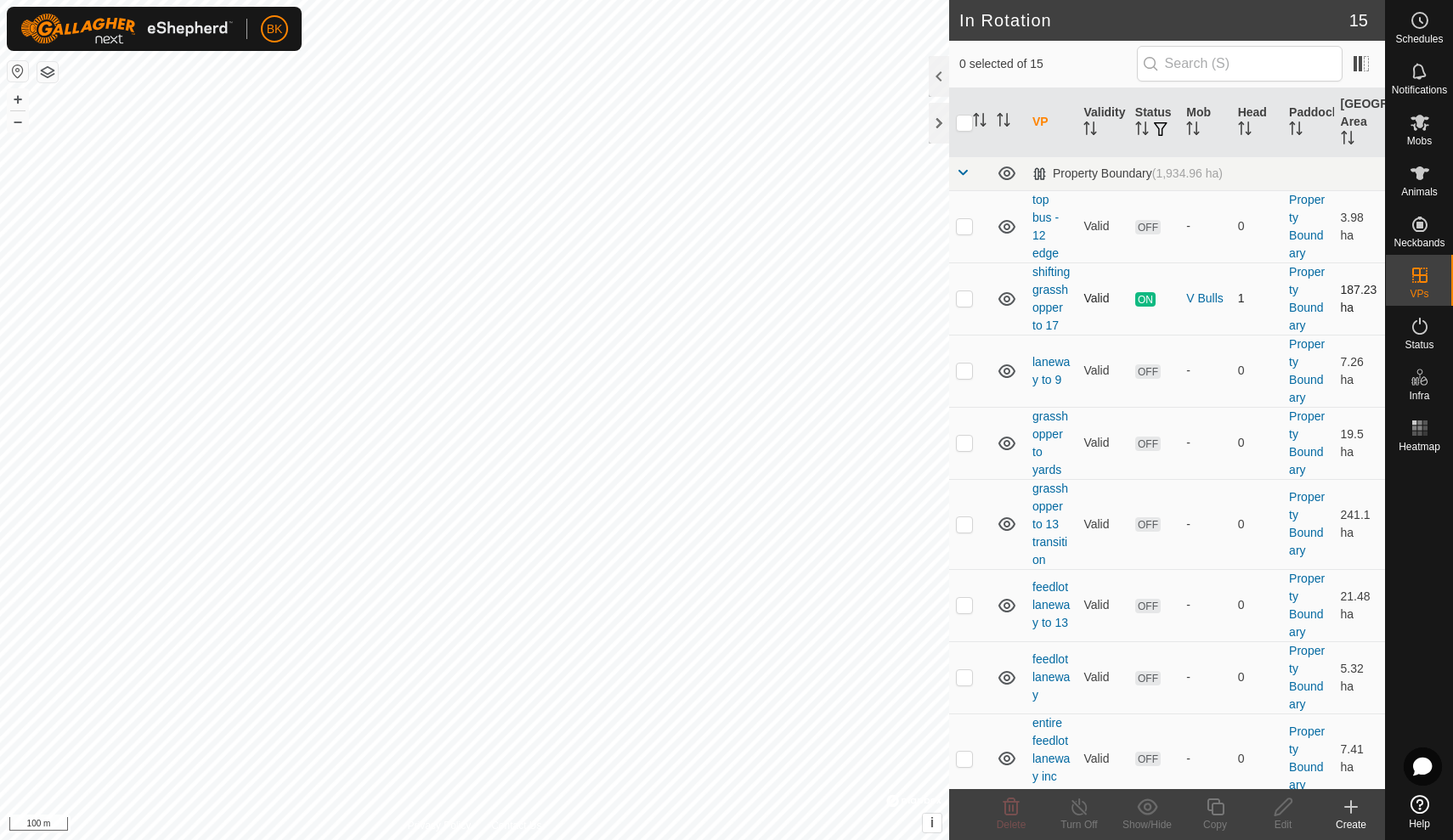
click at [1211, 328] on td "V Bulls" at bounding box center [1205, 298] width 51 height 72
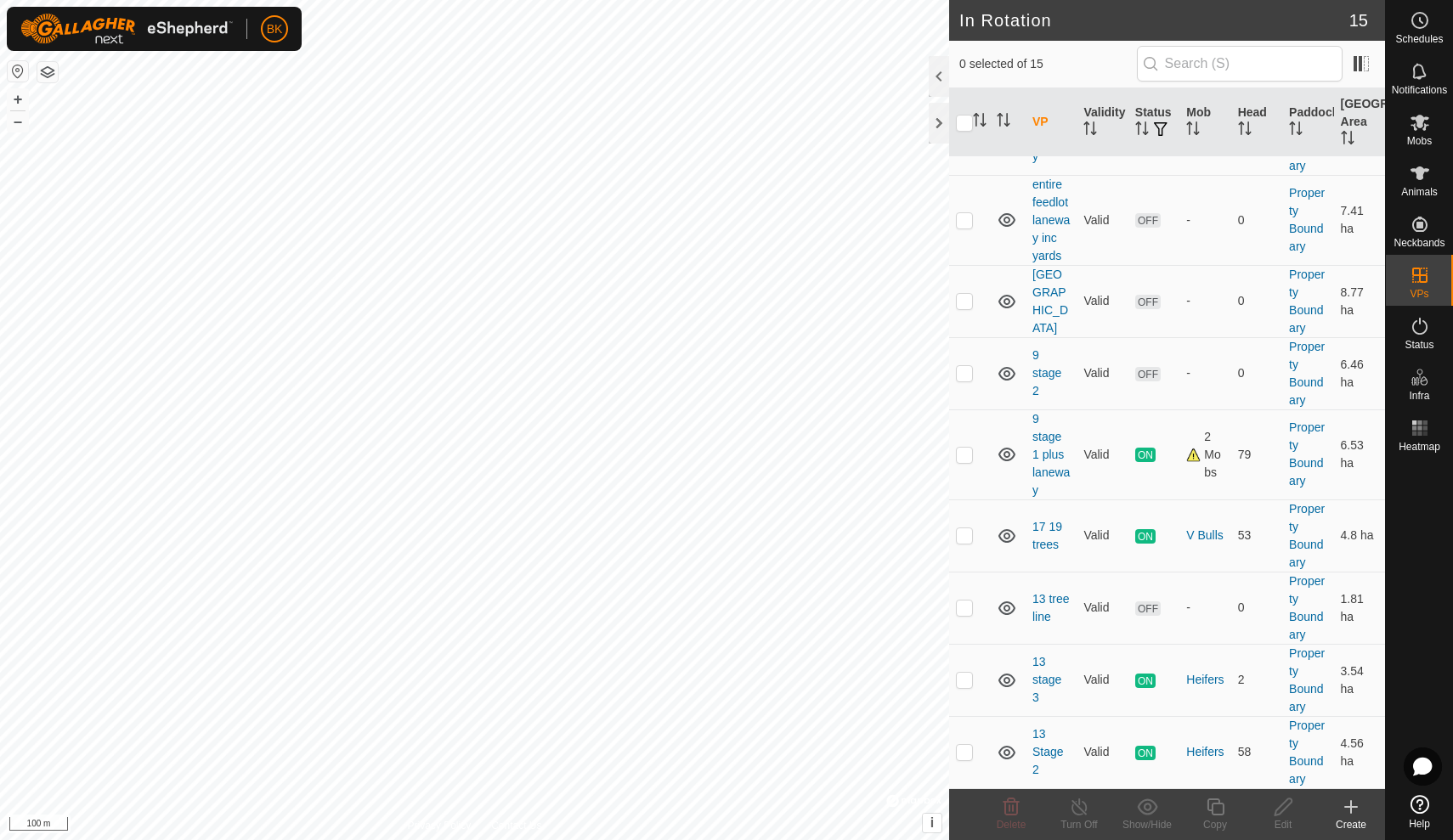
scroll to position [538, 0]
click at [967, 753] on p-checkbox at bounding box center [965, 751] width 17 height 14
checkbox input "true"
click at [960, 655] on td at bounding box center [969, 679] width 41 height 72
click at [967, 671] on td at bounding box center [969, 679] width 41 height 72
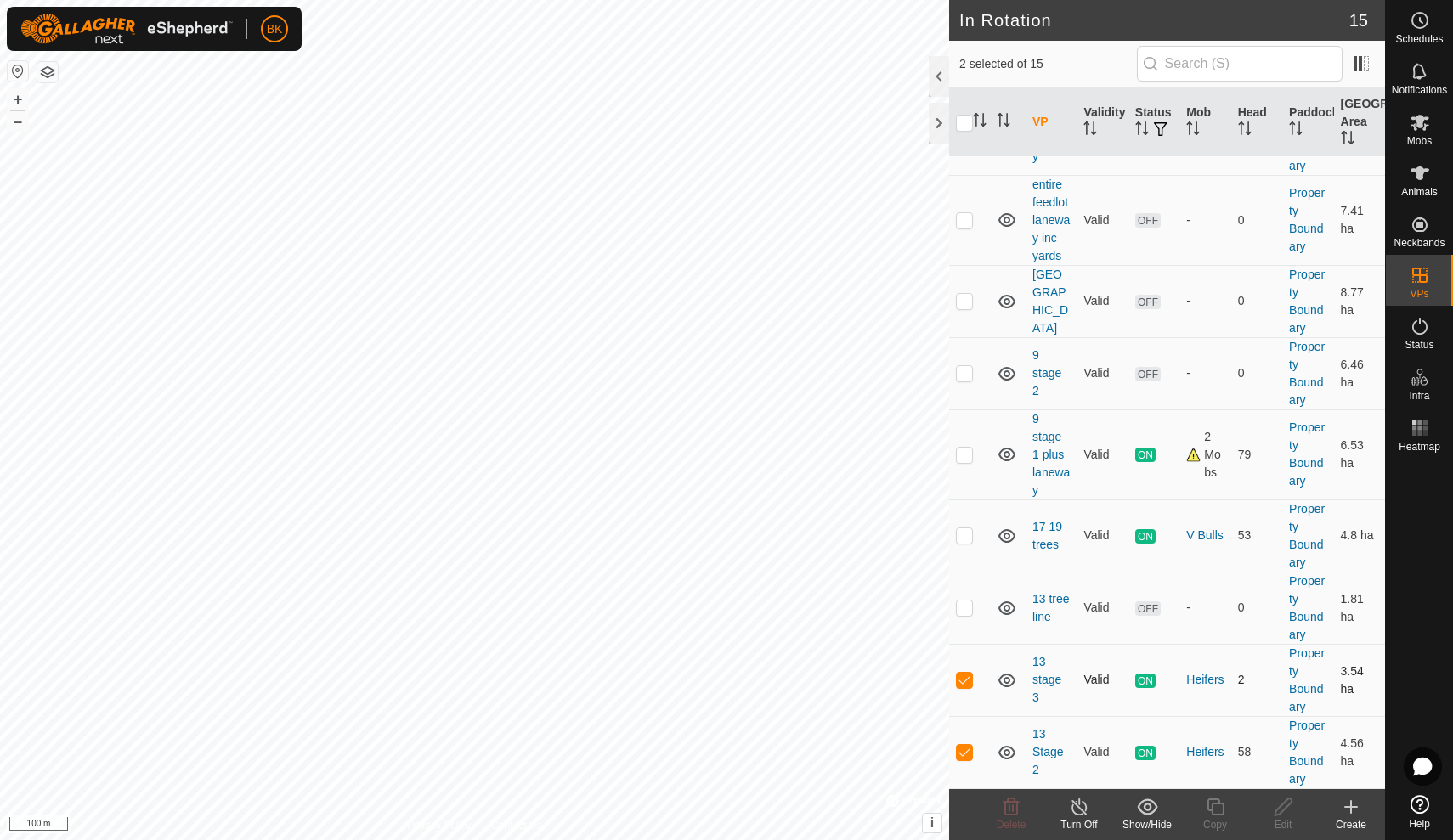
checkbox input "false"
click at [961, 755] on p-checkbox at bounding box center [965, 751] width 17 height 14
checkbox input "false"
click at [967, 683] on p-checkbox at bounding box center [965, 679] width 17 height 14
checkbox input "true"
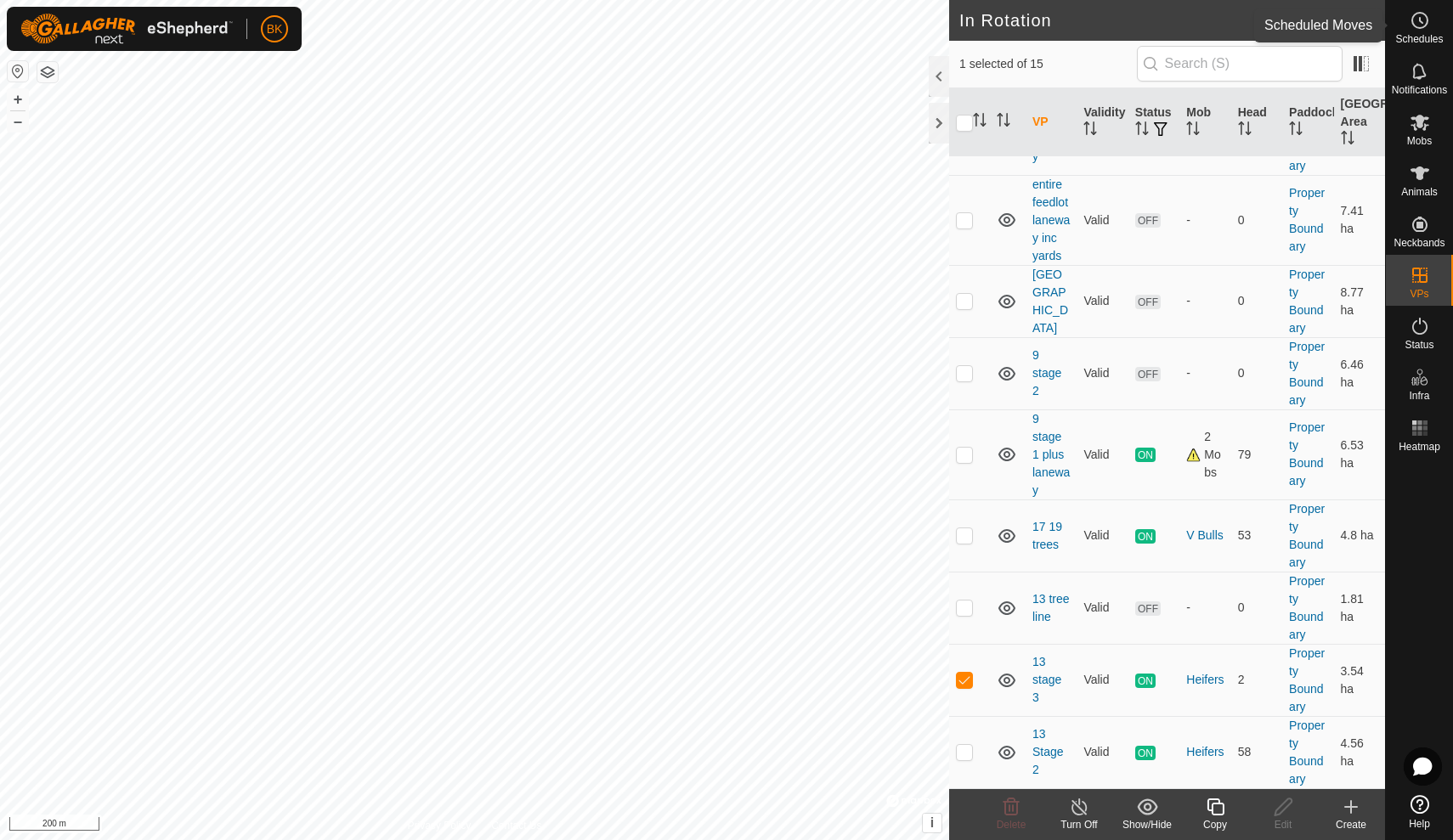
click at [1415, 24] on icon at bounding box center [1420, 20] width 20 height 20
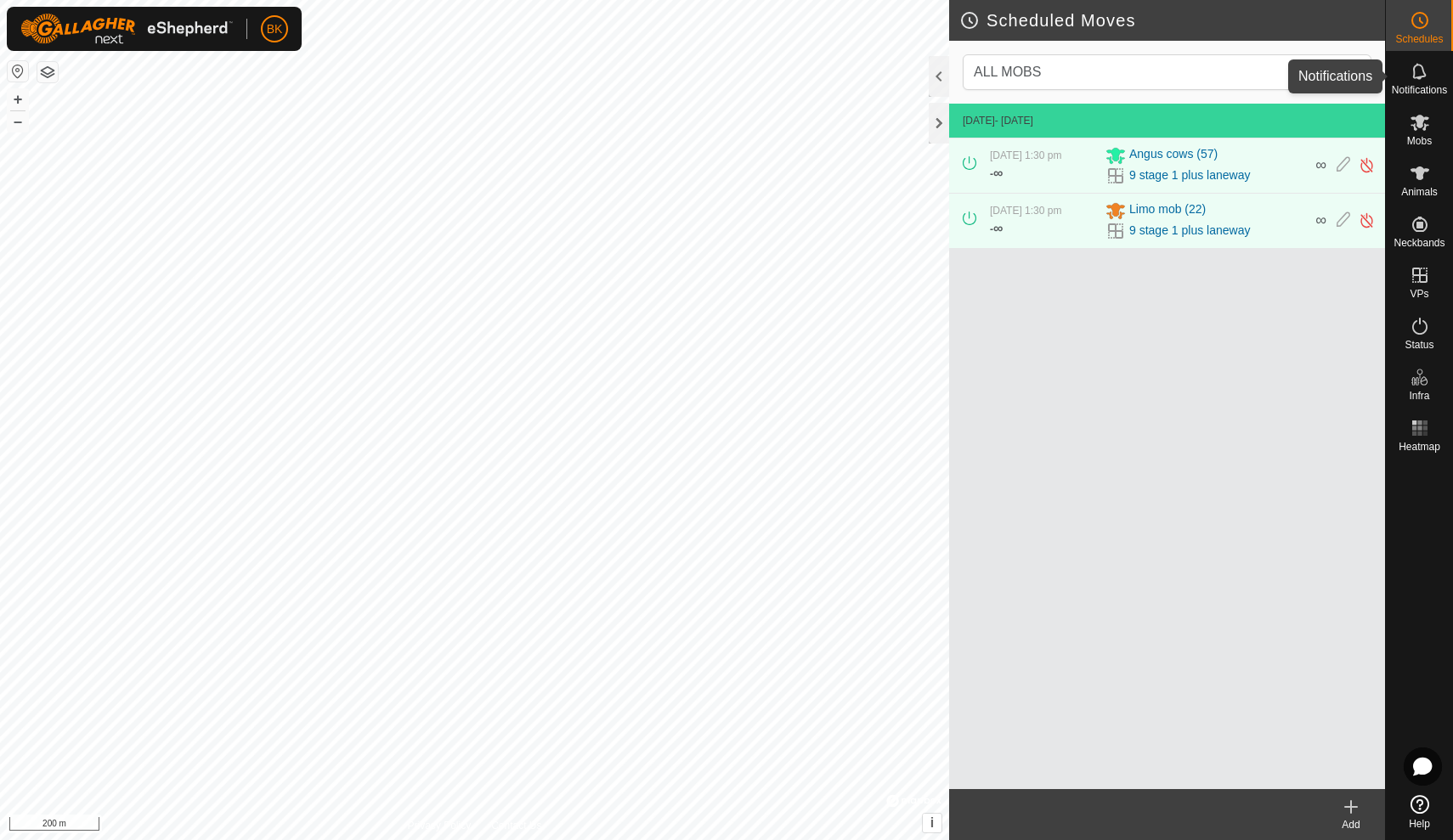
click at [1416, 63] on icon at bounding box center [1420, 71] width 20 height 20
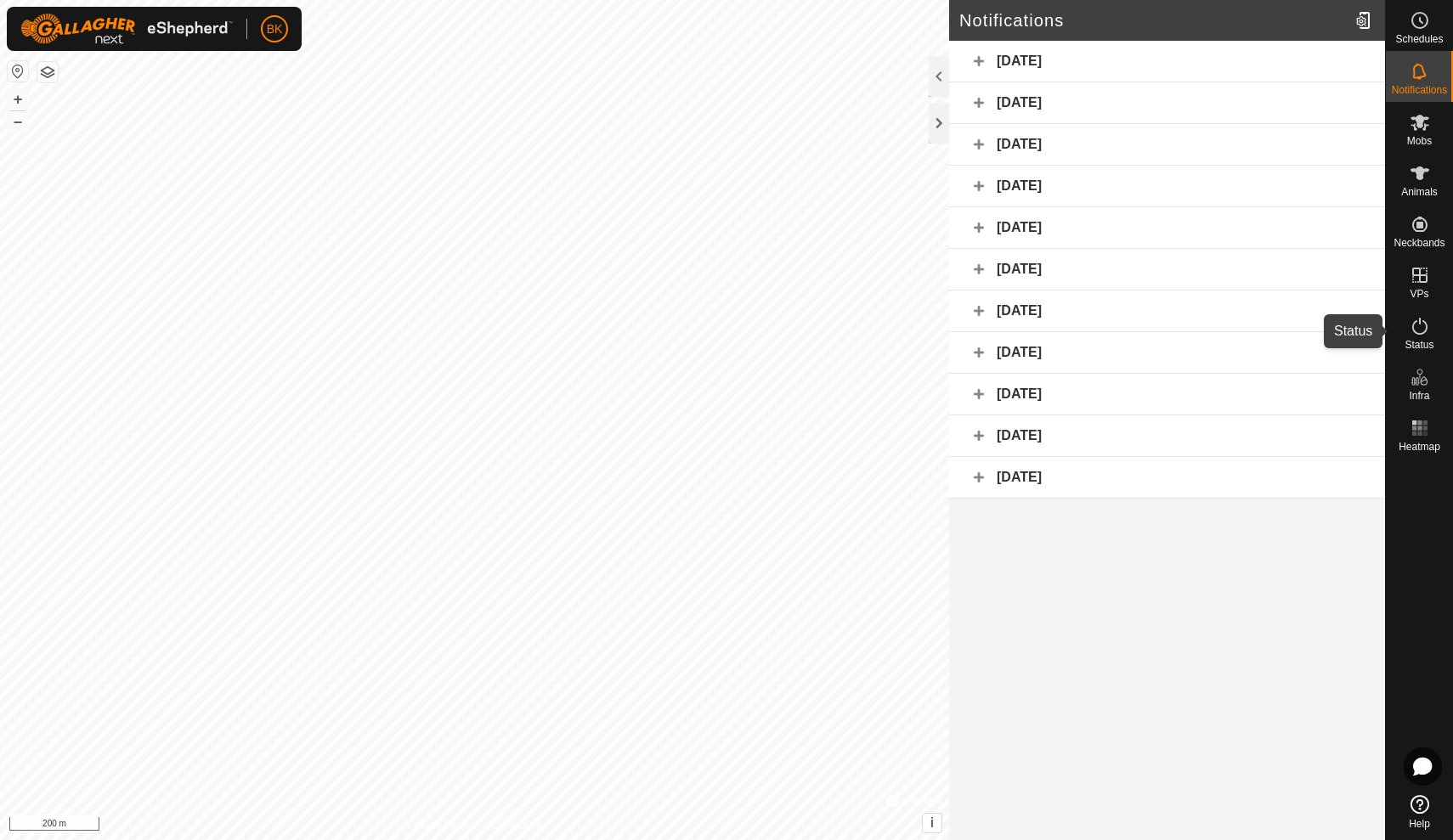
click at [1423, 321] on icon at bounding box center [1420, 326] width 16 height 17
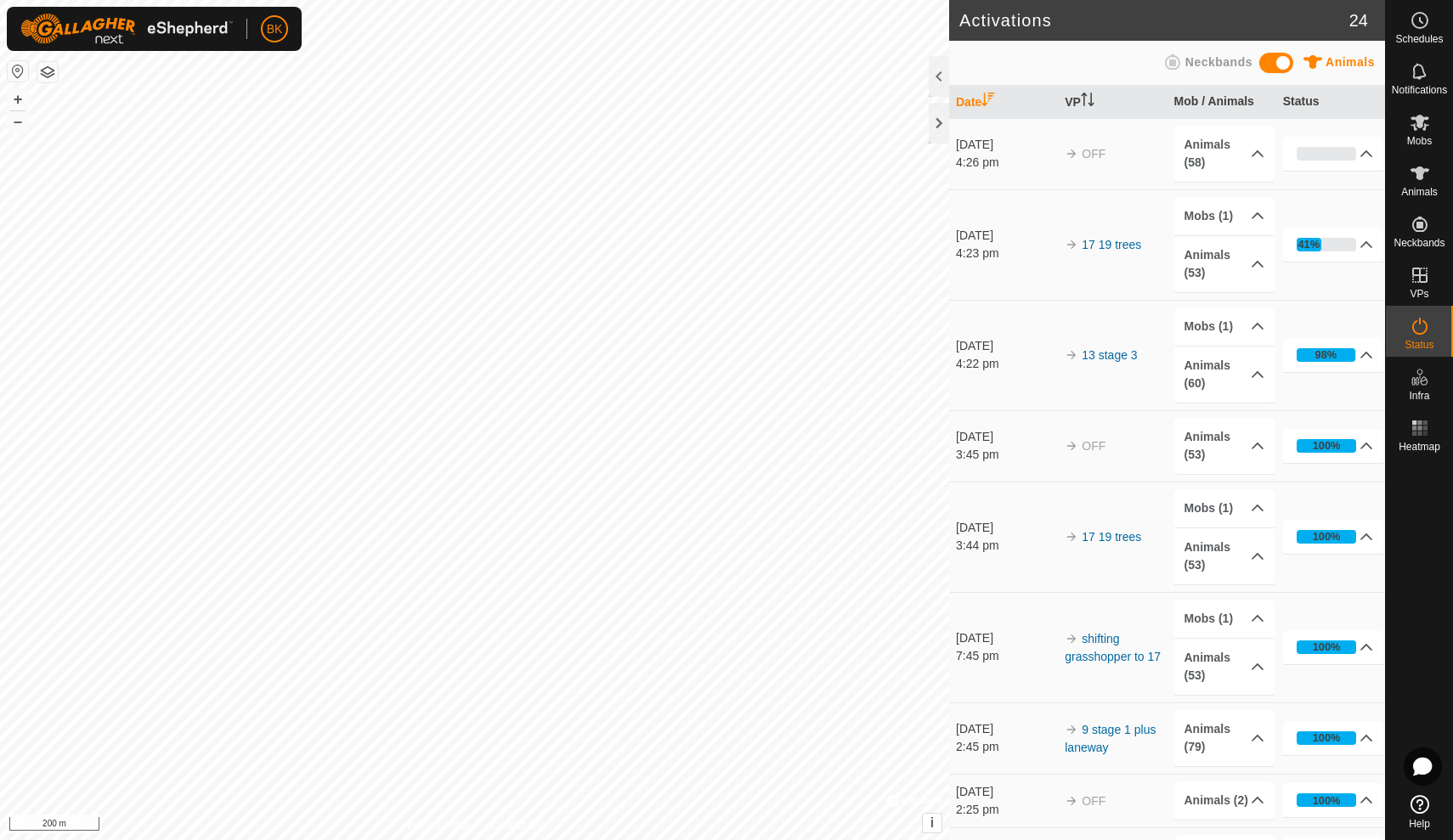
click at [1159, 138] on td "OFF" at bounding box center [1112, 154] width 109 height 71
click at [1235, 151] on p-accordion-header "Animals (58)" at bounding box center [1224, 154] width 101 height 56
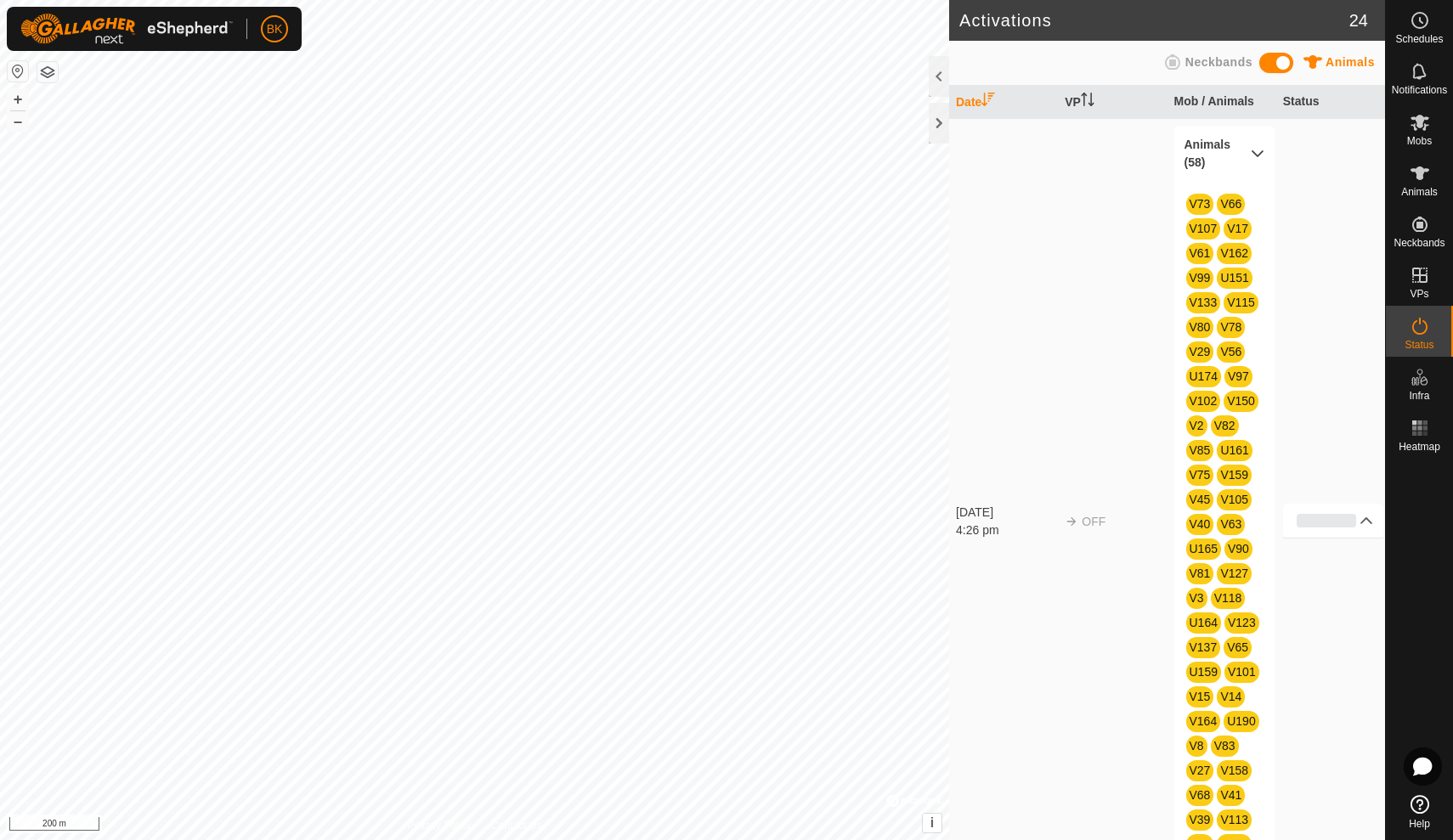
click at [1258, 146] on p-accordion-header "Animals (58)" at bounding box center [1224, 154] width 101 height 56
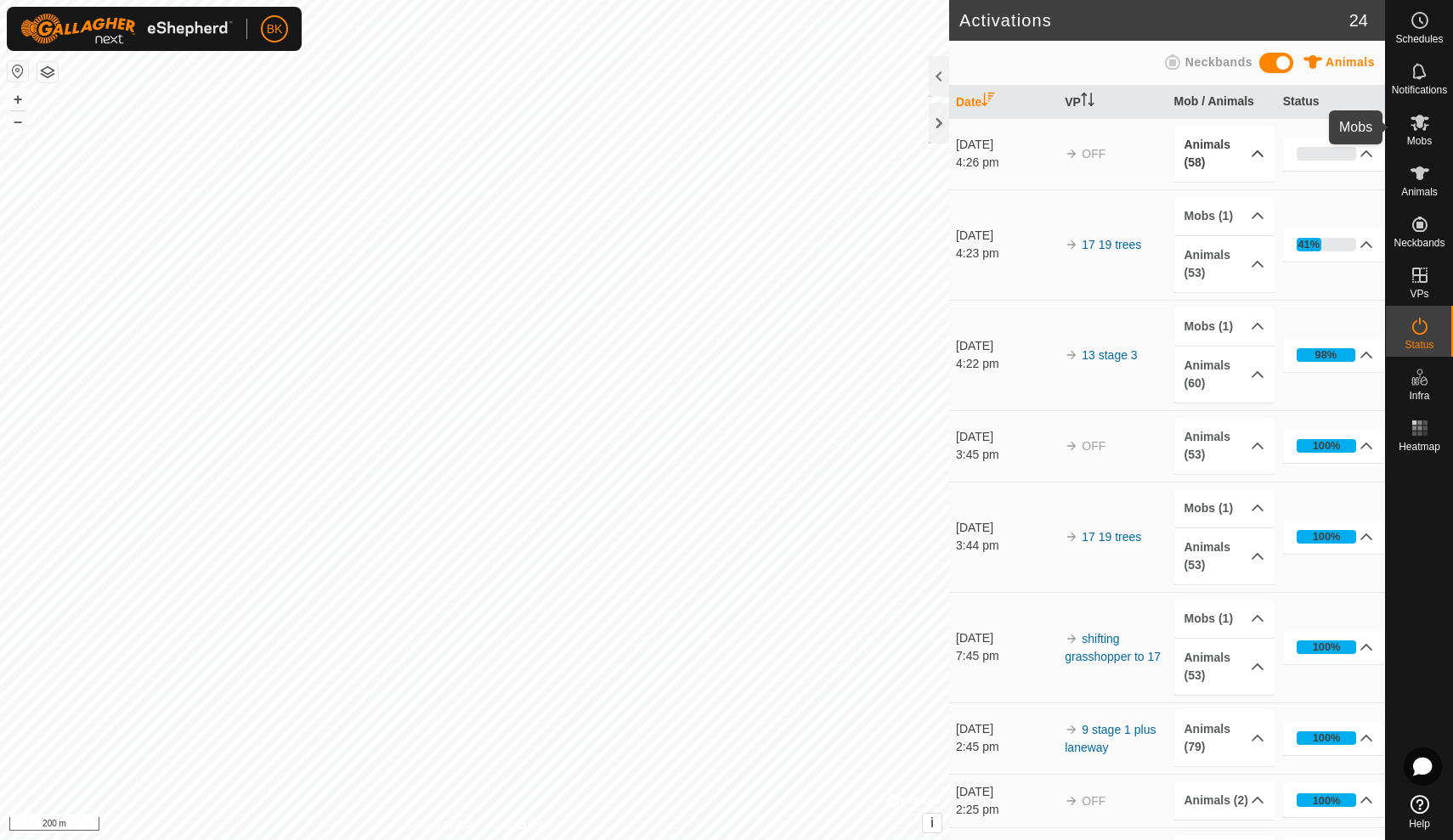
click at [1425, 127] on icon at bounding box center [1420, 122] width 20 height 20
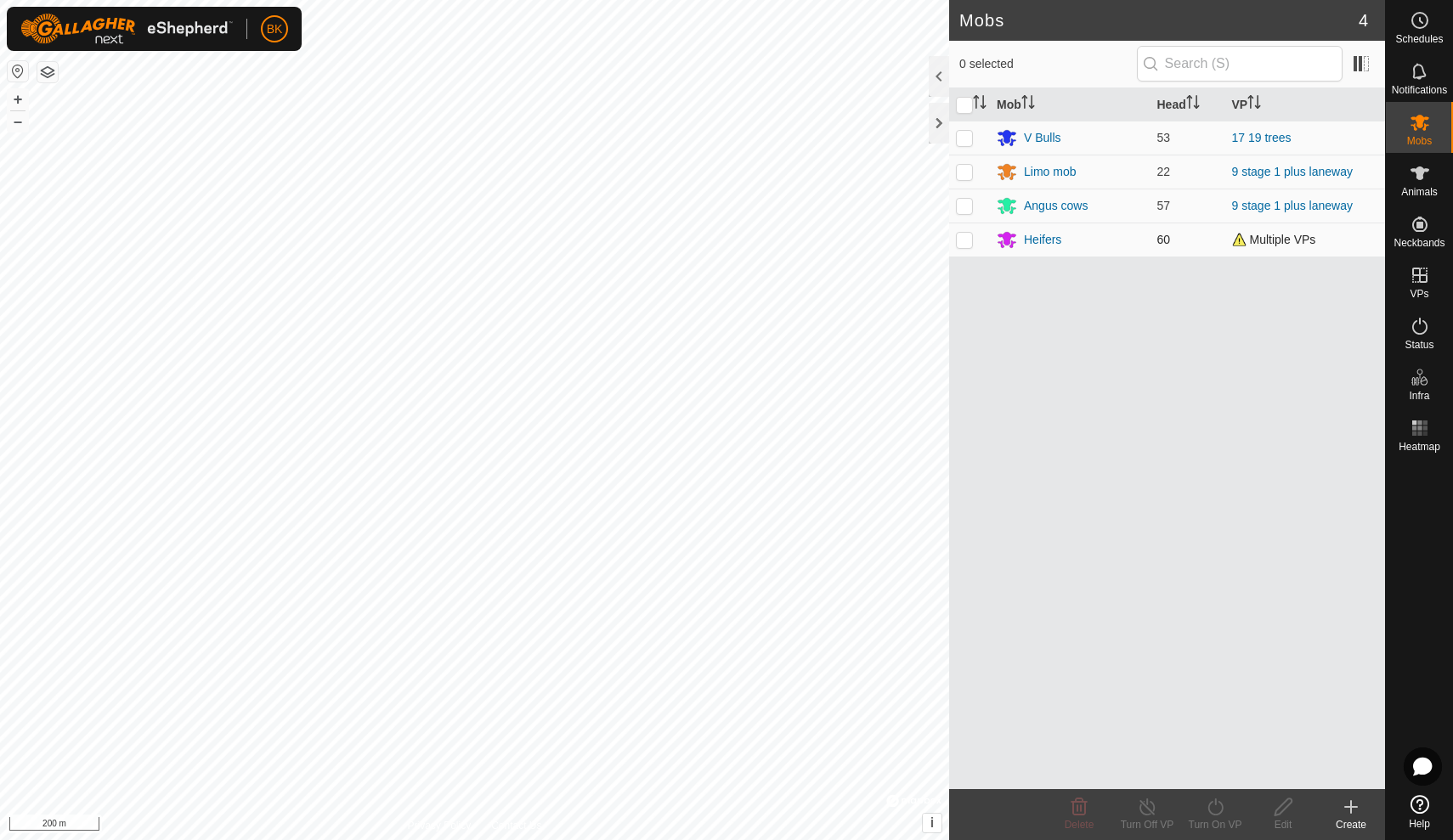
click at [1277, 244] on span "Multiple VPs" at bounding box center [1275, 239] width 84 height 14
click at [959, 241] on p-checkbox at bounding box center [965, 239] width 17 height 14
checkbox input "true"
click at [1146, 821] on div "Turn Off VP" at bounding box center [1147, 824] width 68 height 16
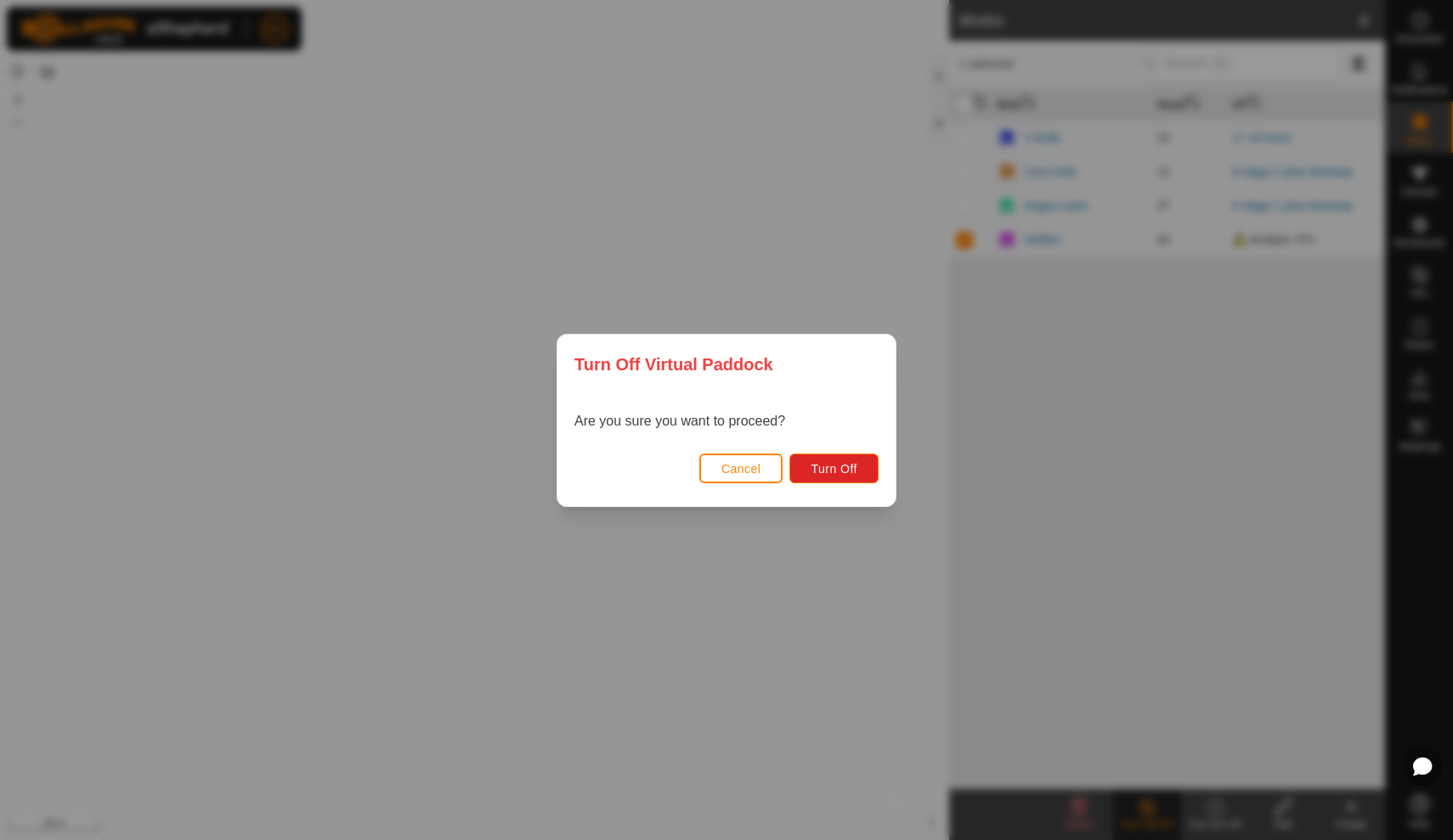
click at [727, 464] on span "Cancel" at bounding box center [742, 469] width 40 height 14
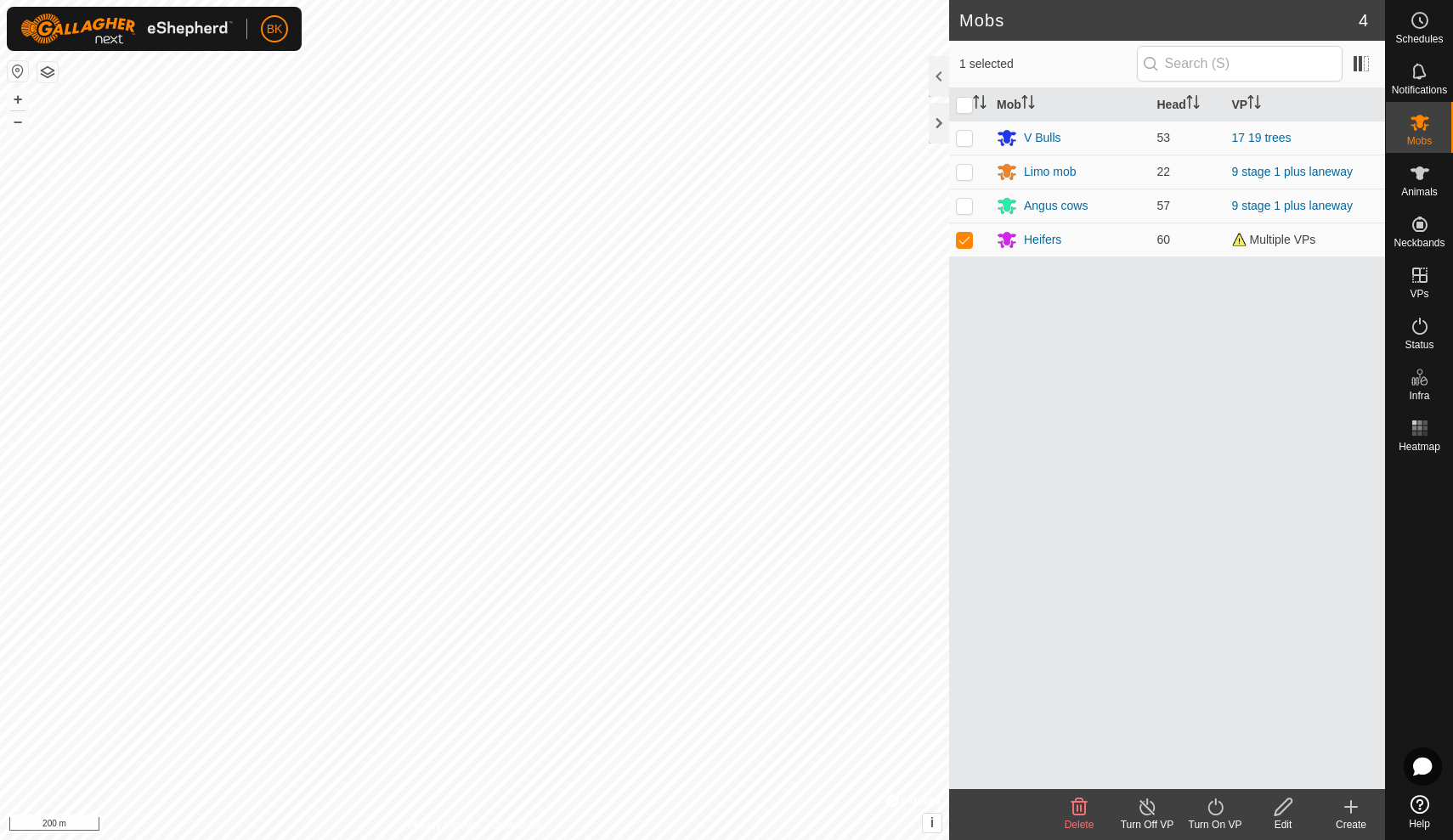
click at [1287, 808] on icon at bounding box center [1283, 807] width 21 height 20
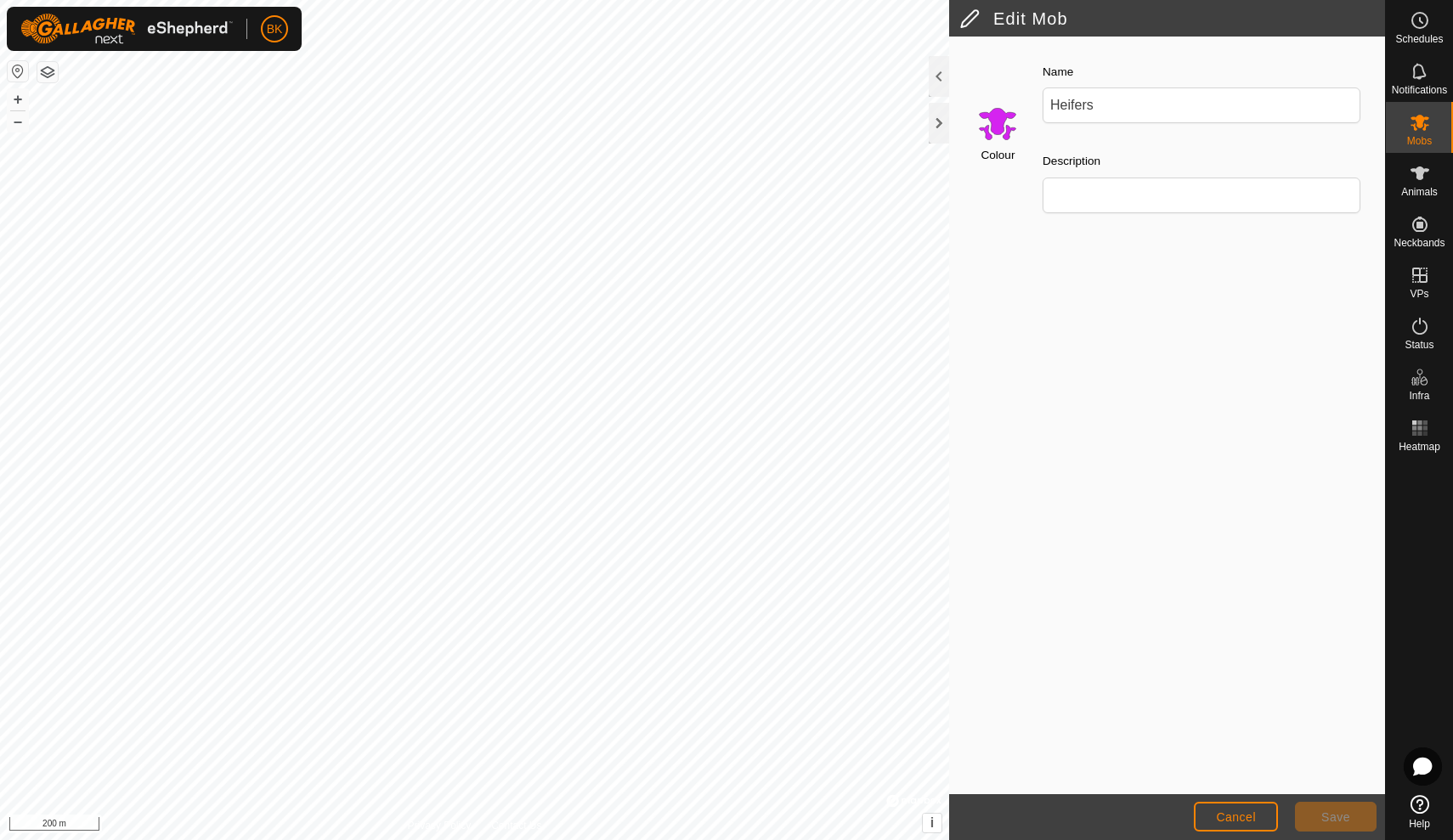
click at [1267, 821] on button "Cancel" at bounding box center [1236, 816] width 84 height 30
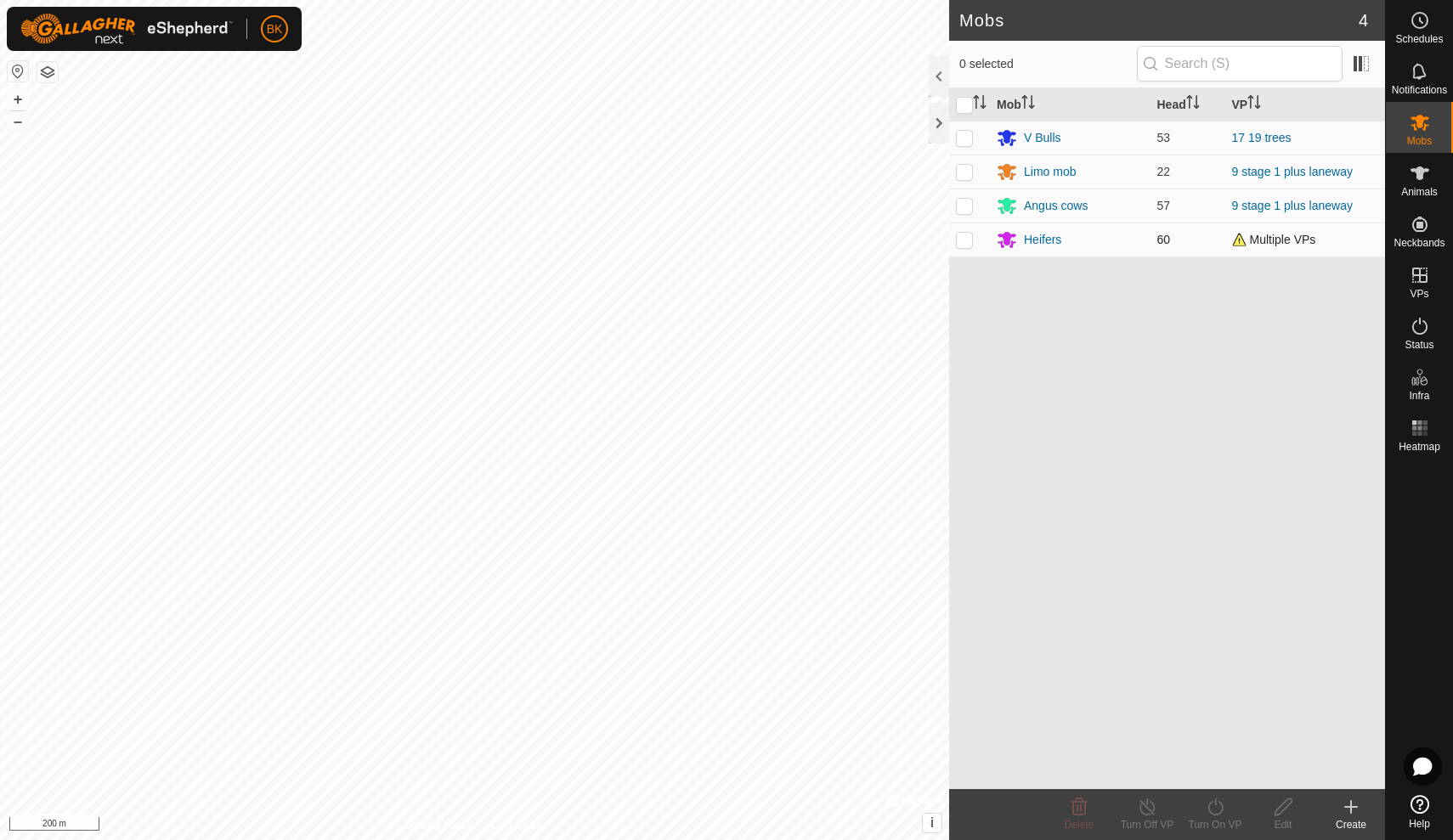
click at [1239, 237] on span "Multiple VPs" at bounding box center [1275, 239] width 84 height 14
click at [1147, 235] on td "Heifers" at bounding box center [1071, 239] width 161 height 34
click at [1163, 236] on span "60" at bounding box center [1164, 239] width 14 height 14
click at [1057, 235] on div "Heifers" at bounding box center [1042, 240] width 37 height 18
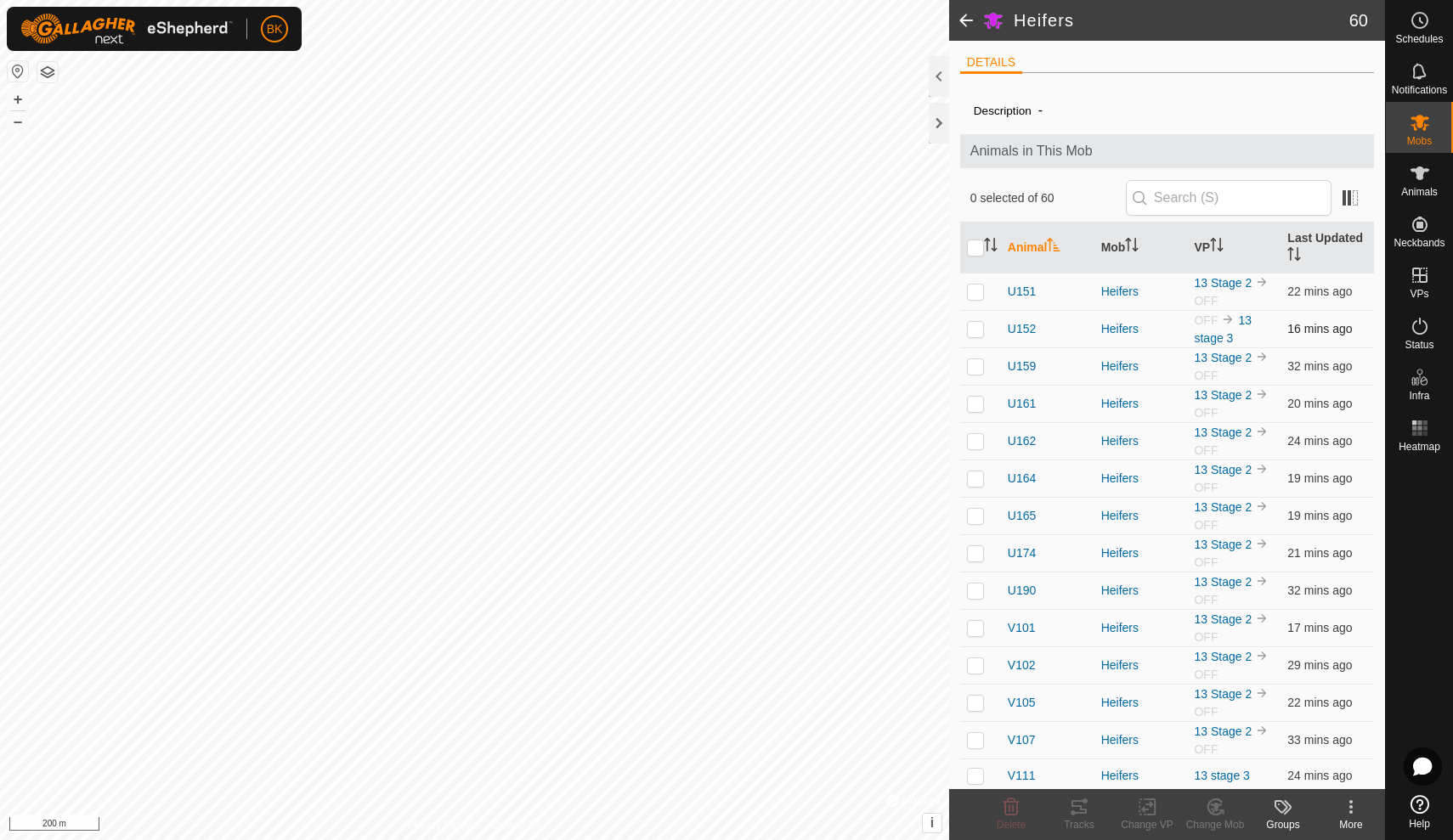
click at [1178, 312] on td "Heifers" at bounding box center [1141, 328] width 93 height 37
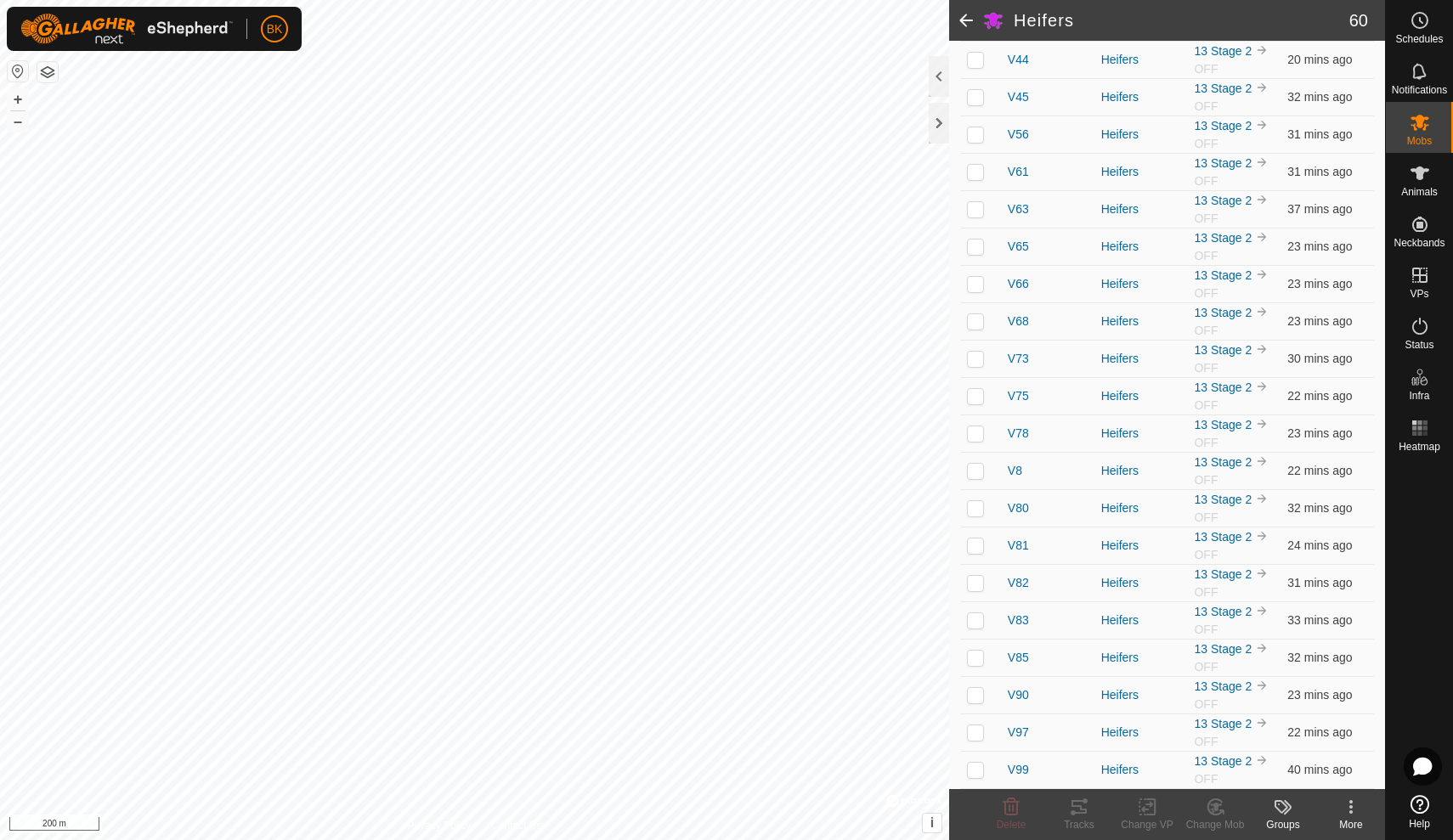
scroll to position [1724, 0]
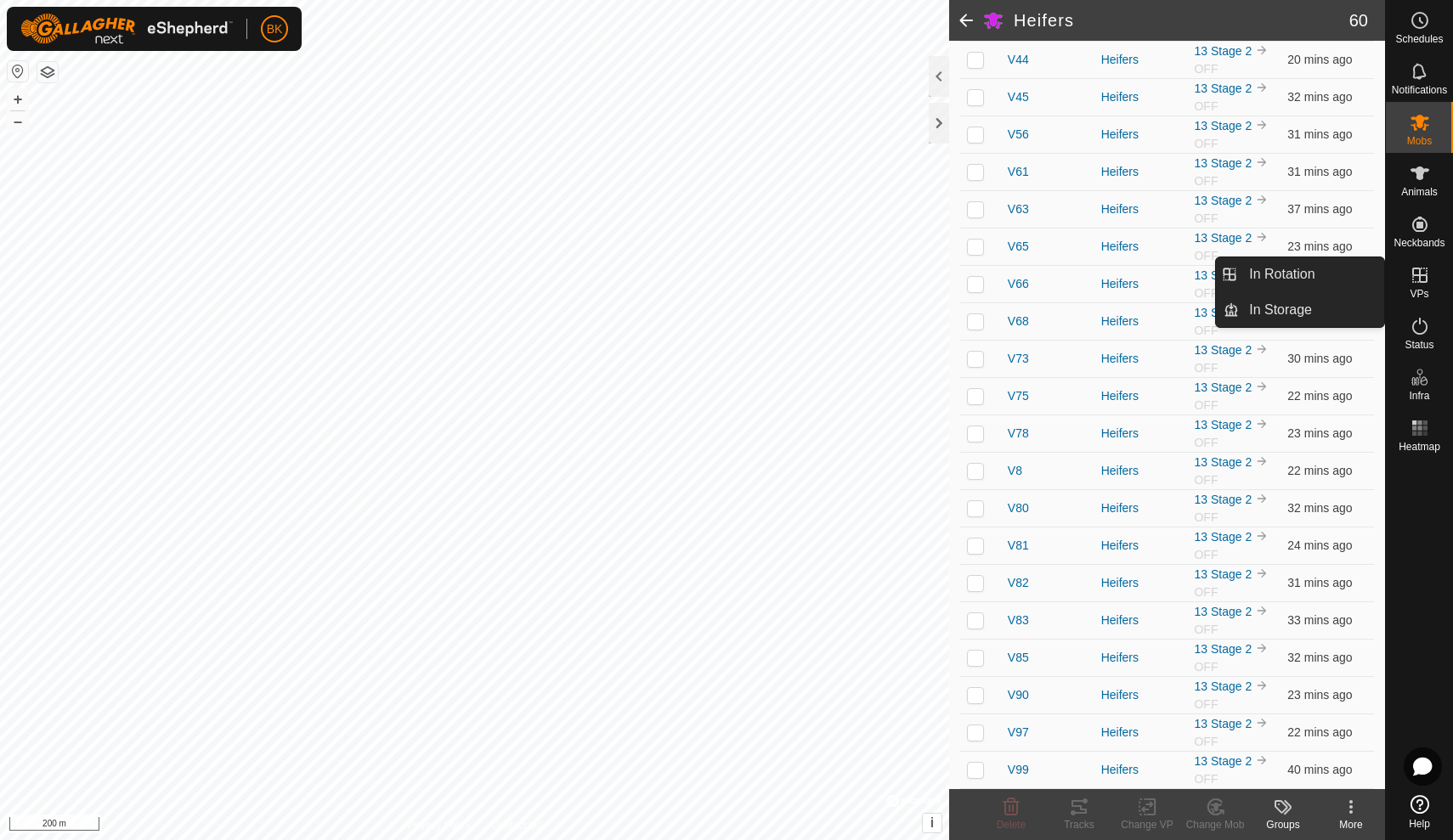
click at [1419, 271] on icon at bounding box center [1420, 275] width 16 height 16
click at [1353, 281] on link "In Rotation" at bounding box center [1311, 274] width 145 height 34
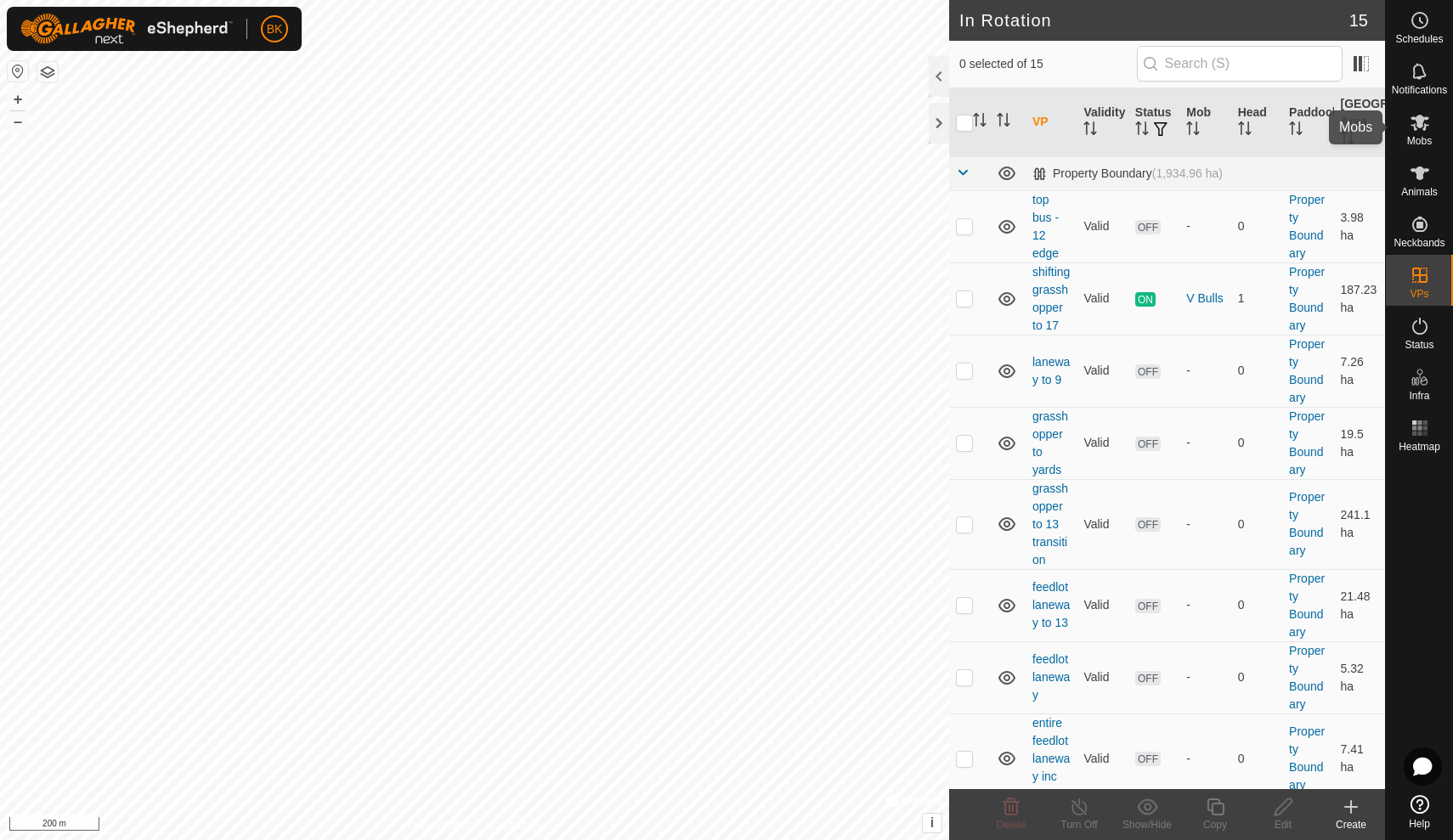
click at [1424, 126] on icon at bounding box center [1420, 122] width 20 height 20
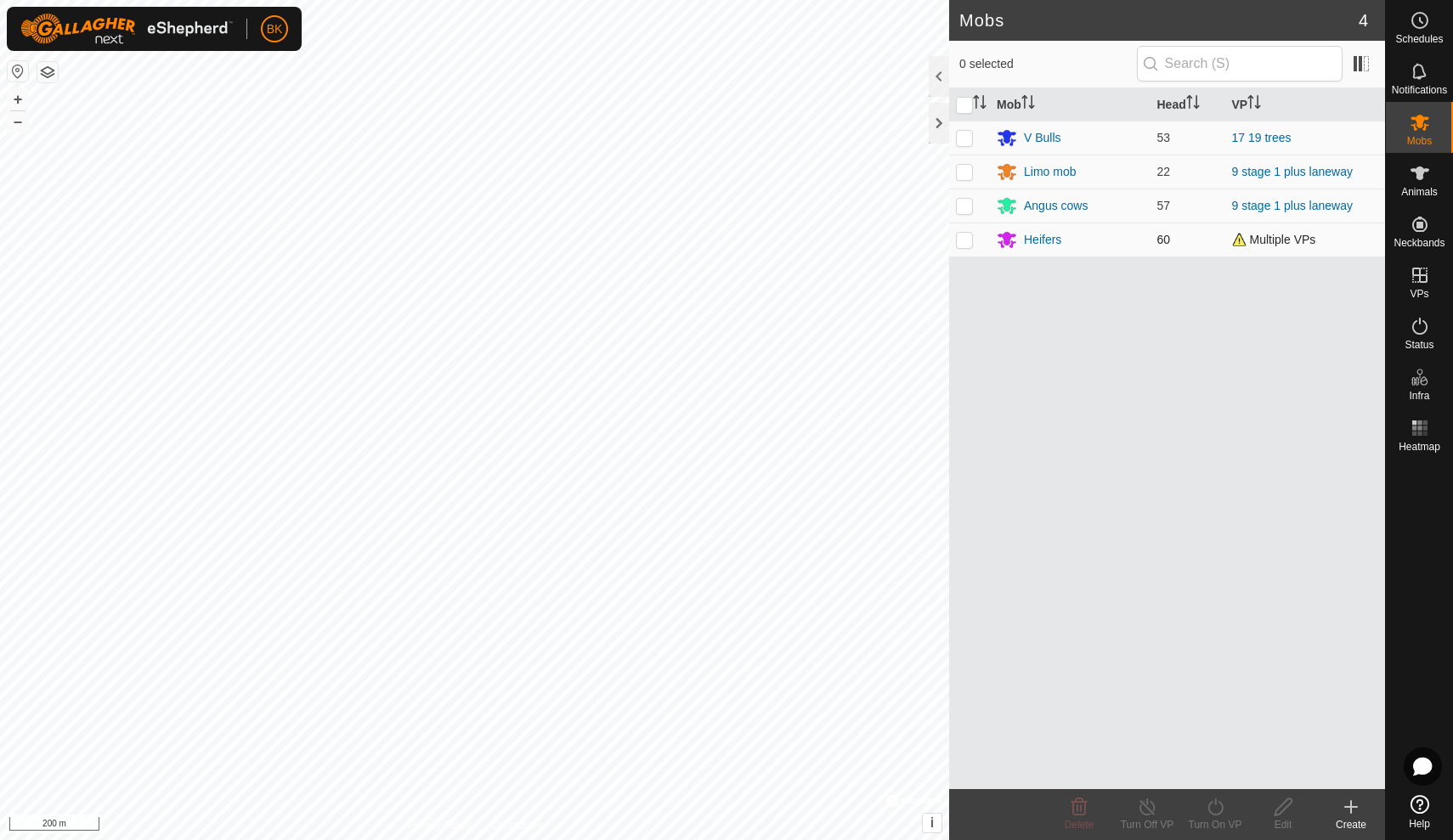
click at [966, 239] on p-checkbox at bounding box center [965, 239] width 17 height 14
checkbox input "true"
click at [1216, 804] on icon at bounding box center [1215, 807] width 16 height 17
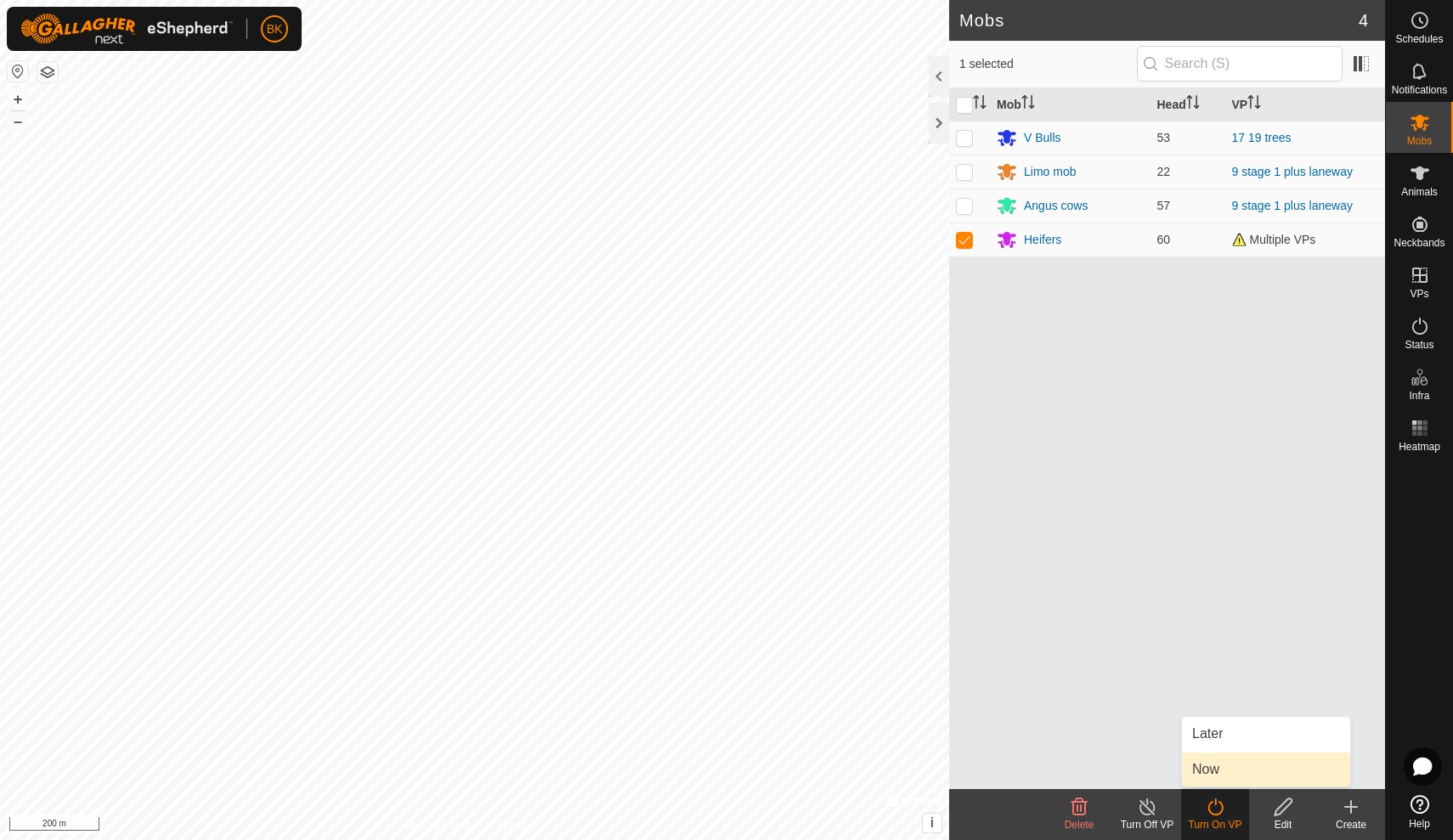
click at [1225, 764] on link "Now" at bounding box center [1266, 769] width 168 height 34
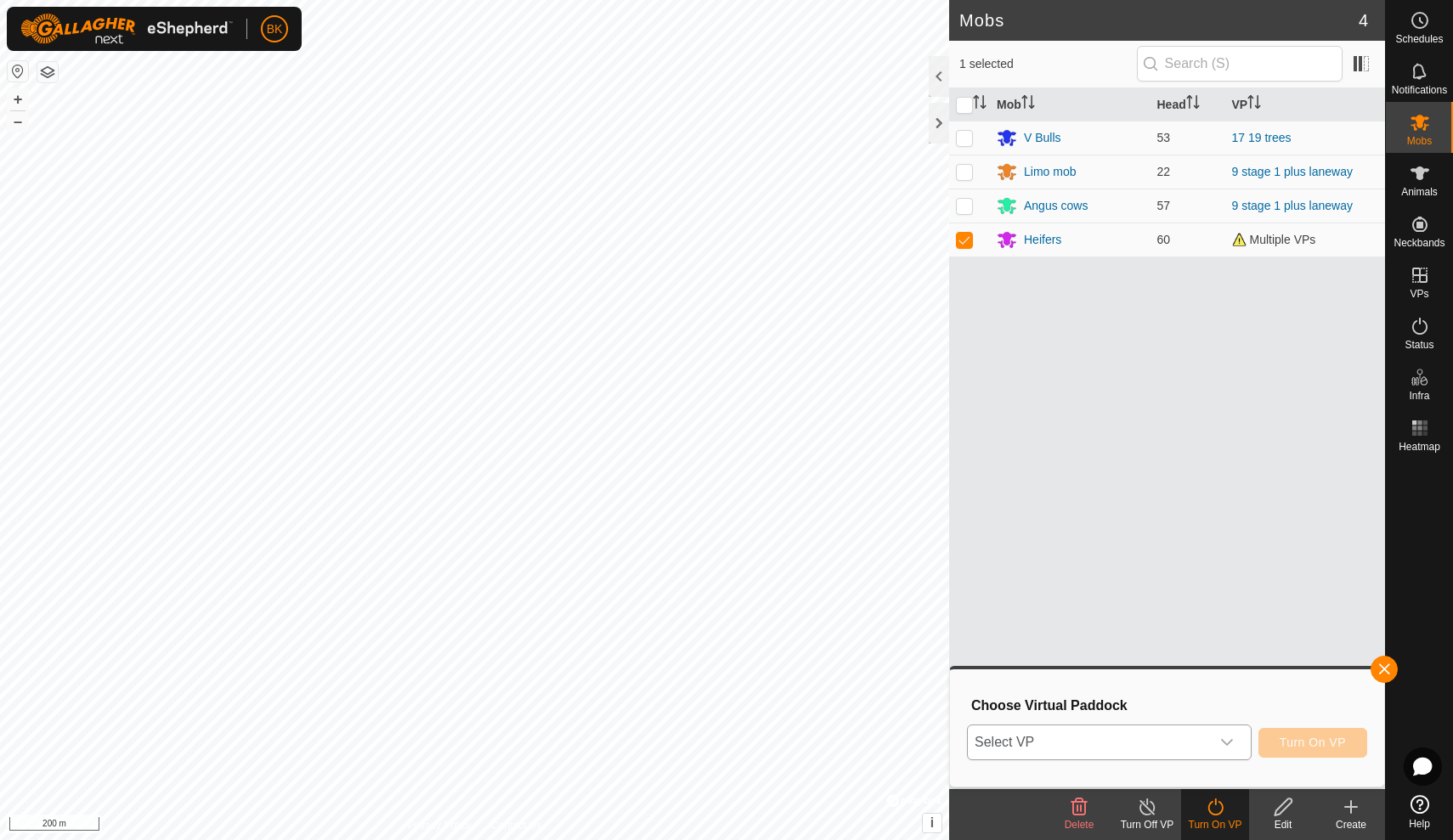
click at [1245, 739] on p-select "Select VP" at bounding box center [1109, 742] width 284 height 36
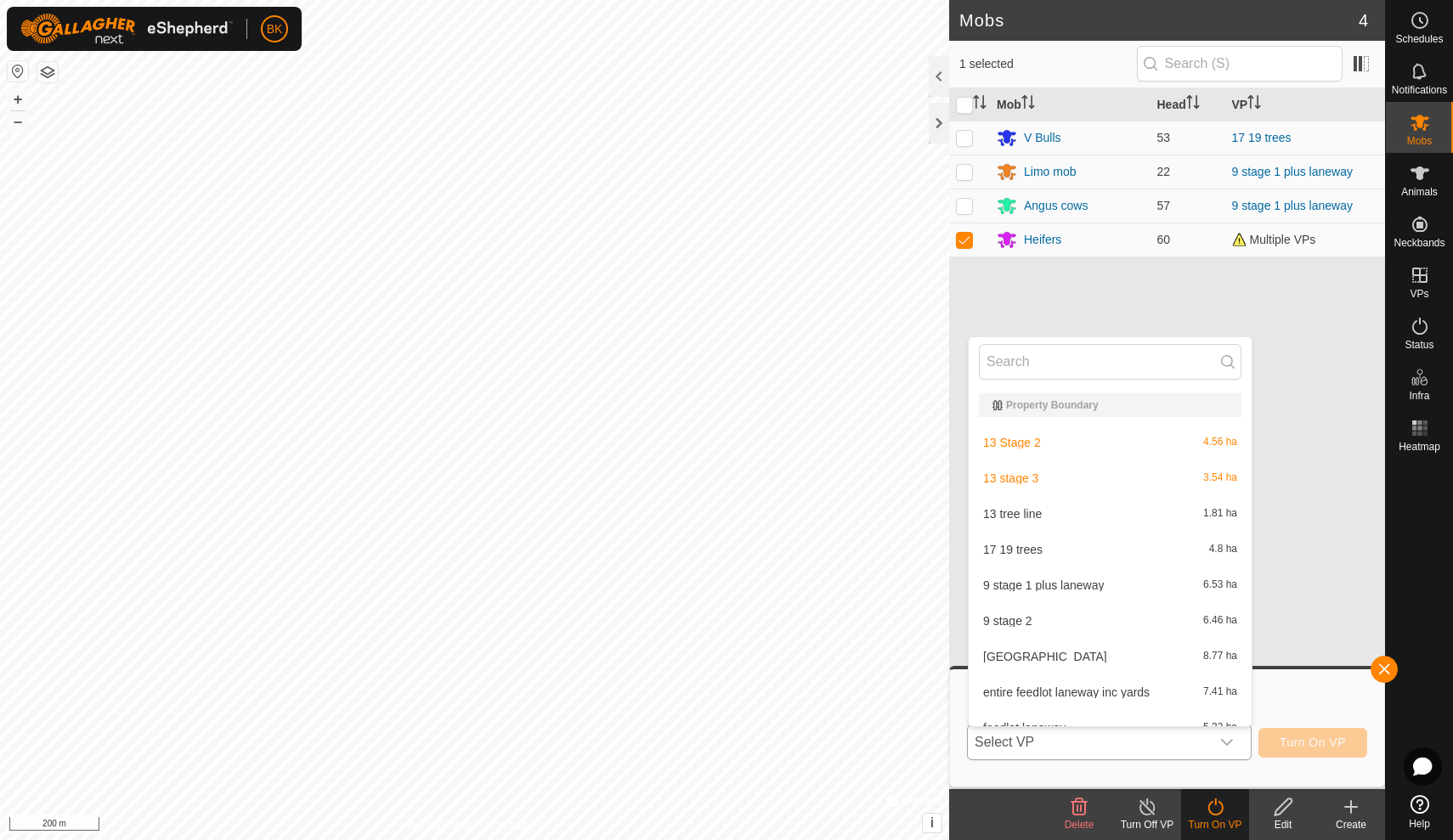
scroll to position [18, 0]
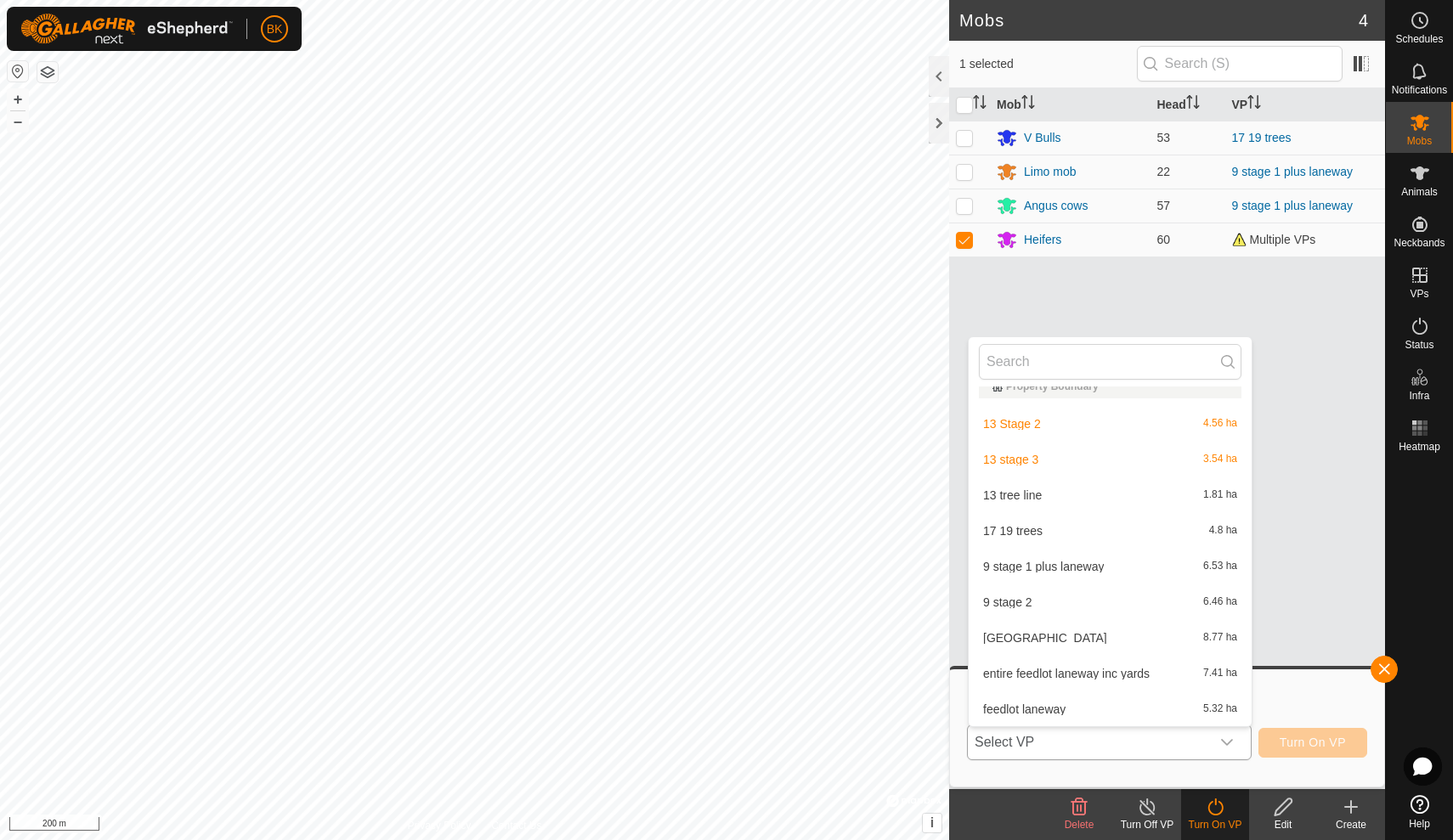
click at [1058, 462] on li "13 stage 3 3.54 ha" at bounding box center [1109, 459] width 283 height 34
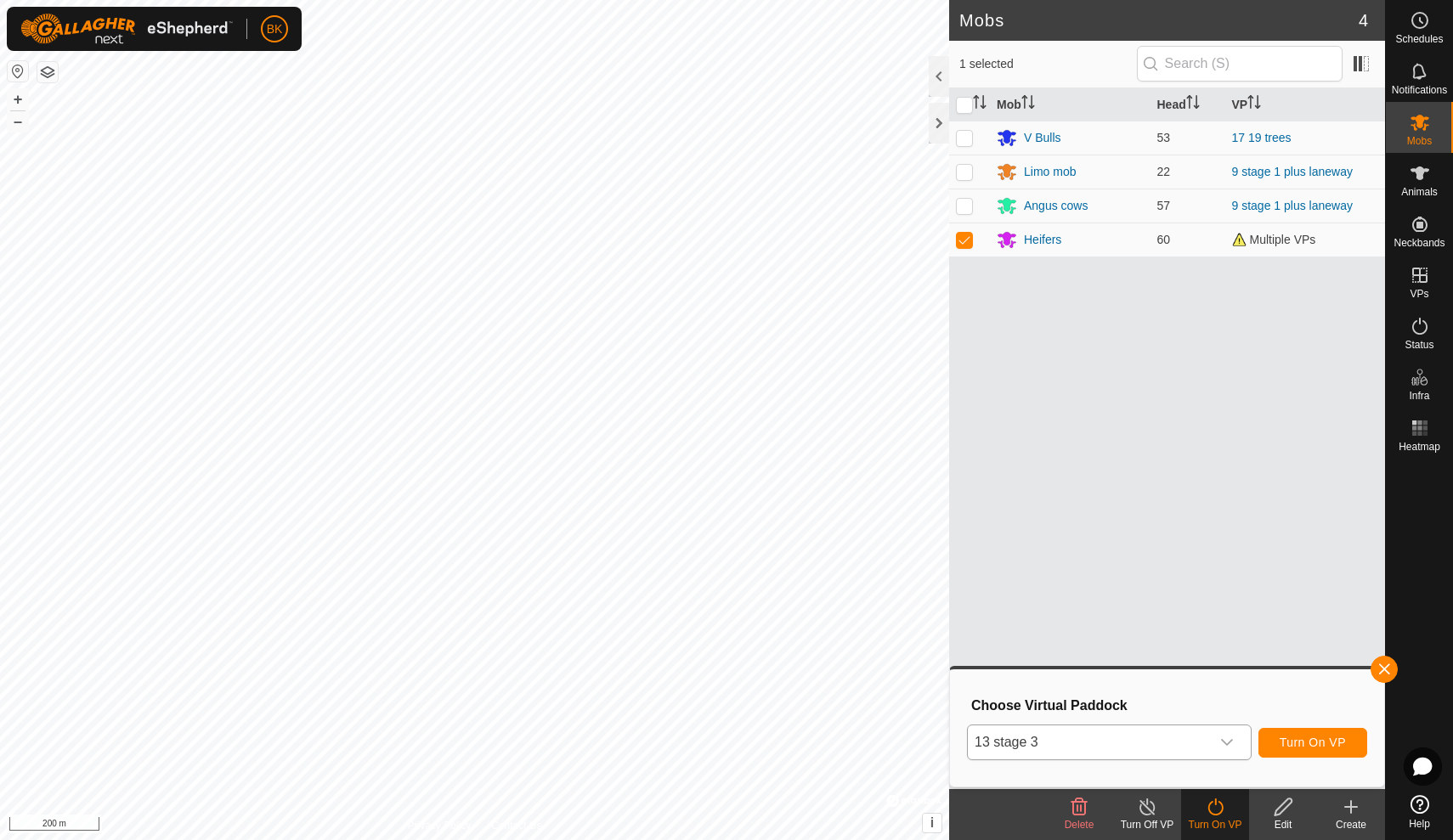
click at [1306, 728] on button "Turn On VP" at bounding box center [1312, 742] width 109 height 30
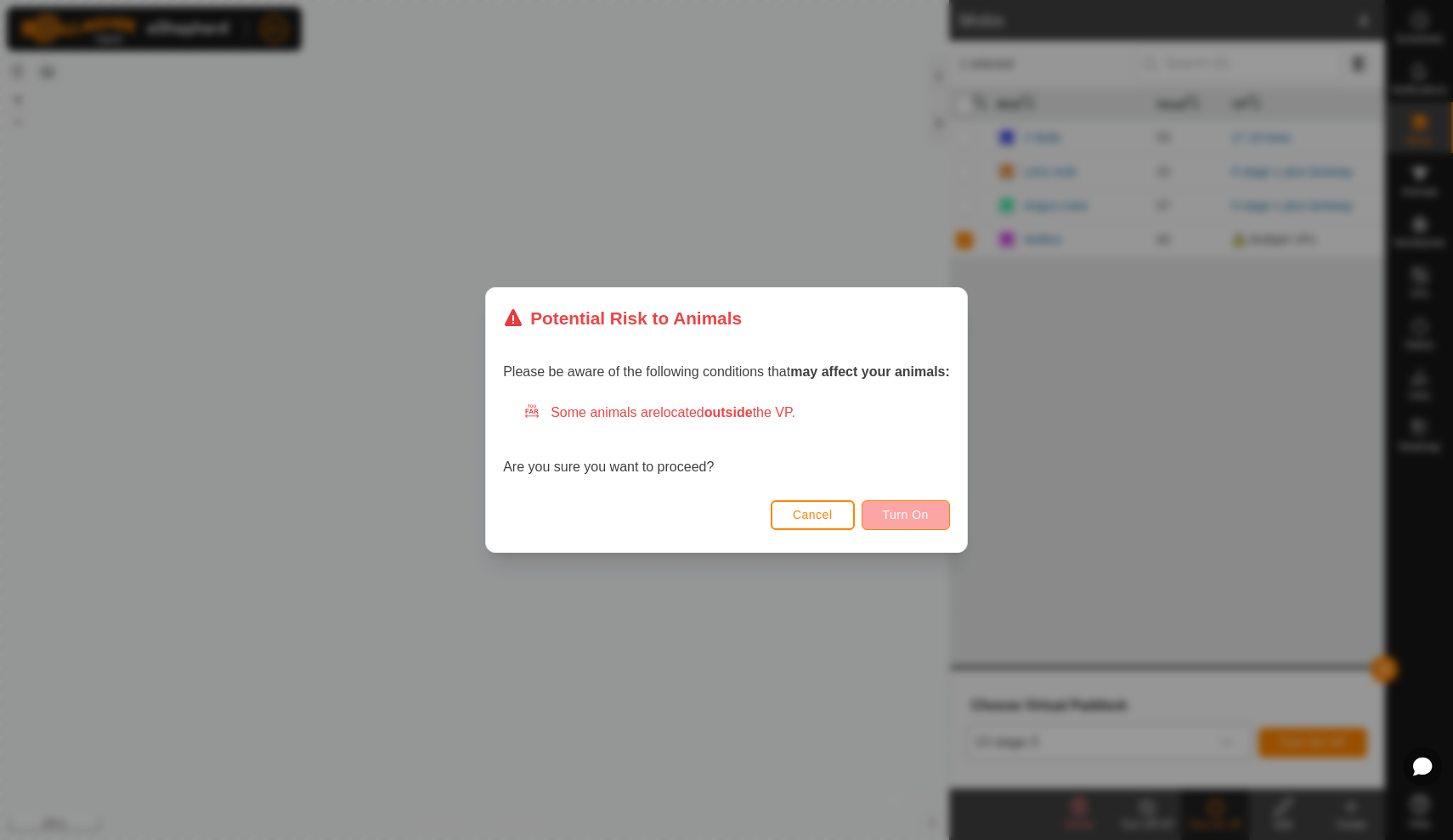
click at [922, 514] on span "Turn On" at bounding box center [906, 515] width 46 height 14
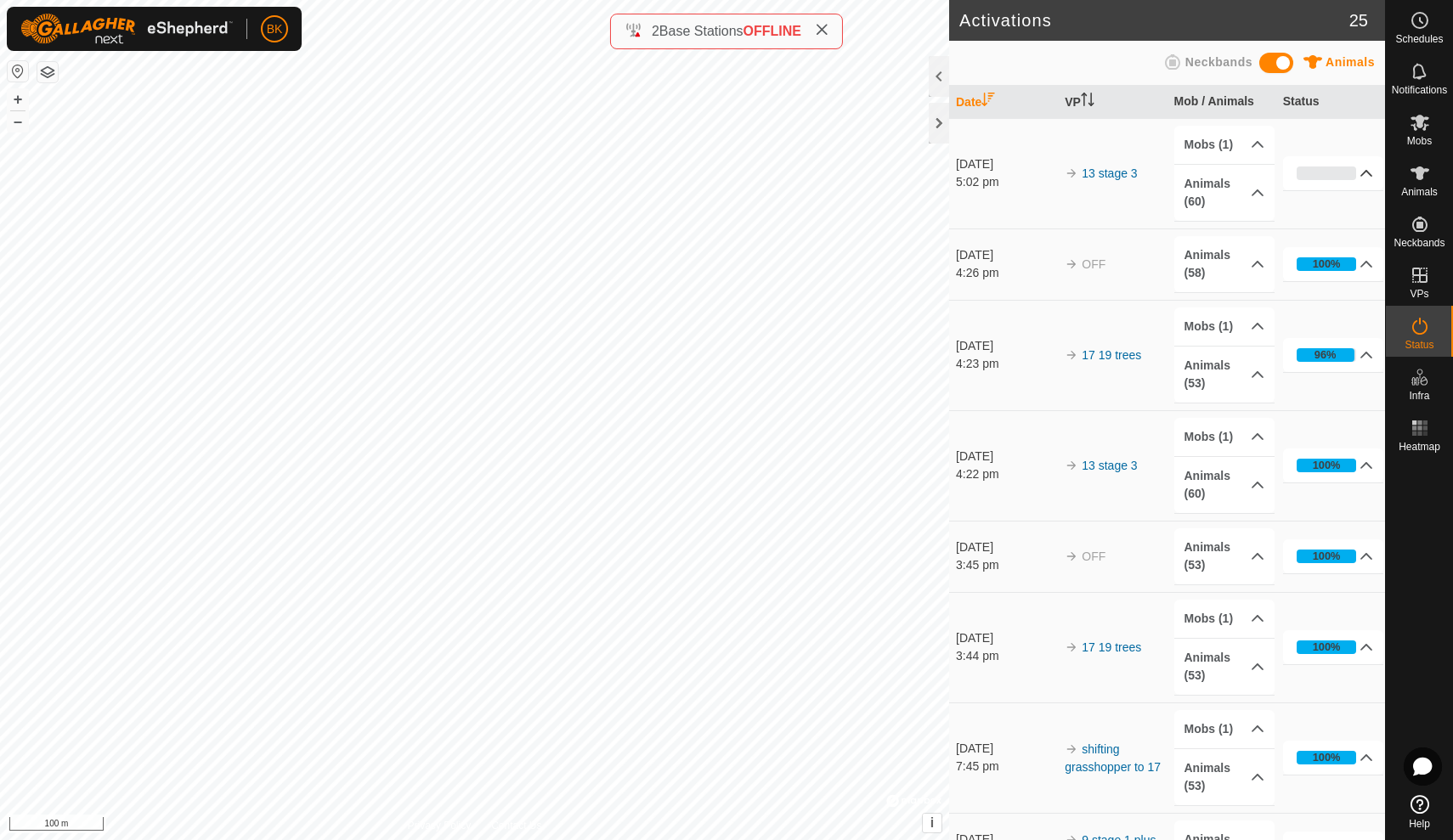
click at [1358, 174] on p-accordion-header "0%" at bounding box center [1333, 173] width 101 height 34
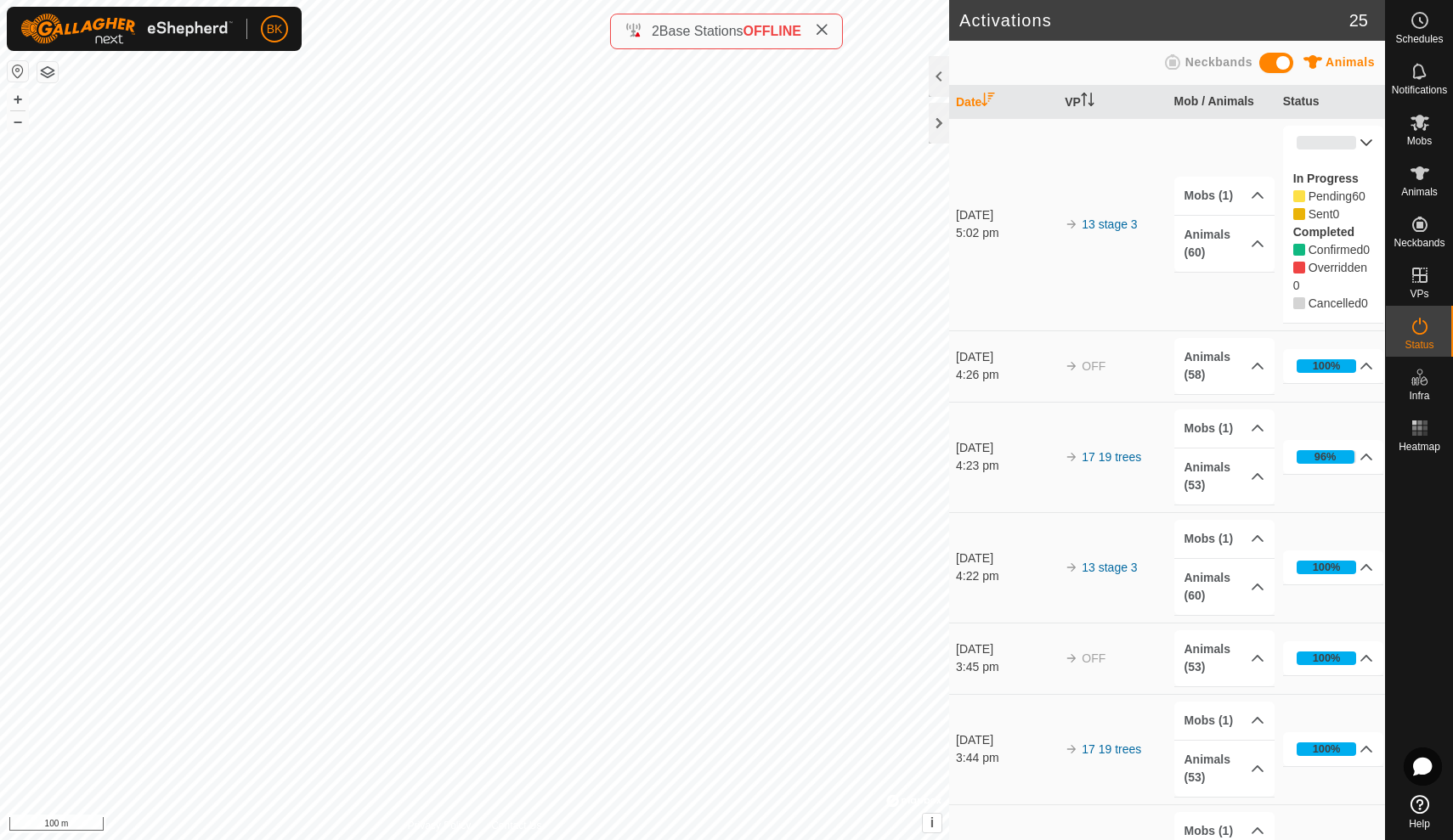
click at [1361, 152] on p-accordion-header "0%" at bounding box center [1333, 143] width 101 height 34
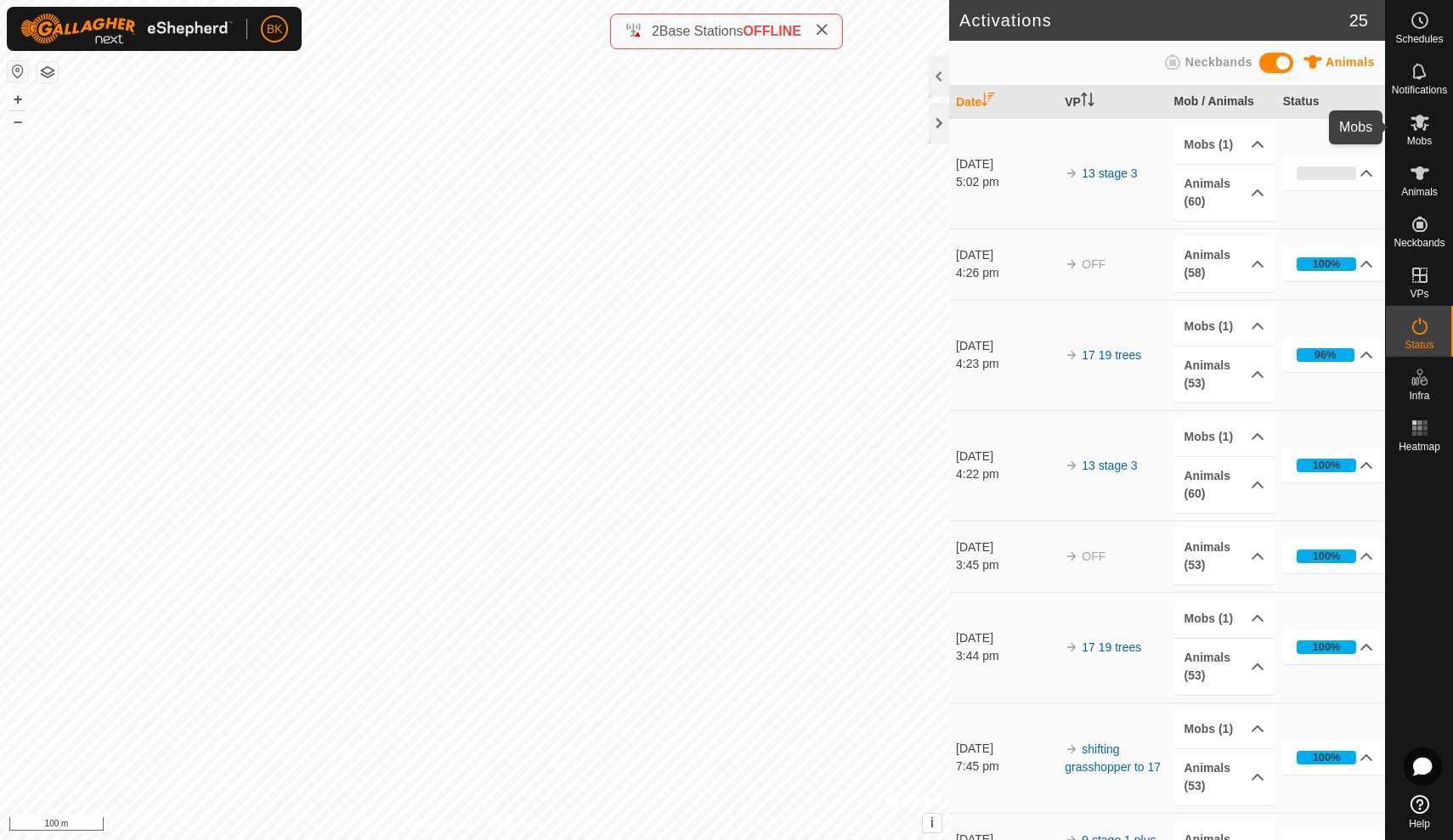
click at [1433, 137] on div "Mobs" at bounding box center [1419, 128] width 67 height 51
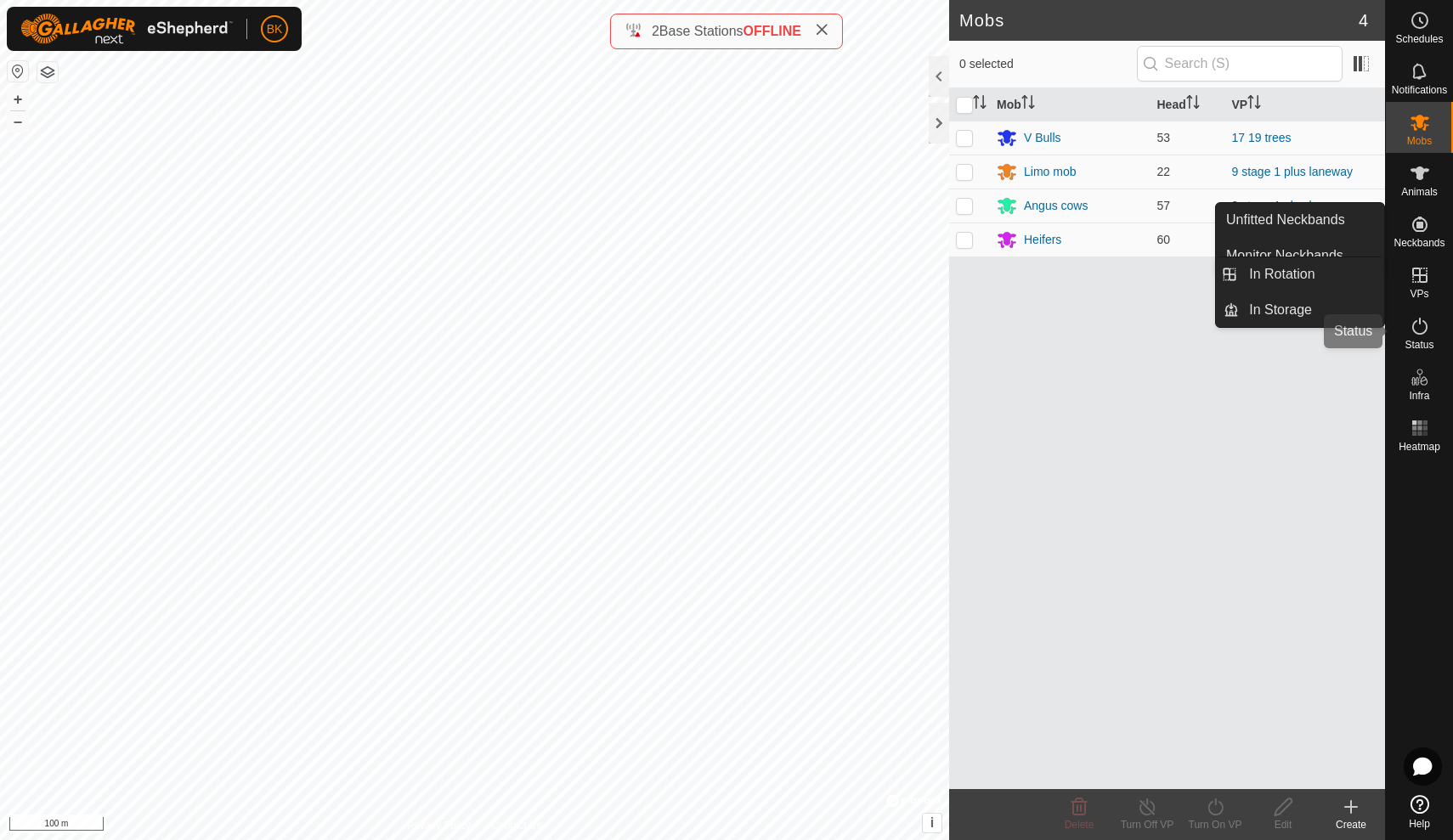
click at [1421, 328] on icon at bounding box center [1420, 326] width 20 height 20
